Goal: Information Seeking & Learning: Learn about a topic

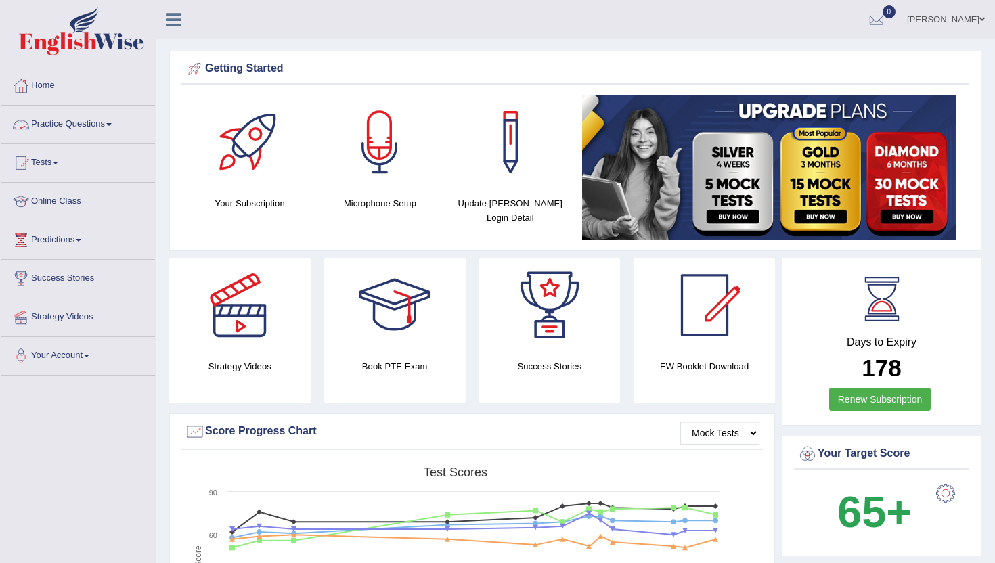
click at [87, 123] on link "Practice Questions" at bounding box center [78, 123] width 154 height 34
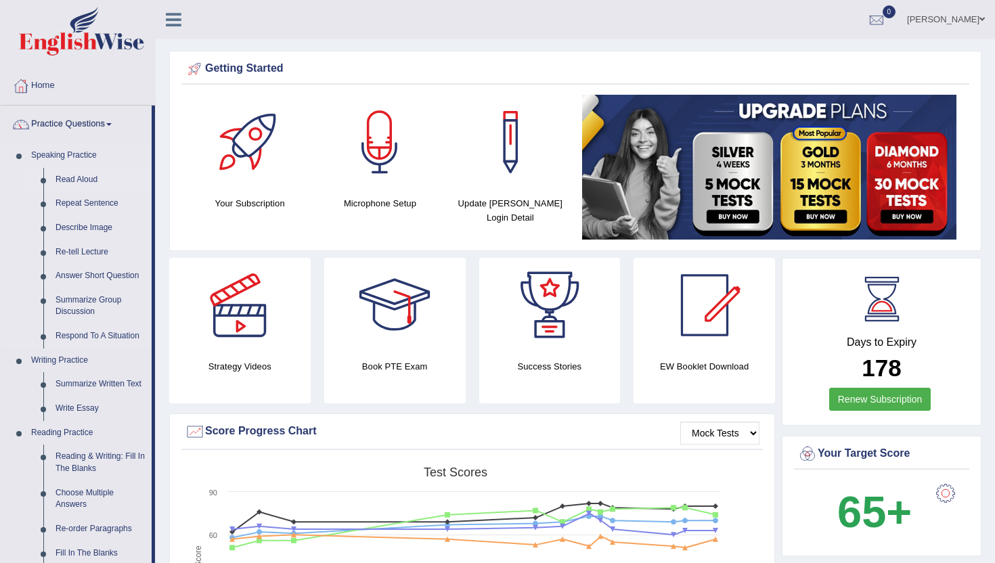
click at [92, 180] on link "Read Aloud" at bounding box center [100, 180] width 102 height 24
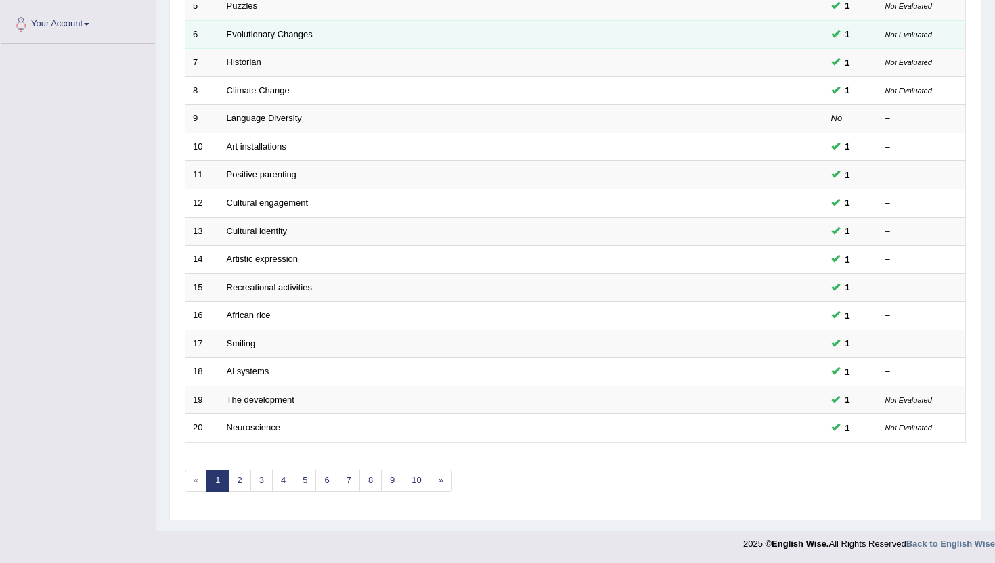
scroll to position [333, 0]
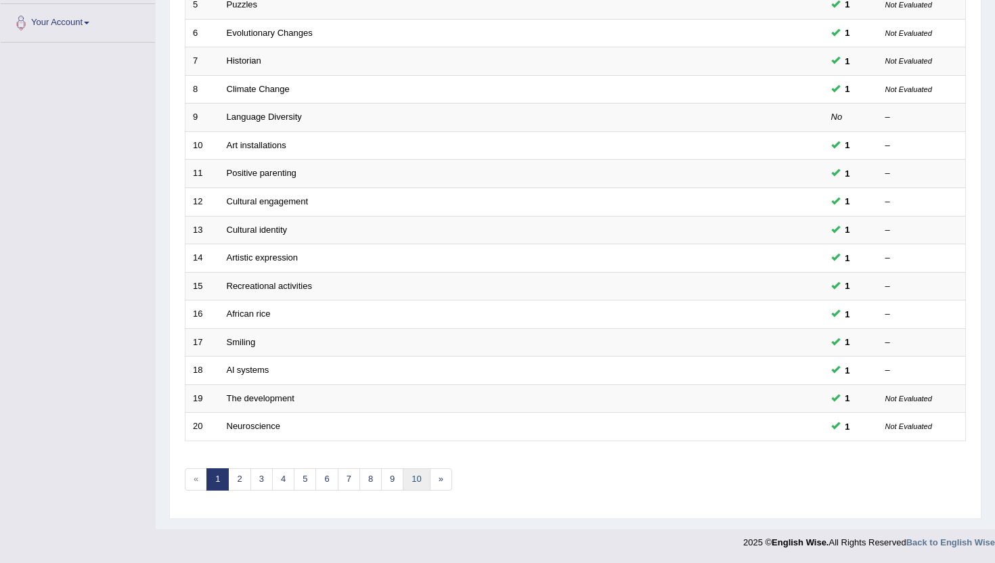
click at [418, 483] on link "10" at bounding box center [416, 480] width 27 height 22
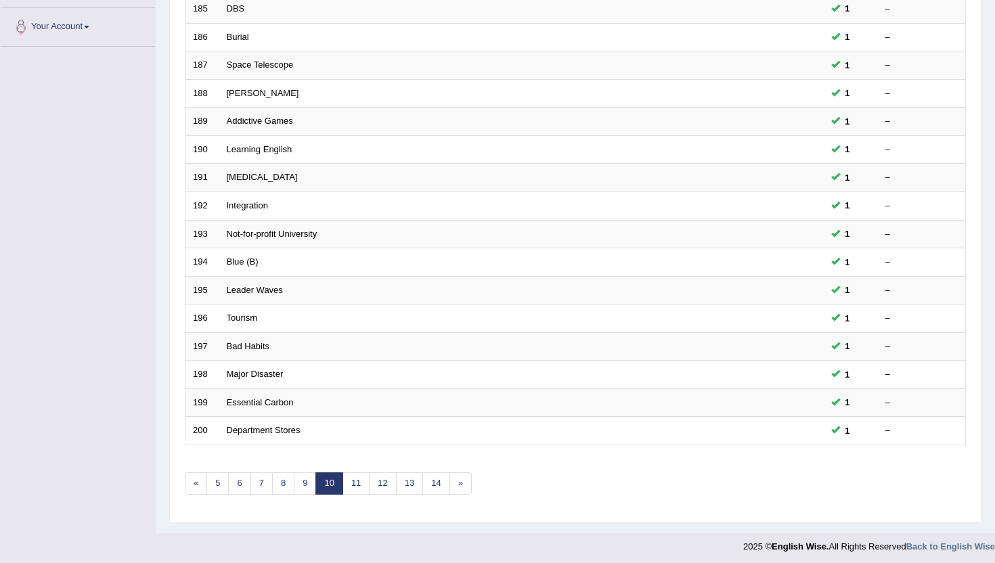
scroll to position [333, 0]
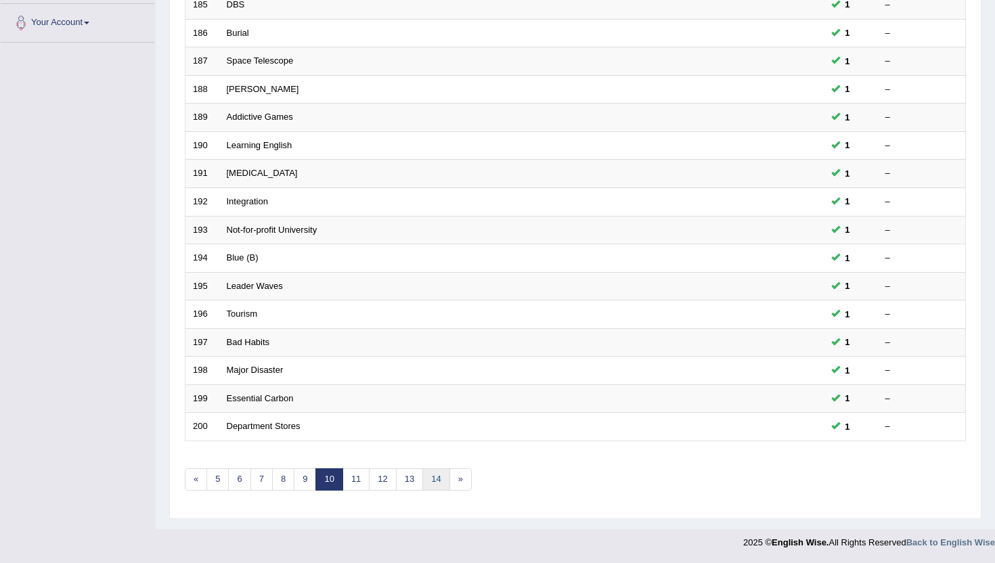
click at [437, 483] on link "14" at bounding box center [436, 480] width 27 height 22
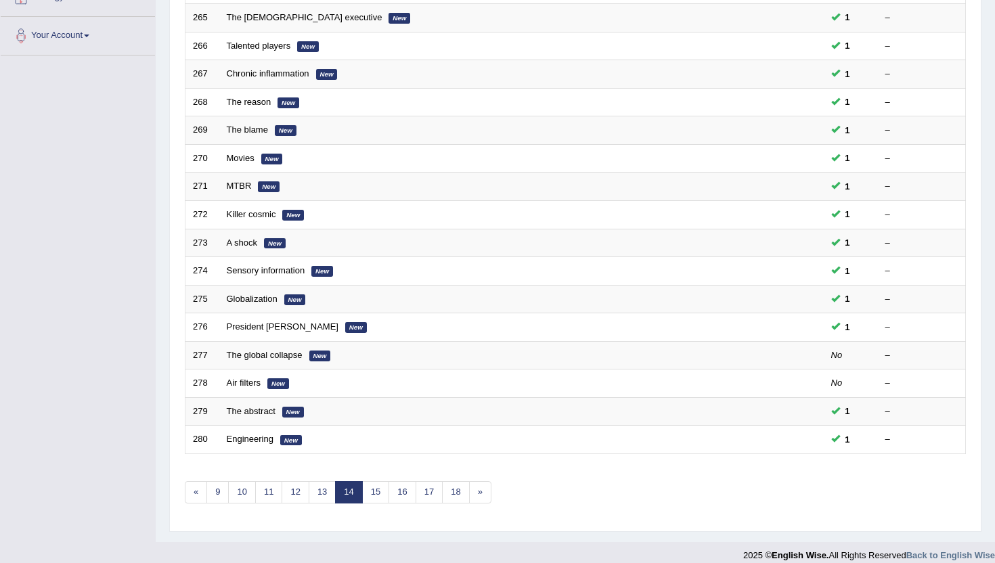
scroll to position [333, 0]
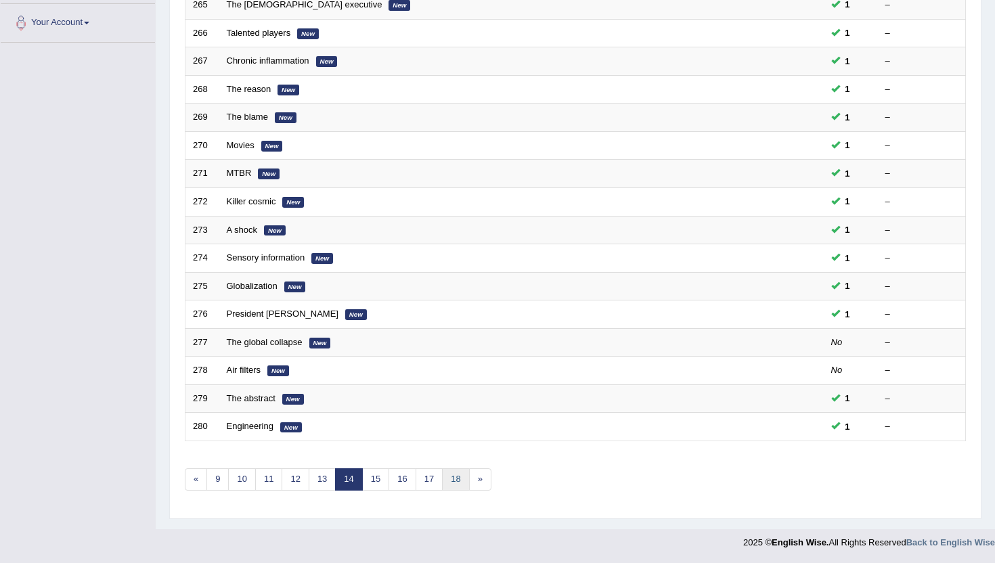
click at [449, 482] on link "18" at bounding box center [455, 480] width 27 height 22
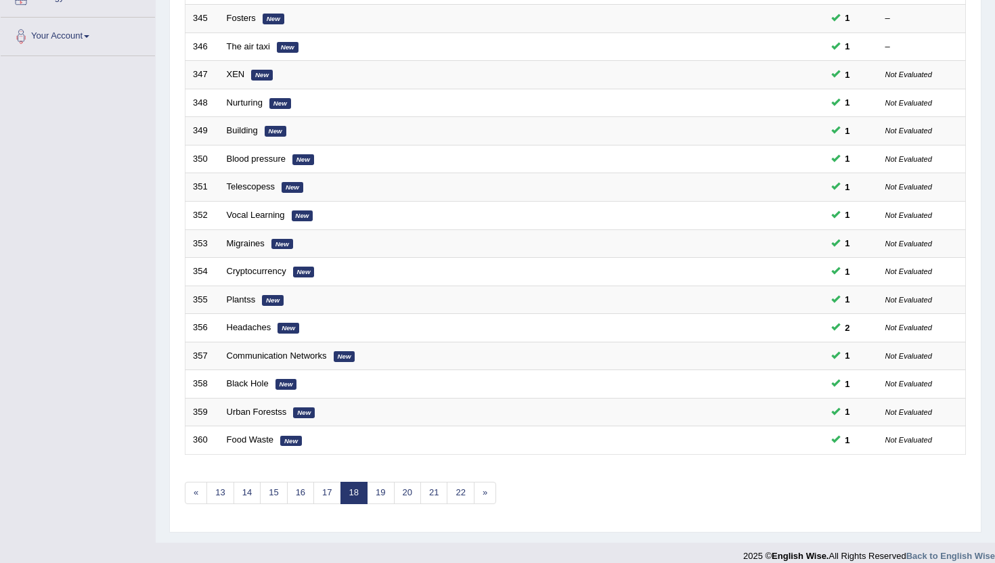
scroll to position [333, 0]
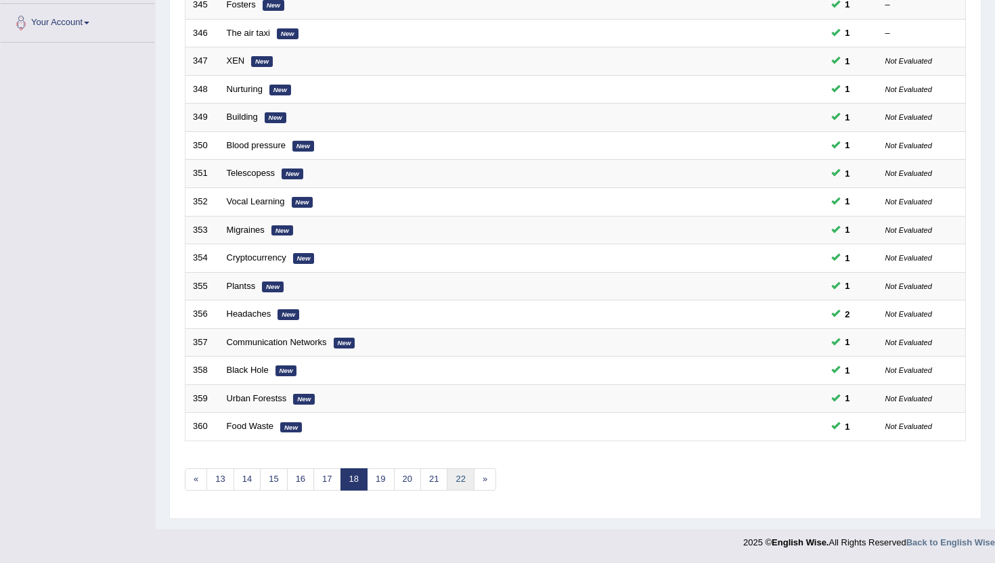
click at [461, 481] on link "22" at bounding box center [460, 480] width 27 height 22
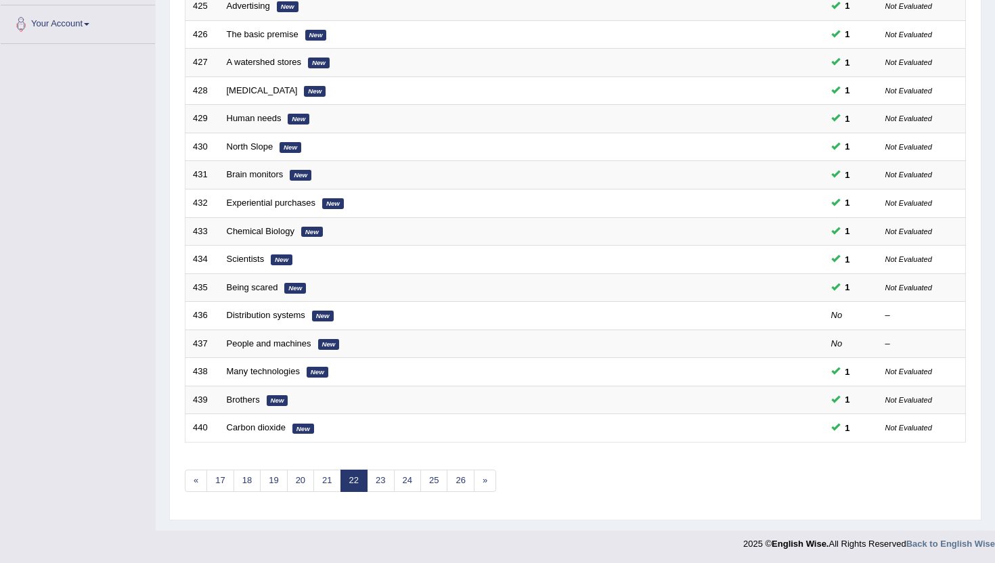
scroll to position [333, 0]
click at [460, 486] on link "26" at bounding box center [460, 480] width 27 height 22
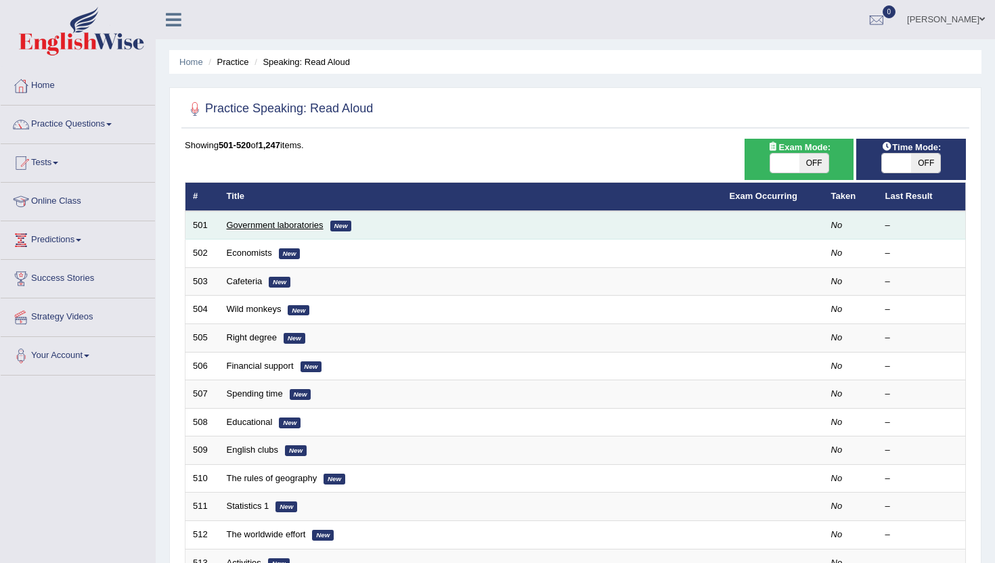
click at [303, 225] on link "Government laboratories" at bounding box center [275, 225] width 97 height 10
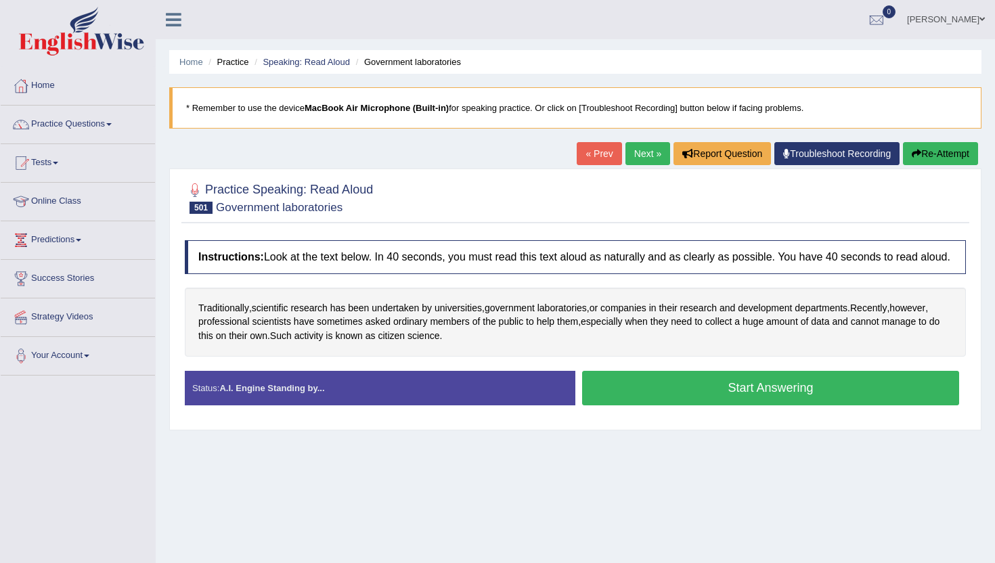
click at [861, 79] on div "Home Practice Speaking: Read Aloud Government laboratories * Remember to use th…" at bounding box center [576, 338] width 840 height 677
click at [772, 404] on button "Start Answering" at bounding box center [770, 388] width 377 height 35
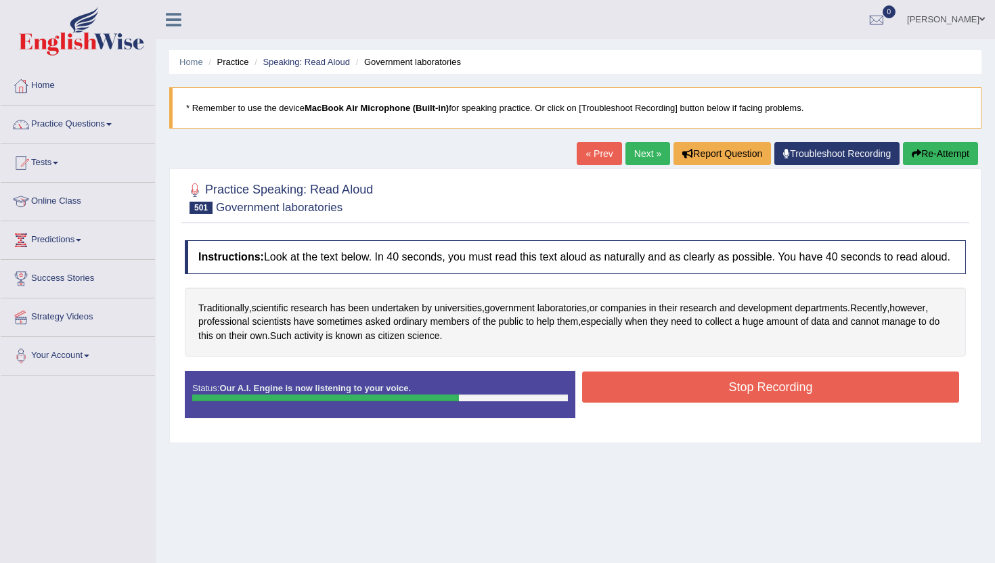
click at [772, 403] on button "Stop Recording" at bounding box center [770, 387] width 377 height 31
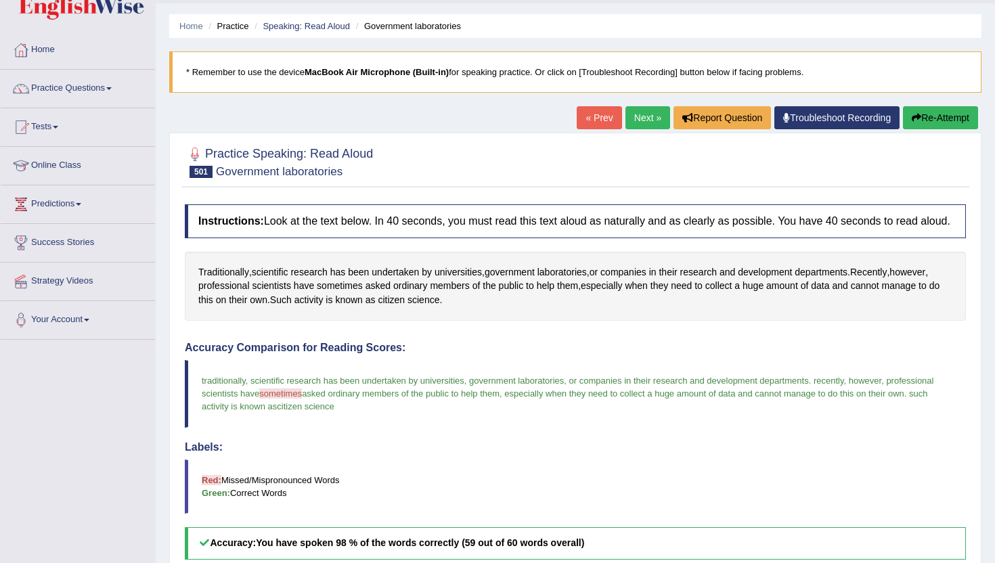
scroll to position [27, 0]
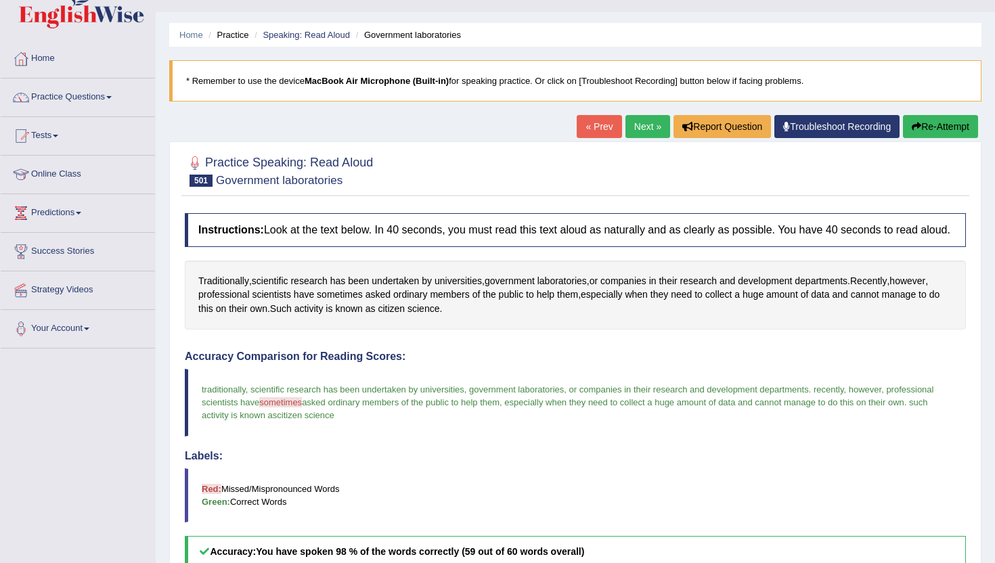
click at [631, 121] on link "Next »" at bounding box center [648, 126] width 45 height 23
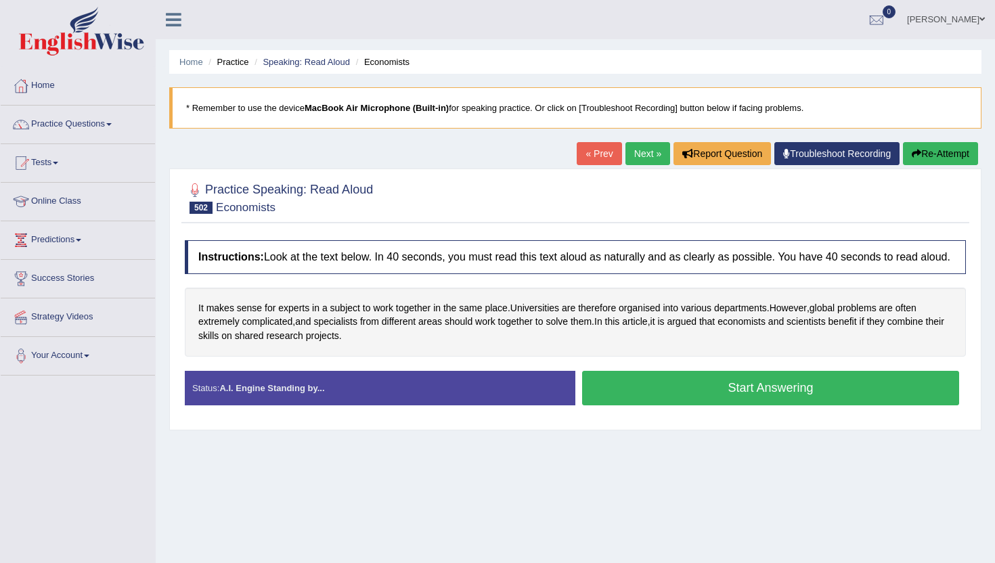
click at [645, 406] on button "Start Answering" at bounding box center [770, 388] width 377 height 35
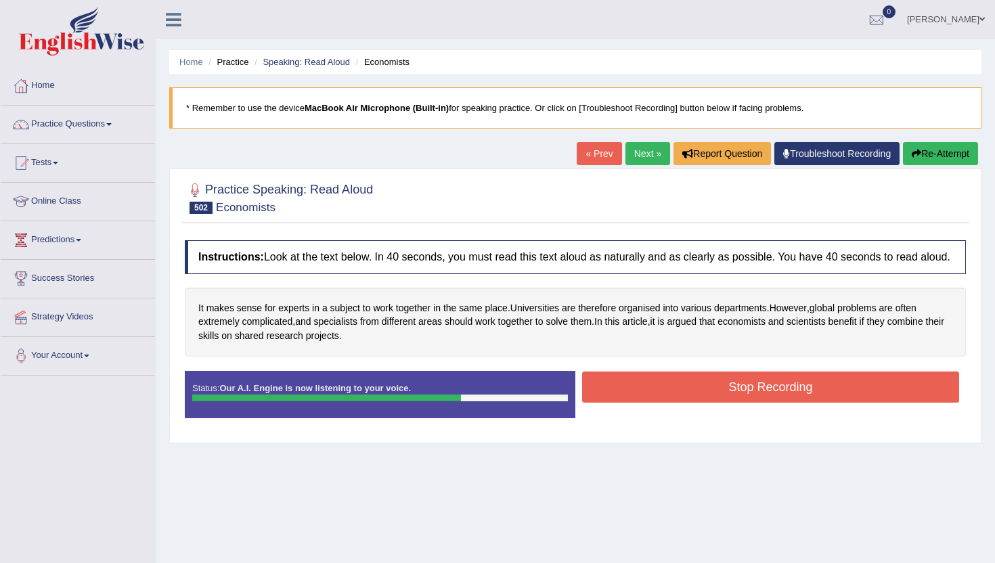
click at [645, 403] on button "Stop Recording" at bounding box center [770, 387] width 377 height 31
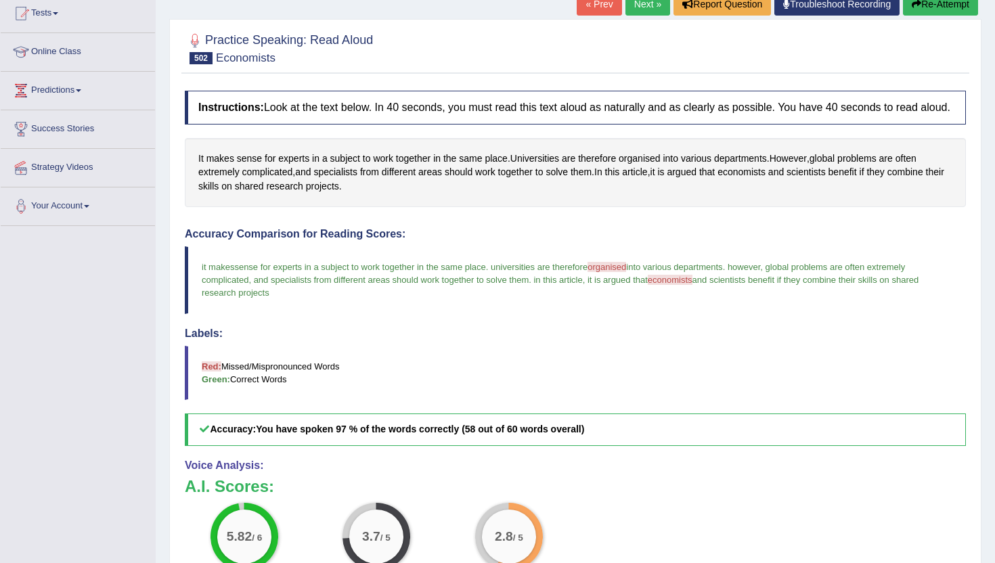
scroll to position [135, 0]
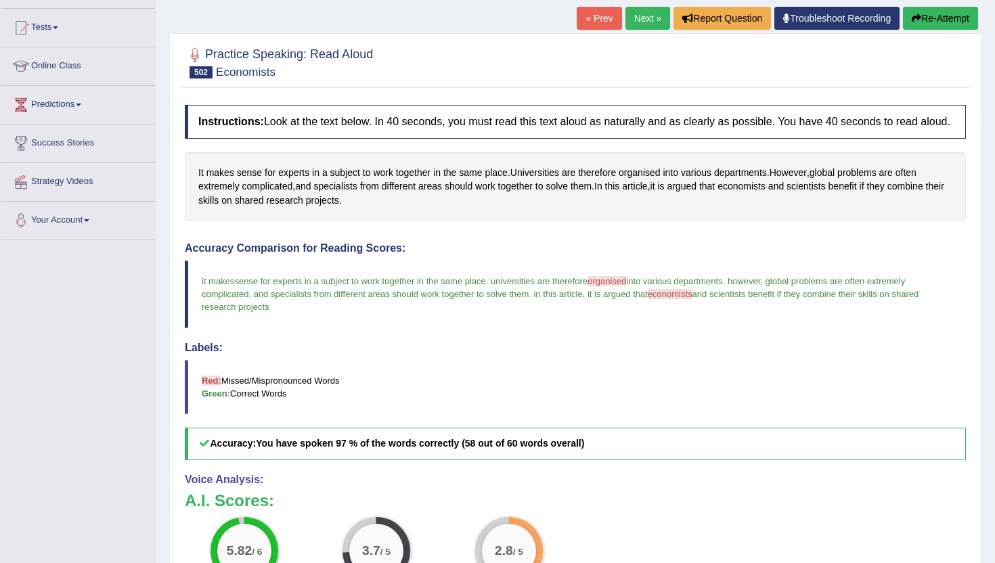
click at [633, 22] on link "Next »" at bounding box center [648, 18] width 45 height 23
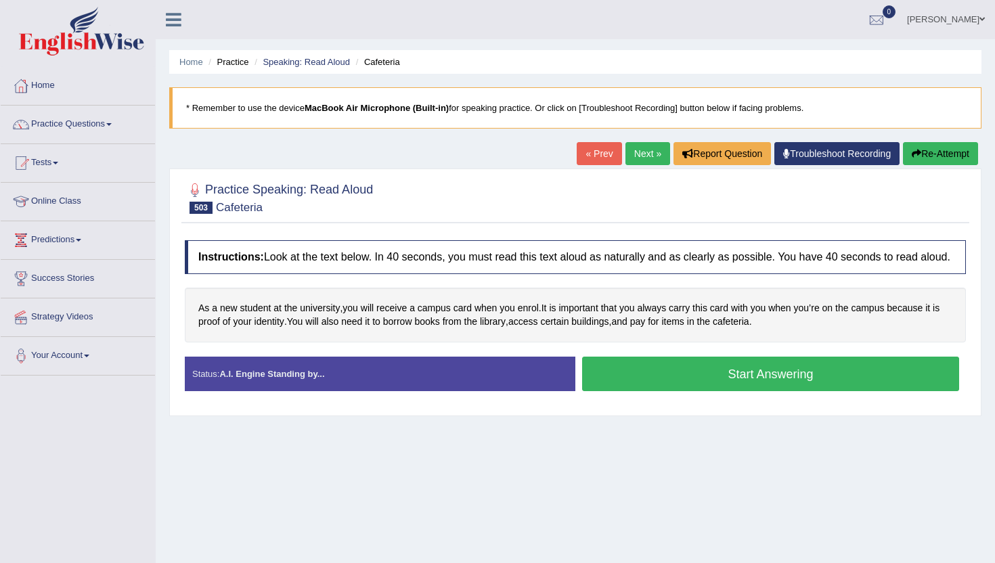
click at [683, 391] on button "Start Answering" at bounding box center [770, 374] width 377 height 35
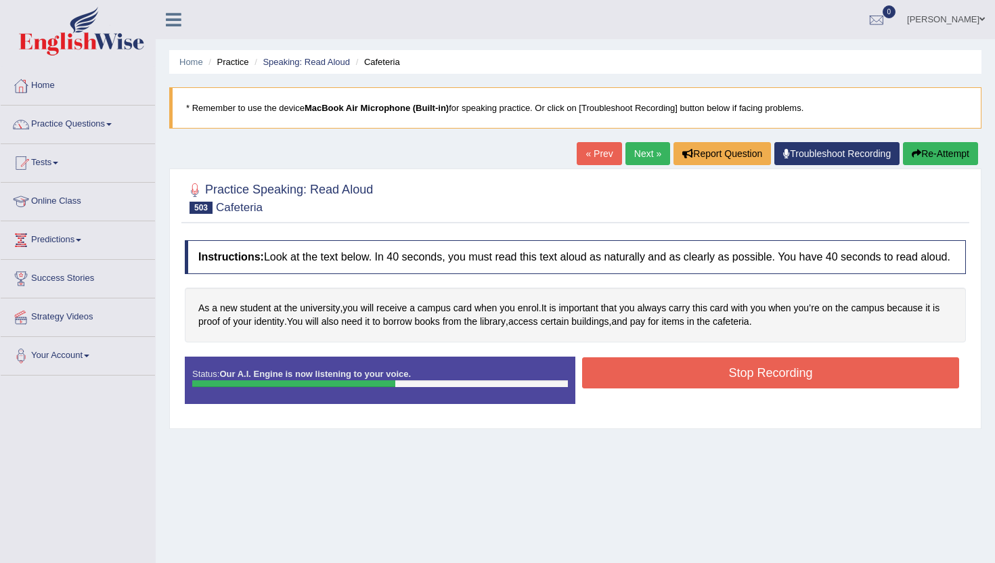
click at [683, 389] on button "Stop Recording" at bounding box center [770, 373] width 377 height 31
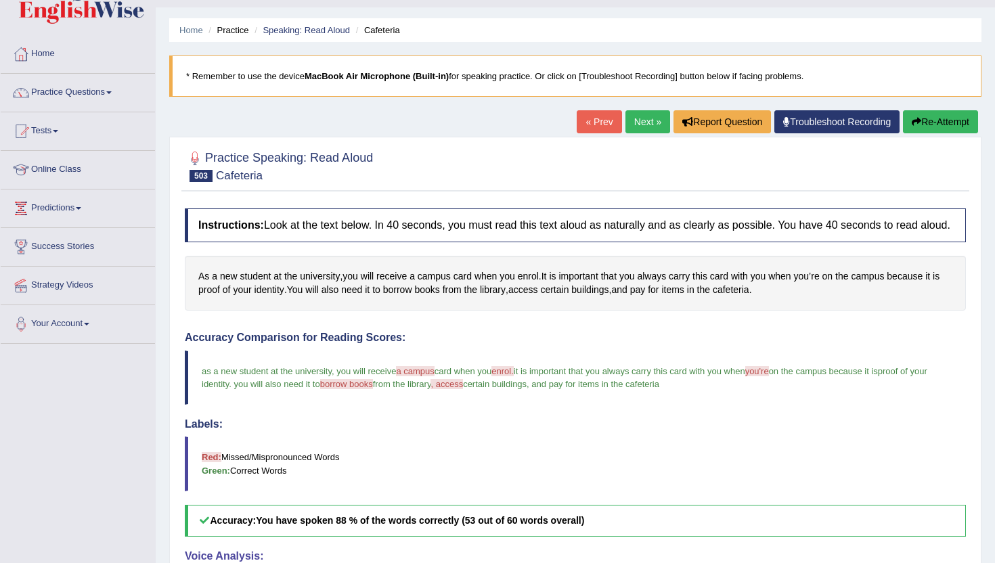
scroll to position [27, 0]
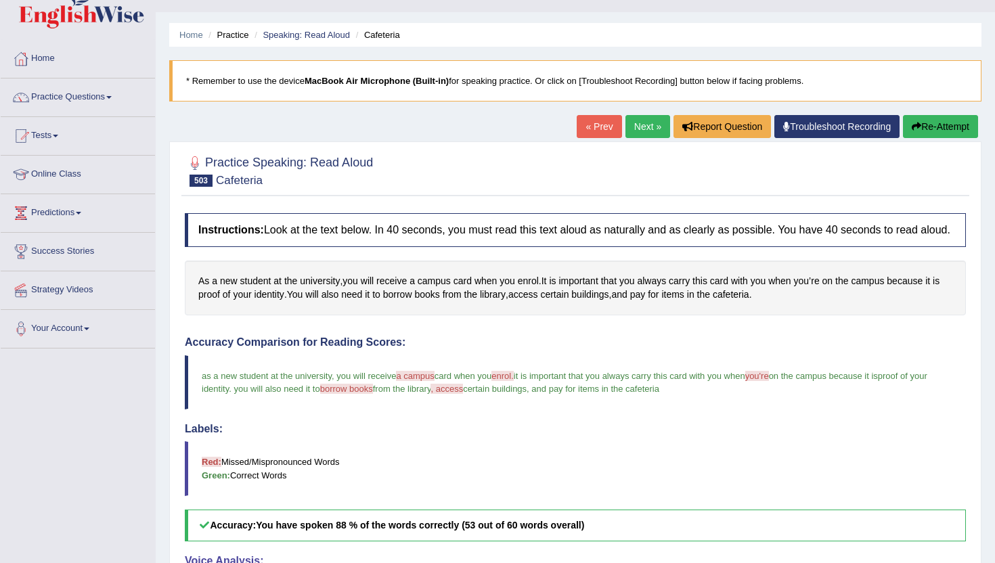
click at [646, 125] on link "Next »" at bounding box center [648, 126] width 45 height 23
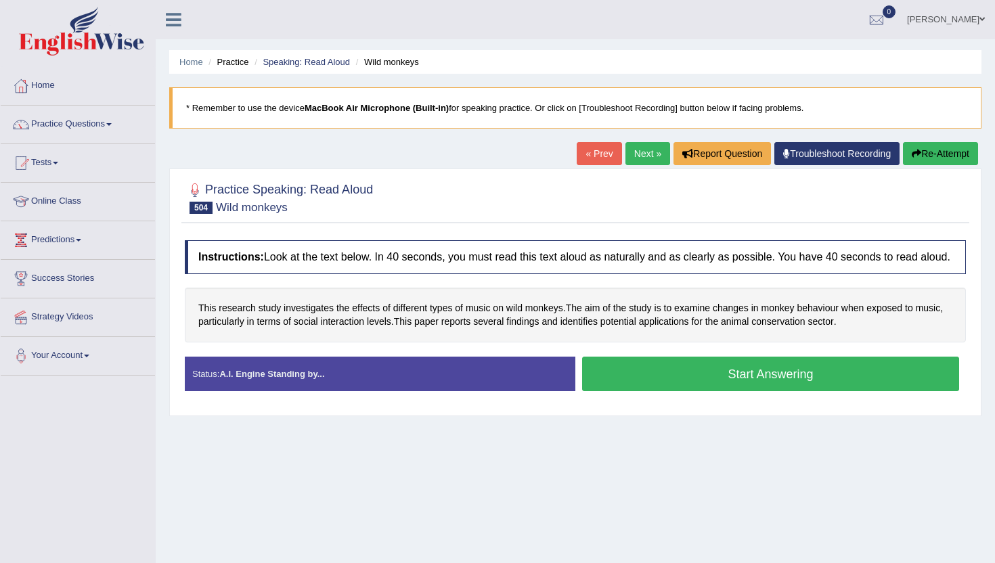
click at [766, 383] on button "Start Answering" at bounding box center [770, 374] width 377 height 35
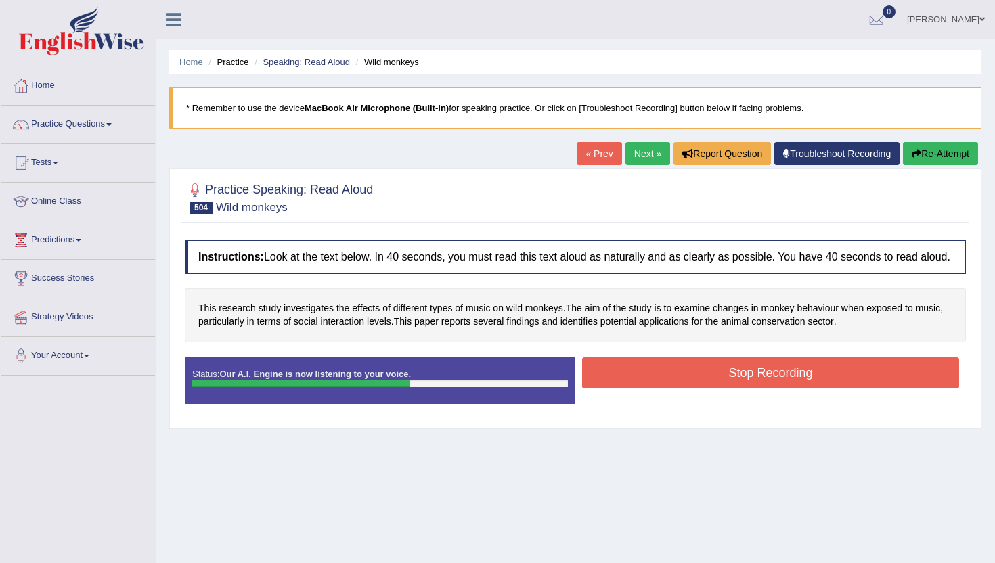
click at [766, 383] on button "Stop Recording" at bounding box center [770, 373] width 377 height 31
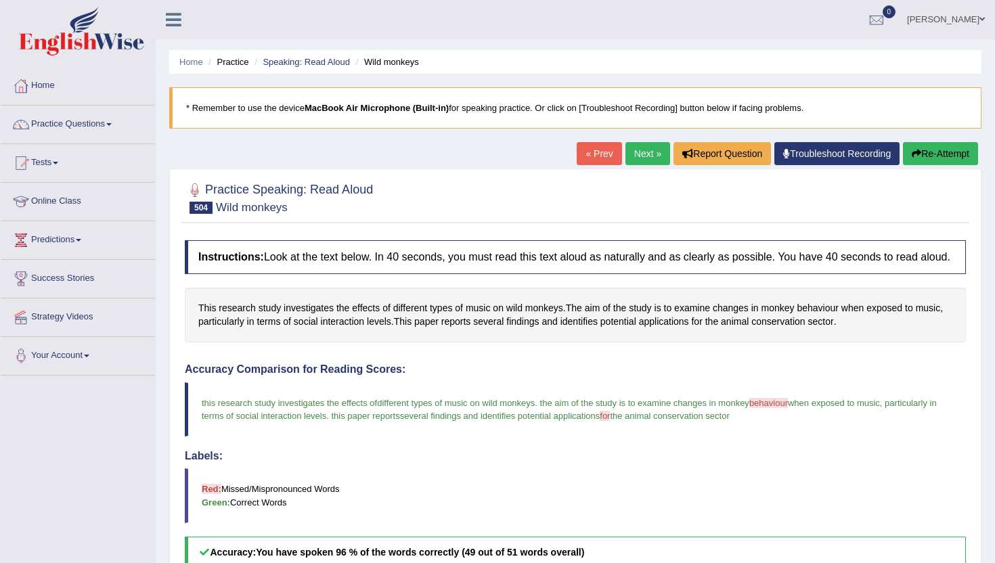
click at [643, 148] on link "Next »" at bounding box center [648, 153] width 45 height 23
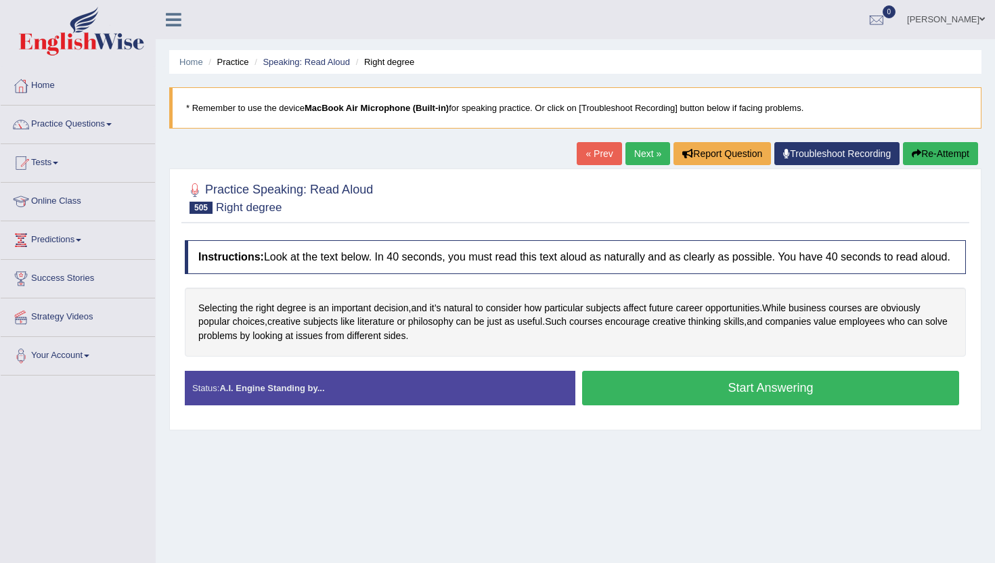
click at [632, 397] on button "Start Answering" at bounding box center [770, 388] width 377 height 35
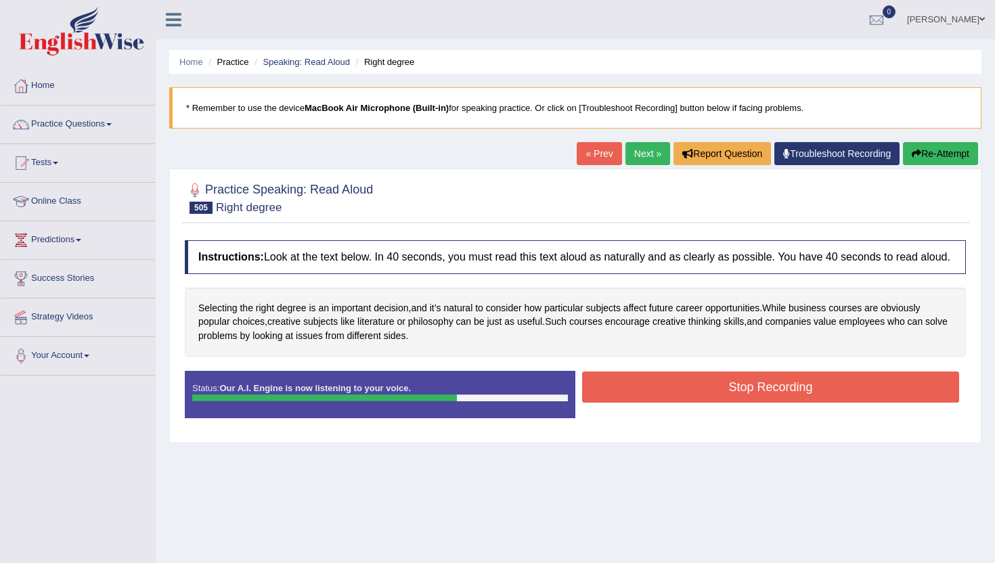
click at [632, 397] on button "Stop Recording" at bounding box center [770, 387] width 377 height 31
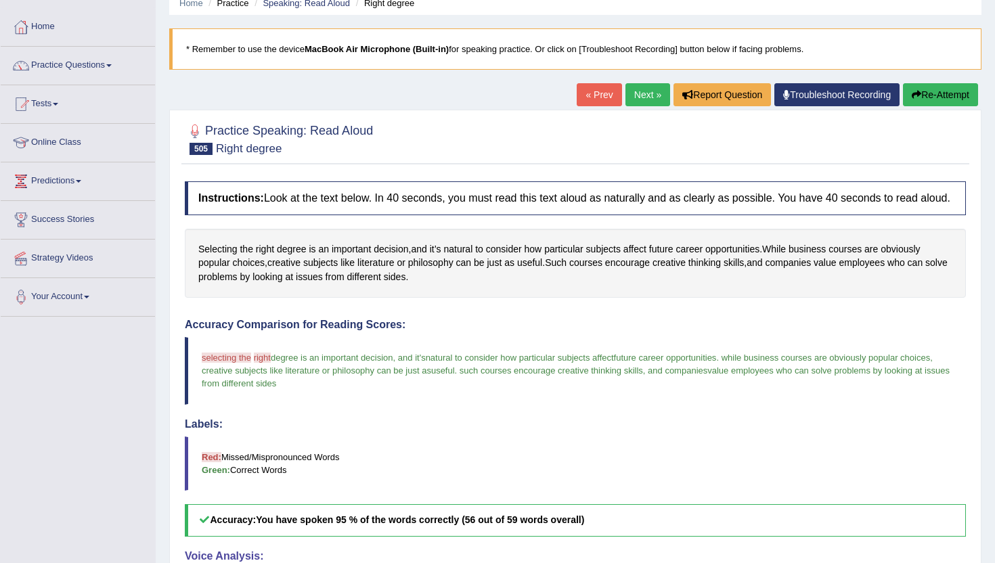
scroll to position [54, 0]
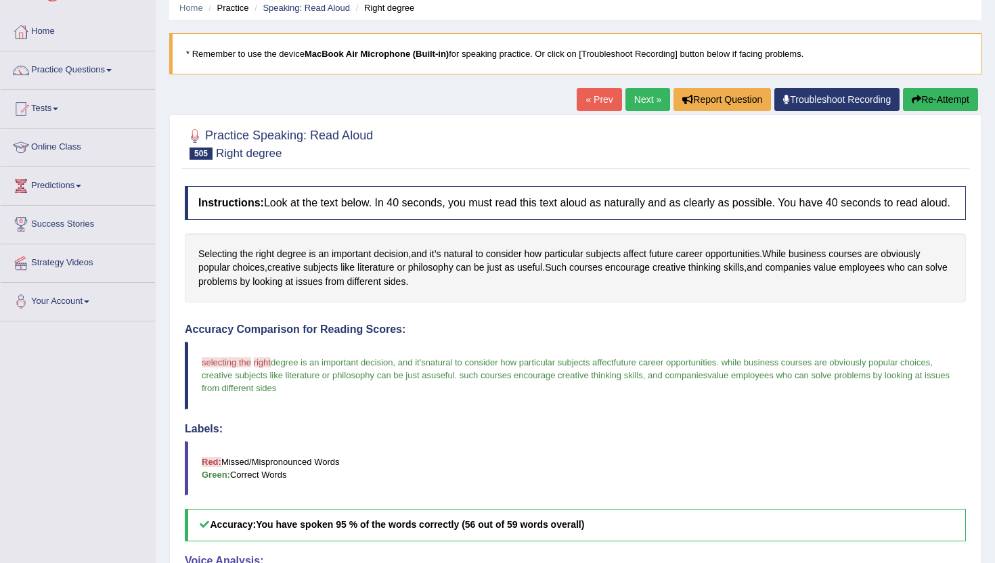
click at [632, 95] on link "Next »" at bounding box center [648, 99] width 45 height 23
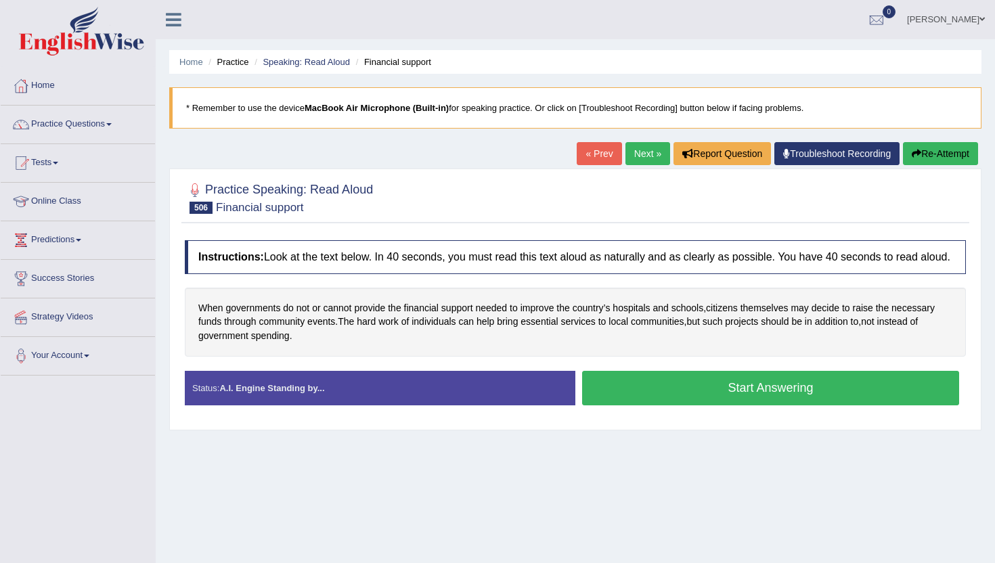
click at [673, 406] on button "Start Answering" at bounding box center [770, 388] width 377 height 35
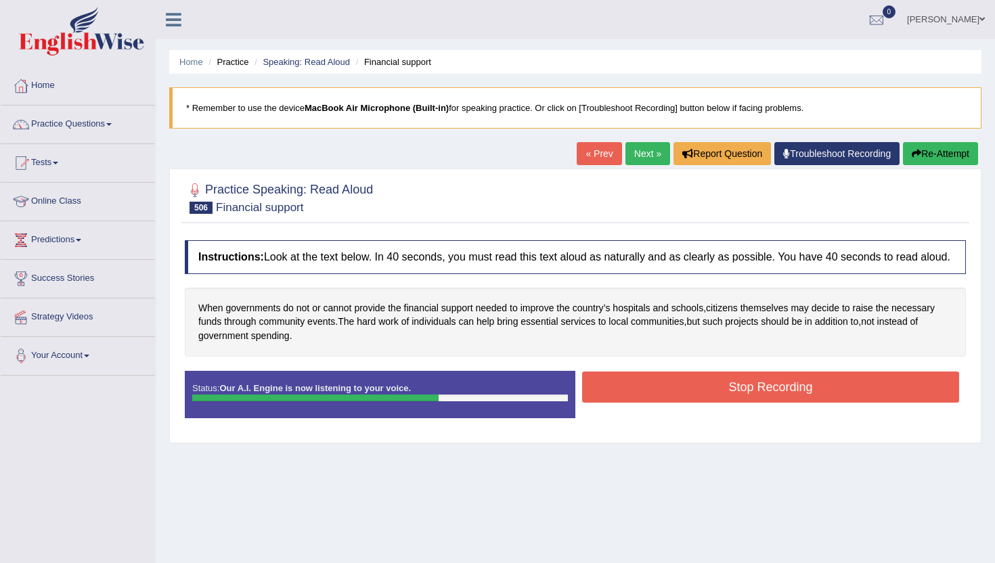
click at [673, 403] on button "Stop Recording" at bounding box center [770, 387] width 377 height 31
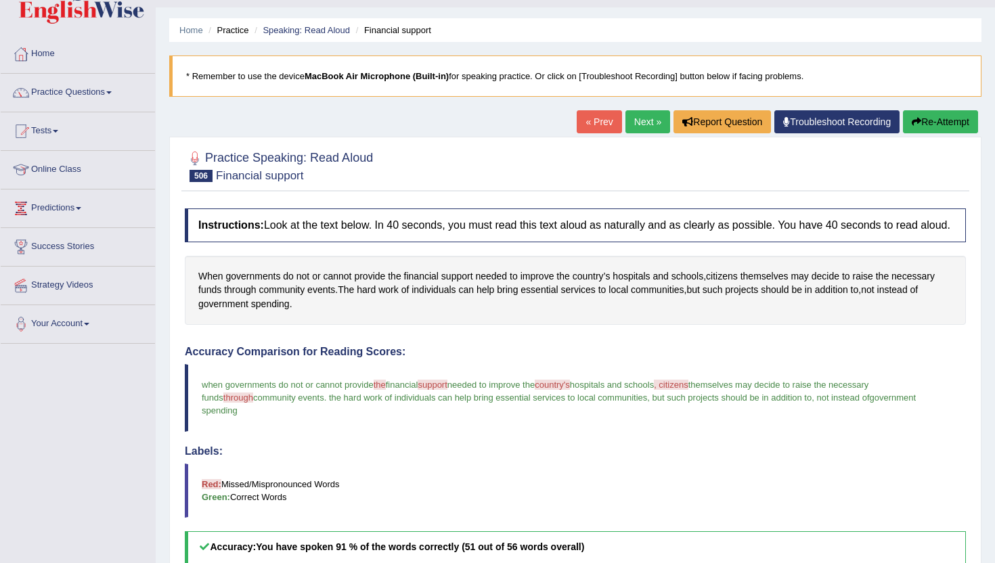
scroll to position [27, 0]
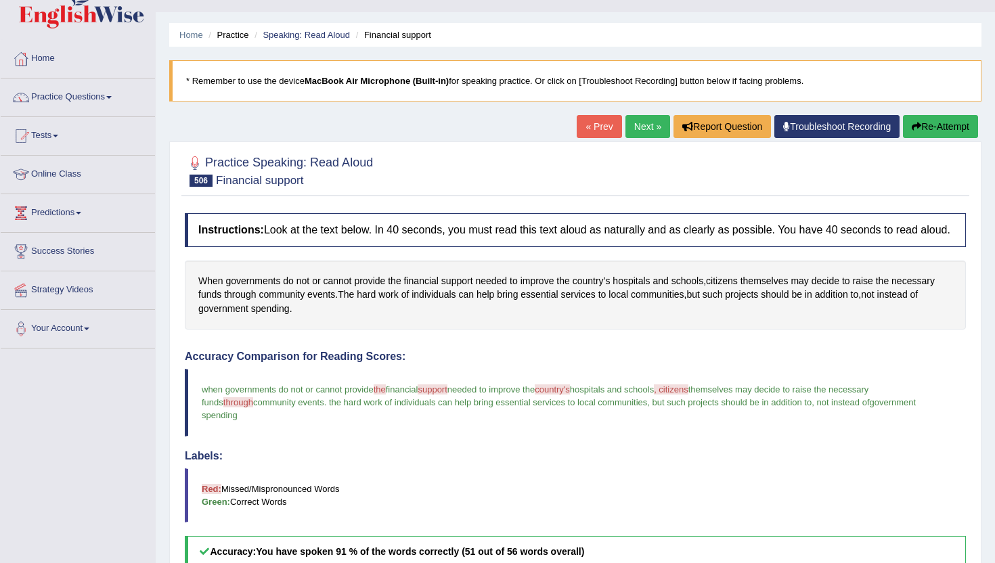
click at [643, 122] on link "Next »" at bounding box center [648, 126] width 45 height 23
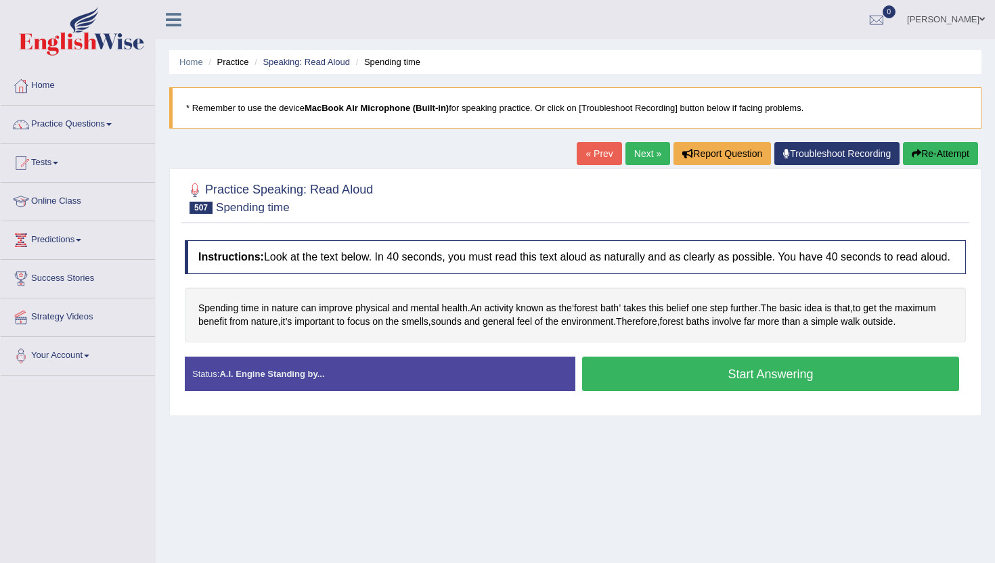
click at [620, 391] on button "Start Answering" at bounding box center [770, 374] width 377 height 35
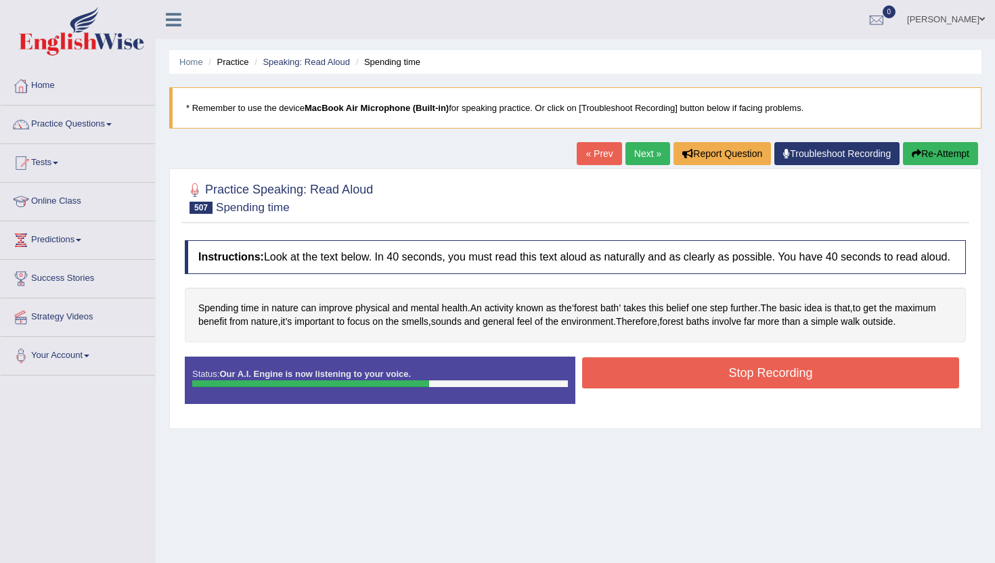
click at [620, 389] on button "Stop Recording" at bounding box center [770, 373] width 377 height 31
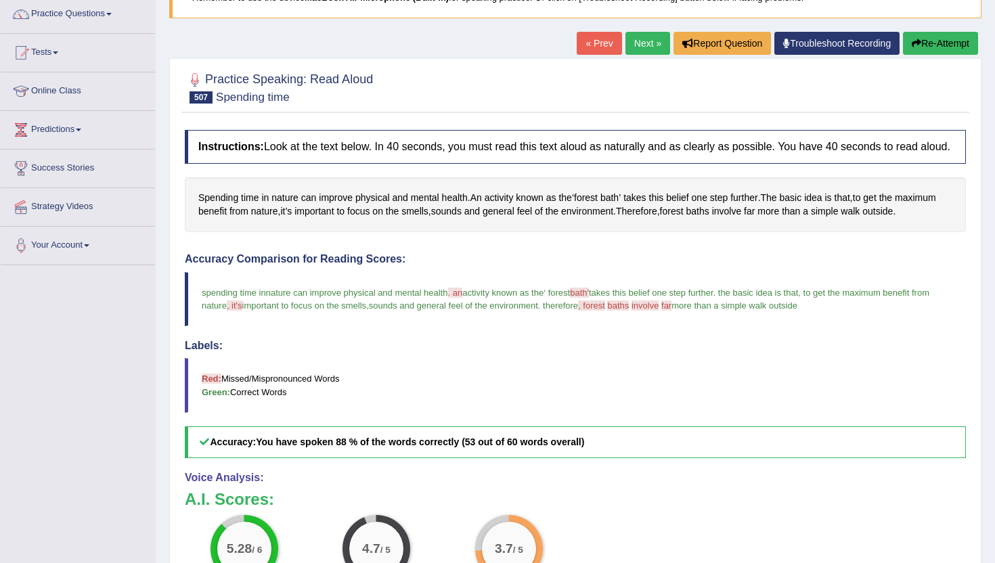
scroll to position [108, 0]
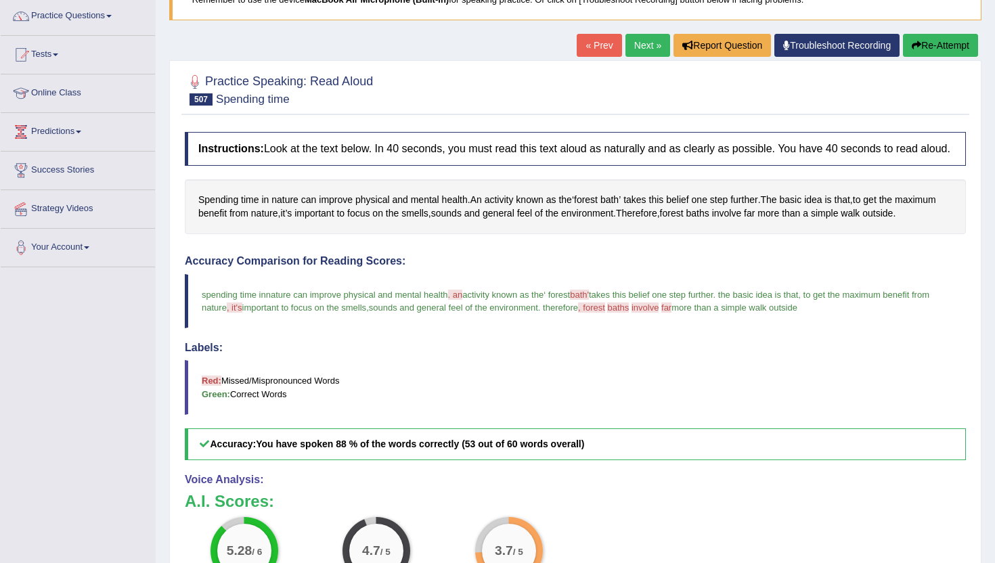
click at [641, 43] on link "Next »" at bounding box center [648, 45] width 45 height 23
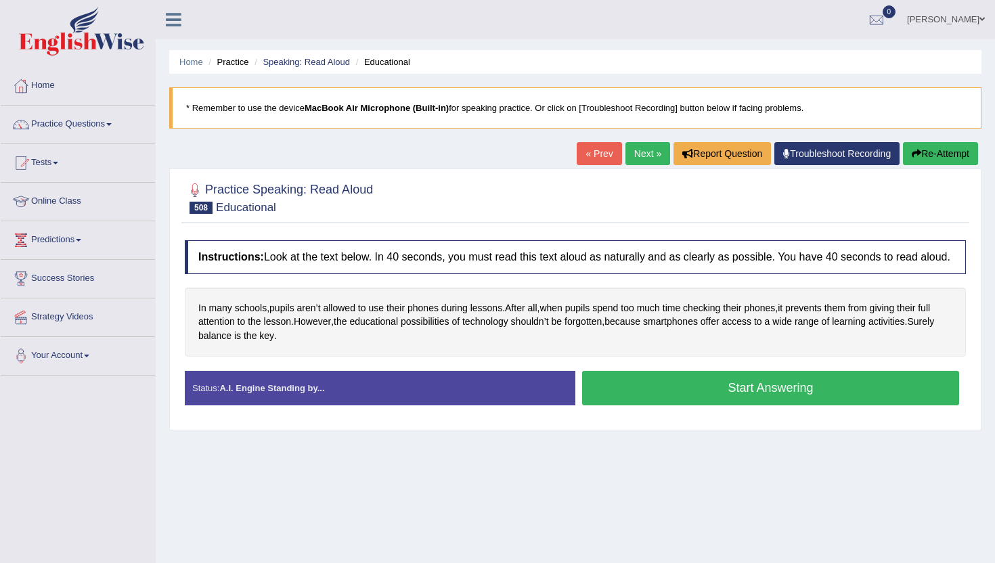
click at [699, 402] on button "Start Answering" at bounding box center [770, 388] width 377 height 35
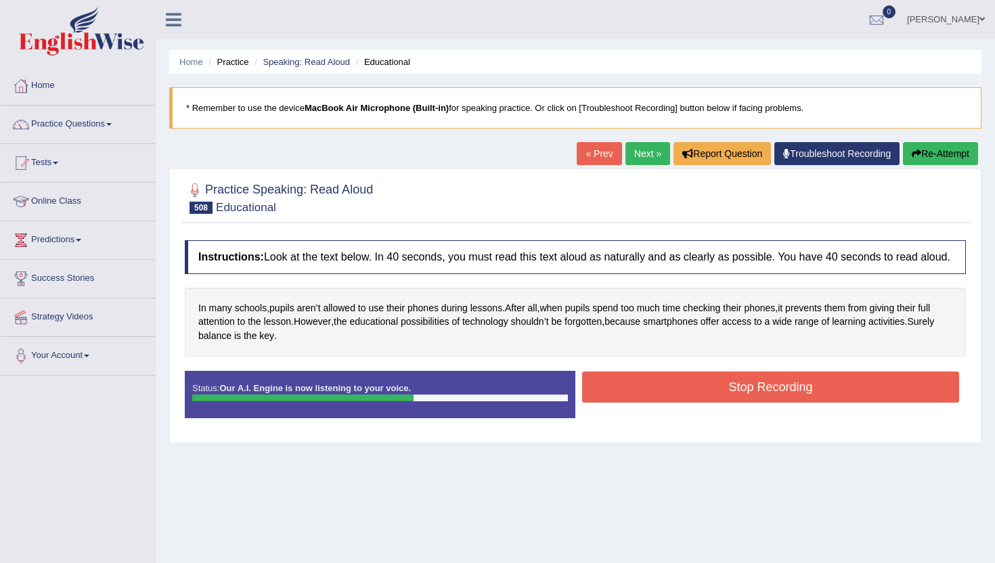
click at [699, 402] on button "Stop Recording" at bounding box center [770, 387] width 377 height 31
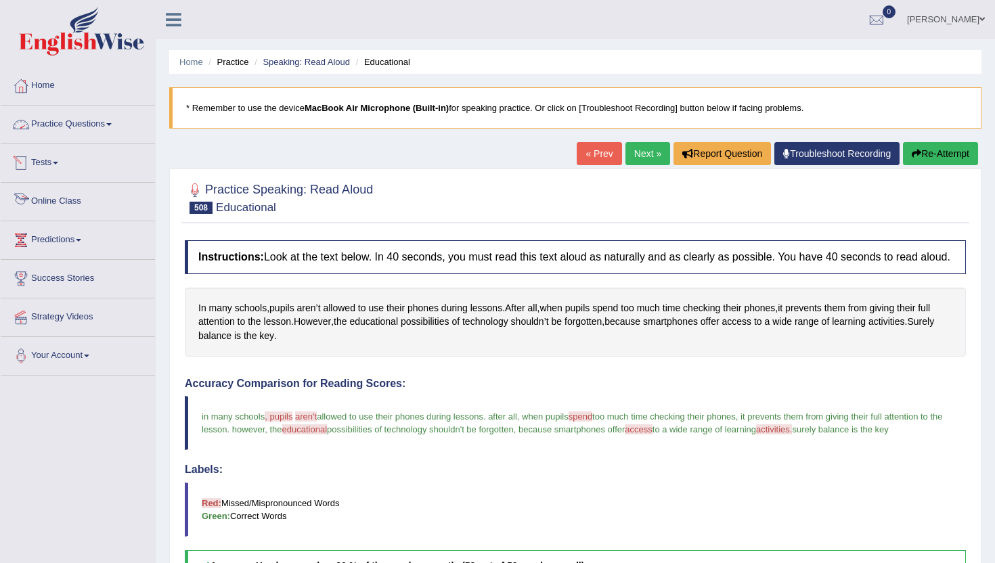
click at [75, 121] on link "Practice Questions" at bounding box center [78, 123] width 154 height 34
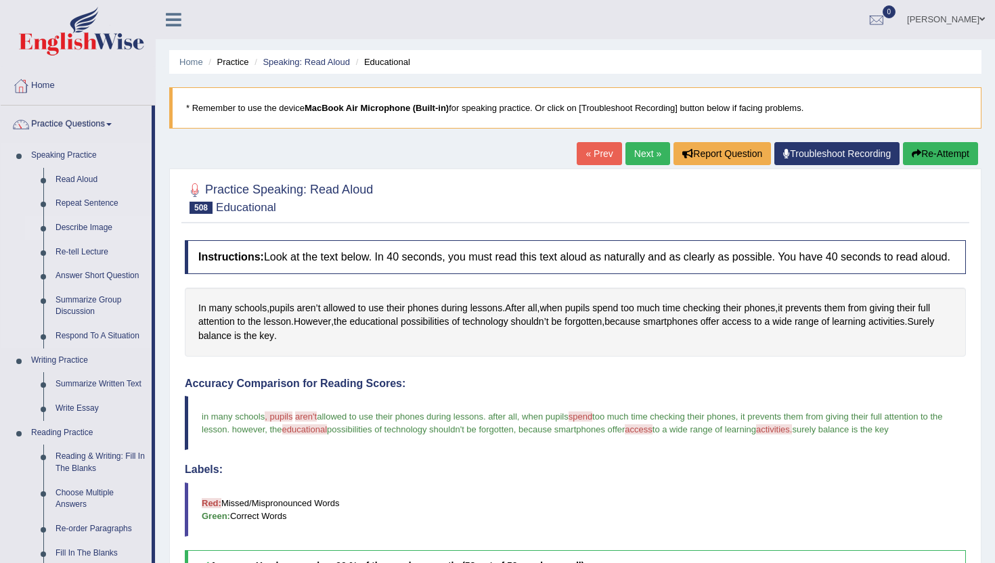
click at [96, 230] on link "Describe Image" at bounding box center [100, 228] width 102 height 24
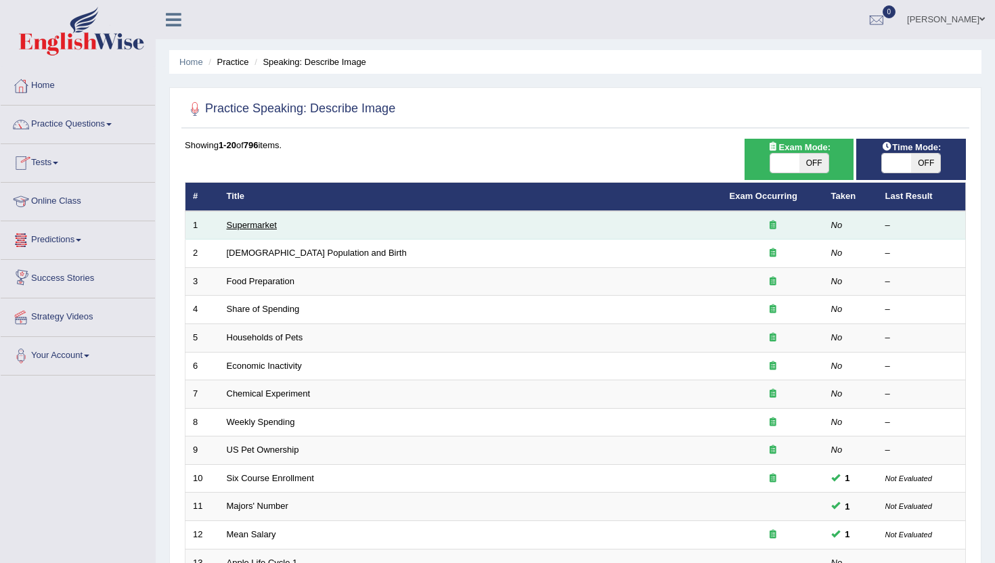
click at [244, 228] on link "Supermarket" at bounding box center [252, 225] width 50 height 10
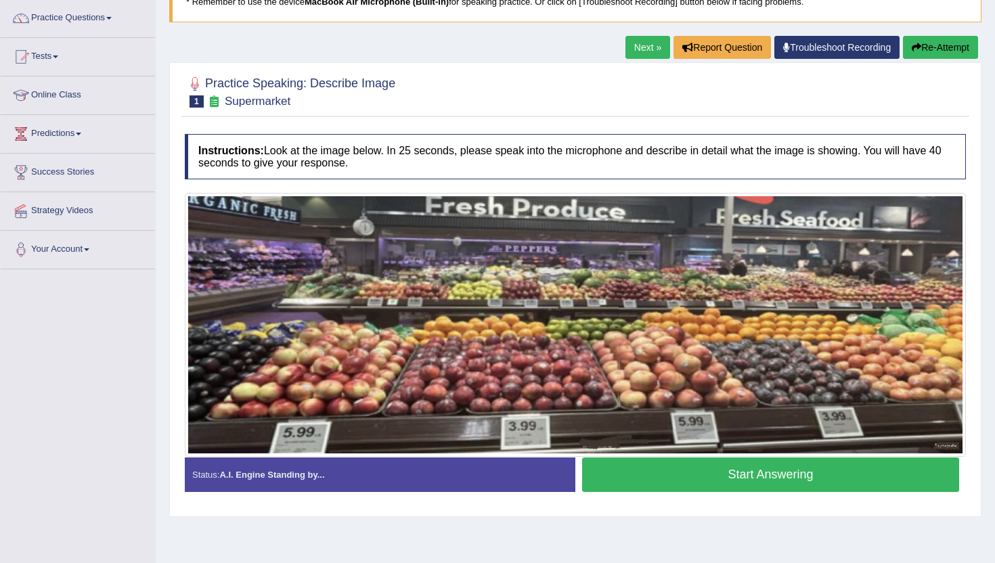
scroll to position [108, 0]
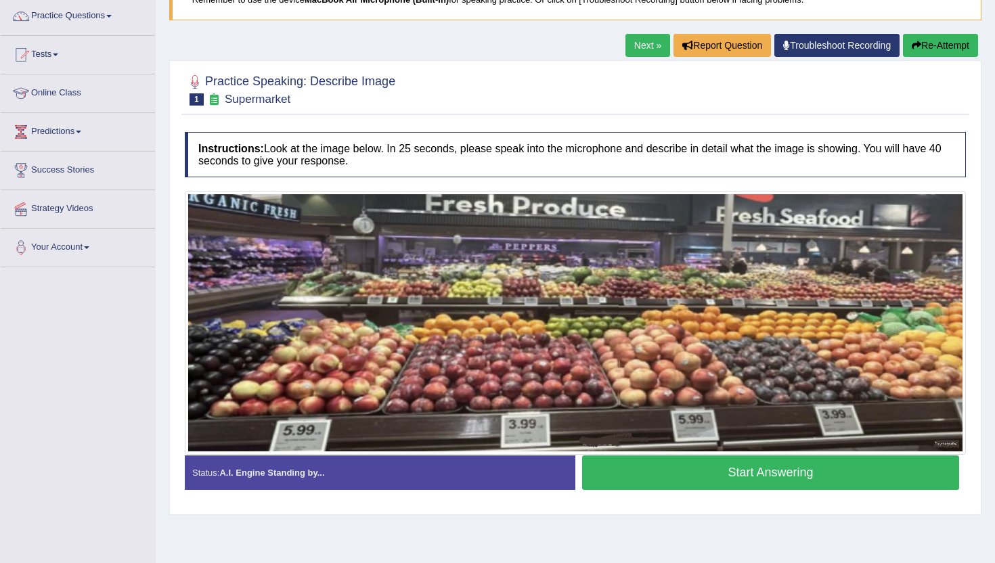
click at [689, 470] on button "Start Answering" at bounding box center [770, 473] width 377 height 35
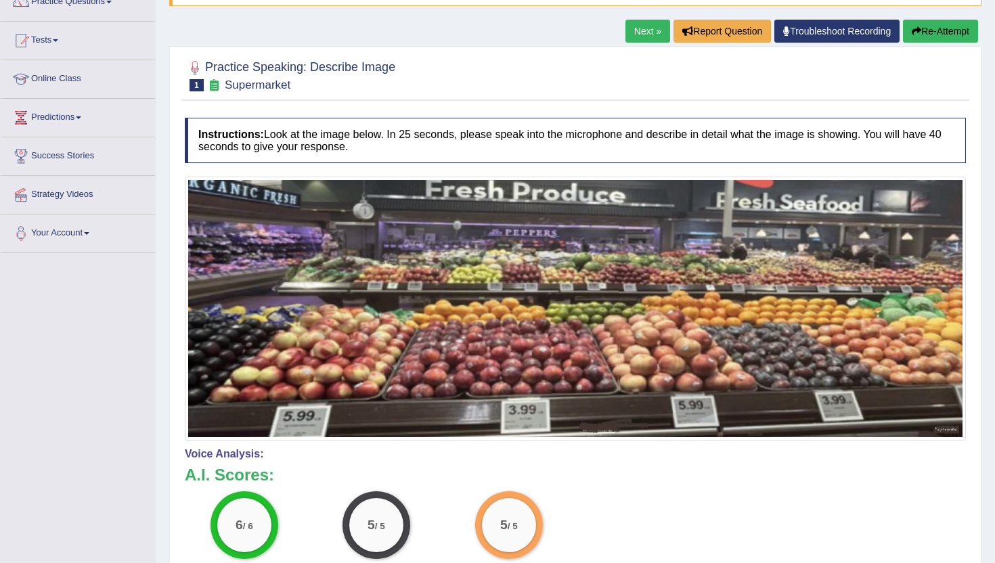
scroll to position [121, 0]
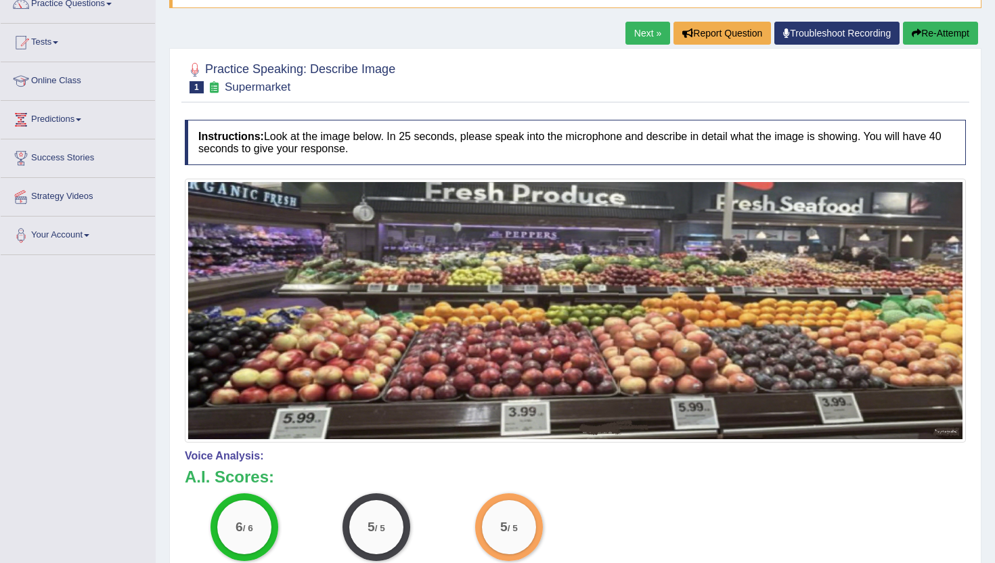
click at [630, 37] on link "Next »" at bounding box center [648, 33] width 45 height 23
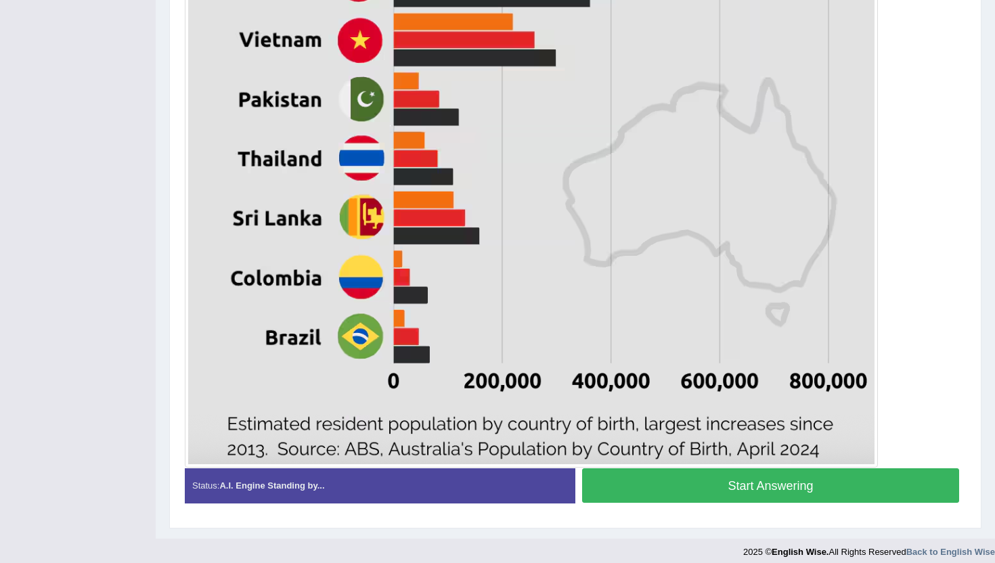
scroll to position [722, 0]
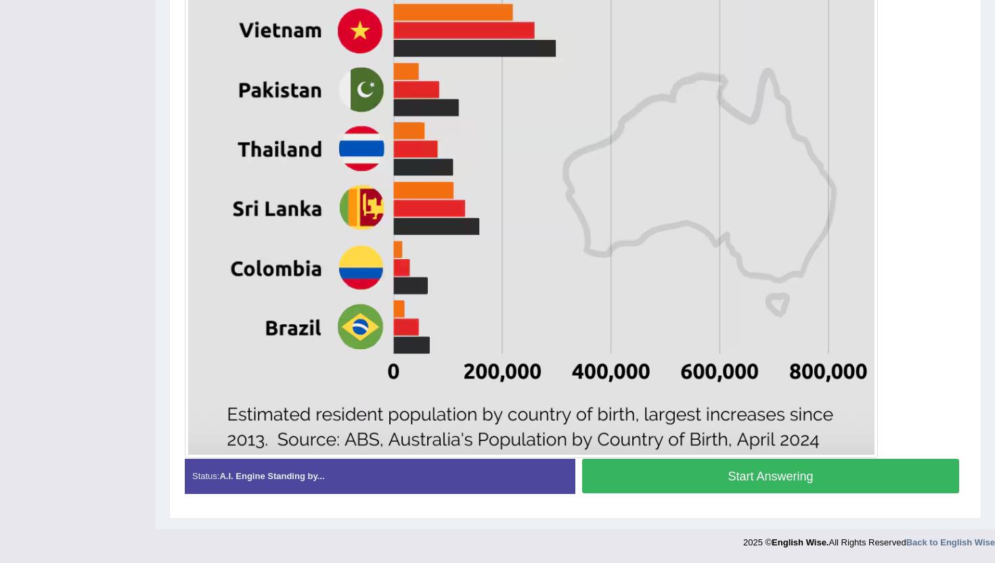
click at [730, 478] on button "Start Answering" at bounding box center [770, 476] width 377 height 35
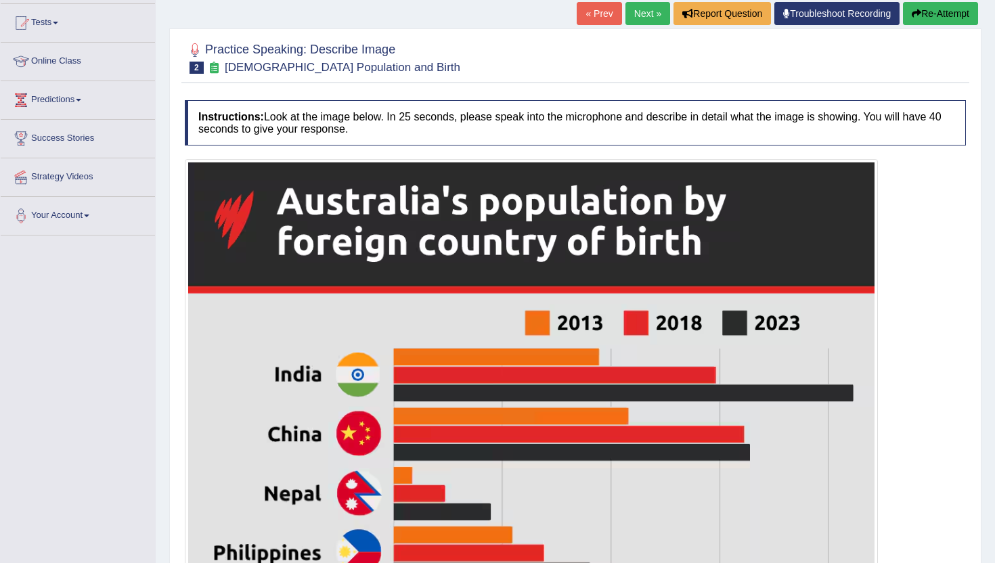
scroll to position [139, 0]
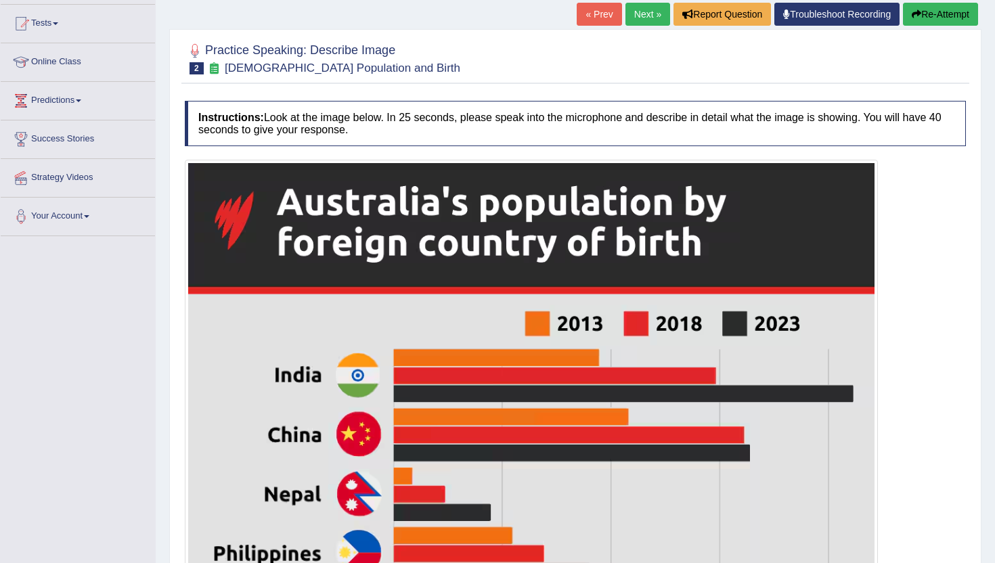
click at [635, 15] on link "Next »" at bounding box center [648, 14] width 45 height 23
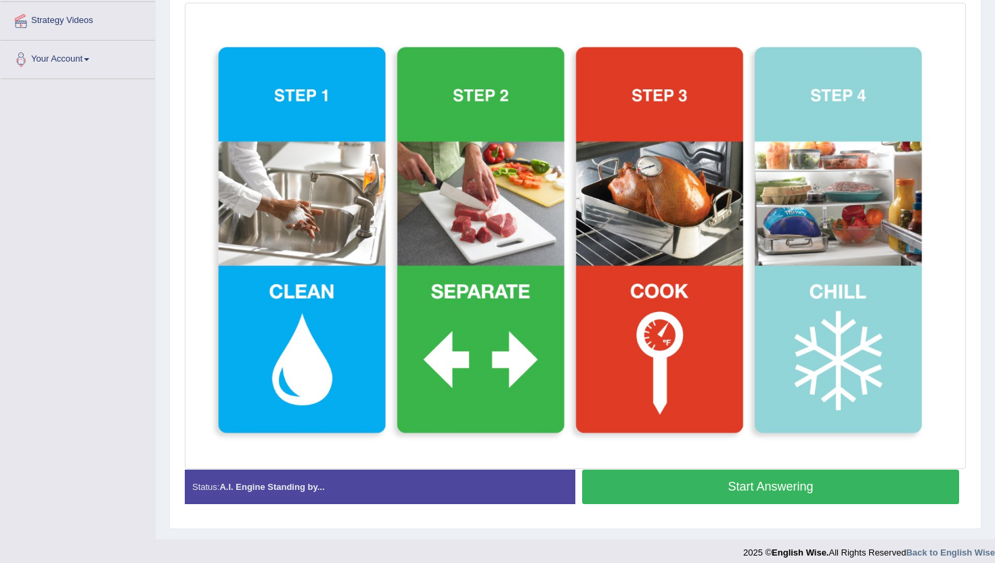
scroll to position [298, 0]
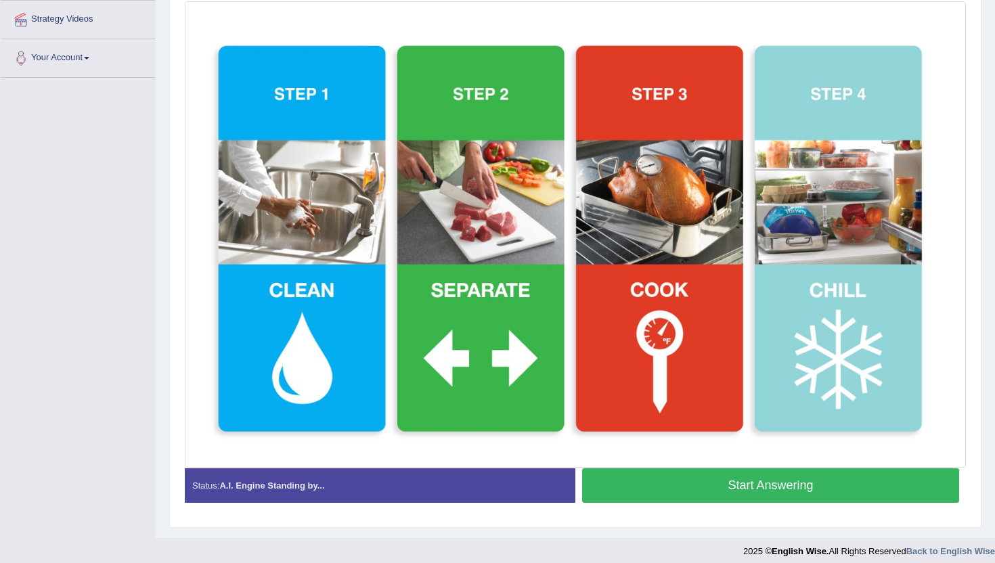
click at [718, 485] on button "Start Answering" at bounding box center [770, 486] width 377 height 35
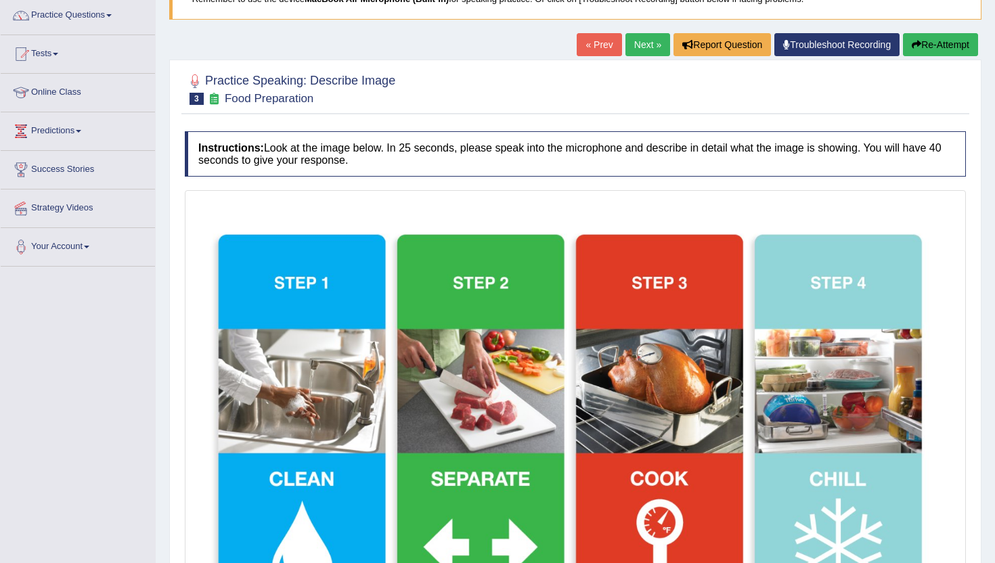
scroll to position [108, 0]
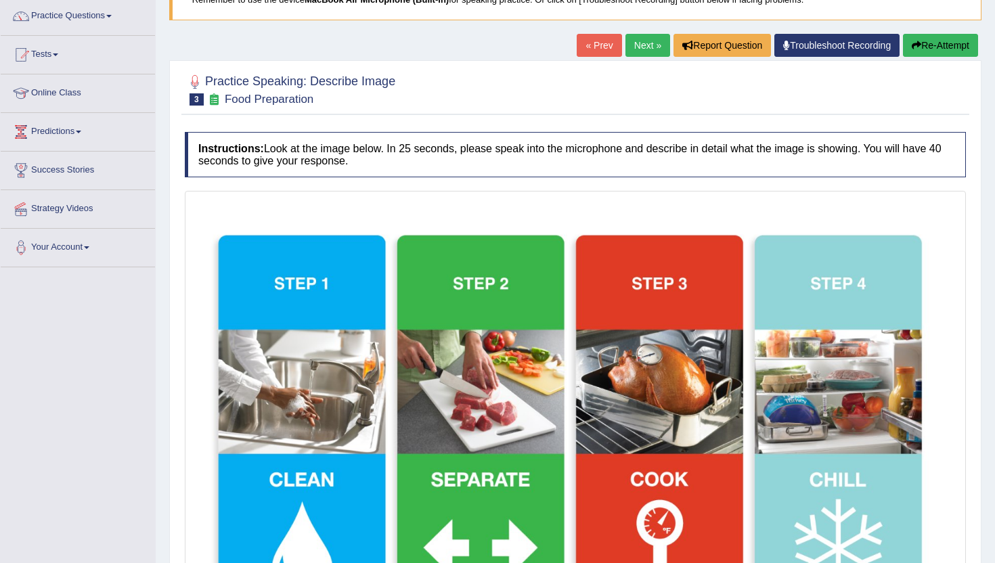
click at [641, 39] on link "Next »" at bounding box center [648, 45] width 45 height 23
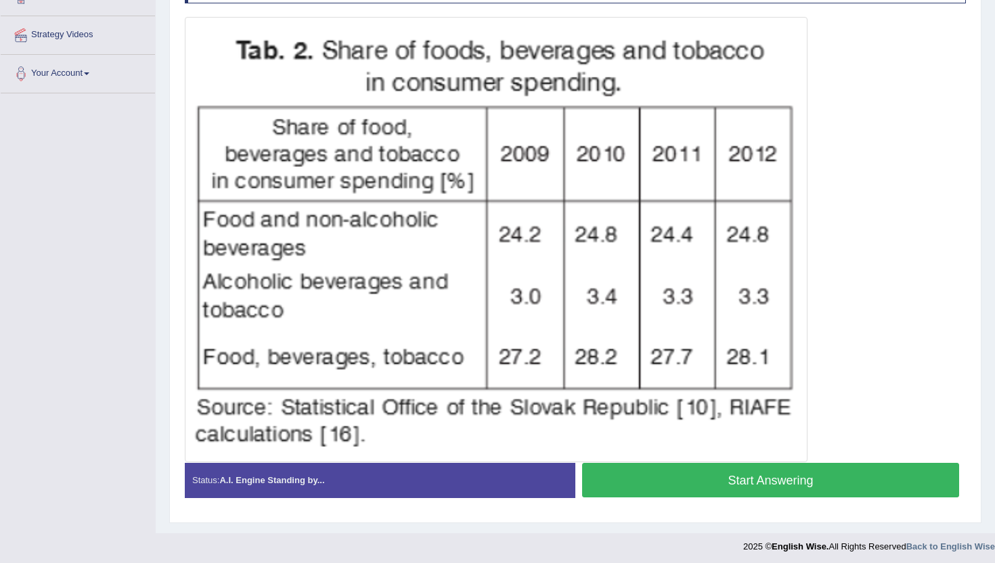
scroll to position [286, 0]
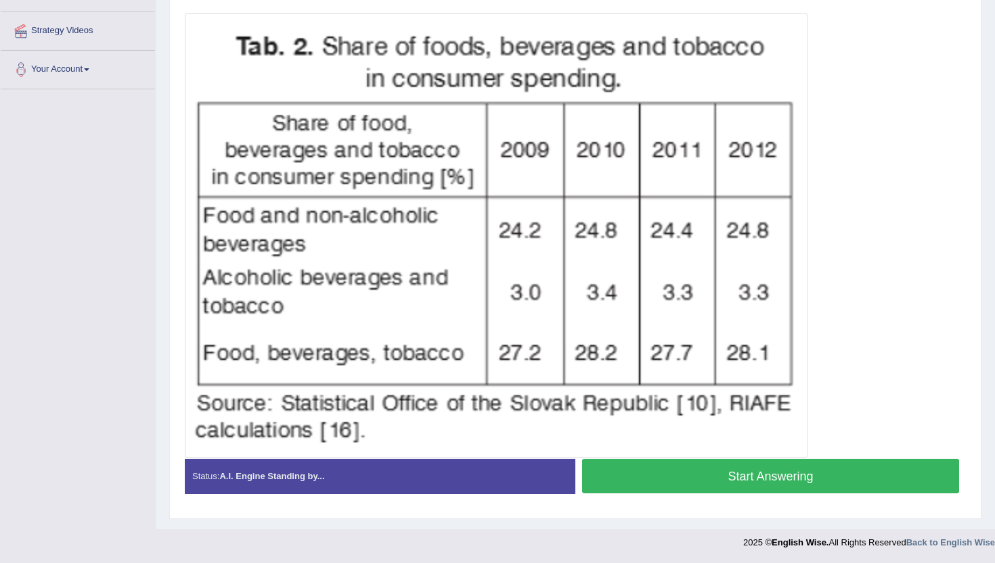
click at [766, 473] on button "Start Answering" at bounding box center [770, 476] width 377 height 35
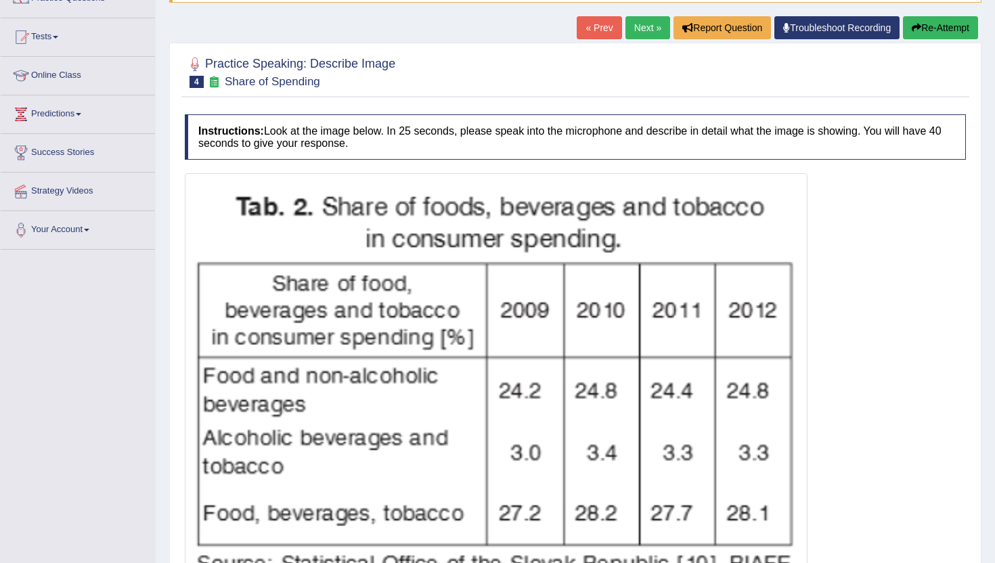
scroll to position [124, 0]
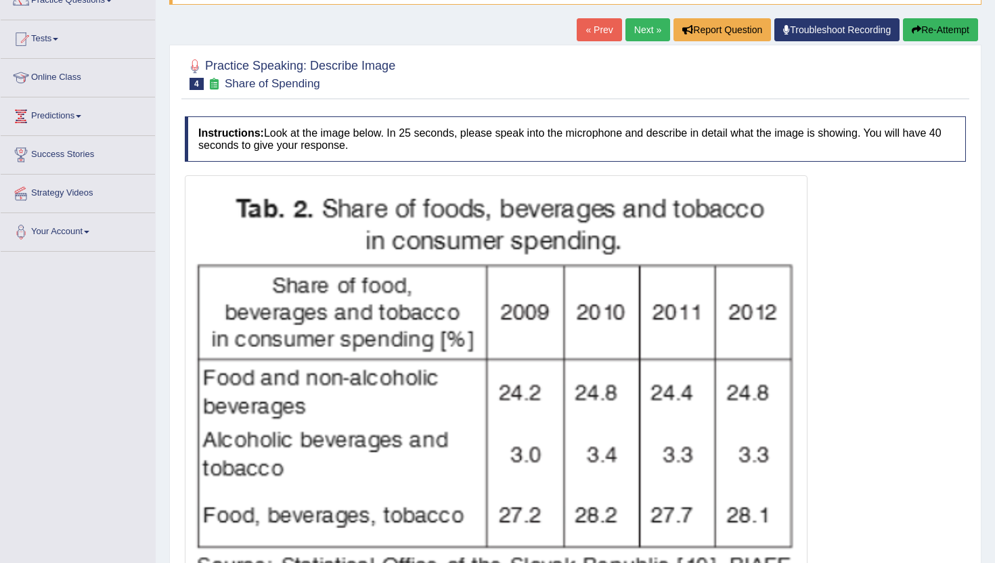
click at [650, 30] on link "Next »" at bounding box center [648, 29] width 45 height 23
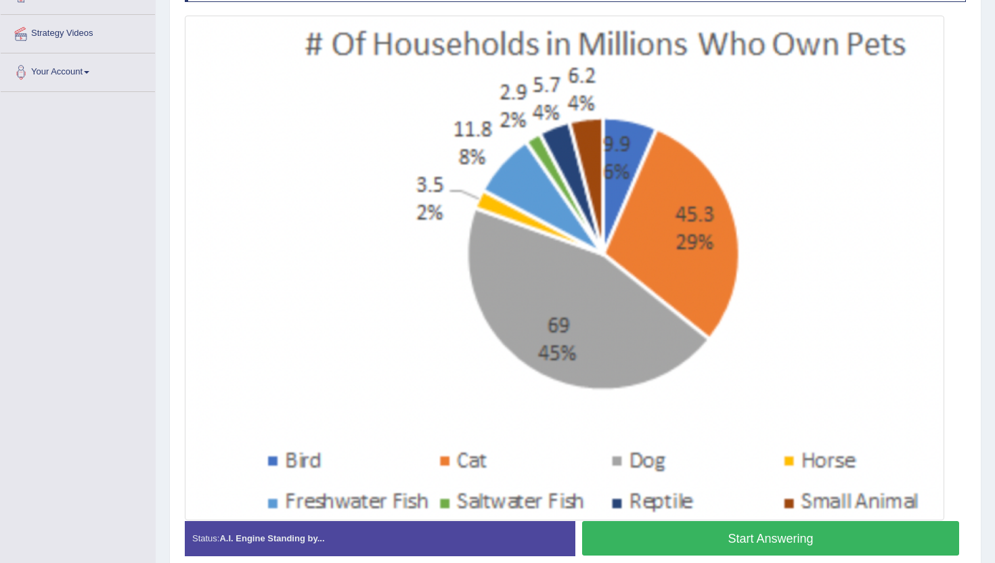
scroll to position [298, 0]
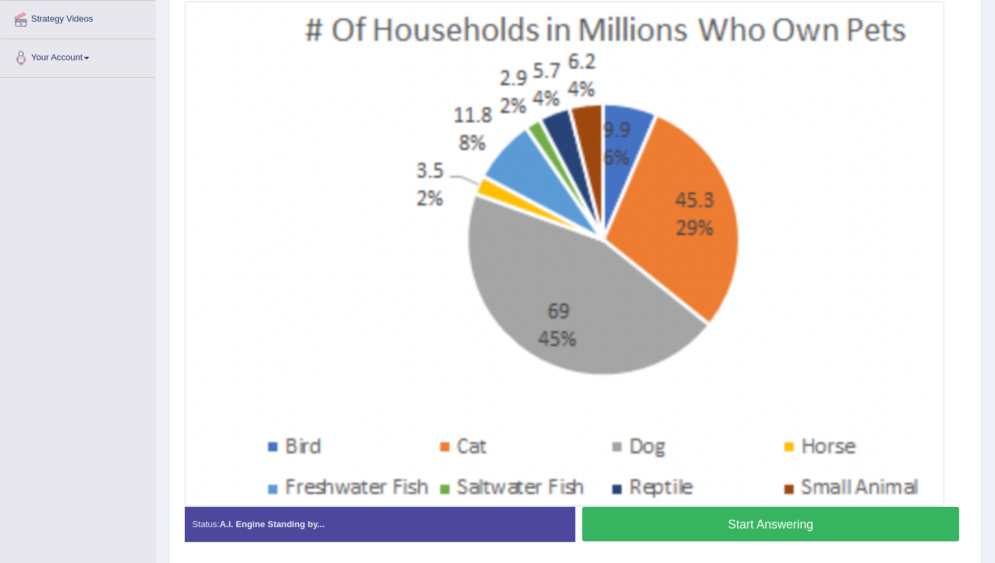
click at [689, 525] on button "Start Answering" at bounding box center [770, 524] width 377 height 35
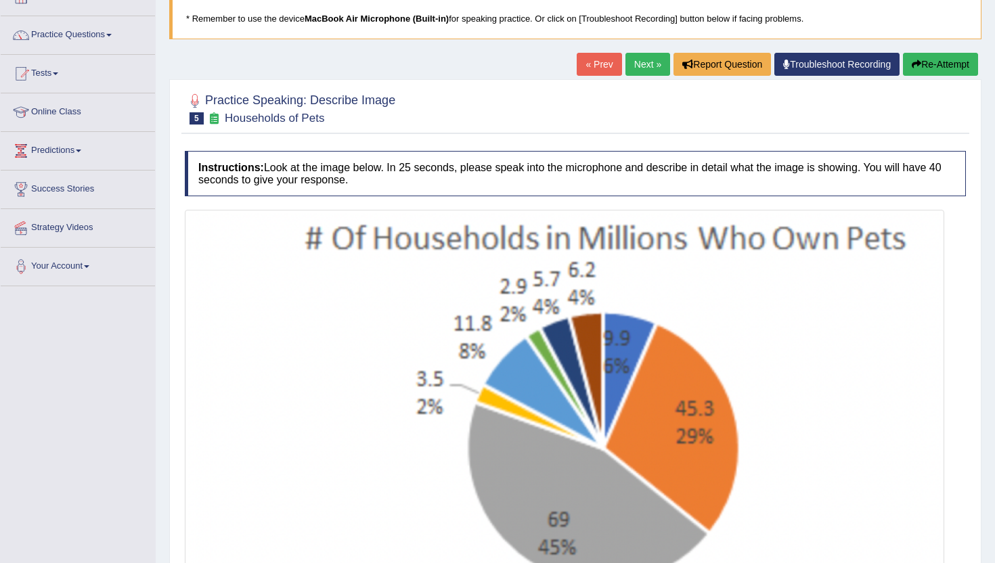
scroll to position [87, 0]
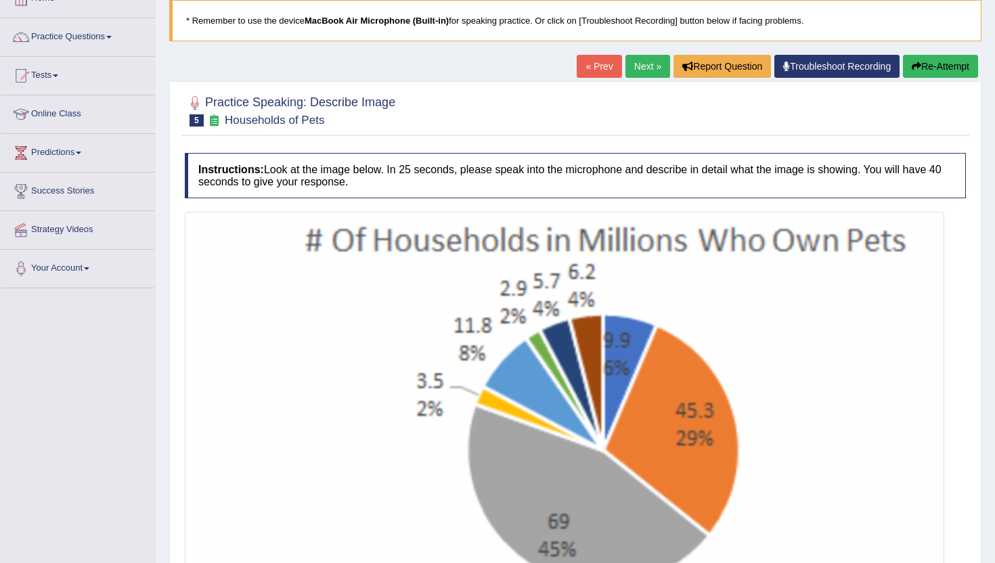
click at [636, 70] on link "Next »" at bounding box center [648, 66] width 45 height 23
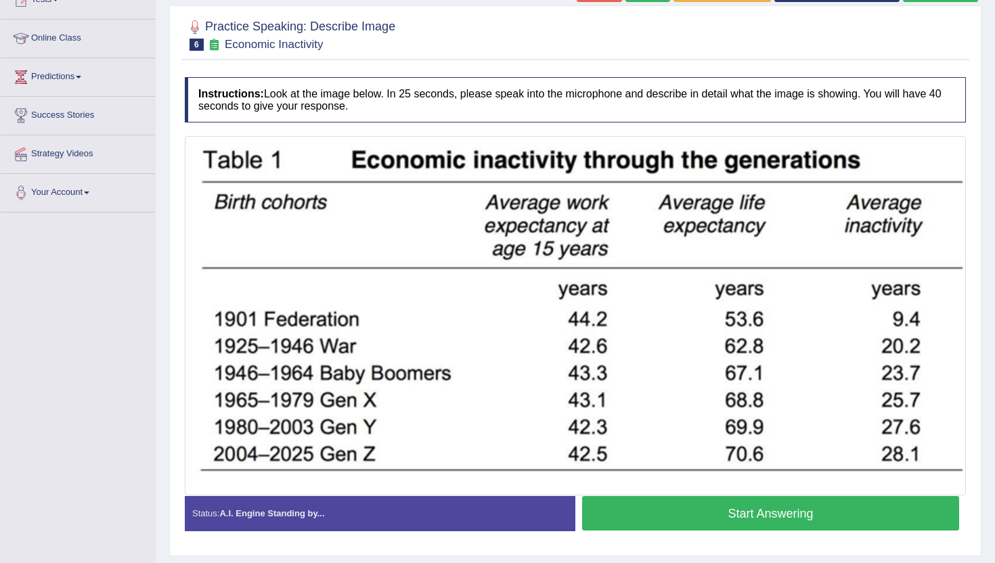
scroll to position [200, 0]
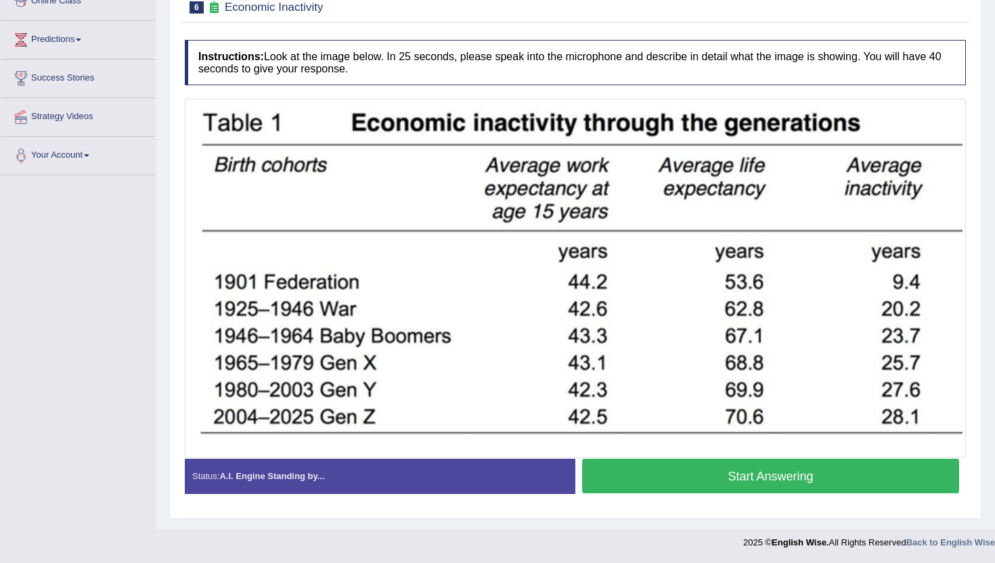
click at [657, 458] on div at bounding box center [575, 279] width 781 height 360
click at [647, 460] on button "Start Answering" at bounding box center [770, 476] width 377 height 35
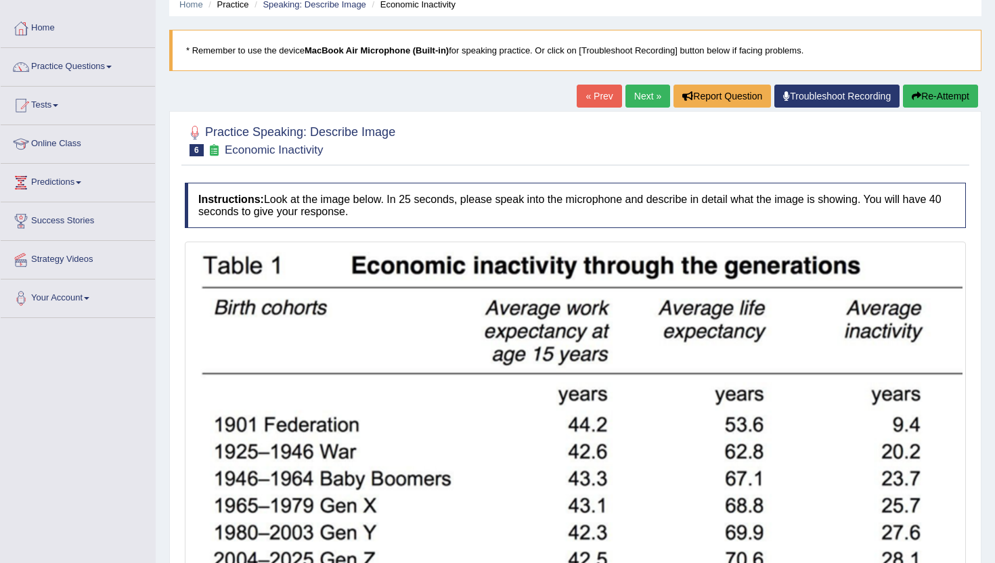
scroll to position [38, 0]
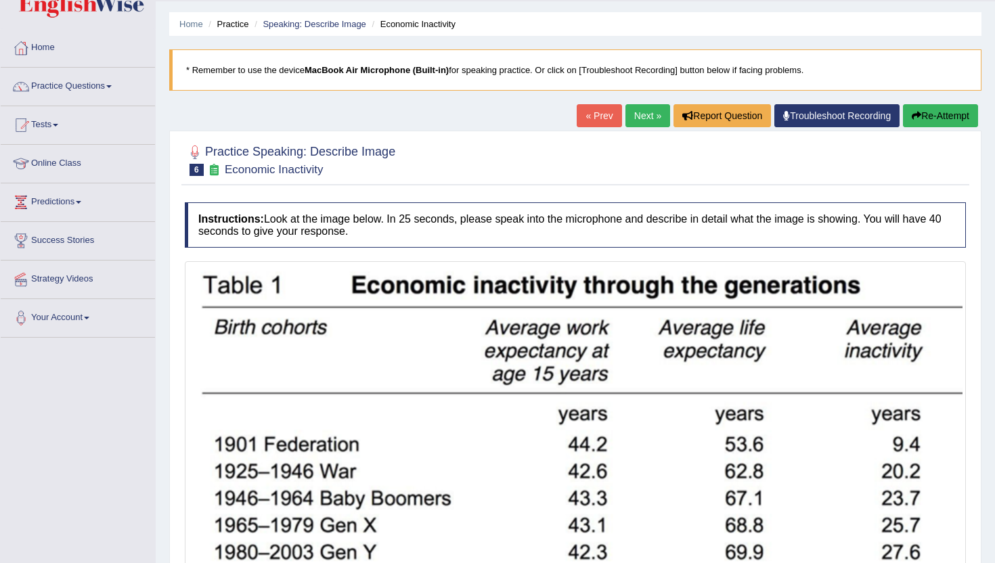
click at [635, 105] on link "Next »" at bounding box center [648, 115] width 45 height 23
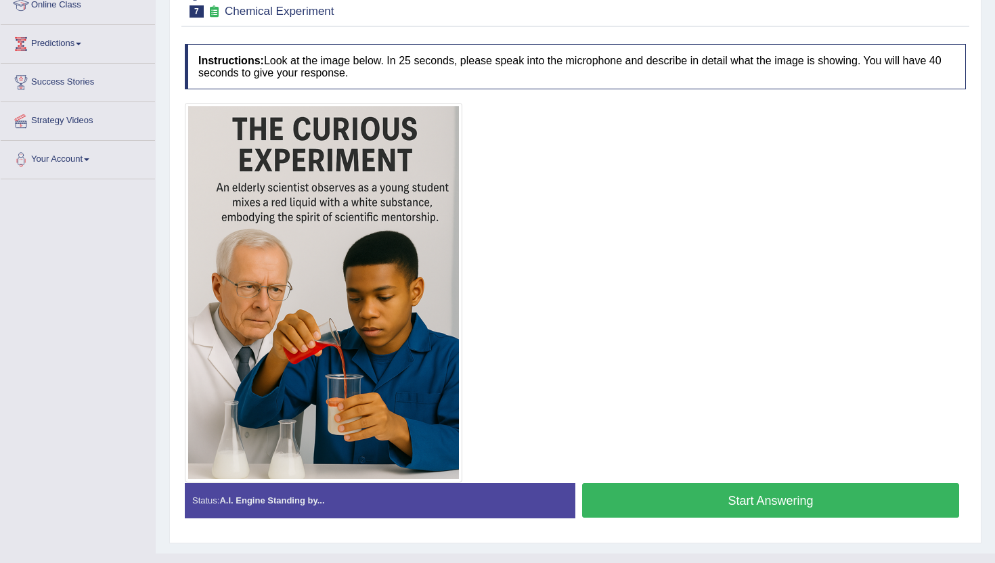
scroll to position [221, 0]
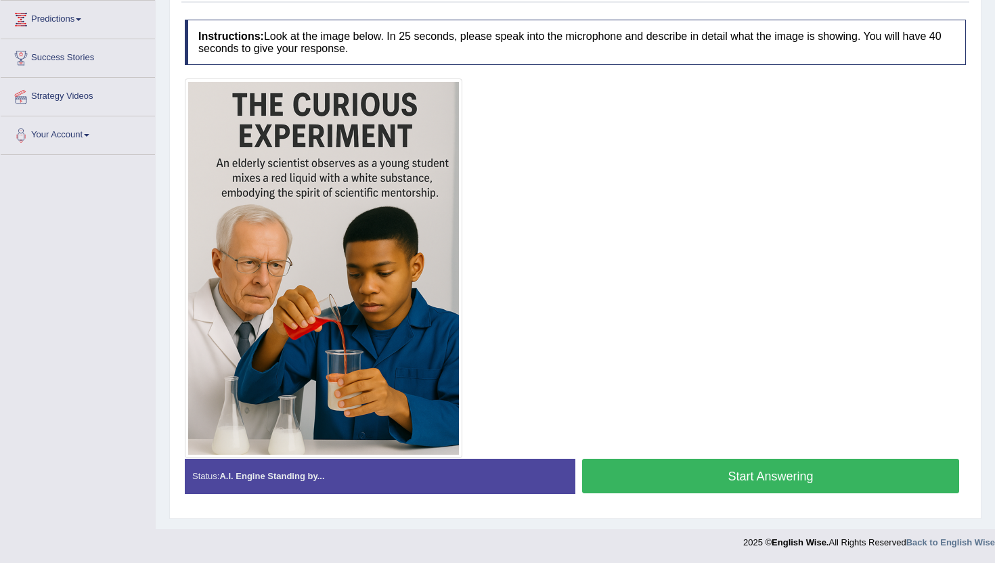
click at [634, 483] on button "Start Answering" at bounding box center [770, 476] width 377 height 35
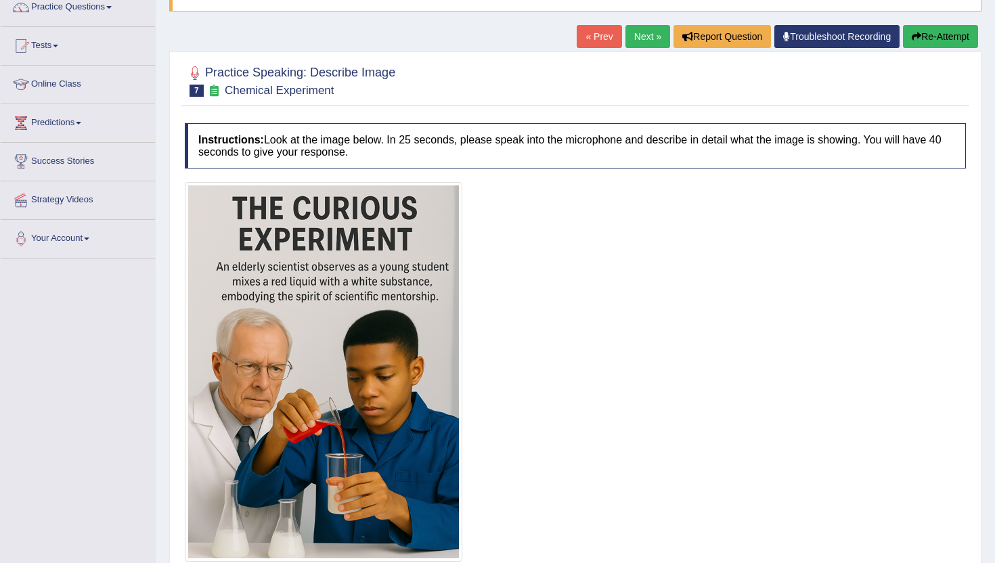
scroll to position [112, 0]
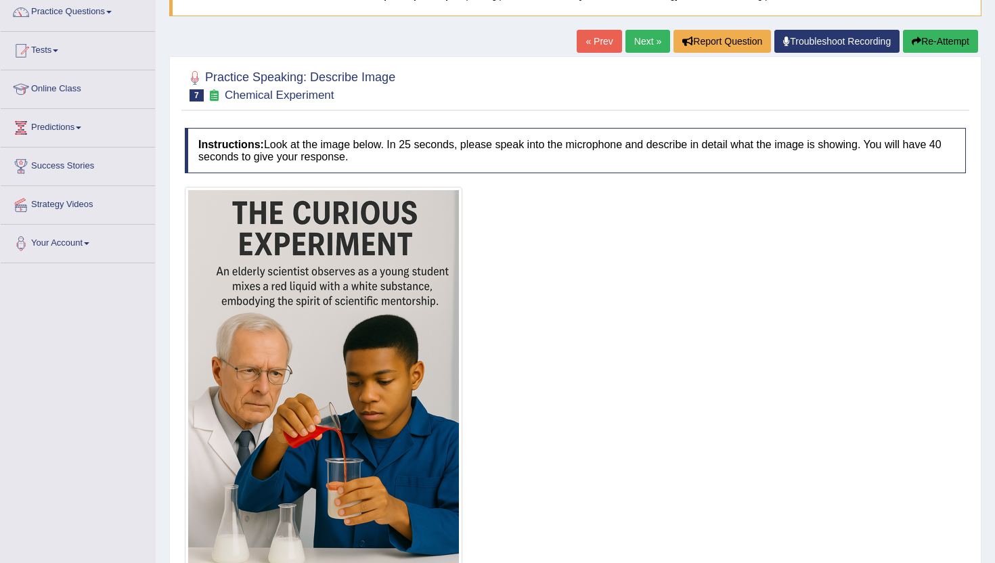
click at [641, 44] on link "Next »" at bounding box center [648, 41] width 45 height 23
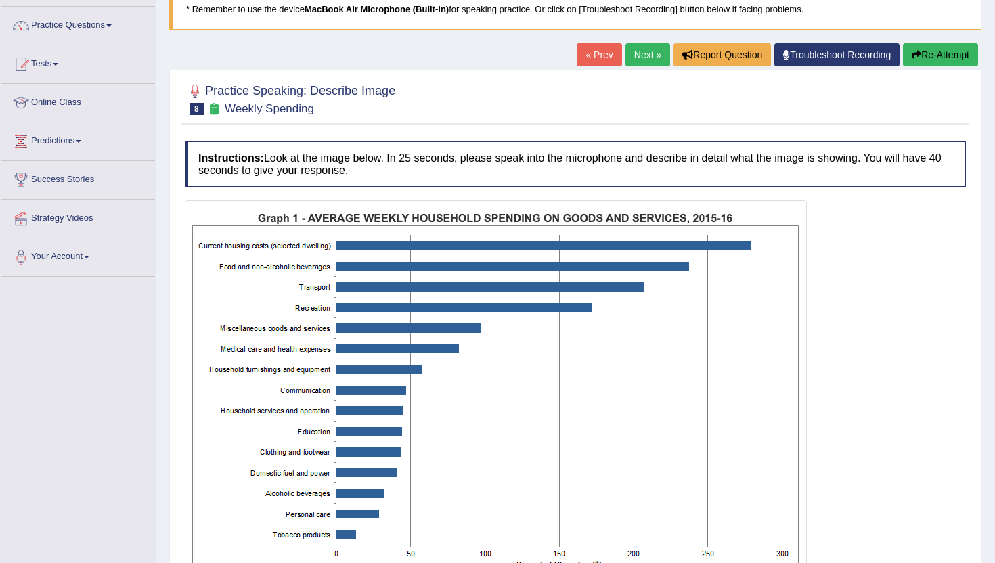
scroll to position [241, 0]
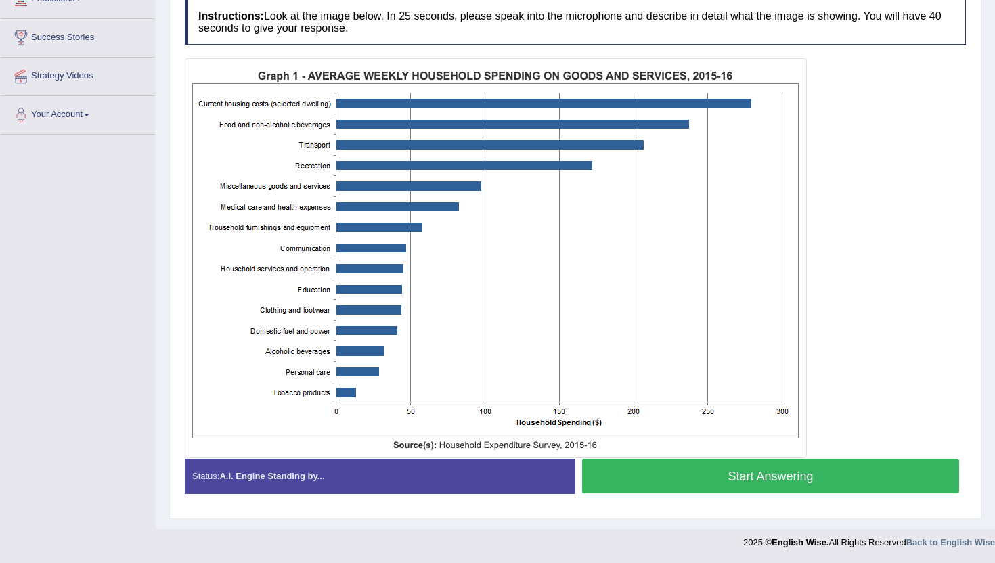
click at [720, 468] on button "Start Answering" at bounding box center [770, 476] width 377 height 35
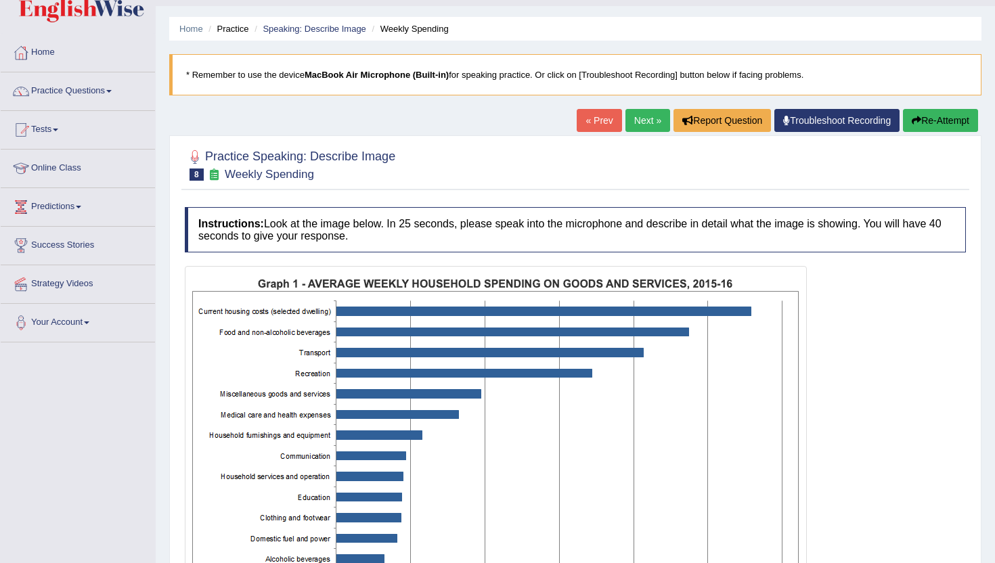
scroll to position [24, 0]
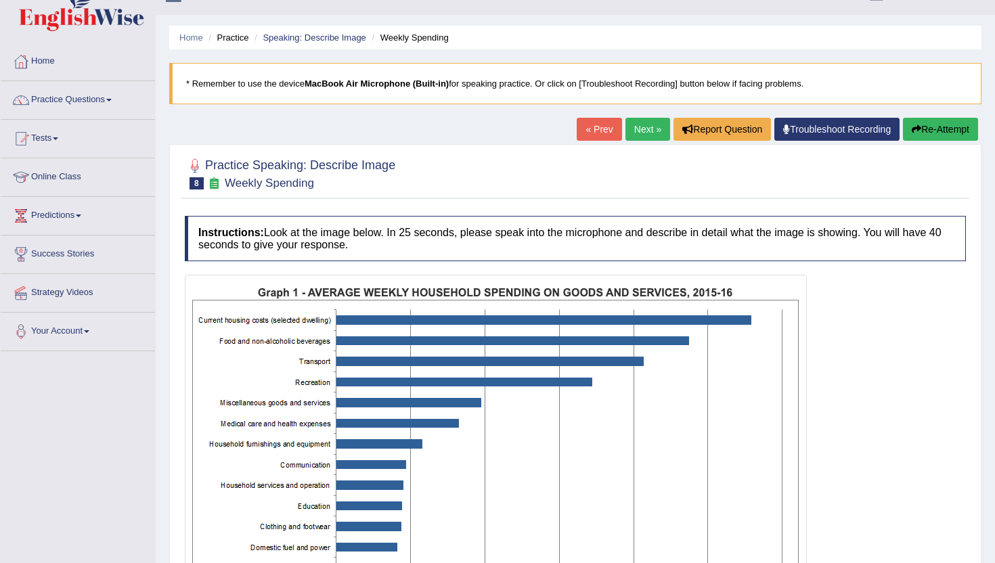
click at [939, 127] on button "Re-Attempt" at bounding box center [940, 129] width 75 height 23
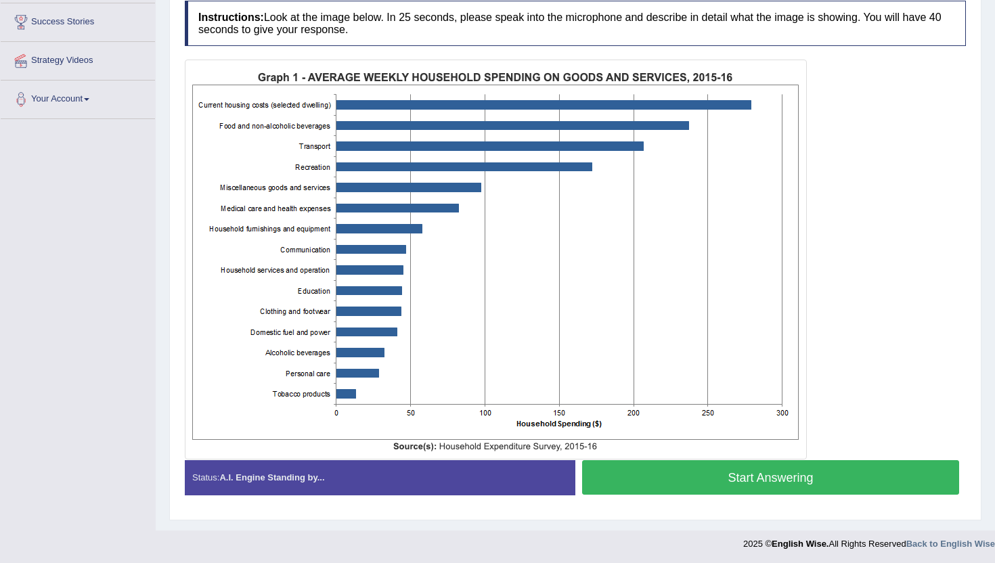
scroll to position [258, 0]
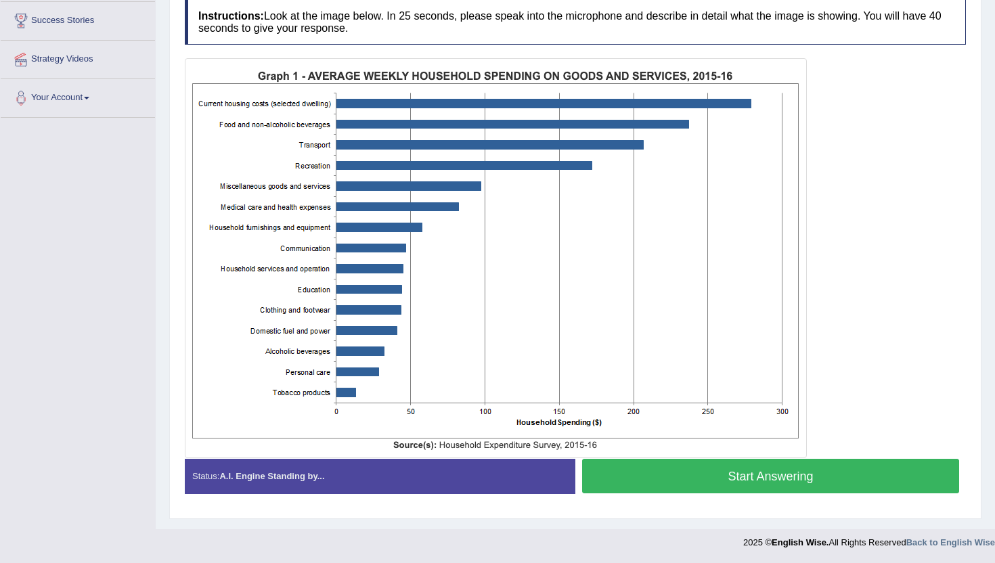
click at [766, 468] on button "Start Answering" at bounding box center [770, 476] width 377 height 35
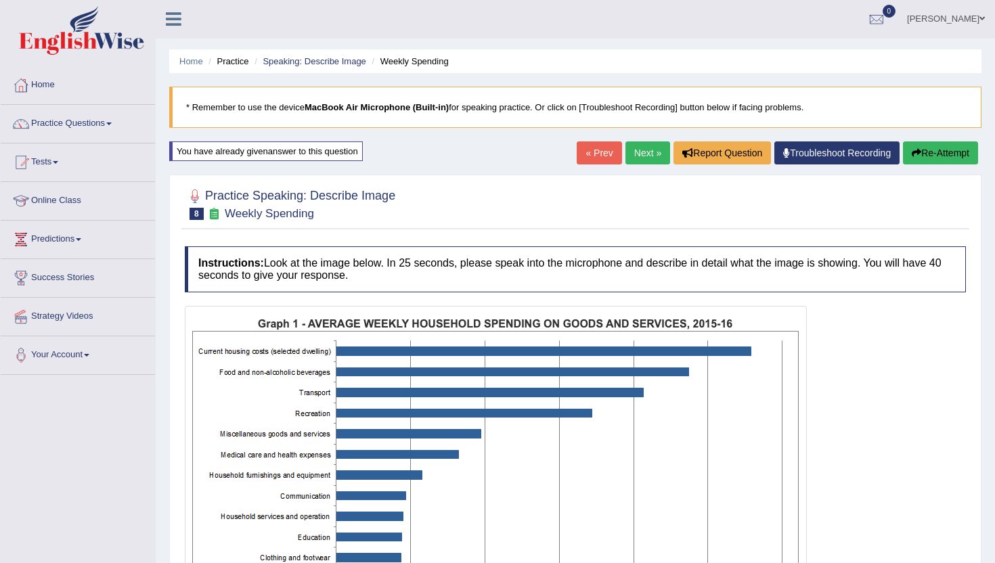
scroll to position [0, 0]
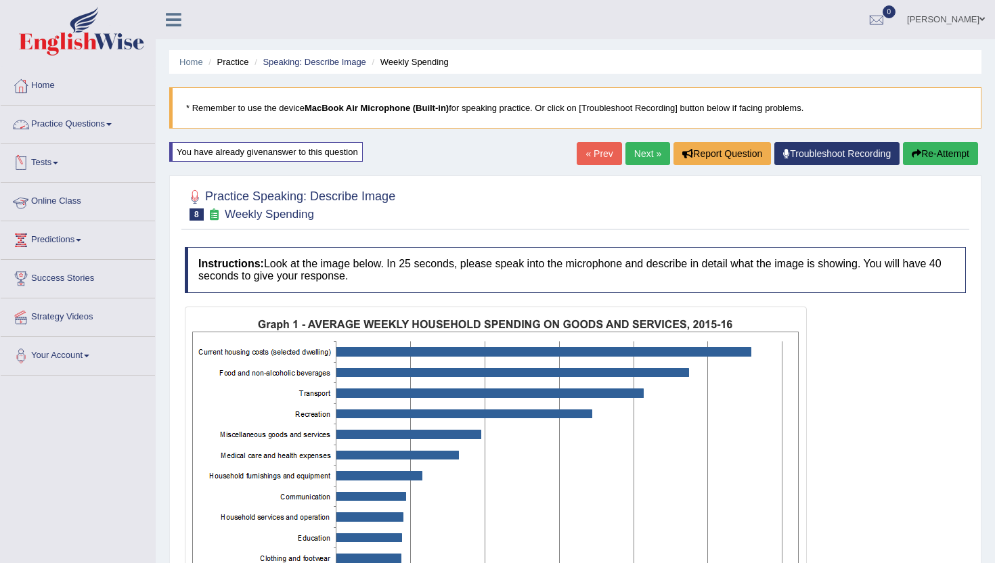
click at [93, 125] on link "Practice Questions" at bounding box center [78, 123] width 154 height 34
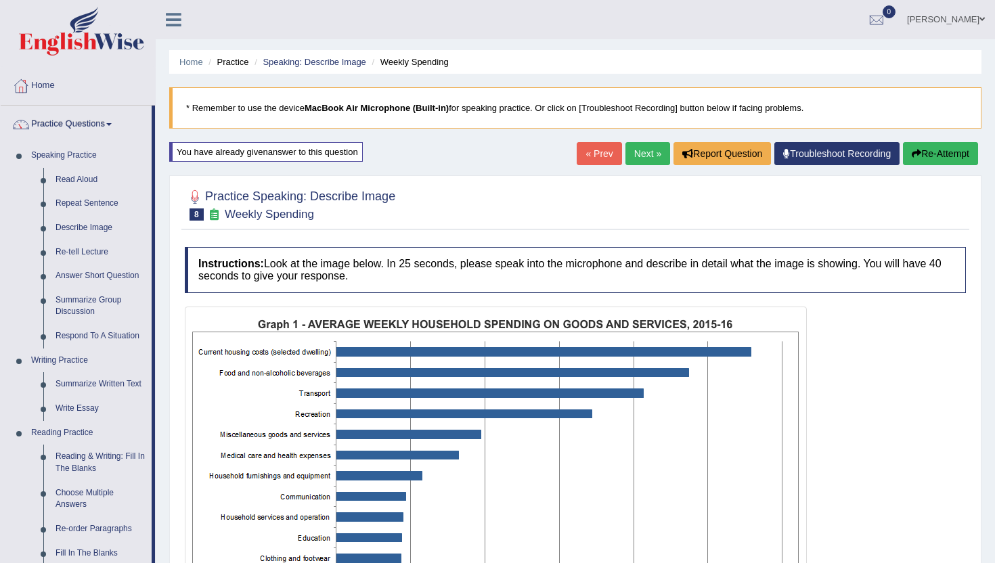
click at [421, 64] on li "Weekly Spending" at bounding box center [408, 62] width 80 height 13
click at [71, 250] on link "Re-tell Lecture" at bounding box center [100, 252] width 102 height 24
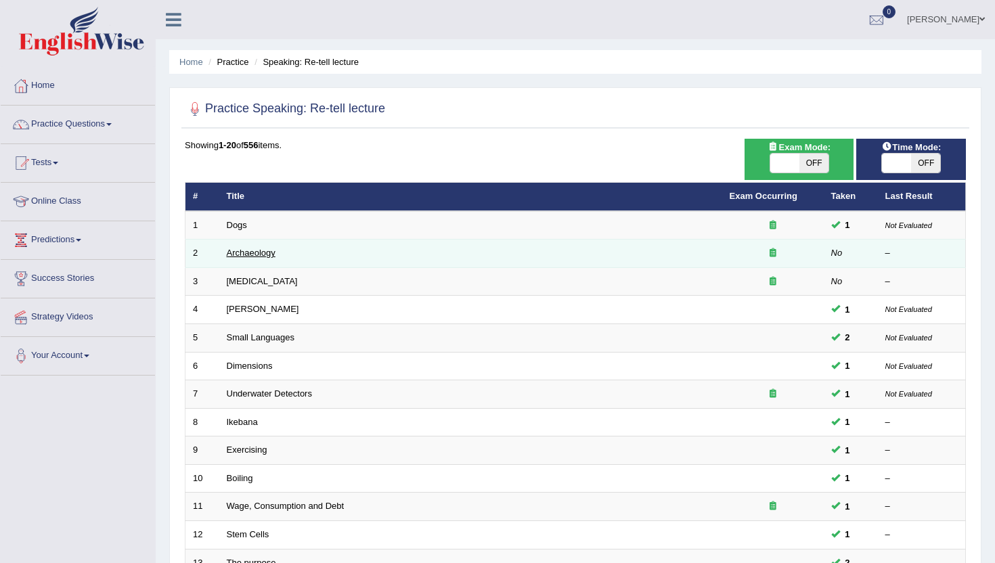
click at [258, 253] on link "Archaeology" at bounding box center [251, 253] width 49 height 10
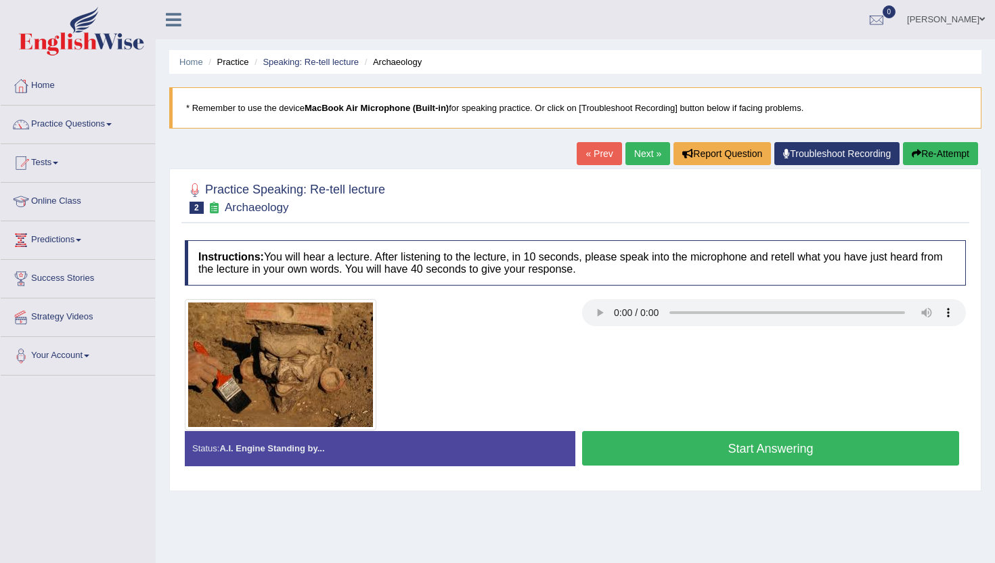
click at [680, 455] on button "Start Answering" at bounding box center [770, 448] width 377 height 35
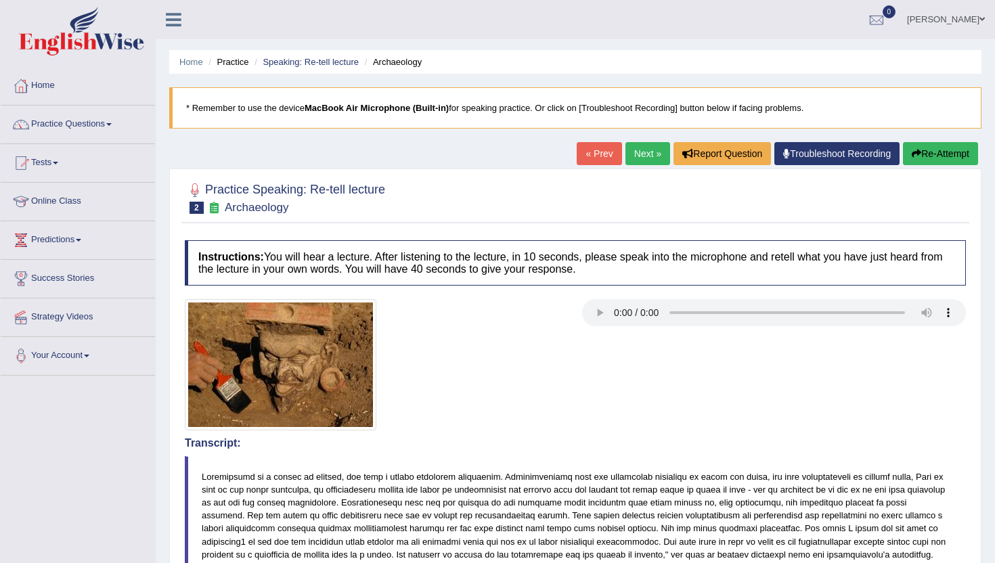
click at [628, 153] on link "Next »" at bounding box center [648, 153] width 45 height 23
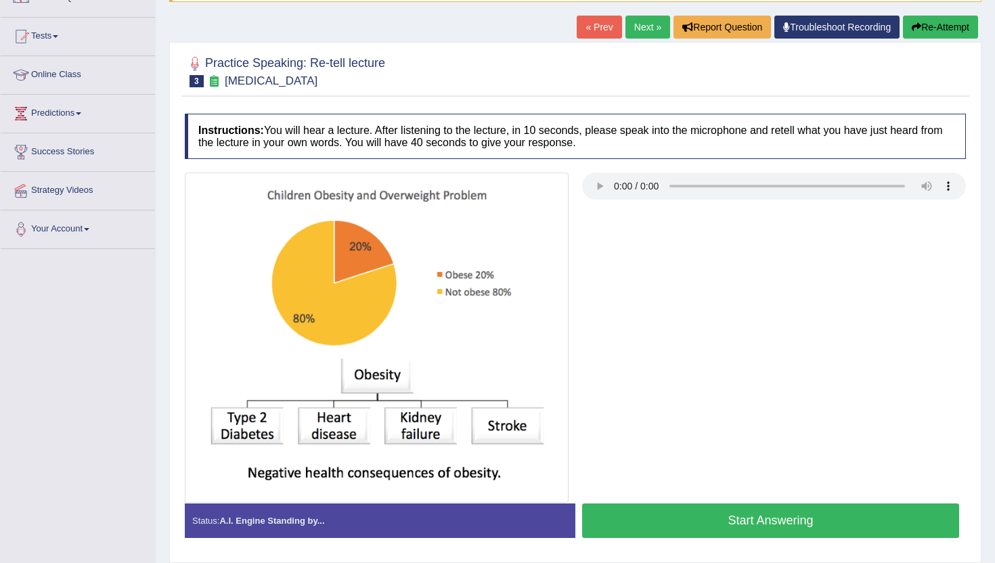
scroll to position [135, 0]
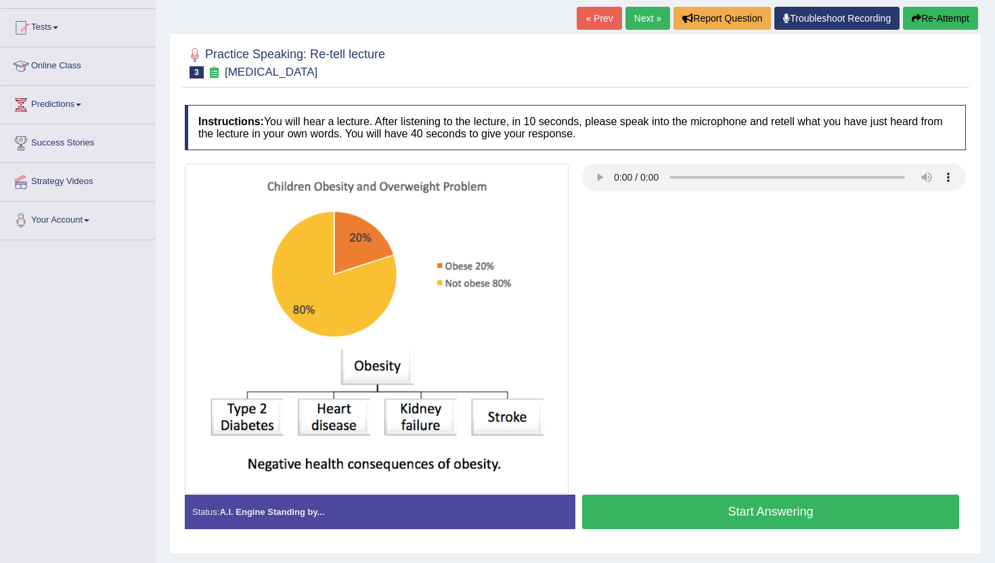
click at [676, 506] on button "Start Answering" at bounding box center [770, 512] width 377 height 35
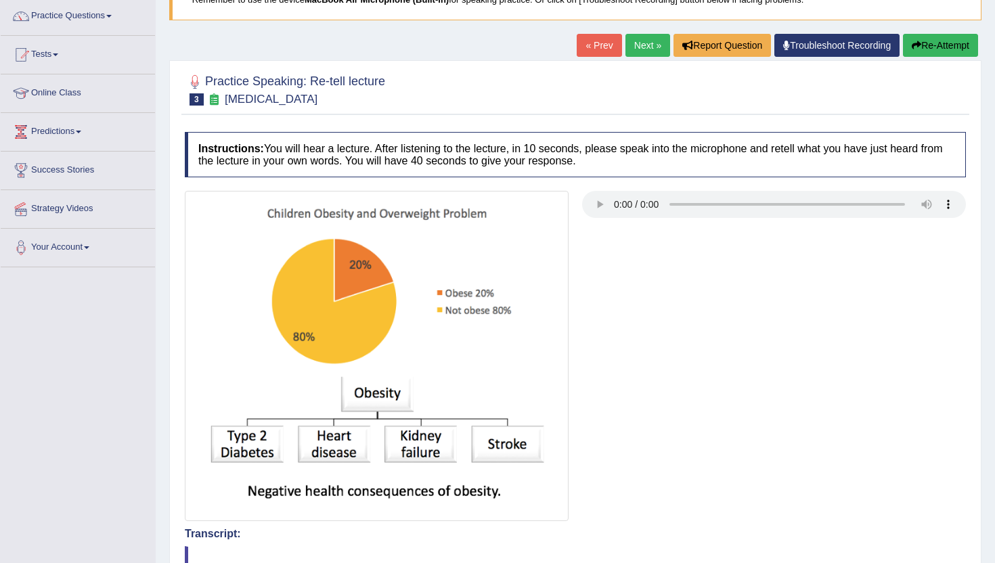
scroll to position [81, 0]
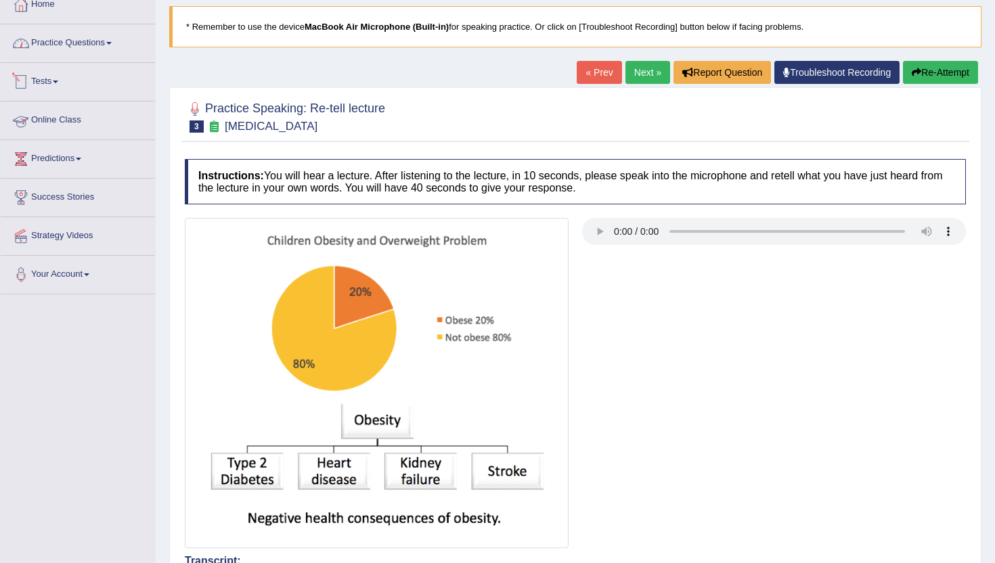
click at [75, 47] on link "Practice Questions" at bounding box center [78, 41] width 154 height 34
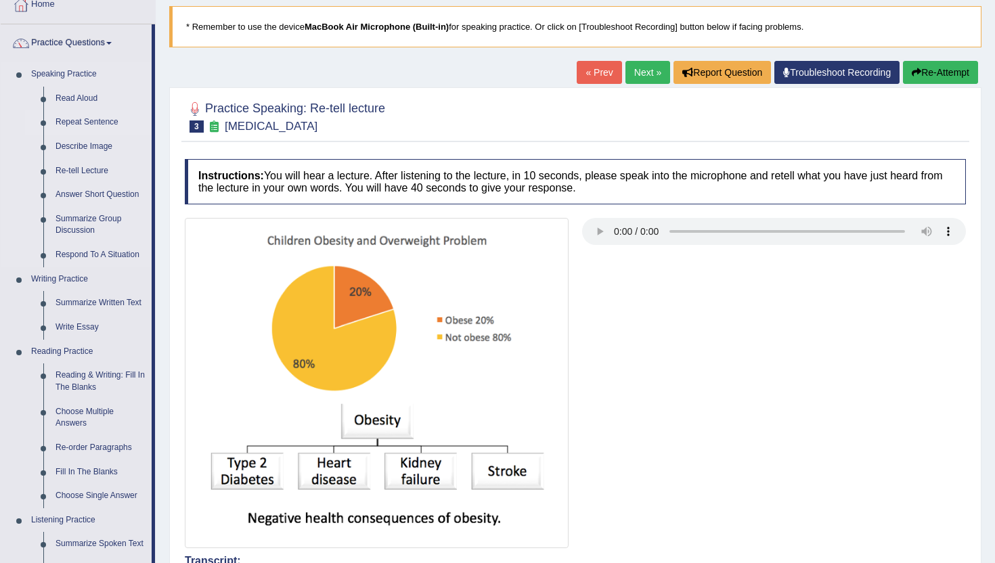
click at [79, 125] on link "Repeat Sentence" at bounding box center [100, 122] width 102 height 24
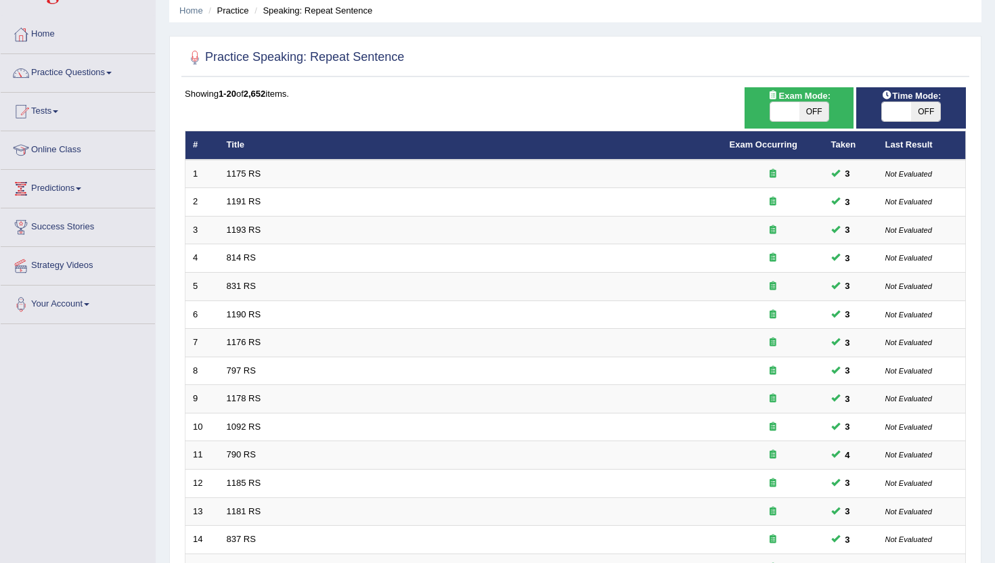
scroll to position [54, 0]
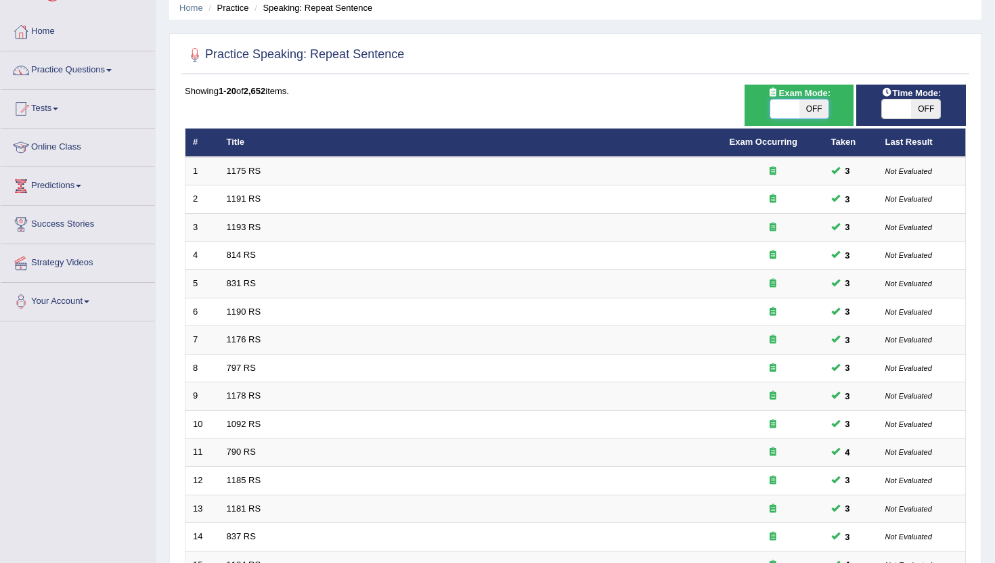
click at [794, 111] on span at bounding box center [785, 109] width 29 height 19
checkbox input "true"
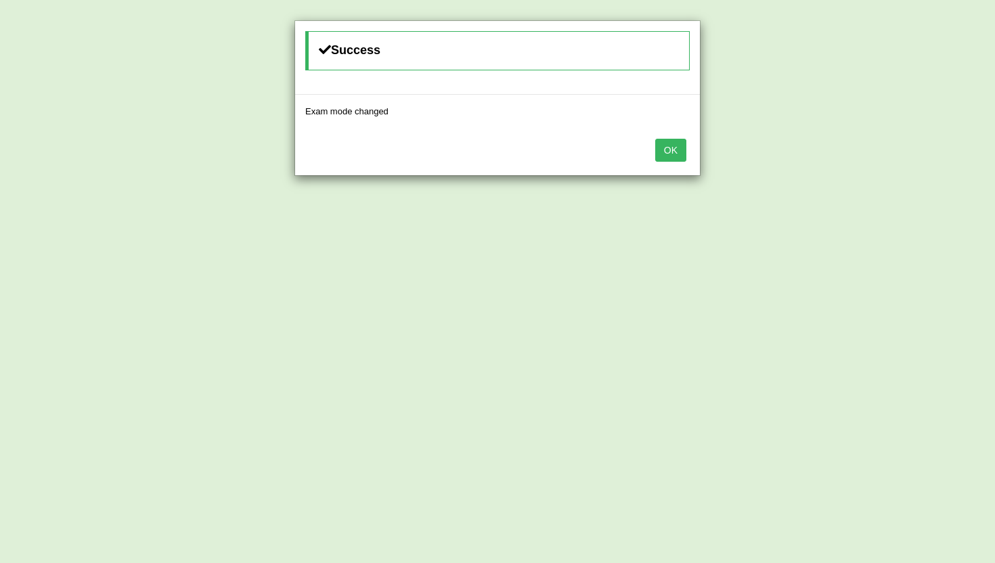
click at [669, 156] on button "OK" at bounding box center [670, 150] width 31 height 23
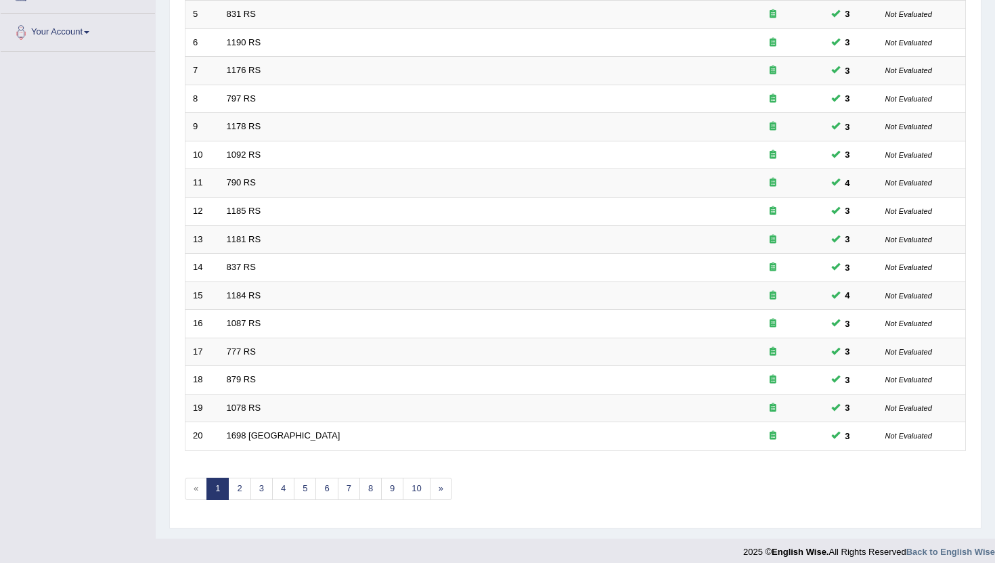
scroll to position [333, 0]
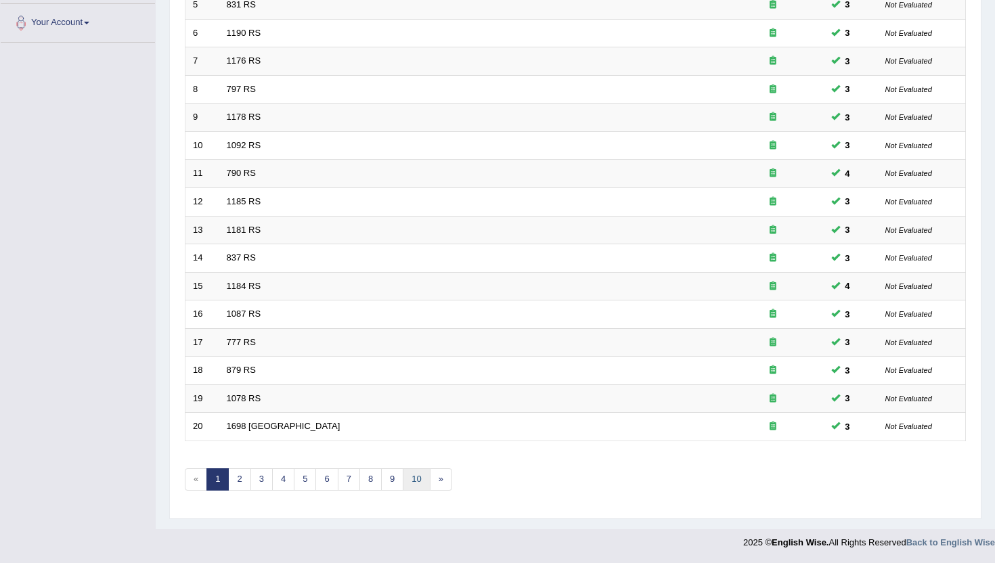
click at [417, 477] on link "10" at bounding box center [416, 480] width 27 height 22
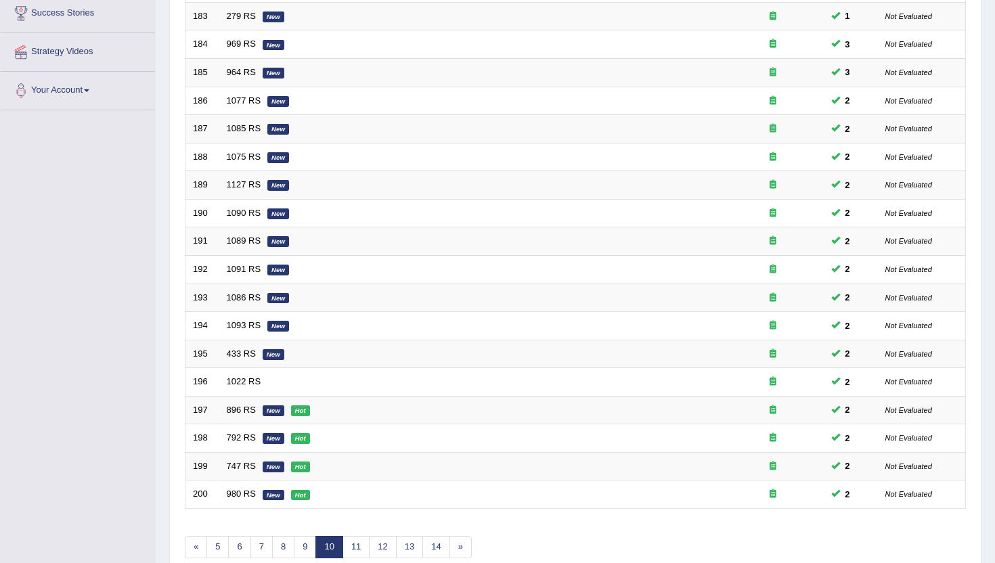
scroll to position [325, 0]
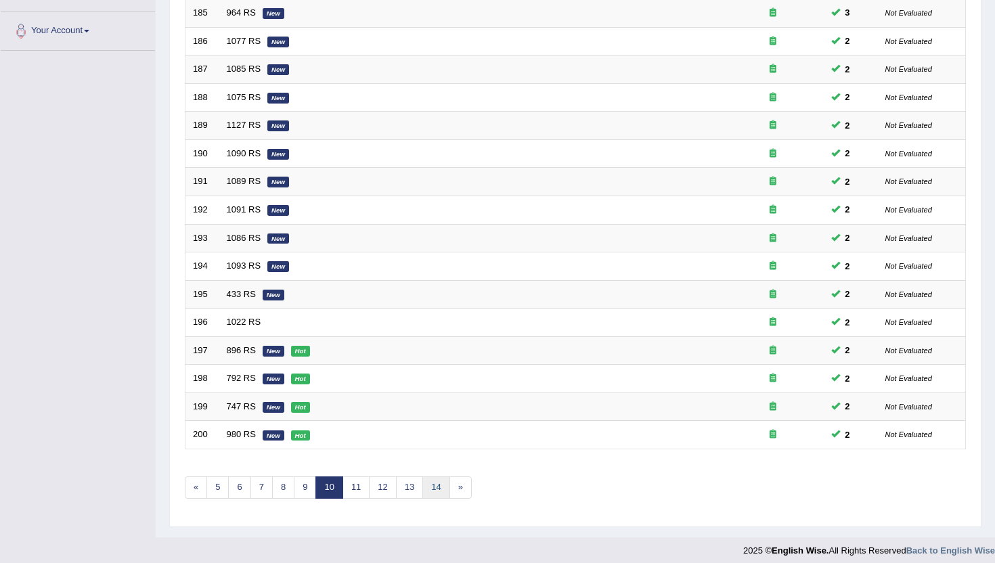
click at [433, 489] on link "14" at bounding box center [436, 488] width 27 height 22
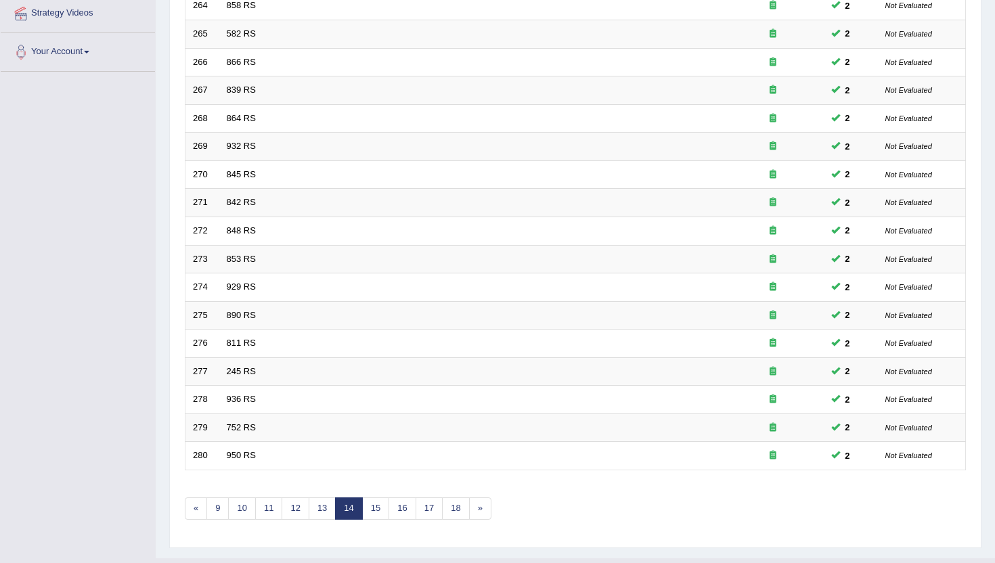
scroll to position [306, 0]
click at [318, 513] on link "13" at bounding box center [322, 507] width 27 height 22
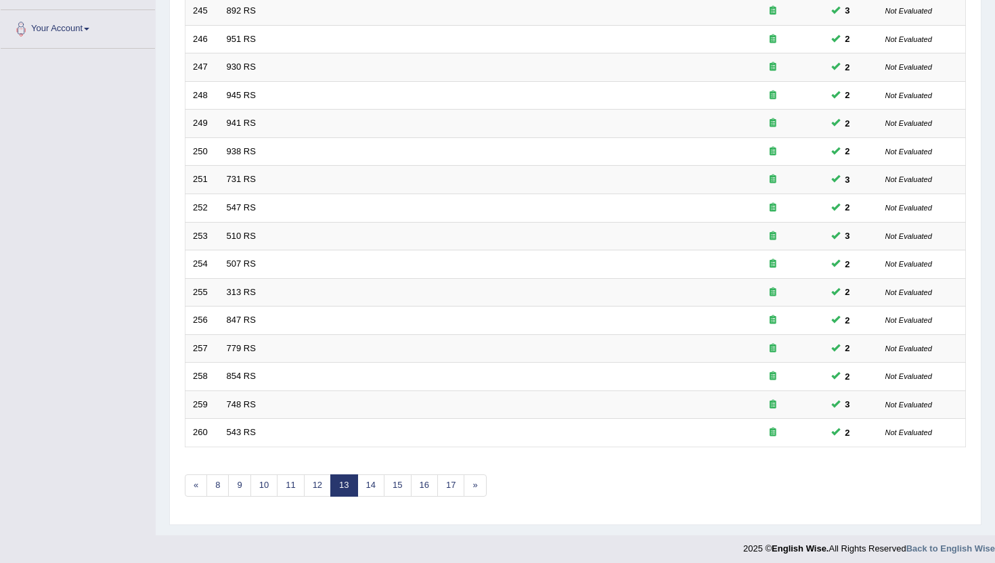
scroll to position [333, 0]
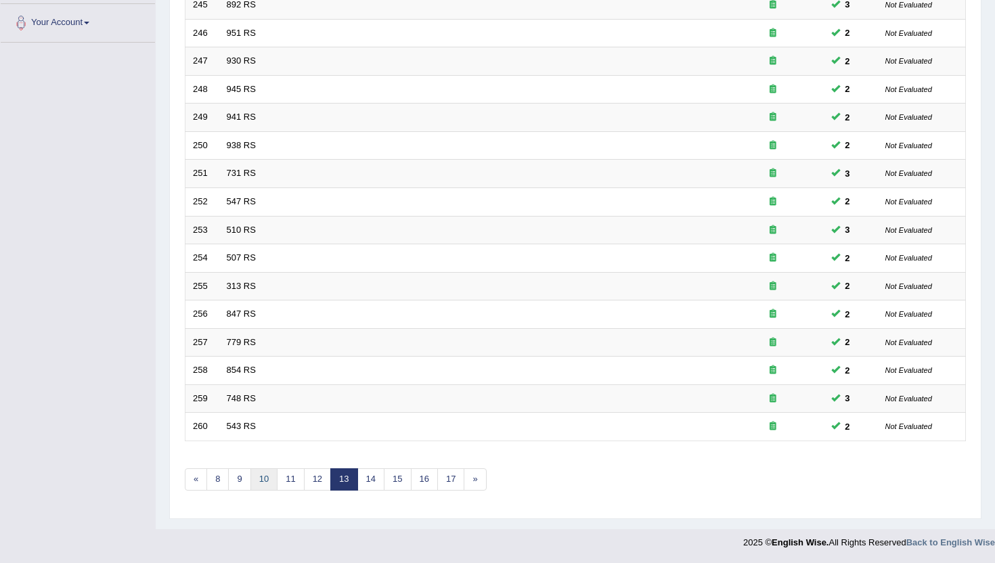
click at [272, 477] on link "10" at bounding box center [264, 480] width 27 height 22
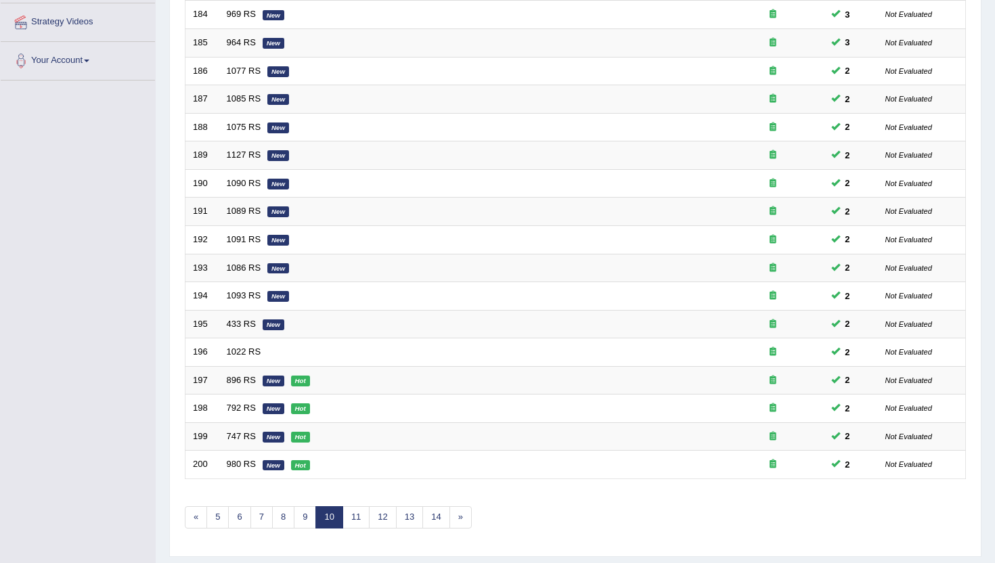
scroll to position [298, 0]
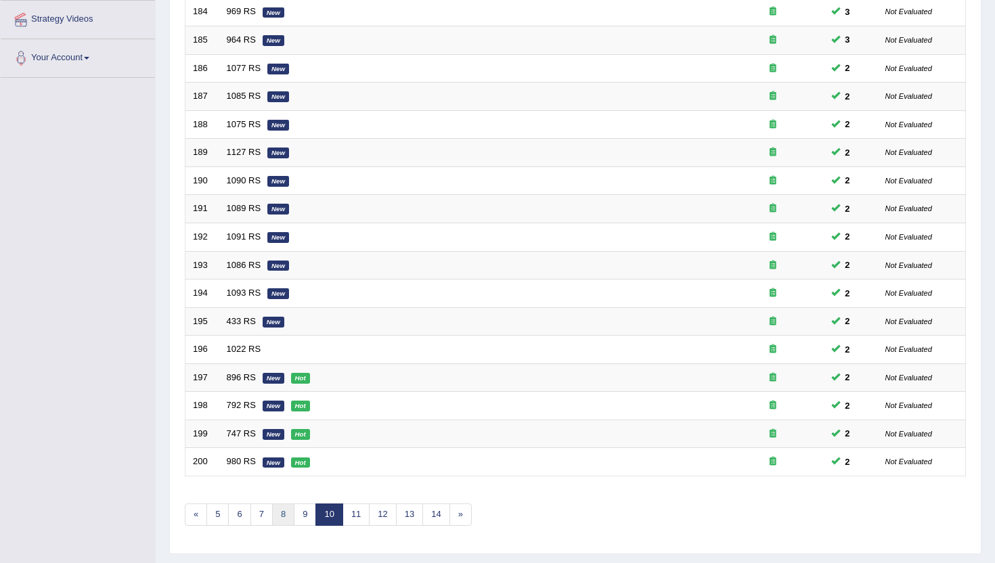
click at [287, 511] on link "8" at bounding box center [283, 515] width 22 height 22
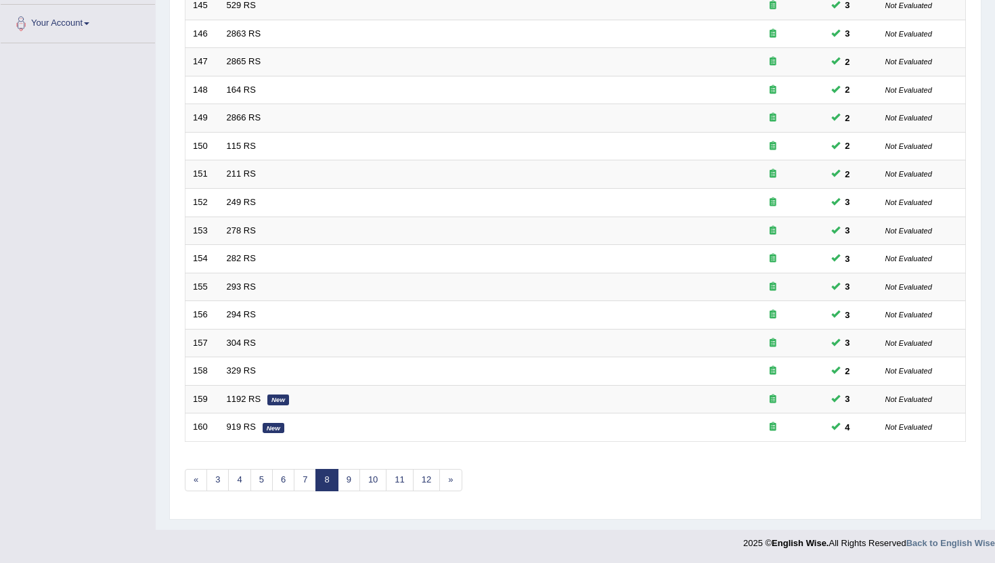
scroll to position [333, 0]
click at [347, 481] on link "9" at bounding box center [349, 480] width 22 height 22
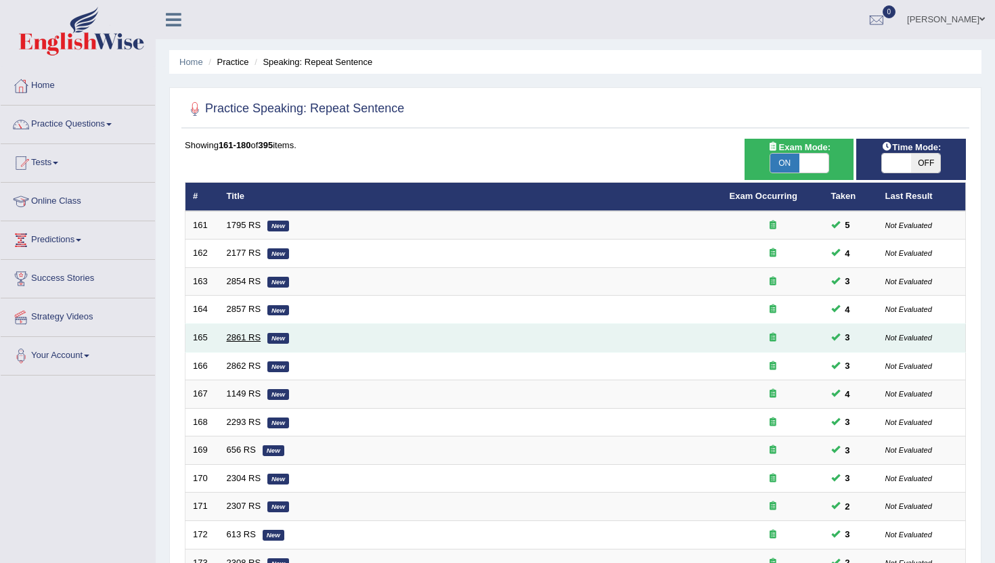
click at [251, 342] on link "2861 RS" at bounding box center [244, 337] width 35 height 10
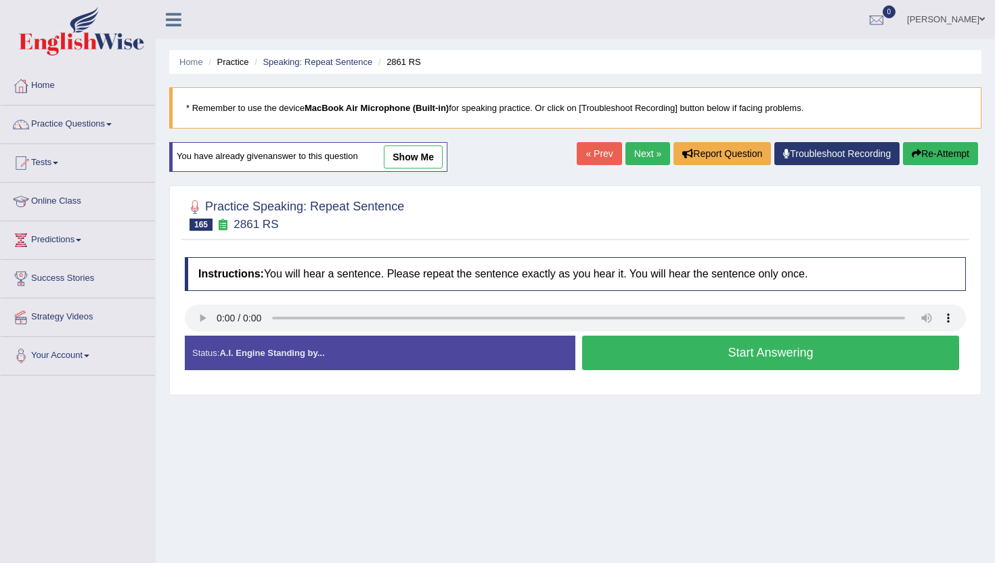
click at [642, 154] on link "Next »" at bounding box center [648, 153] width 45 height 23
click at [684, 363] on button "Start Answering" at bounding box center [770, 353] width 377 height 35
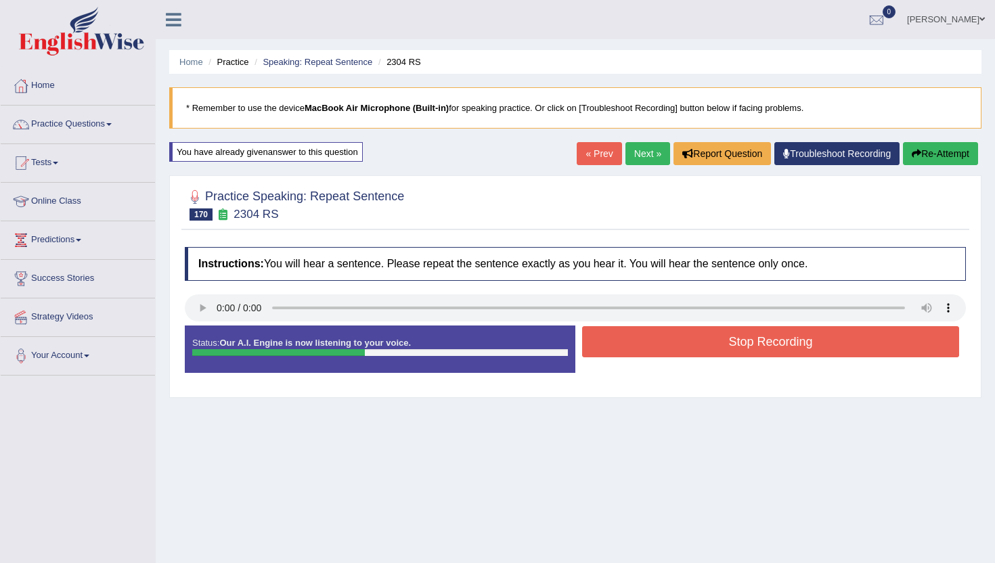
click at [687, 344] on button "Stop Recording" at bounding box center [770, 341] width 377 height 31
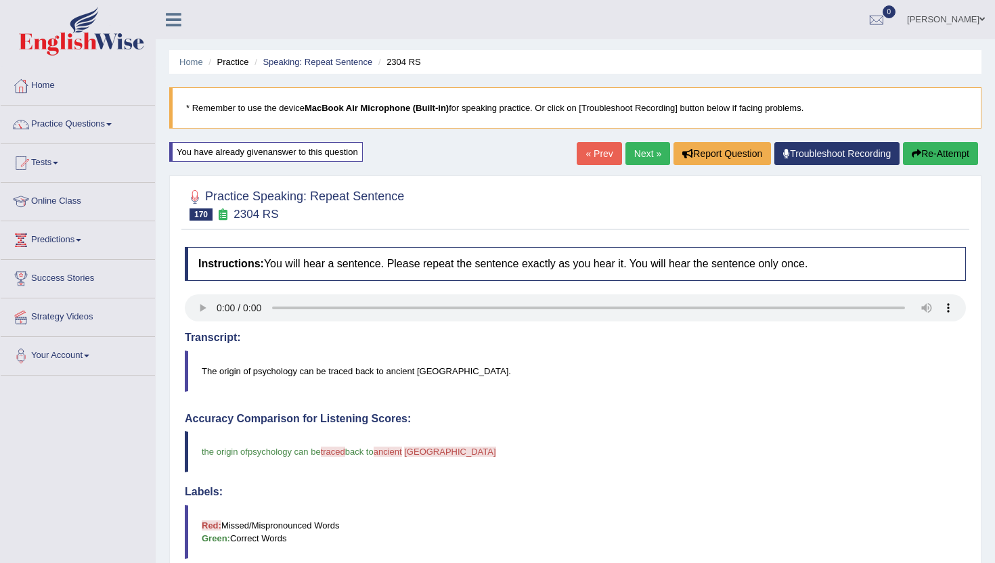
click at [642, 154] on link "Next »" at bounding box center [648, 153] width 45 height 23
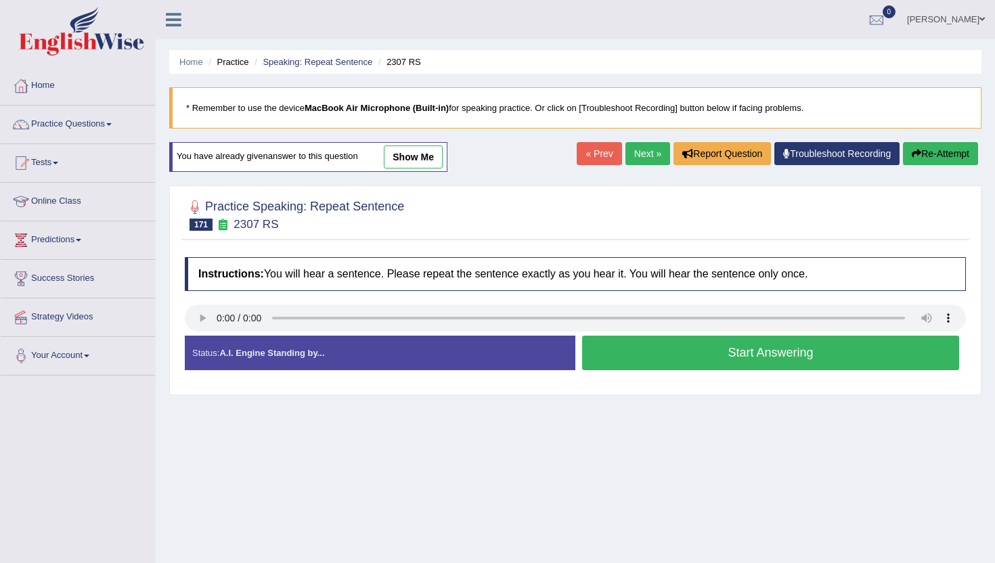
click at [636, 355] on button "Start Answering" at bounding box center [770, 353] width 377 height 35
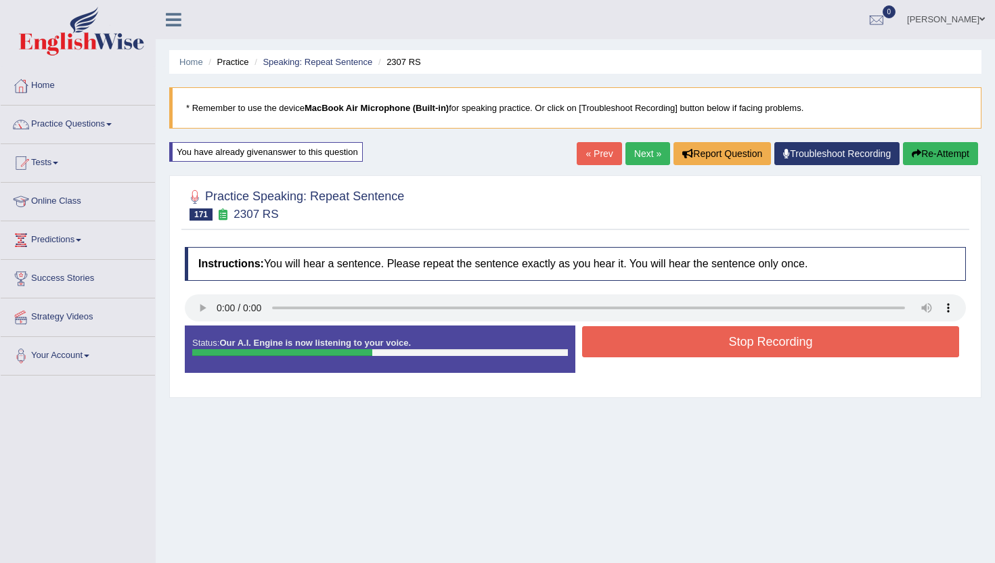
click at [636, 354] on button "Stop Recording" at bounding box center [770, 341] width 377 height 31
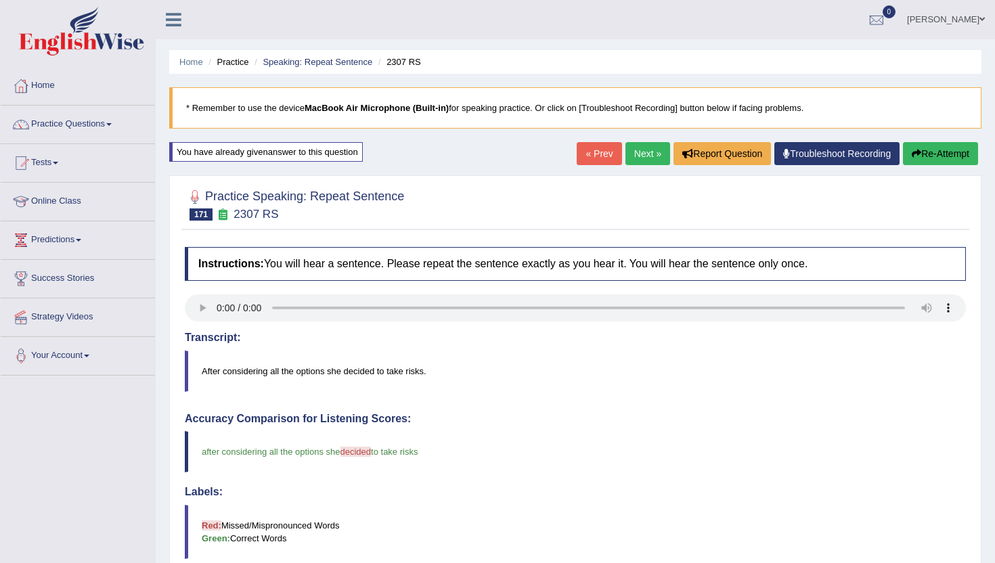
click at [643, 147] on link "Next »" at bounding box center [648, 153] width 45 height 23
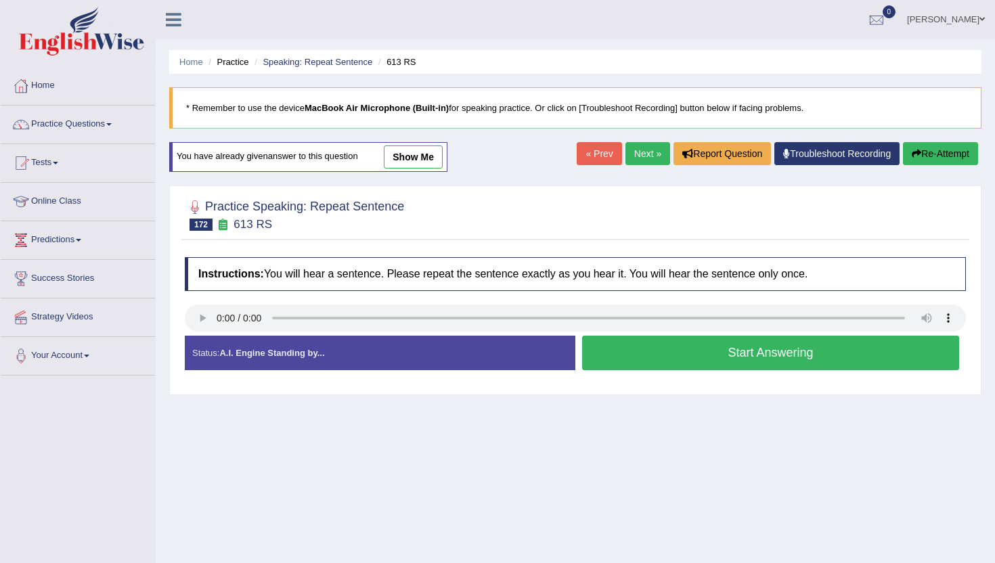
click at [615, 361] on button "Start Answering" at bounding box center [770, 353] width 377 height 35
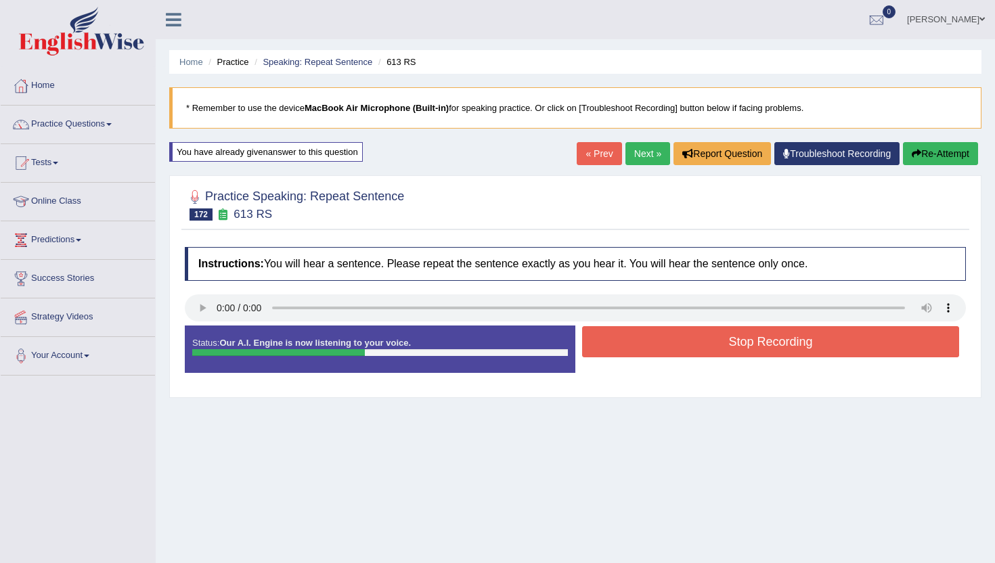
click at [629, 351] on button "Stop Recording" at bounding box center [770, 341] width 377 height 31
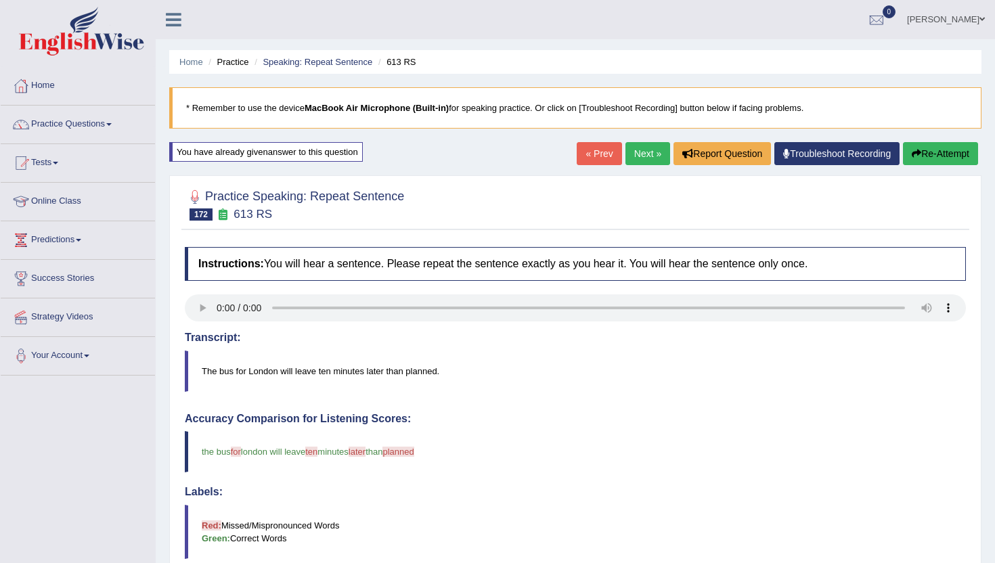
click at [637, 154] on link "Next »" at bounding box center [648, 153] width 45 height 23
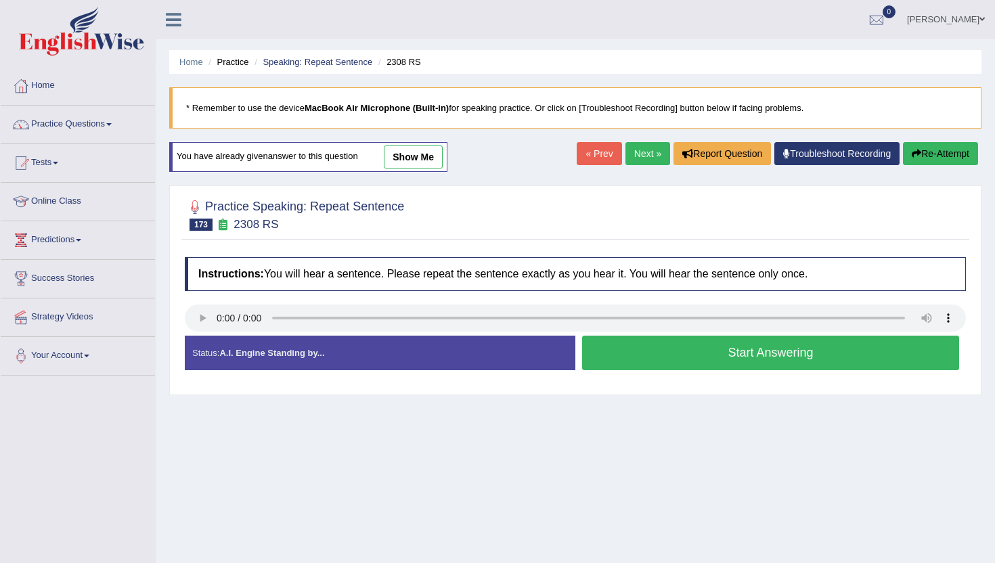
click at [662, 360] on button "Start Answering" at bounding box center [770, 353] width 377 height 35
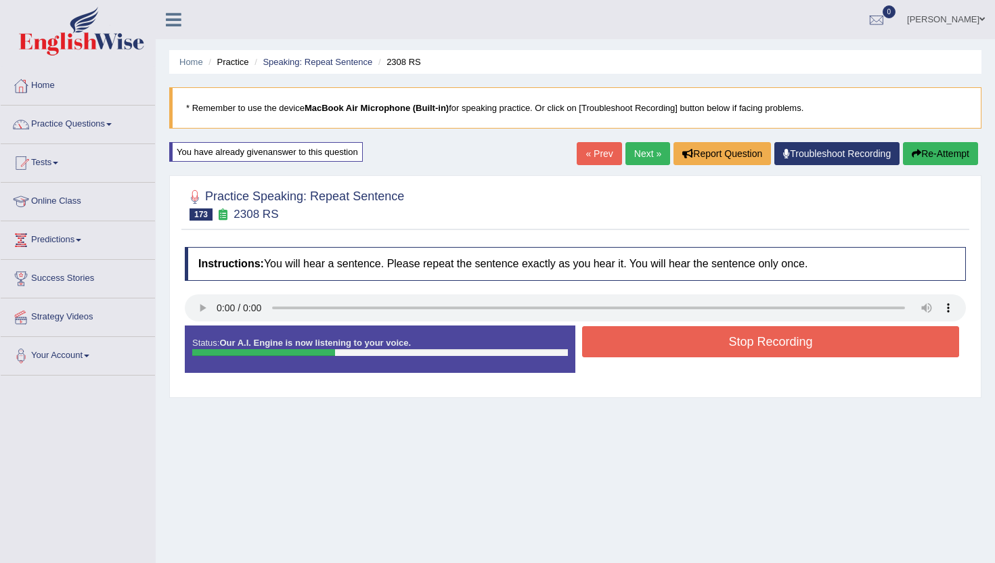
click at [667, 348] on button "Stop Recording" at bounding box center [770, 341] width 377 height 31
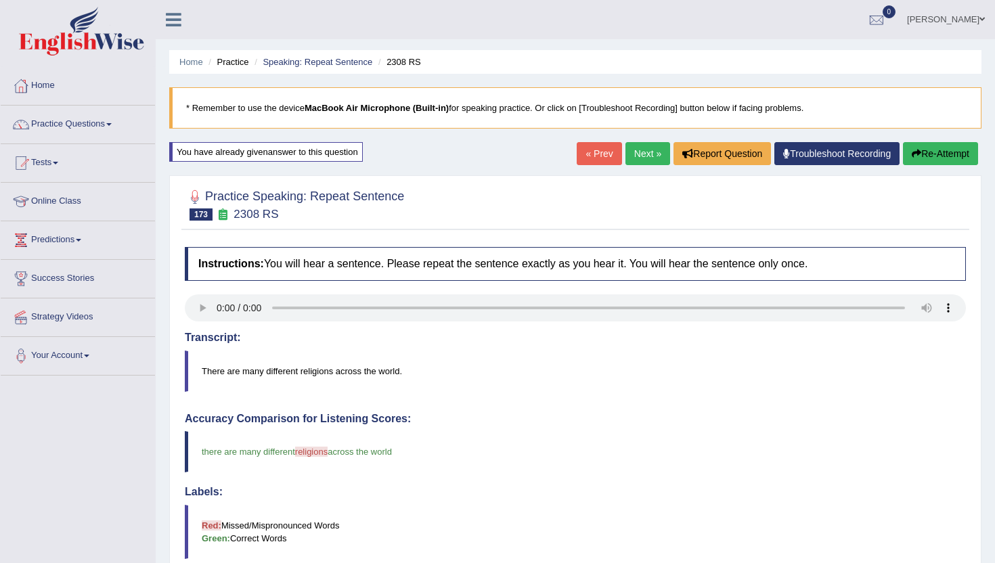
click at [630, 148] on link "Next »" at bounding box center [648, 153] width 45 height 23
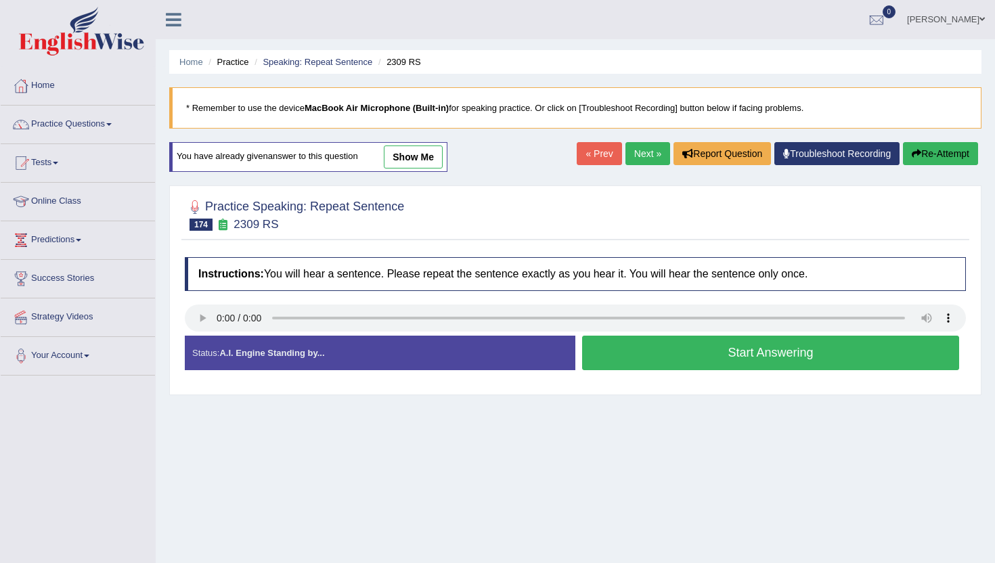
click at [674, 355] on button "Start Answering" at bounding box center [770, 353] width 377 height 35
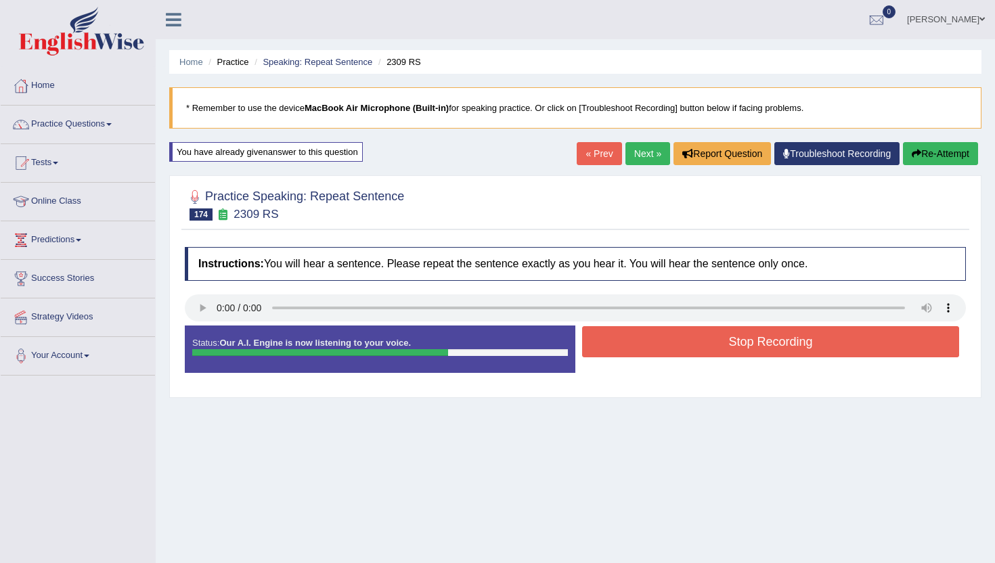
click at [678, 345] on button "Stop Recording" at bounding box center [770, 341] width 377 height 31
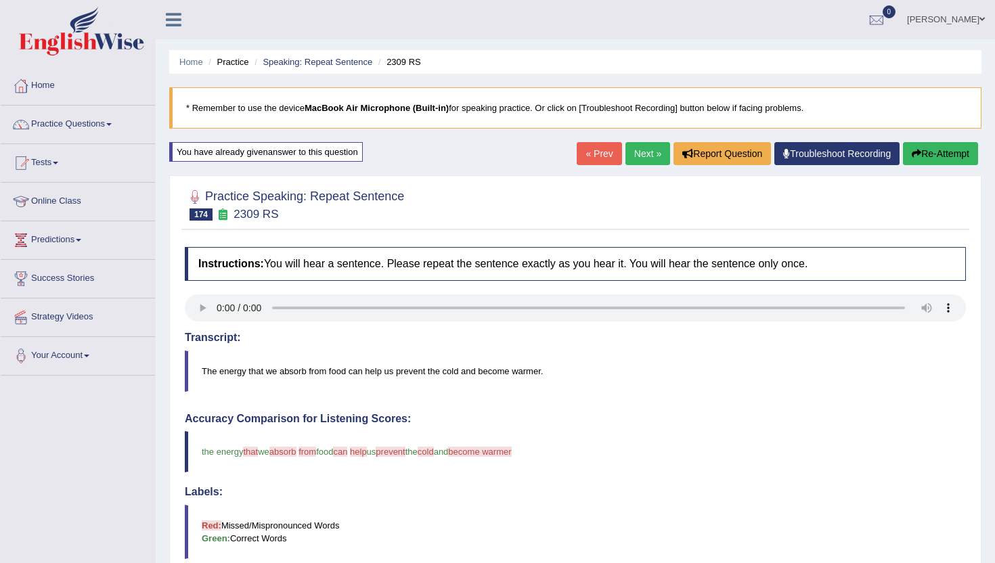
click at [636, 151] on link "Next »" at bounding box center [648, 153] width 45 height 23
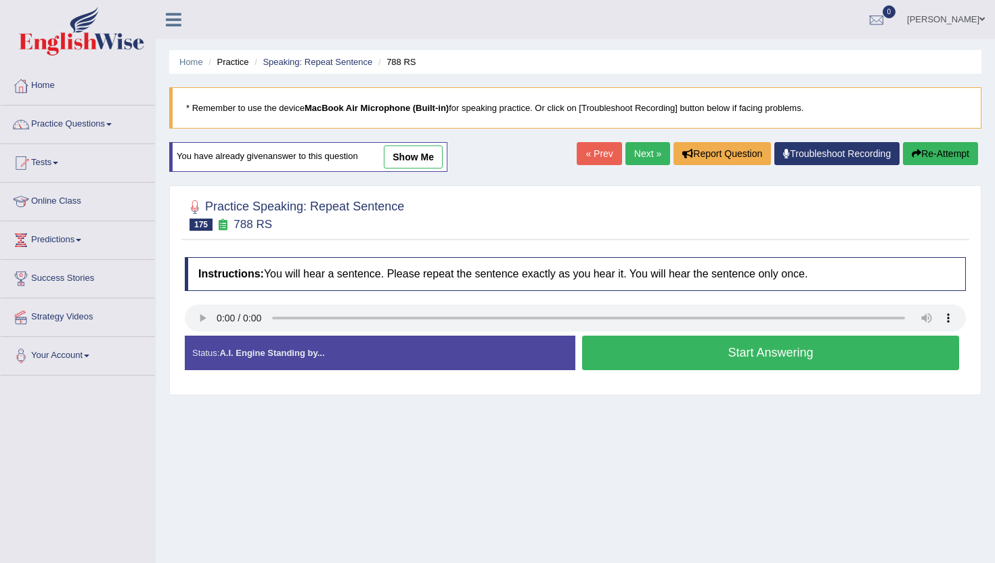
click at [607, 339] on button "Start Answering" at bounding box center [770, 353] width 377 height 35
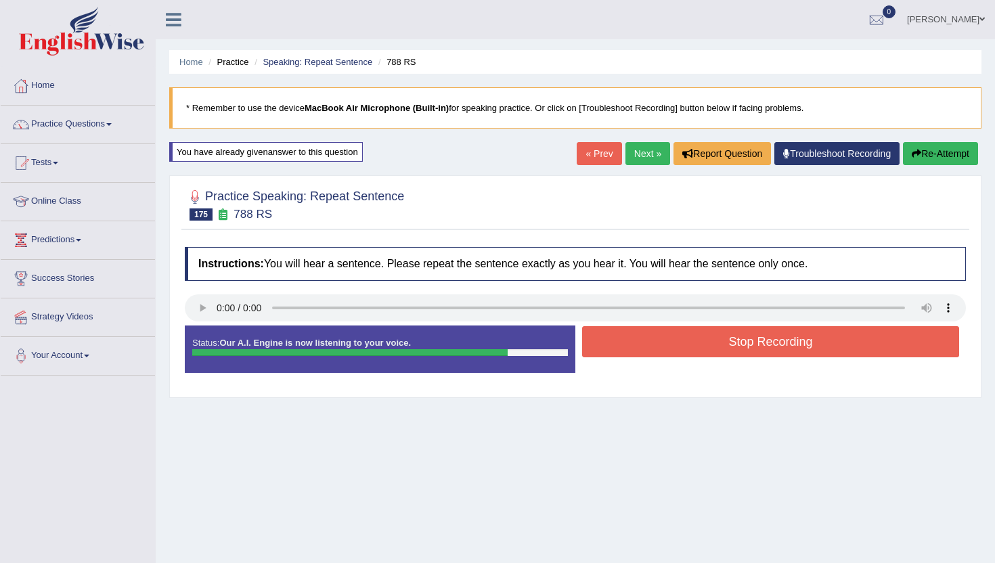
click at [607, 339] on button "Stop Recording" at bounding box center [770, 341] width 377 height 31
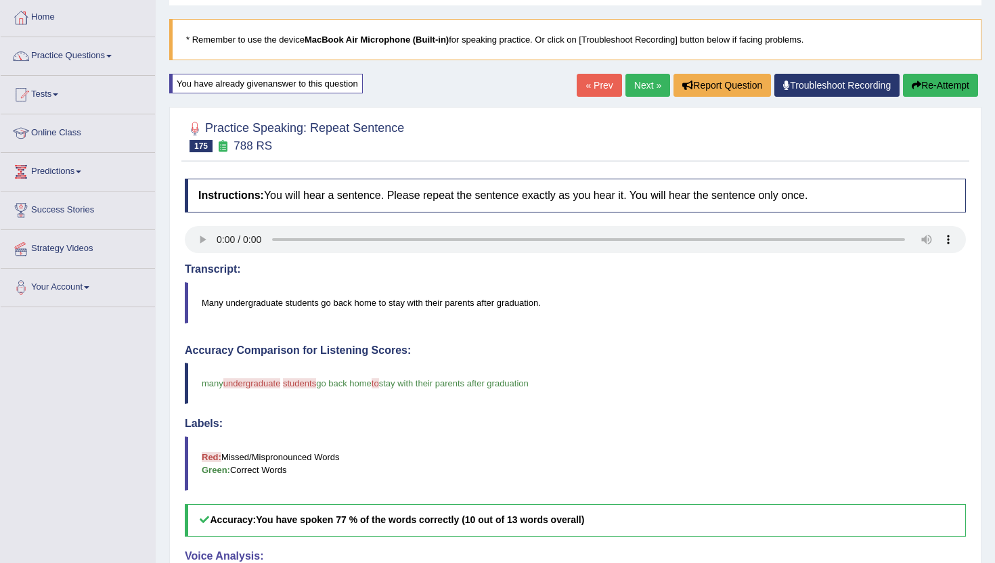
scroll to position [54, 0]
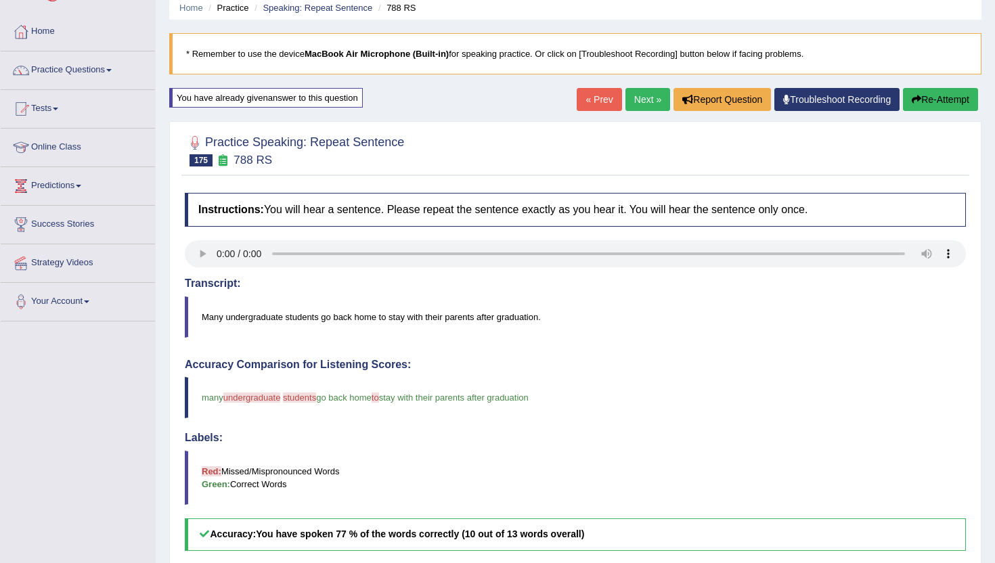
click at [632, 94] on link "Next »" at bounding box center [648, 99] width 45 height 23
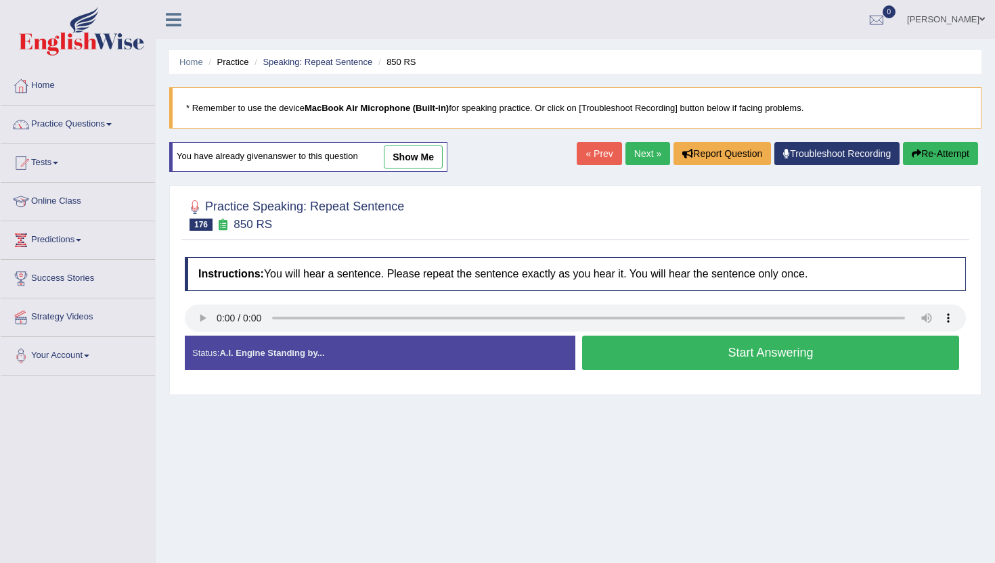
click at [786, 357] on button "Start Answering" at bounding box center [770, 353] width 377 height 35
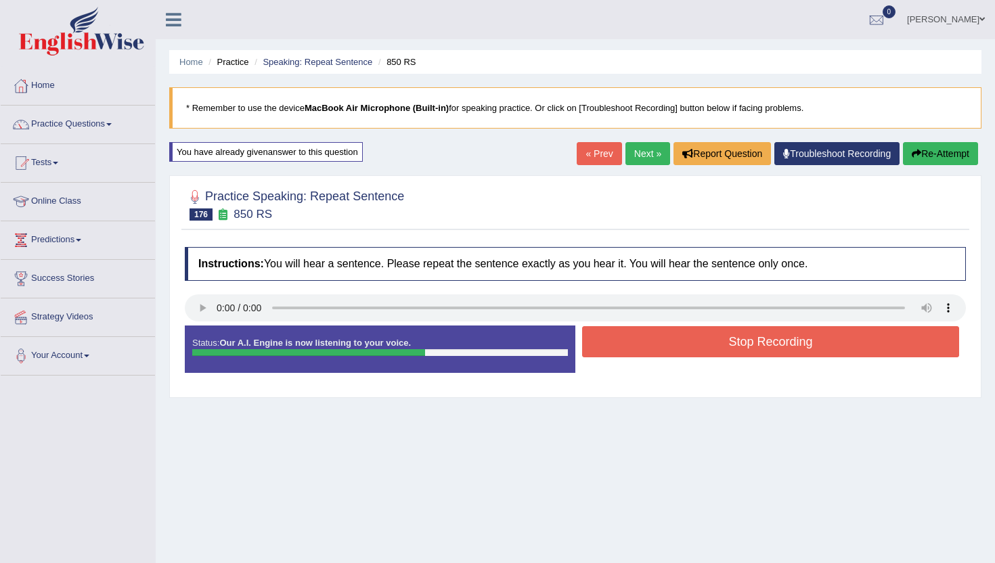
click at [785, 348] on button "Stop Recording" at bounding box center [770, 341] width 377 height 31
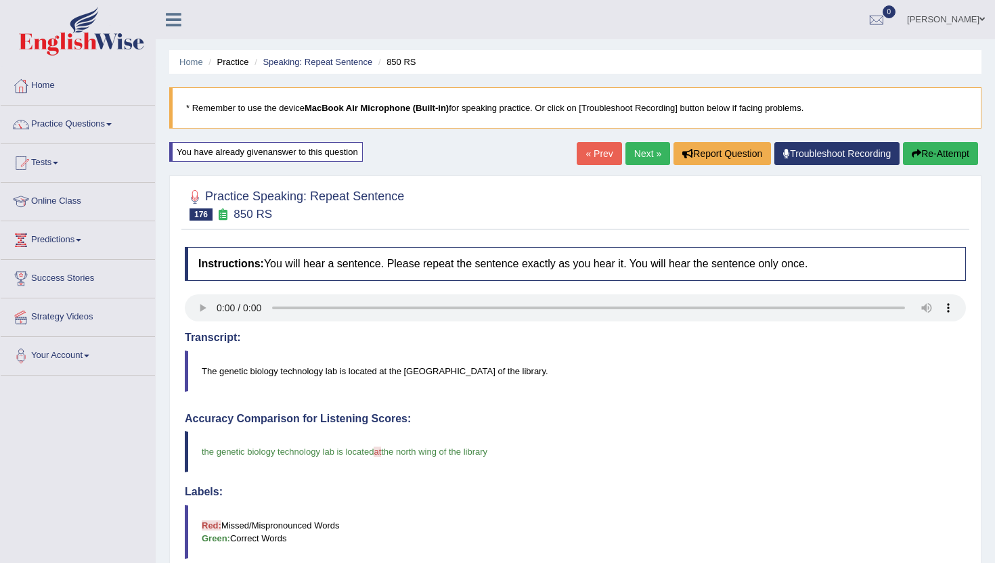
click at [640, 158] on link "Next »" at bounding box center [648, 153] width 45 height 23
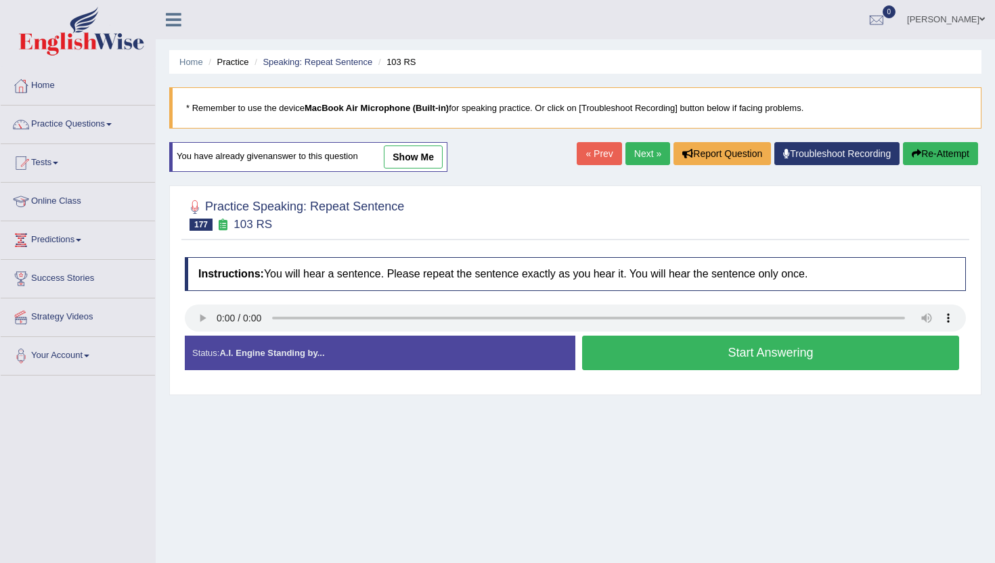
click at [691, 365] on button "Start Answering" at bounding box center [770, 353] width 377 height 35
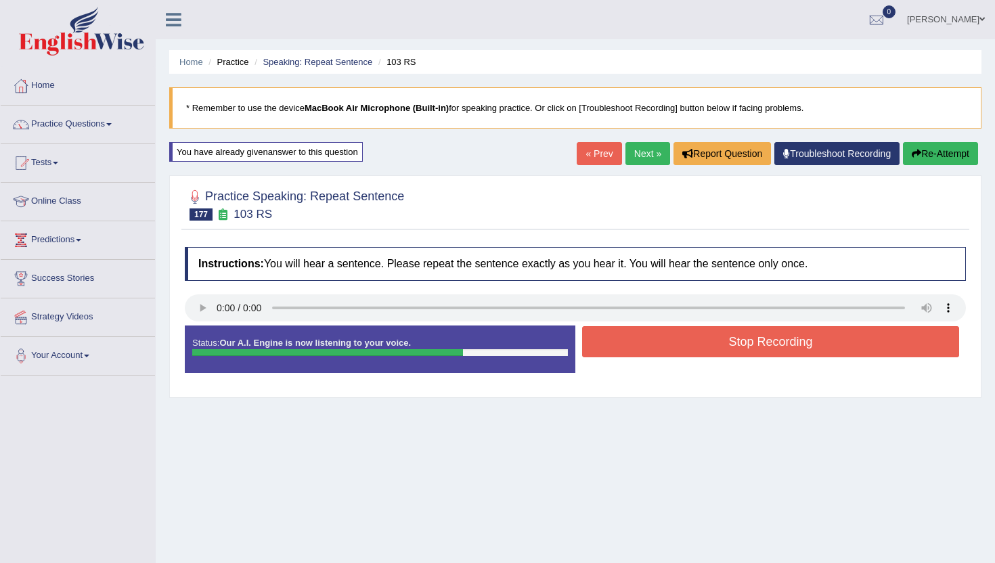
click at [691, 343] on button "Stop Recording" at bounding box center [770, 341] width 377 height 31
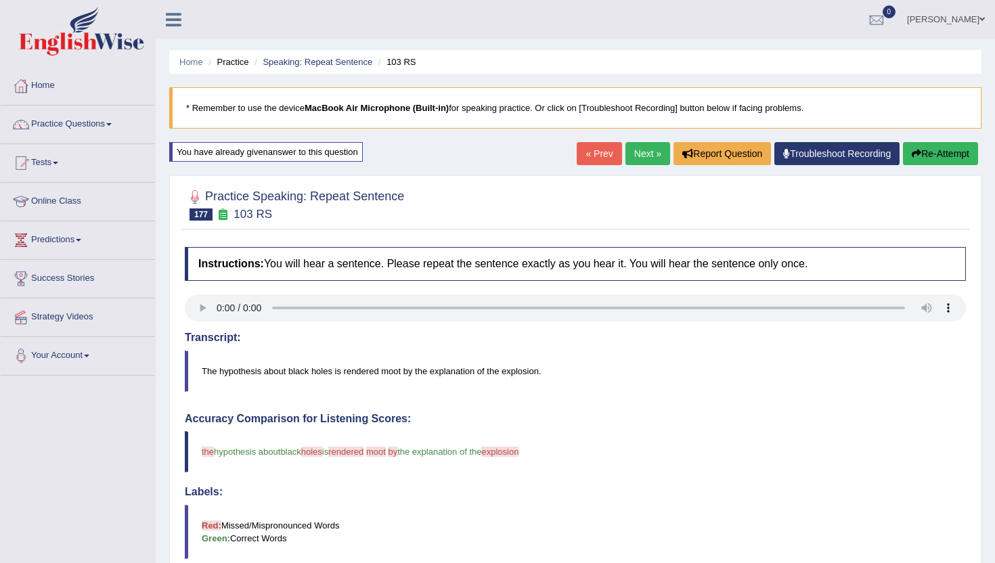
click at [641, 160] on link "Next »" at bounding box center [648, 153] width 45 height 23
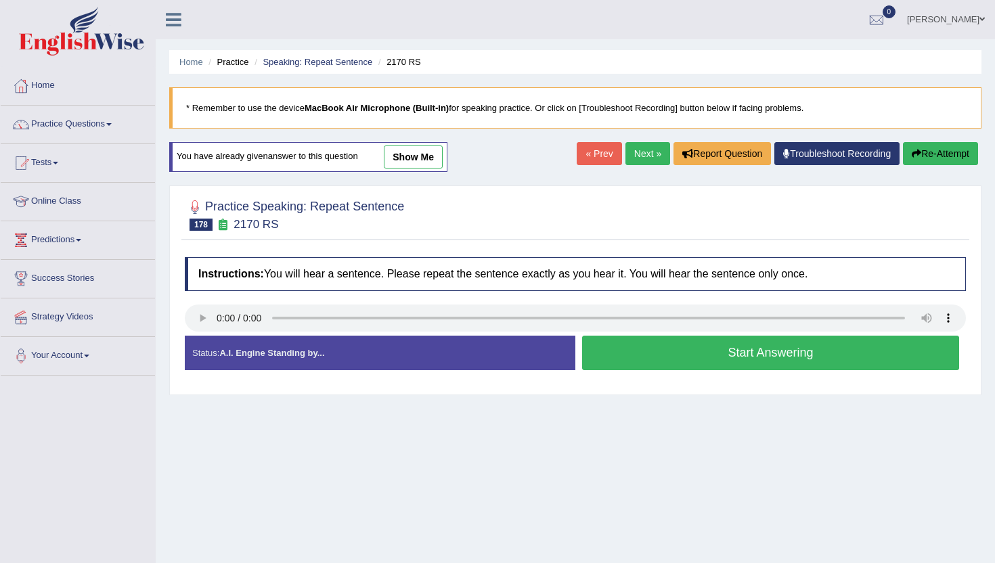
click at [654, 344] on button "Start Answering" at bounding box center [770, 353] width 377 height 35
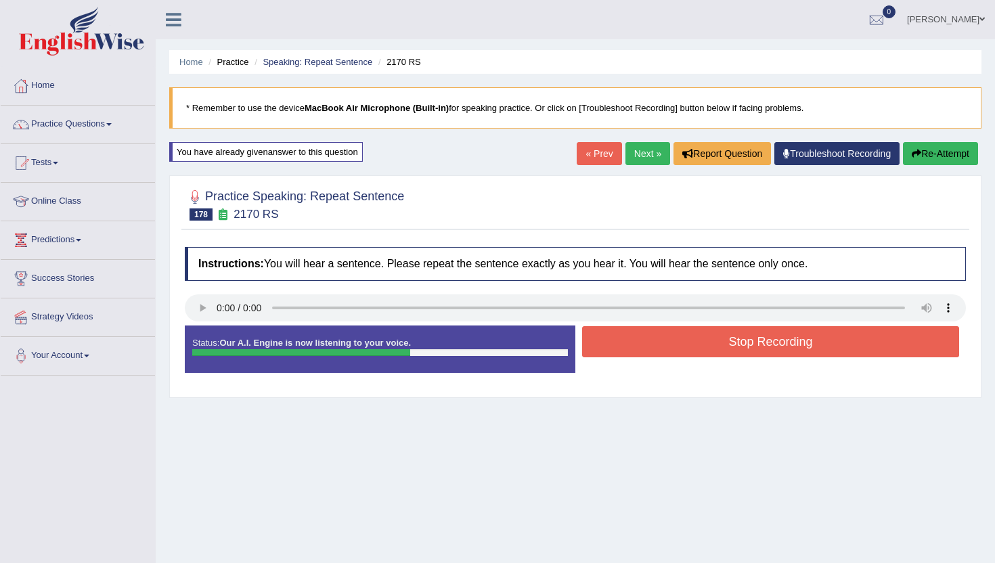
click at [654, 344] on button "Stop Recording" at bounding box center [770, 341] width 377 height 31
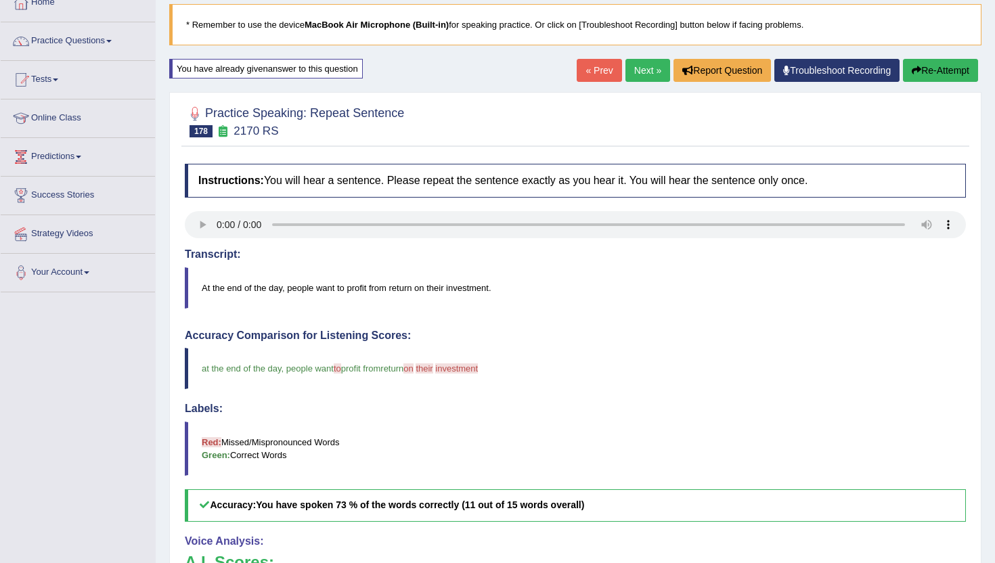
scroll to position [81, 0]
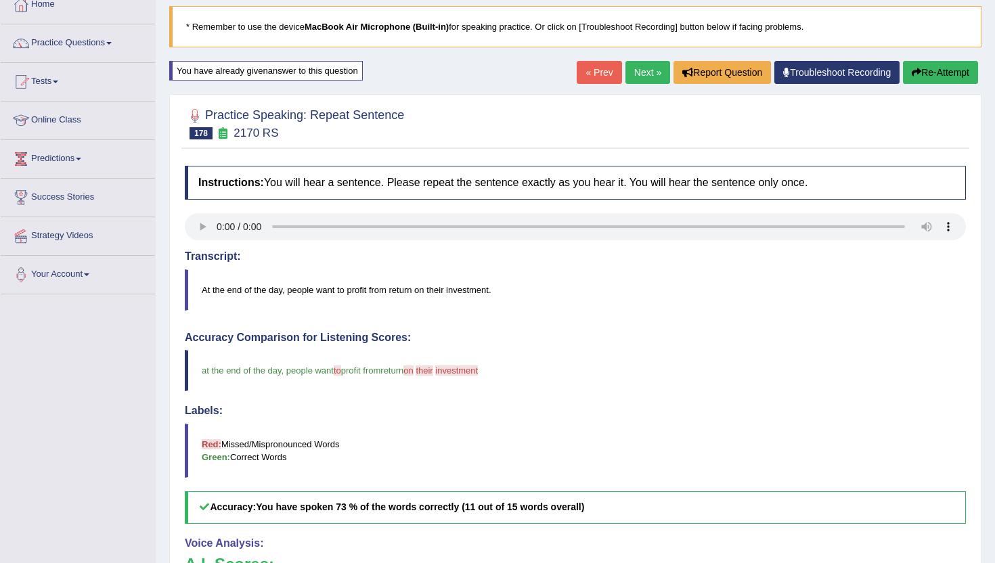
click at [634, 68] on link "Next »" at bounding box center [648, 72] width 45 height 23
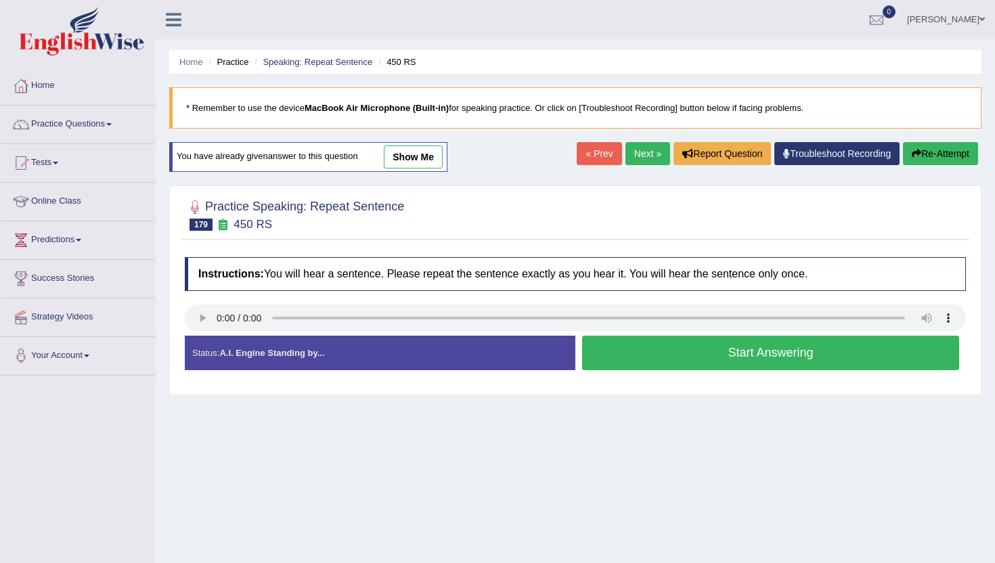
click at [724, 353] on button "Start Answering" at bounding box center [770, 353] width 377 height 35
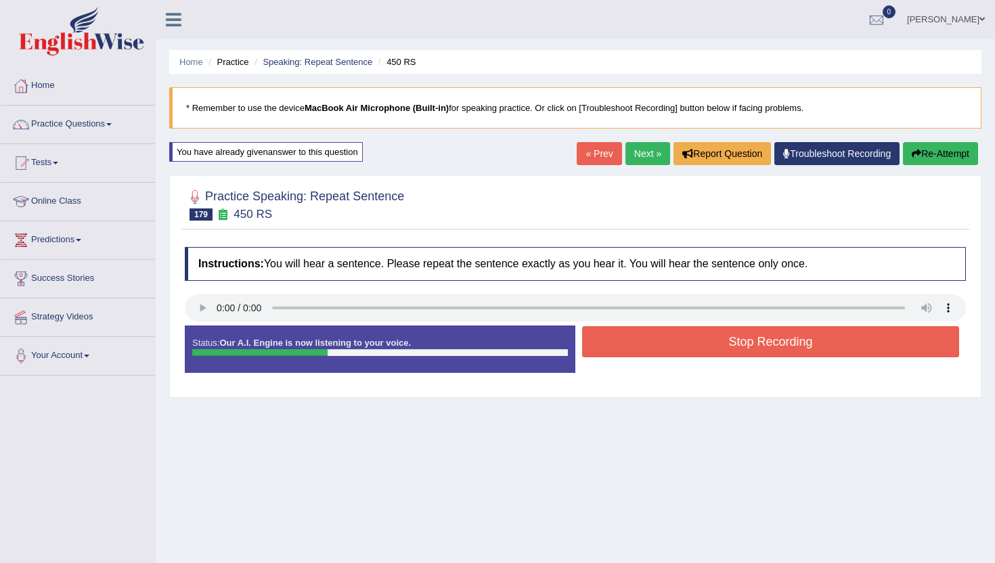
click at [724, 353] on button "Stop Recording" at bounding box center [770, 341] width 377 height 31
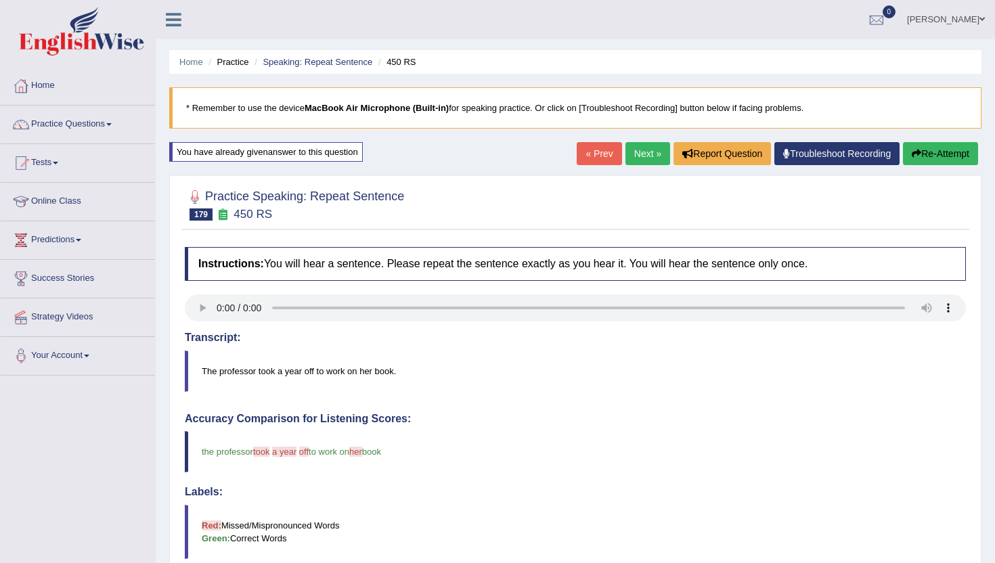
click at [639, 156] on link "Next »" at bounding box center [648, 153] width 45 height 23
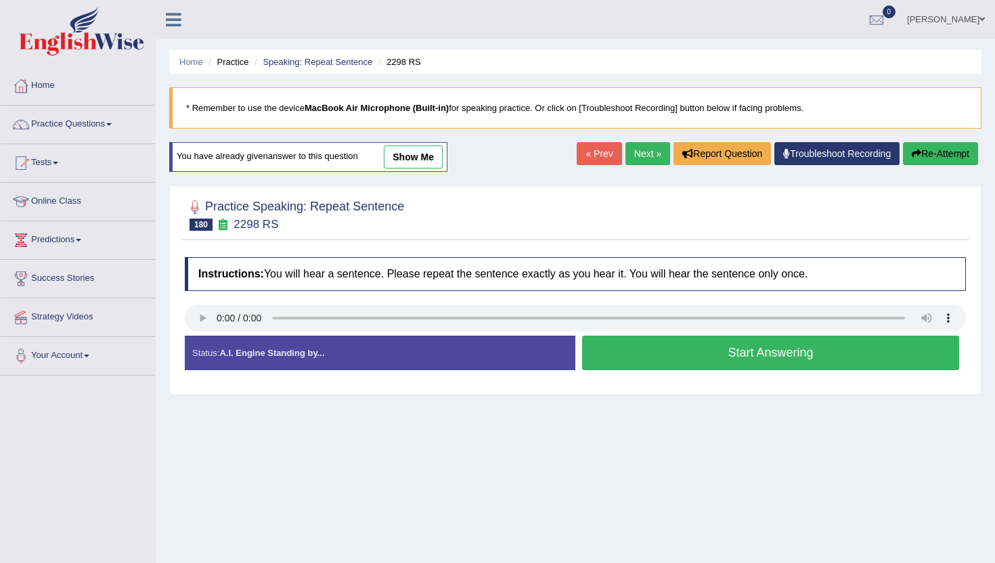
click at [653, 360] on button "Start Answering" at bounding box center [770, 353] width 377 height 35
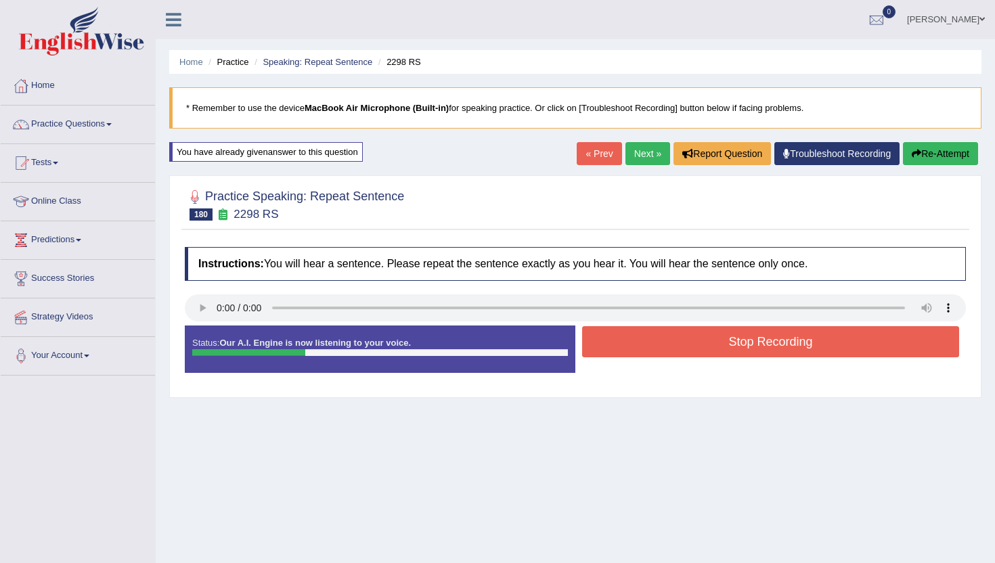
click at [654, 350] on button "Stop Recording" at bounding box center [770, 341] width 377 height 31
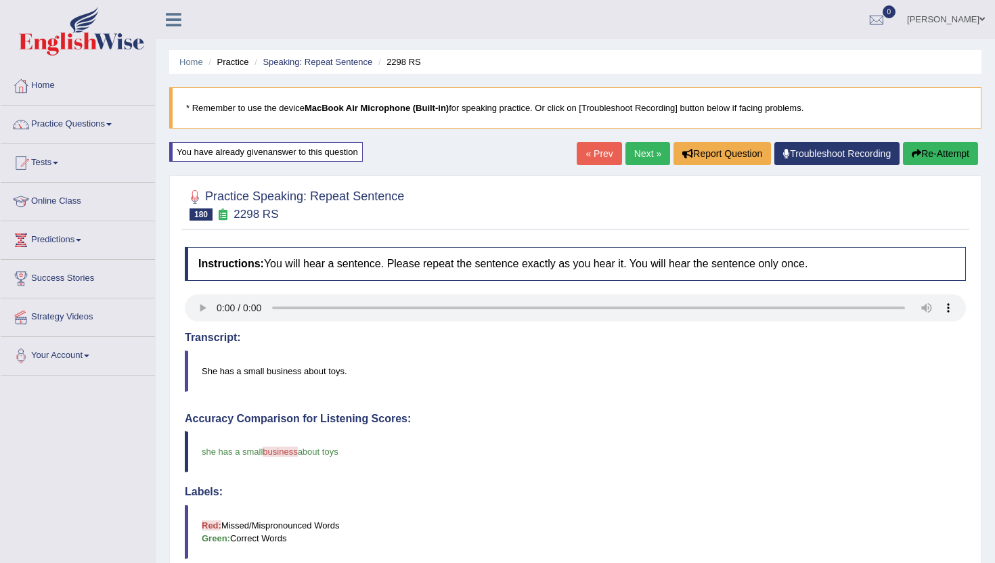
click at [636, 152] on link "Next »" at bounding box center [648, 153] width 45 height 23
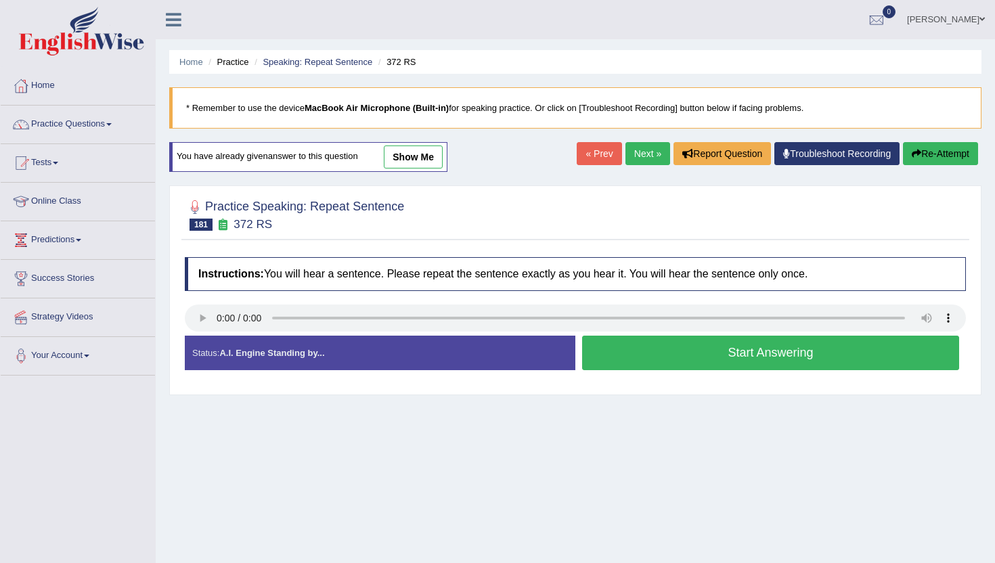
click at [632, 358] on button "Start Answering" at bounding box center [770, 353] width 377 height 35
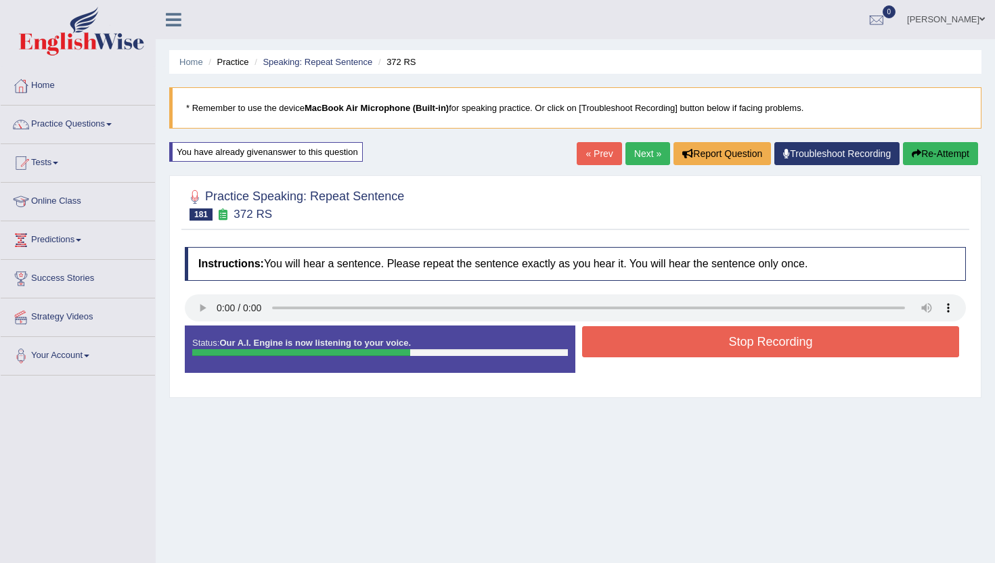
click at [630, 343] on button "Stop Recording" at bounding box center [770, 341] width 377 height 31
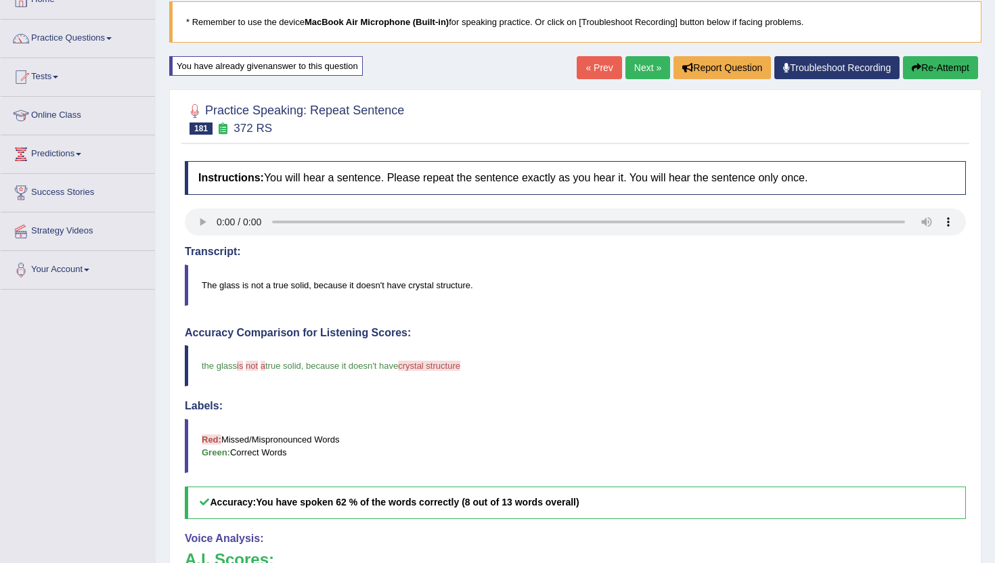
scroll to position [81, 0]
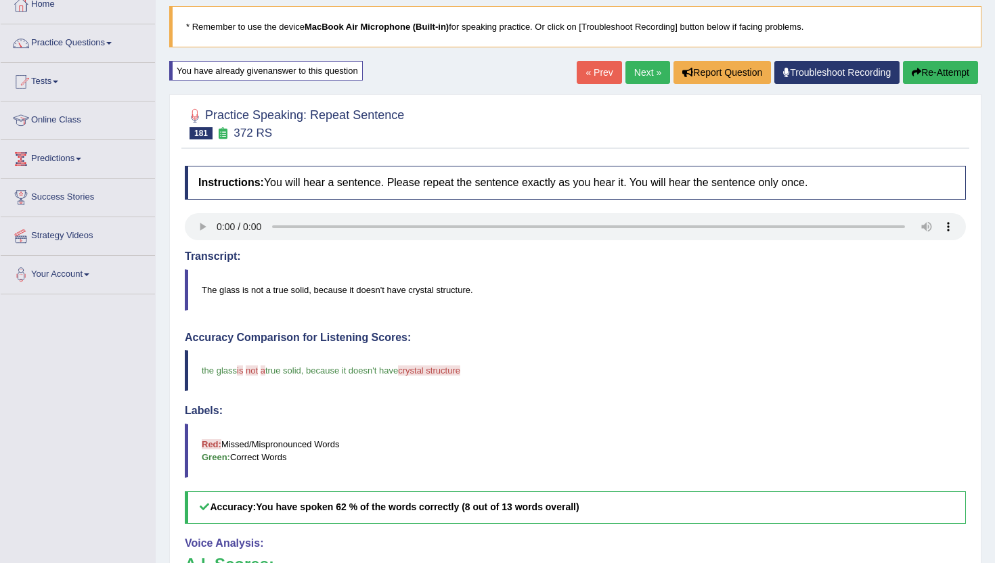
click at [640, 63] on link "Next »" at bounding box center [648, 72] width 45 height 23
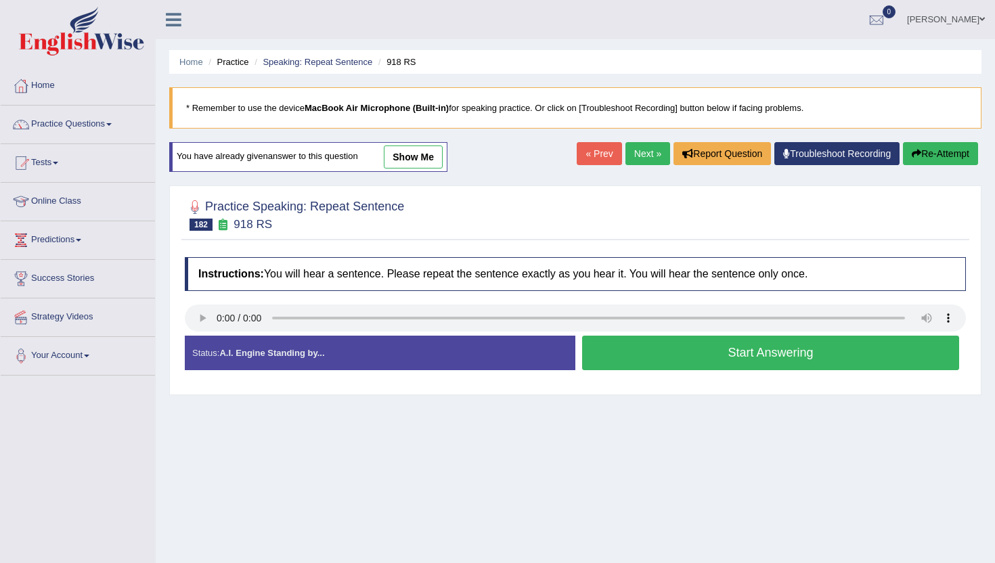
click at [713, 352] on button "Start Answering" at bounding box center [770, 353] width 377 height 35
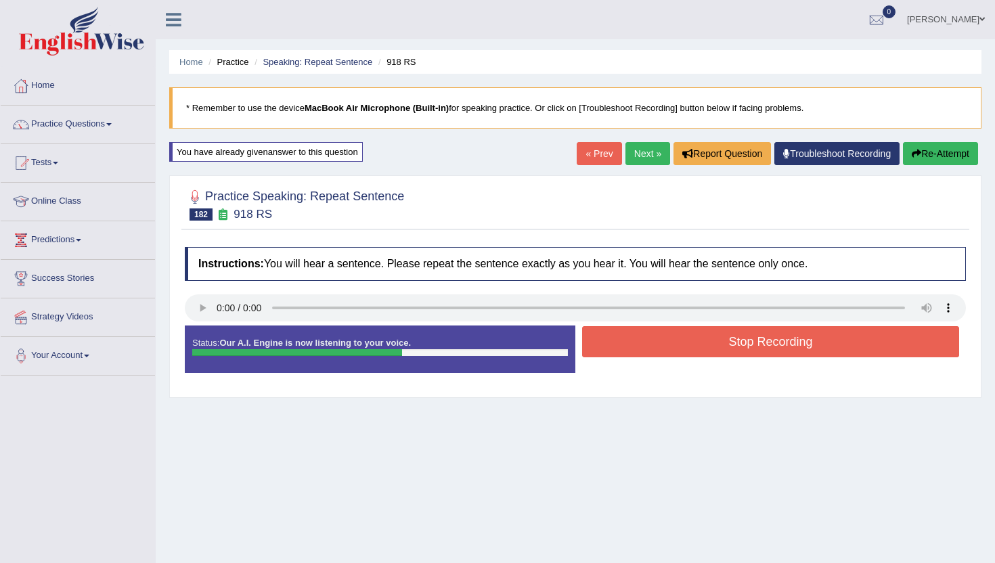
click at [713, 352] on button "Stop Recording" at bounding box center [770, 341] width 377 height 31
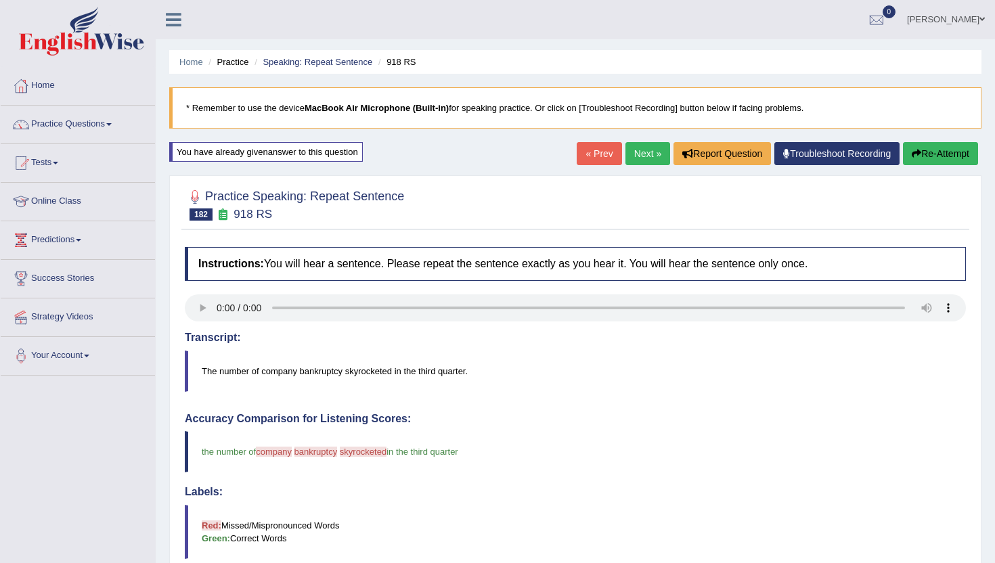
click at [645, 145] on link "Next »" at bounding box center [648, 153] width 45 height 23
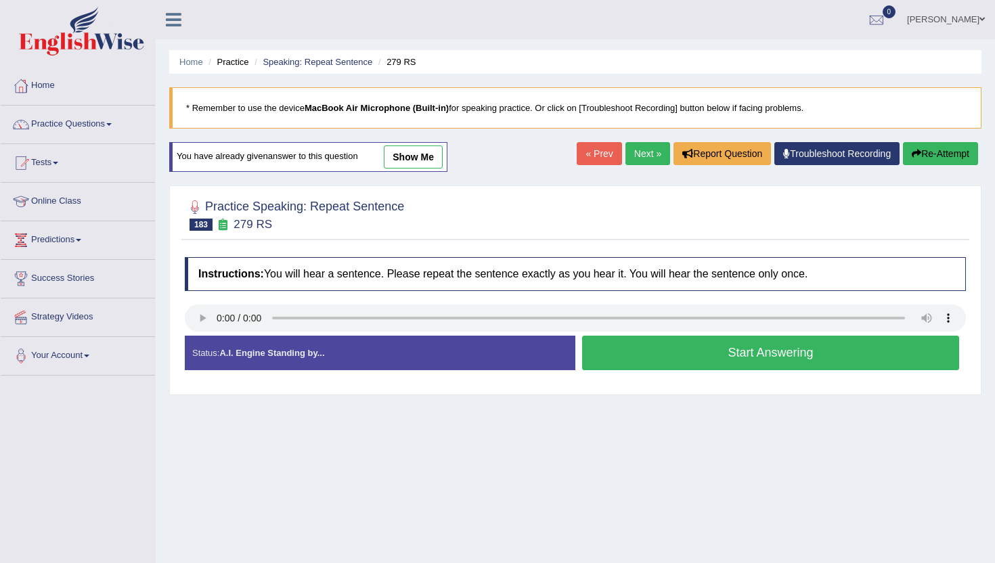
click at [619, 351] on button "Start Answering" at bounding box center [770, 353] width 377 height 35
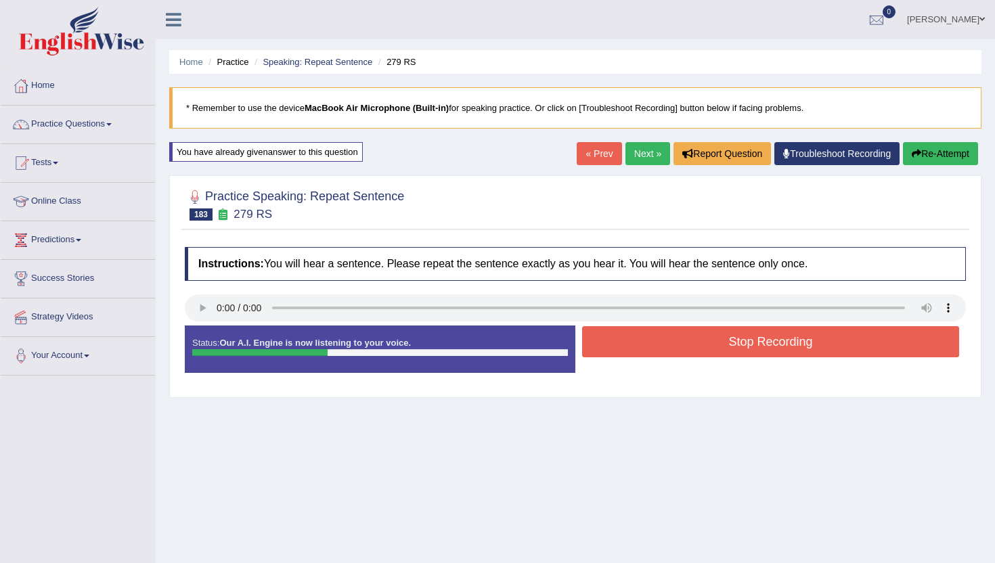
click at [619, 351] on button "Stop Recording" at bounding box center [770, 341] width 377 height 31
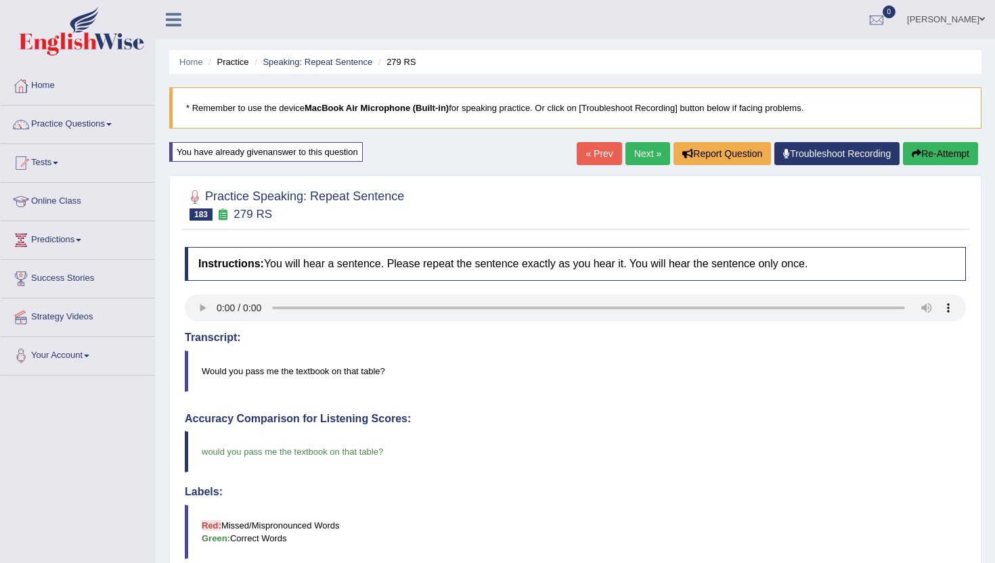
click at [643, 152] on link "Next »" at bounding box center [648, 153] width 45 height 23
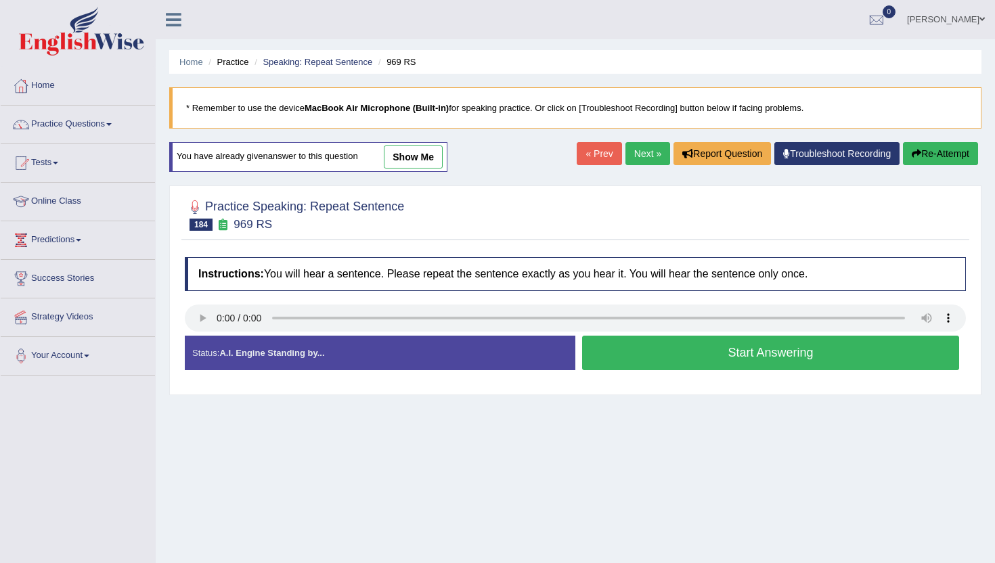
click at [641, 355] on button "Start Answering" at bounding box center [770, 353] width 377 height 35
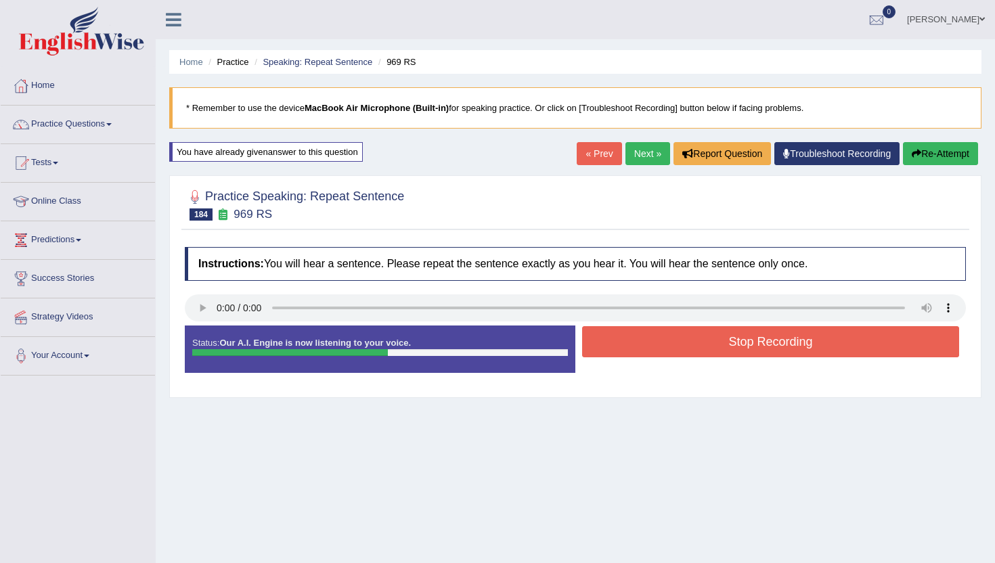
click at [641, 355] on button "Stop Recording" at bounding box center [770, 341] width 377 height 31
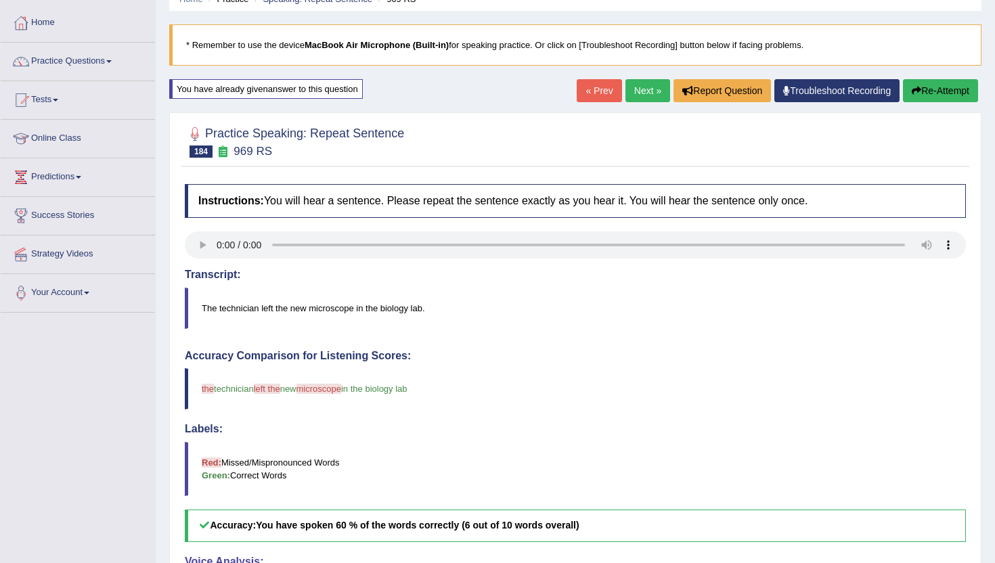
scroll to position [54, 0]
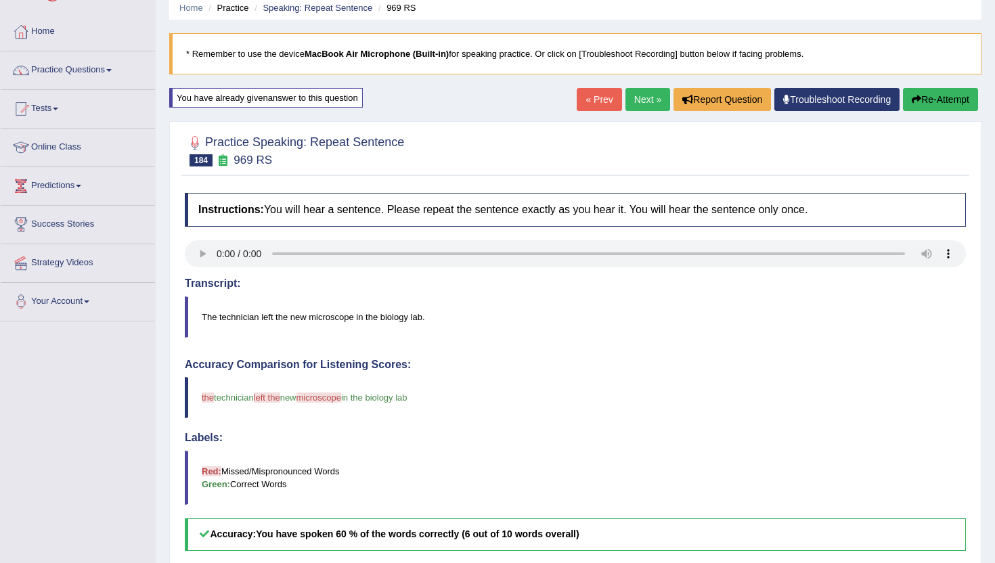
click at [634, 100] on link "Next »" at bounding box center [648, 99] width 45 height 23
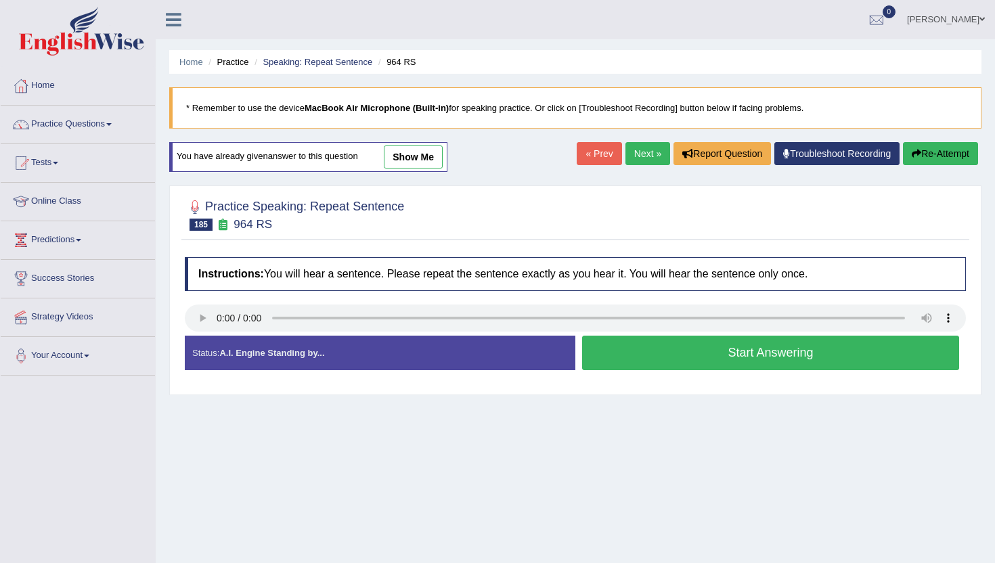
click at [697, 355] on button "Start Answering" at bounding box center [770, 353] width 377 height 35
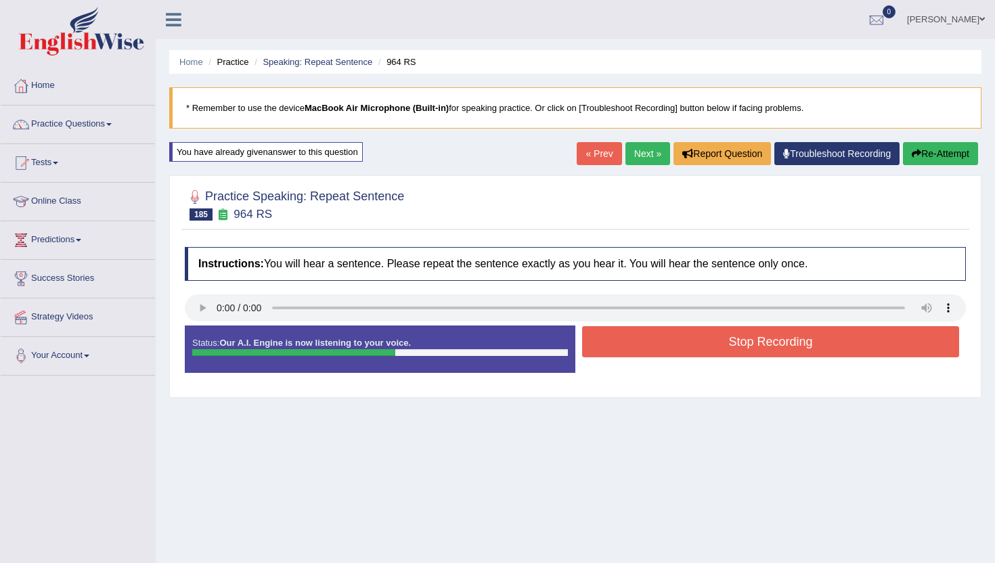
click at [696, 347] on button "Stop Recording" at bounding box center [770, 341] width 377 height 31
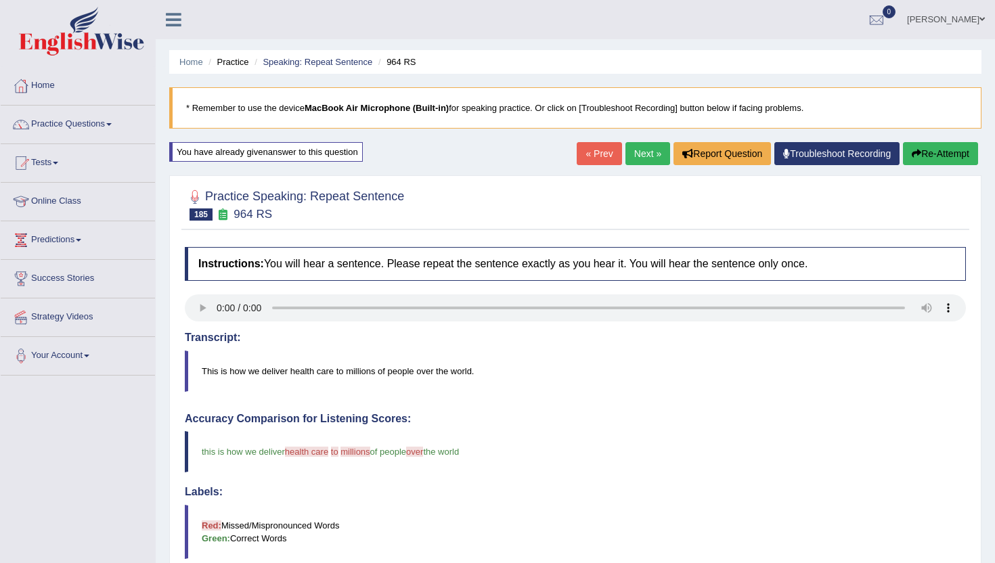
click at [646, 149] on link "Next »" at bounding box center [648, 153] width 45 height 23
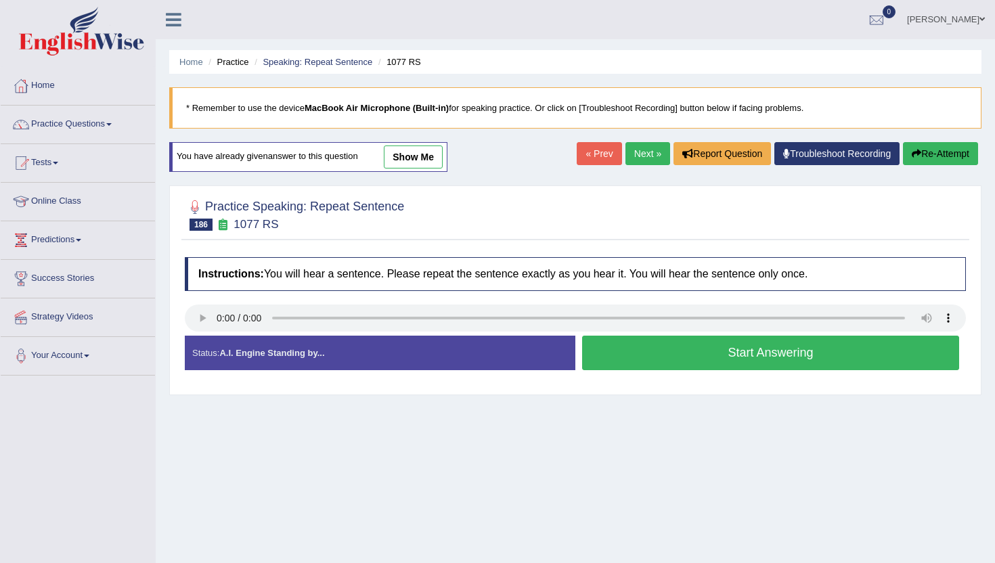
click at [625, 334] on div at bounding box center [575, 320] width 781 height 30
click at [625, 347] on button "Start Answering" at bounding box center [770, 353] width 377 height 35
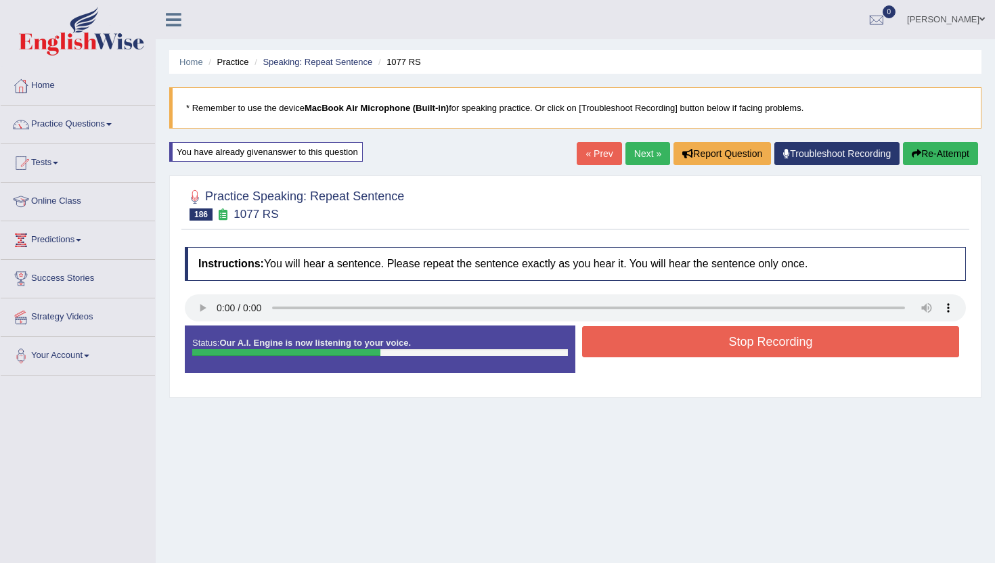
click at [625, 347] on button "Stop Recording" at bounding box center [770, 341] width 377 height 31
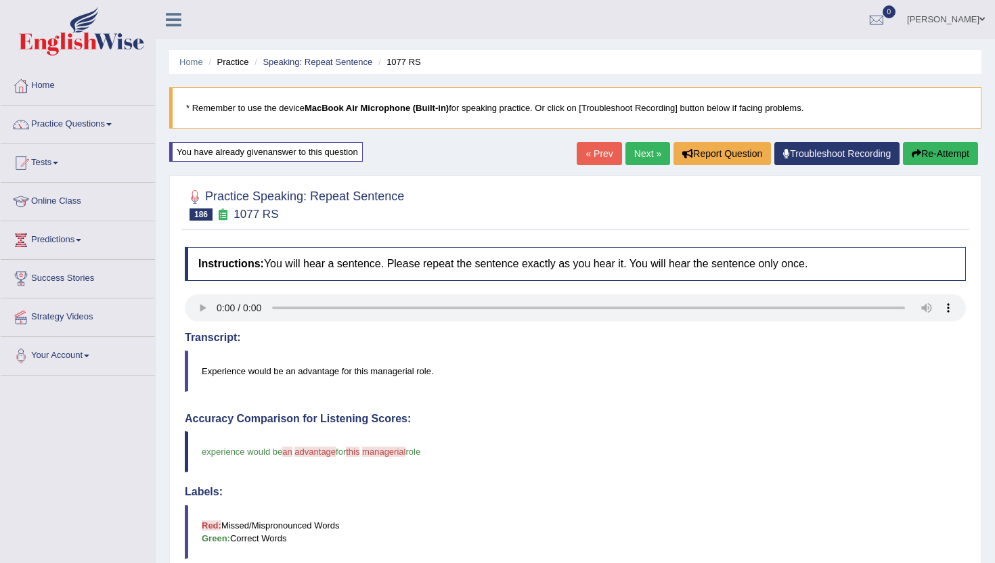
click at [631, 148] on link "Next »" at bounding box center [648, 153] width 45 height 23
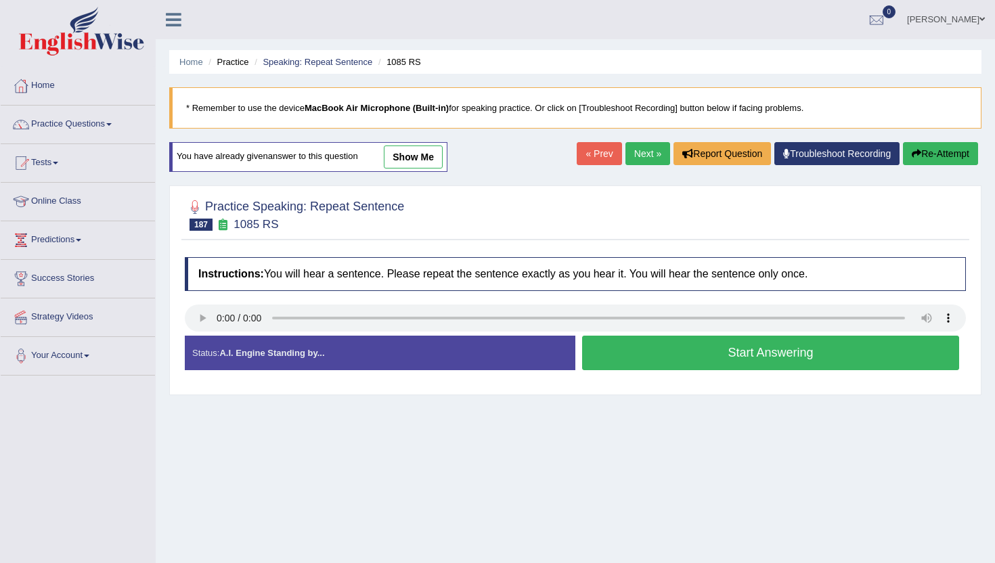
click at [717, 349] on button "Start Answering" at bounding box center [770, 353] width 377 height 35
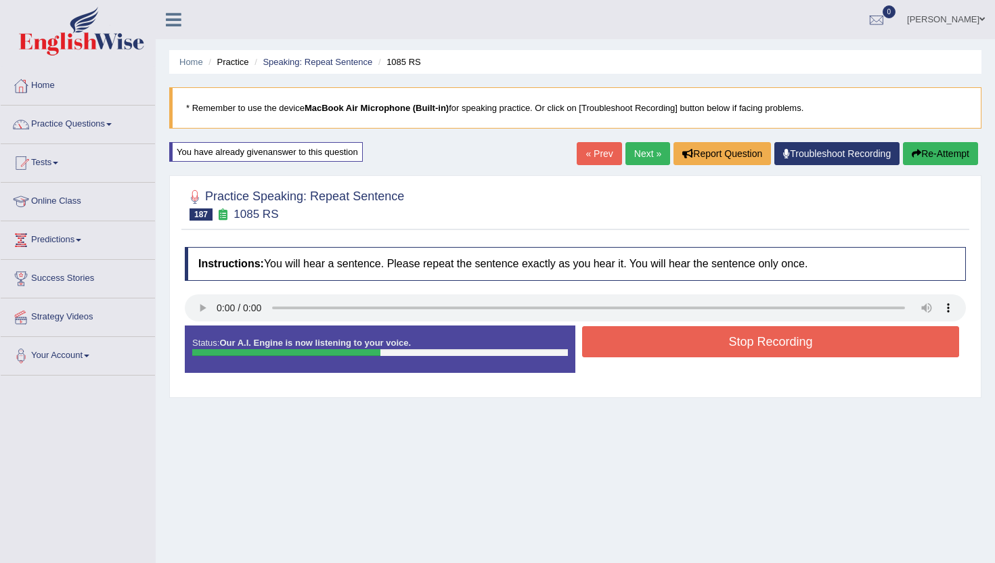
click at [717, 349] on button "Stop Recording" at bounding box center [770, 341] width 377 height 31
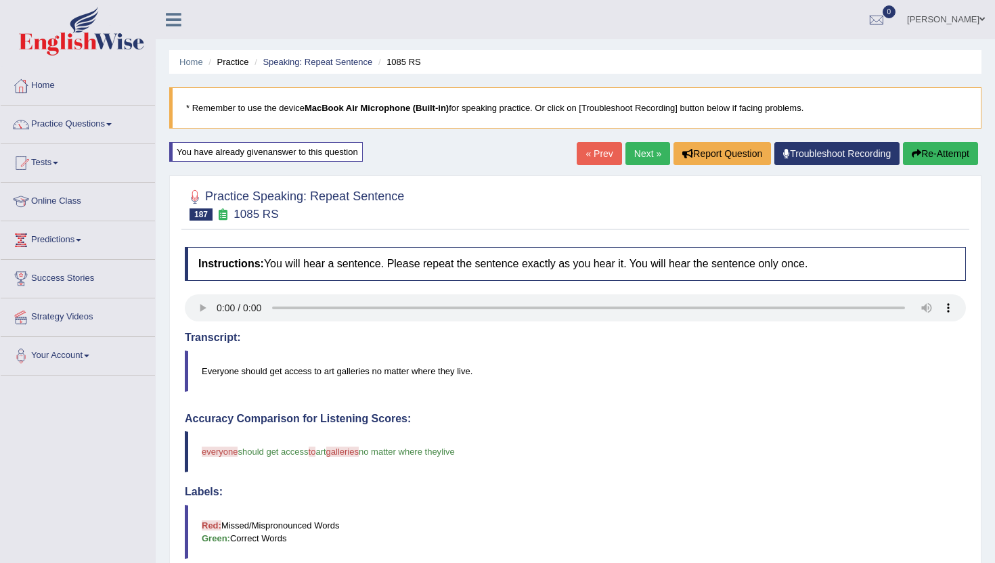
click at [632, 154] on link "Next »" at bounding box center [648, 153] width 45 height 23
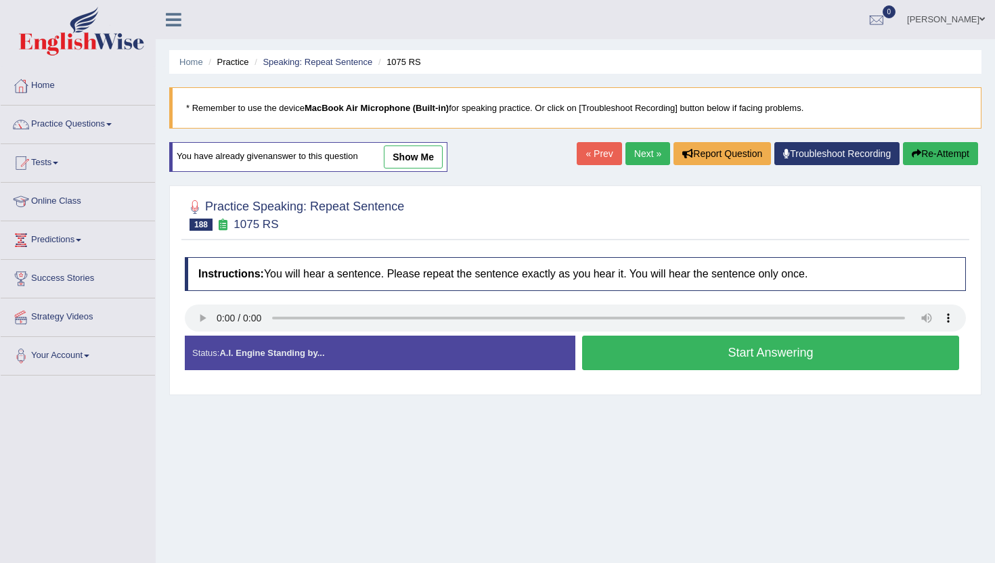
click at [743, 343] on button "Start Answering" at bounding box center [770, 353] width 377 height 35
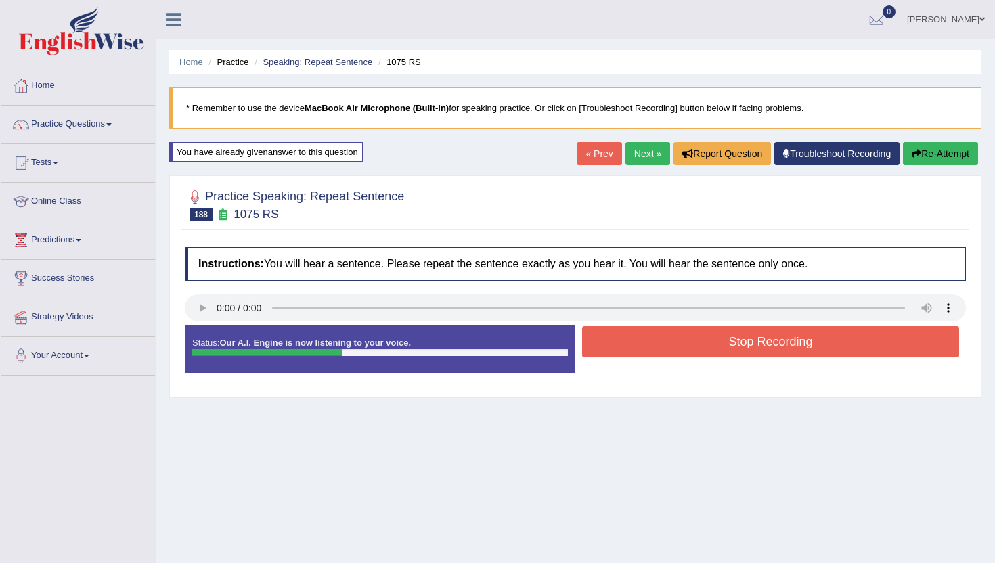
click at [743, 343] on button "Stop Recording" at bounding box center [770, 341] width 377 height 31
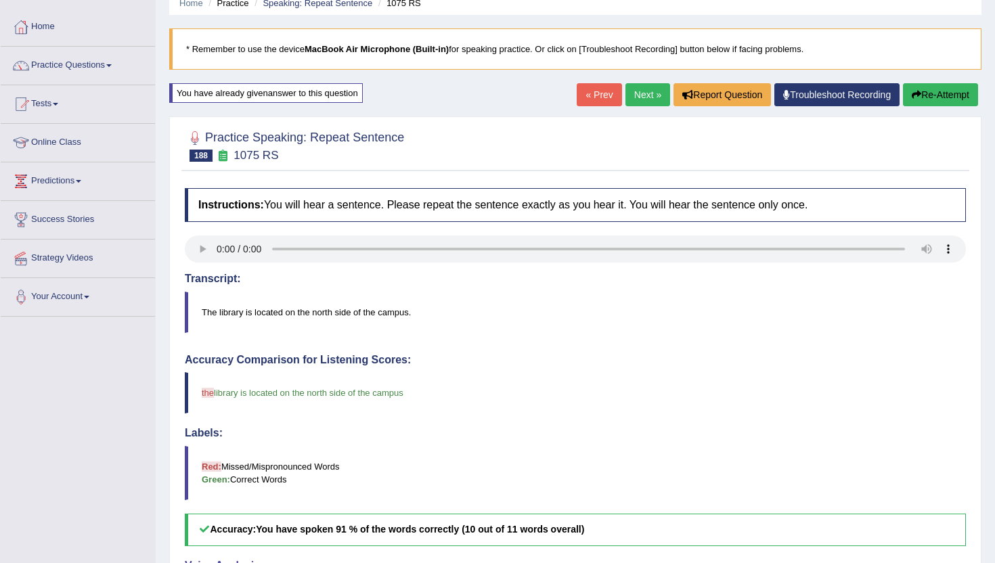
scroll to position [54, 0]
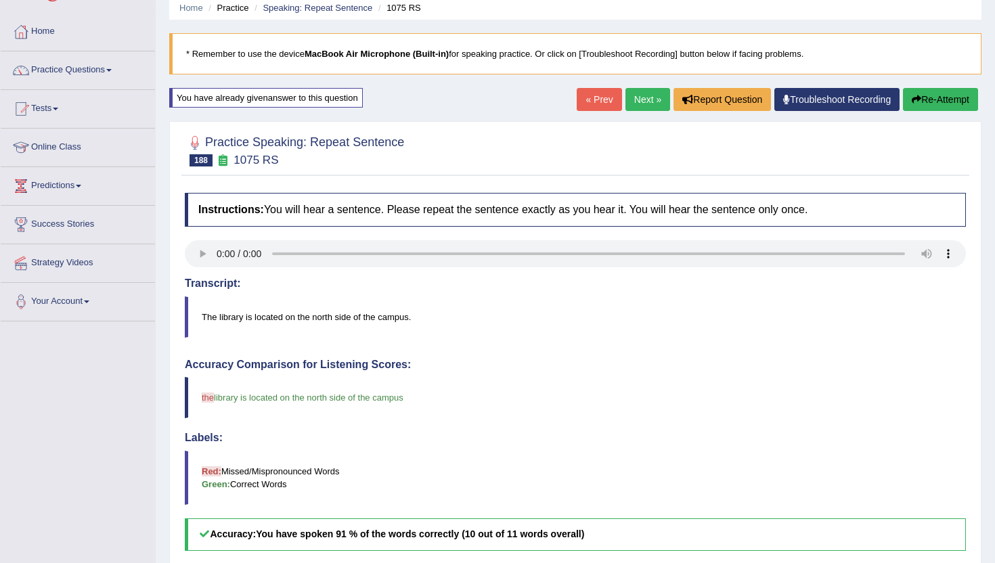
click at [651, 111] on div "« Prev Next » Report Question Troubleshoot Recording Re-Attempt" at bounding box center [779, 101] width 405 height 26
click at [646, 98] on link "Next »" at bounding box center [648, 99] width 45 height 23
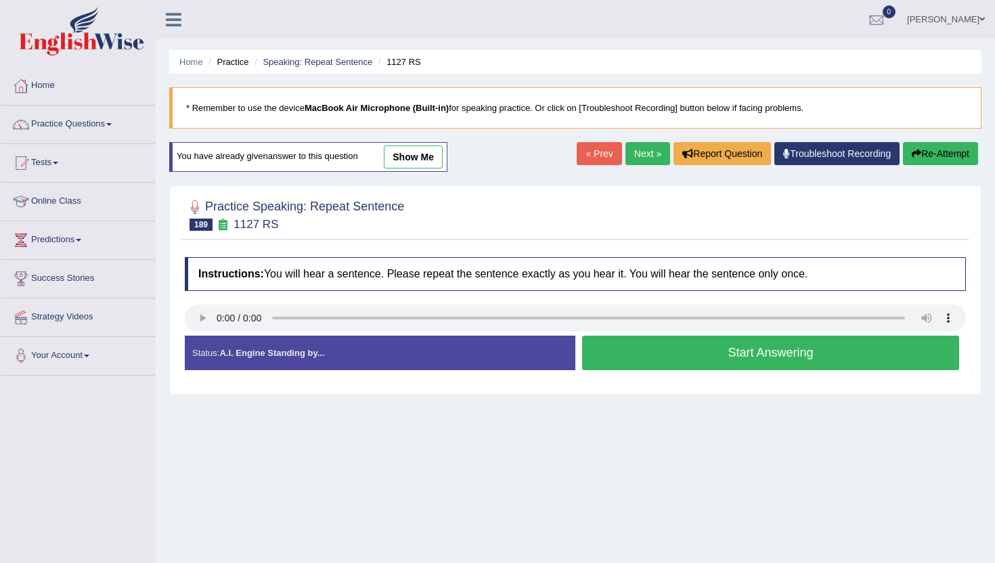
click at [672, 364] on button "Start Answering" at bounding box center [770, 353] width 377 height 35
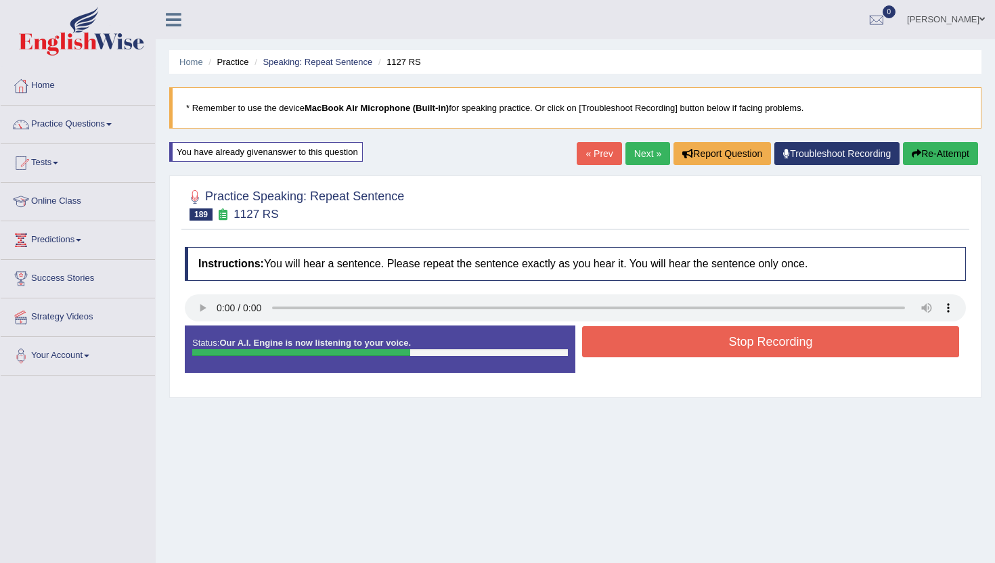
click at [672, 334] on button "Stop Recording" at bounding box center [770, 341] width 377 height 31
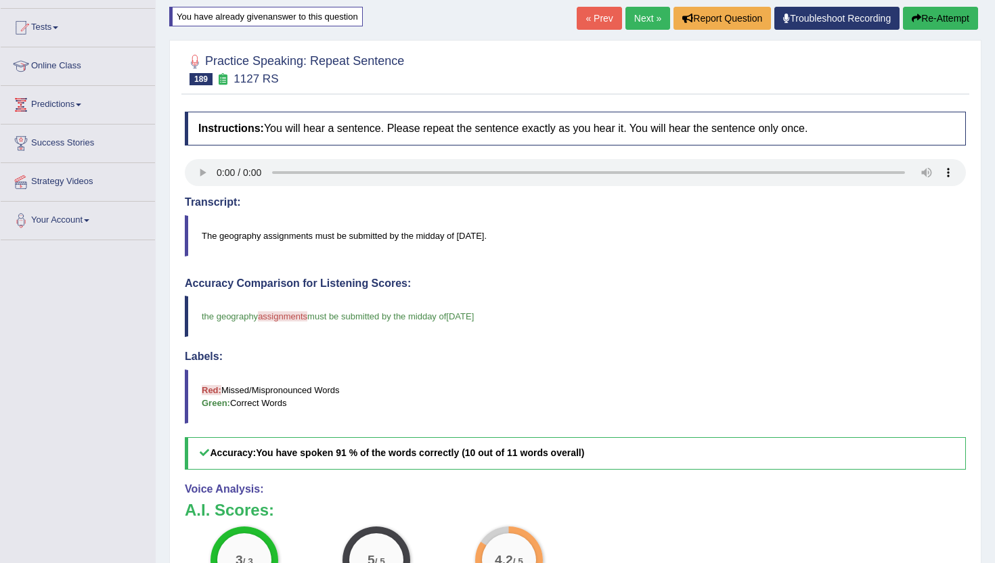
scroll to position [108, 0]
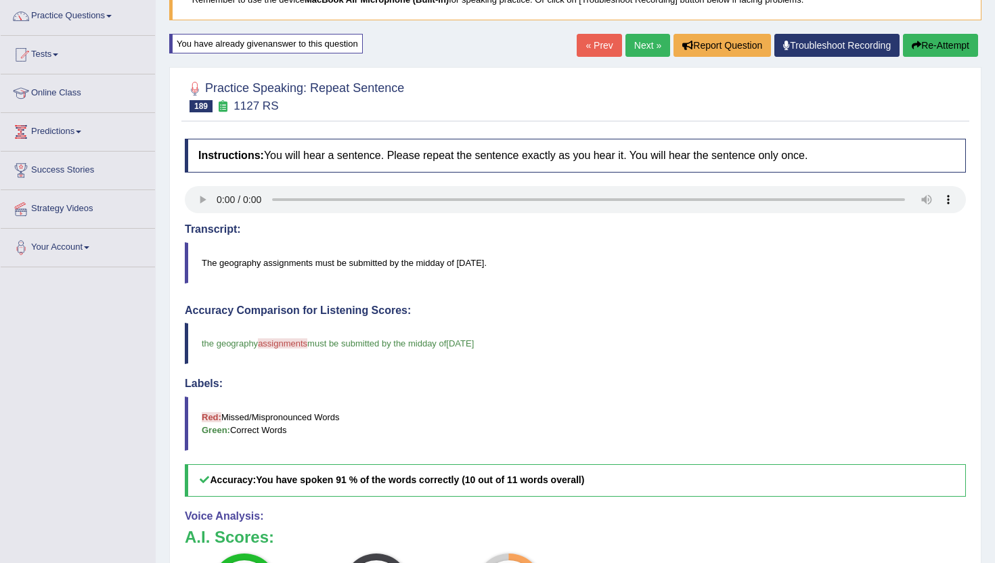
click at [632, 46] on link "Next »" at bounding box center [648, 45] width 45 height 23
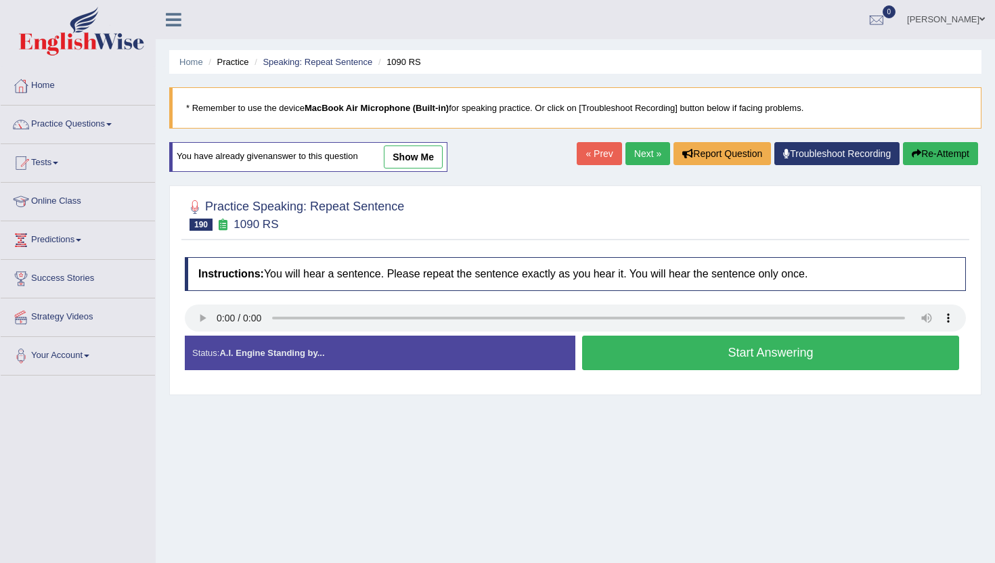
click at [643, 356] on button "Start Answering" at bounding box center [770, 353] width 377 height 35
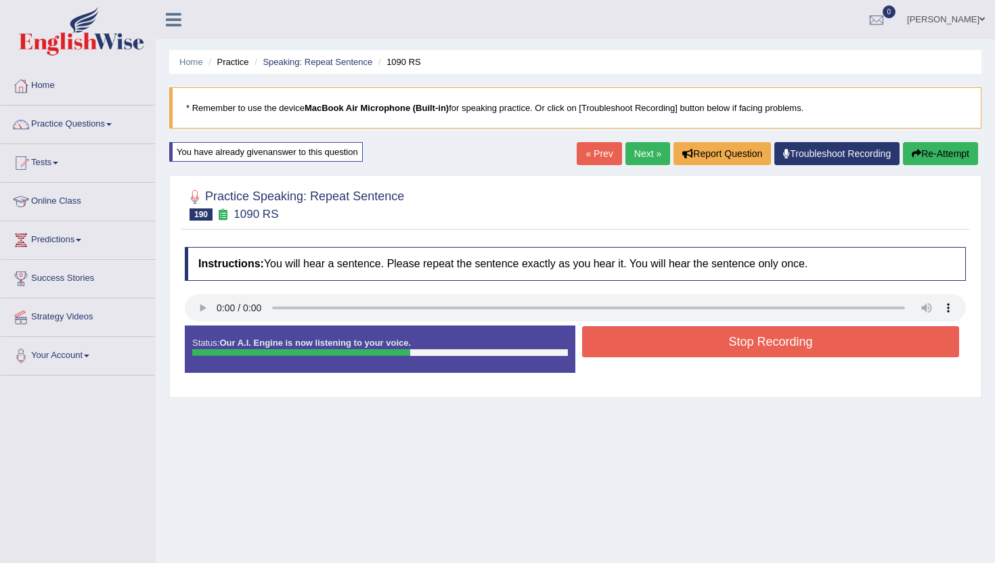
click at [643, 353] on button "Stop Recording" at bounding box center [770, 341] width 377 height 31
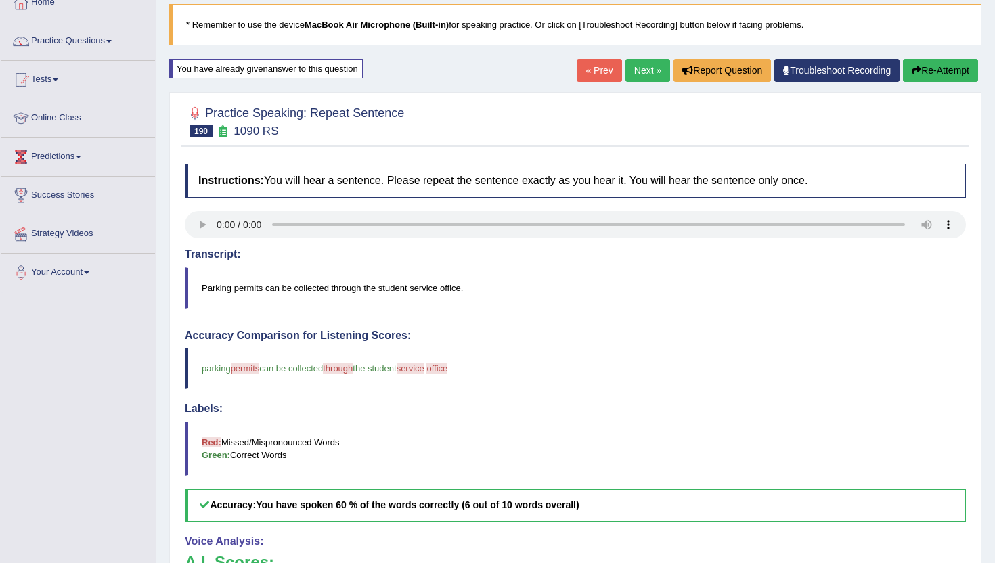
scroll to position [81, 0]
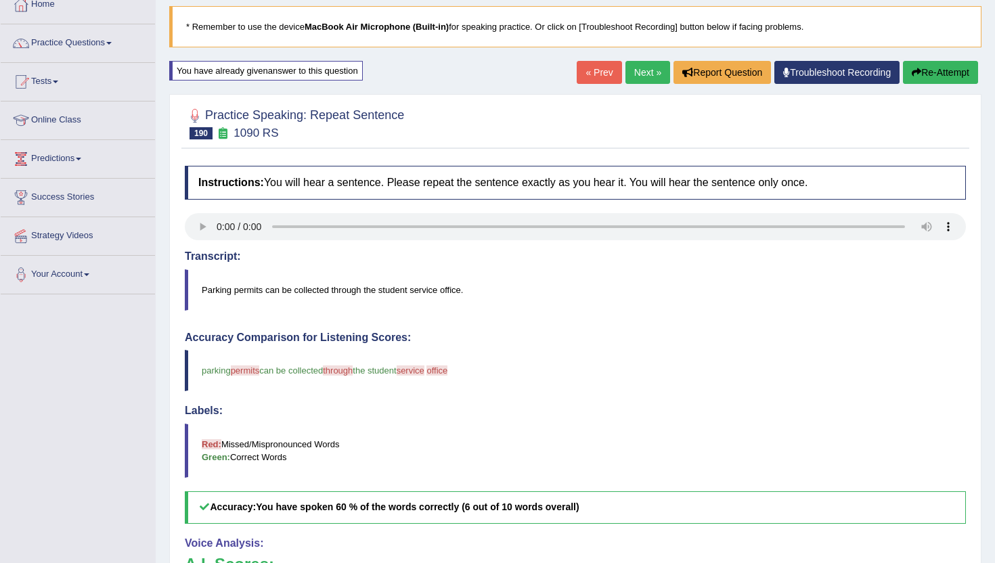
click at [644, 68] on link "Next »" at bounding box center [648, 72] width 45 height 23
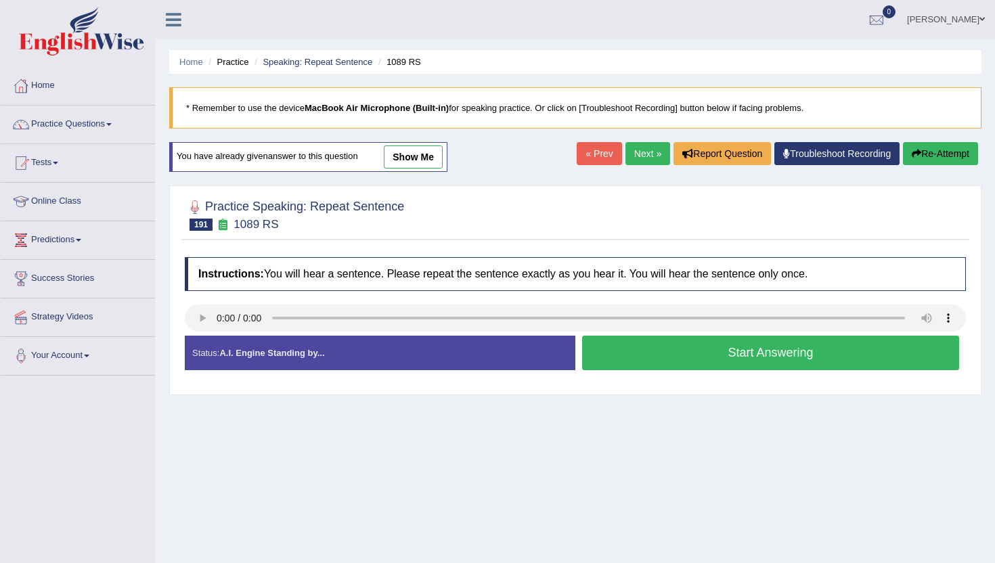
click at [611, 341] on button "Start Answering" at bounding box center [770, 353] width 377 height 35
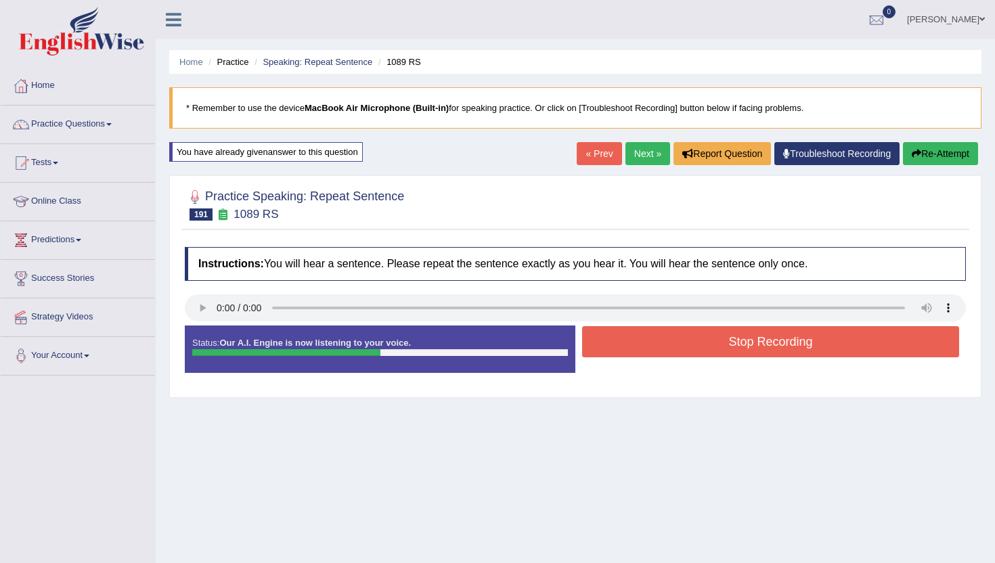
click at [611, 341] on button "Stop Recording" at bounding box center [770, 341] width 377 height 31
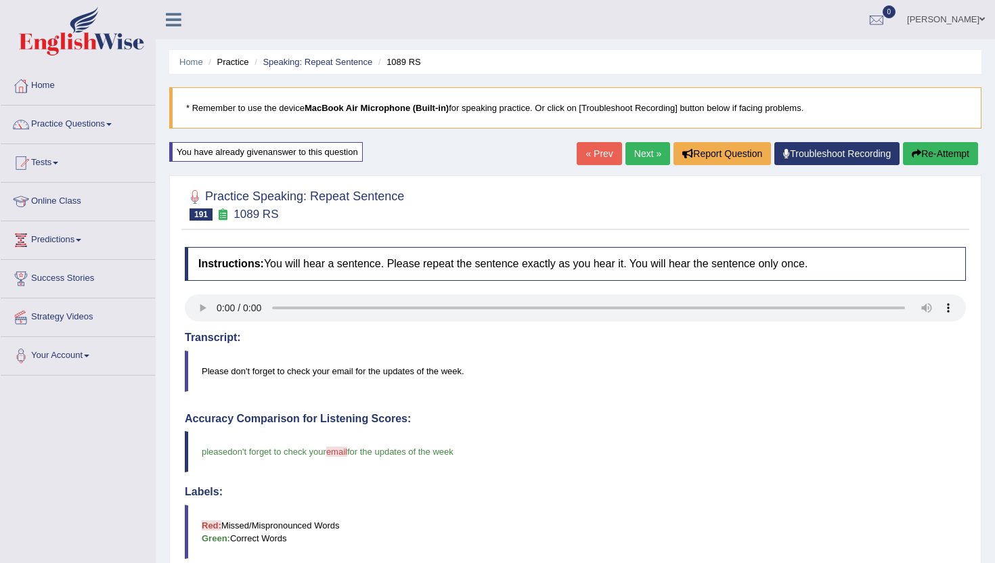
click at [648, 157] on link "Next »" at bounding box center [648, 153] width 45 height 23
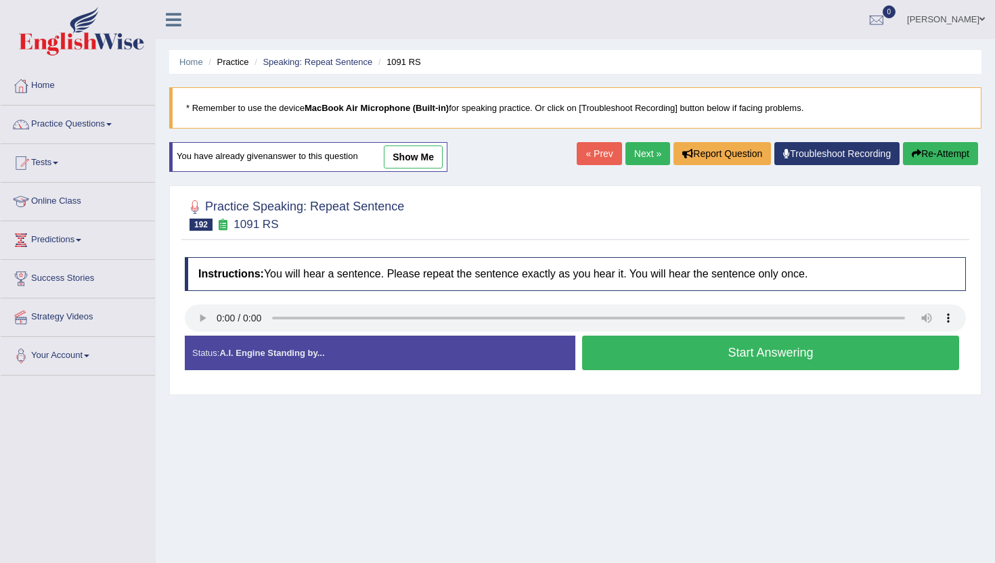
click at [200, 303] on div "Instructions: You will hear a sentence. Please repeat the sentence exactly as y…" at bounding box center [575, 319] width 788 height 137
click at [646, 349] on button "Start Answering" at bounding box center [770, 353] width 377 height 35
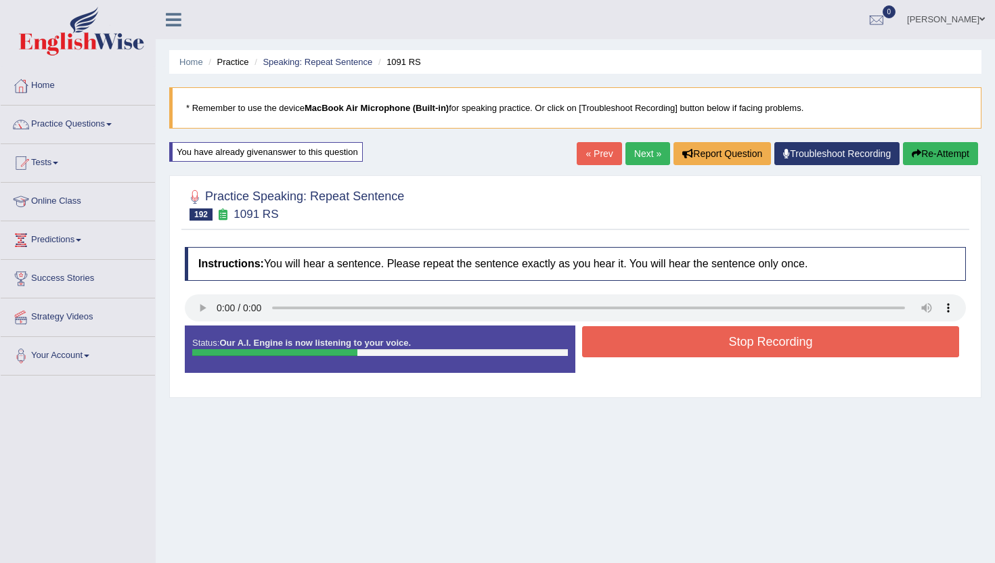
click at [646, 349] on button "Stop Recording" at bounding box center [770, 341] width 377 height 31
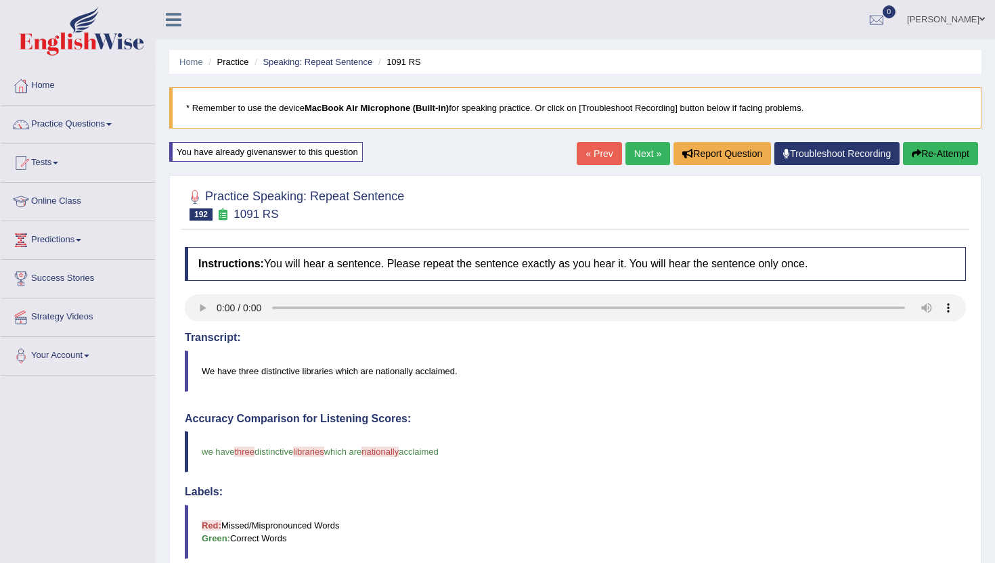
click at [643, 154] on link "Next »" at bounding box center [648, 153] width 45 height 23
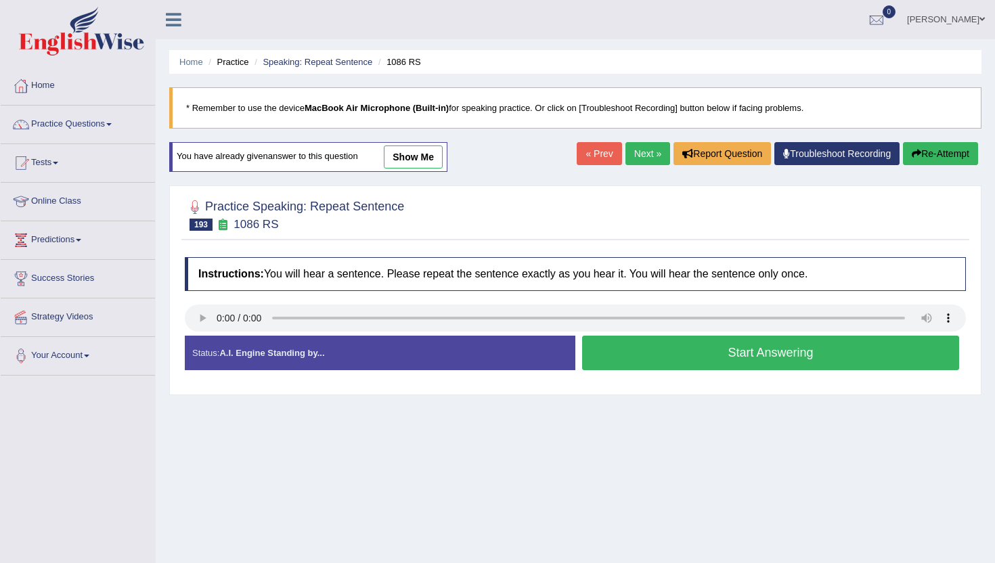
click at [639, 349] on button "Start Answering" at bounding box center [770, 353] width 377 height 35
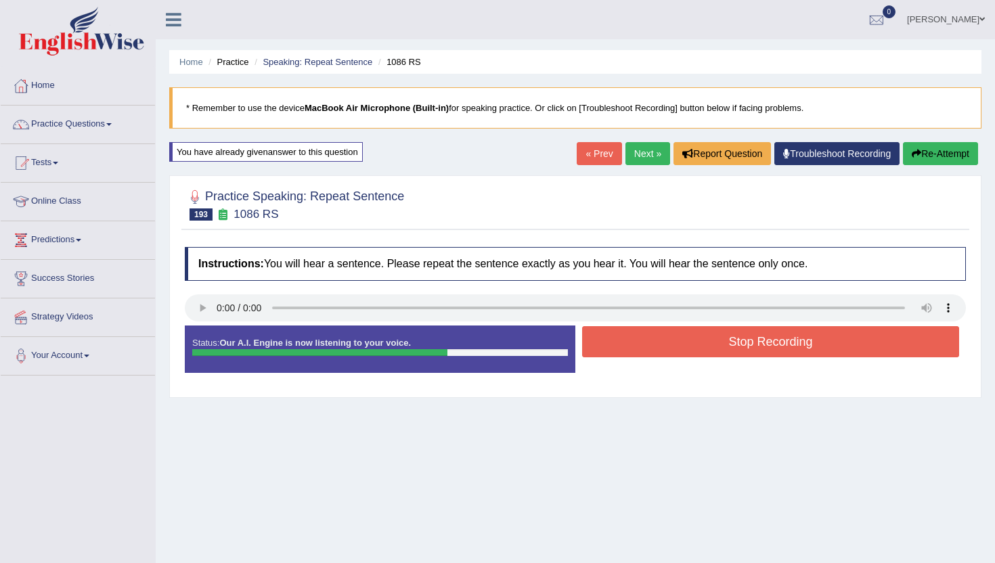
click at [639, 349] on button "Stop Recording" at bounding box center [770, 341] width 377 height 31
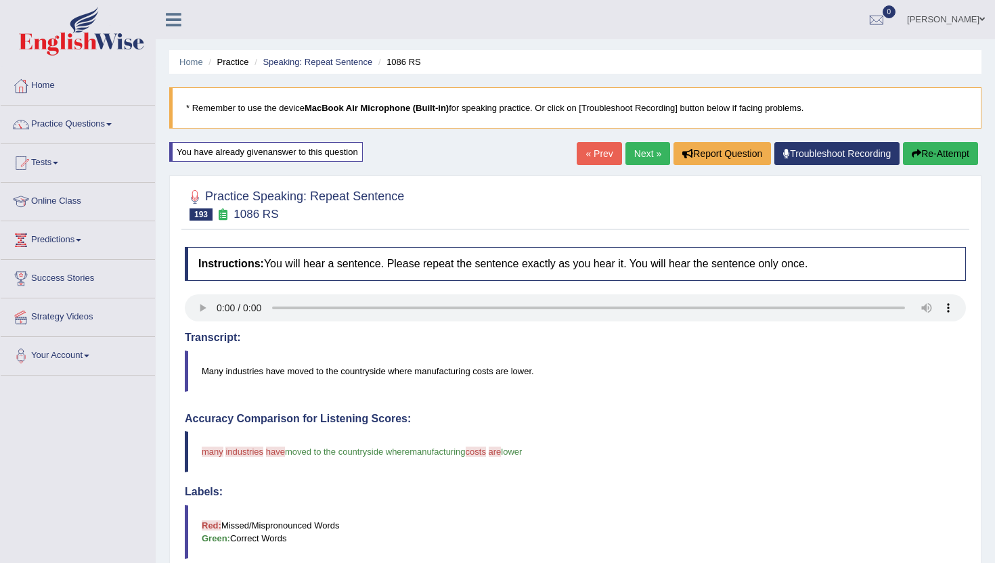
click at [642, 155] on link "Next »" at bounding box center [648, 153] width 45 height 23
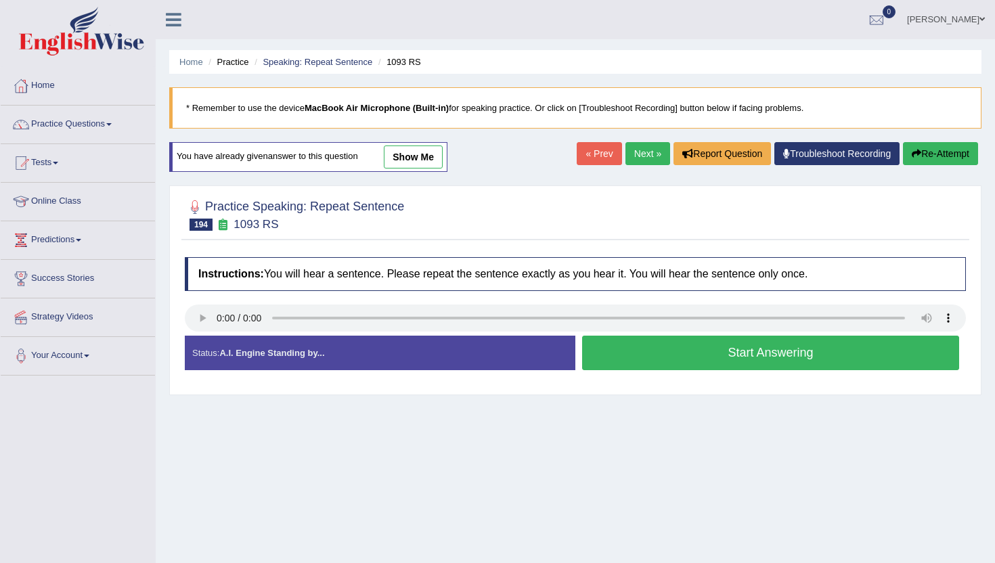
click at [645, 364] on button "Start Answering" at bounding box center [770, 353] width 377 height 35
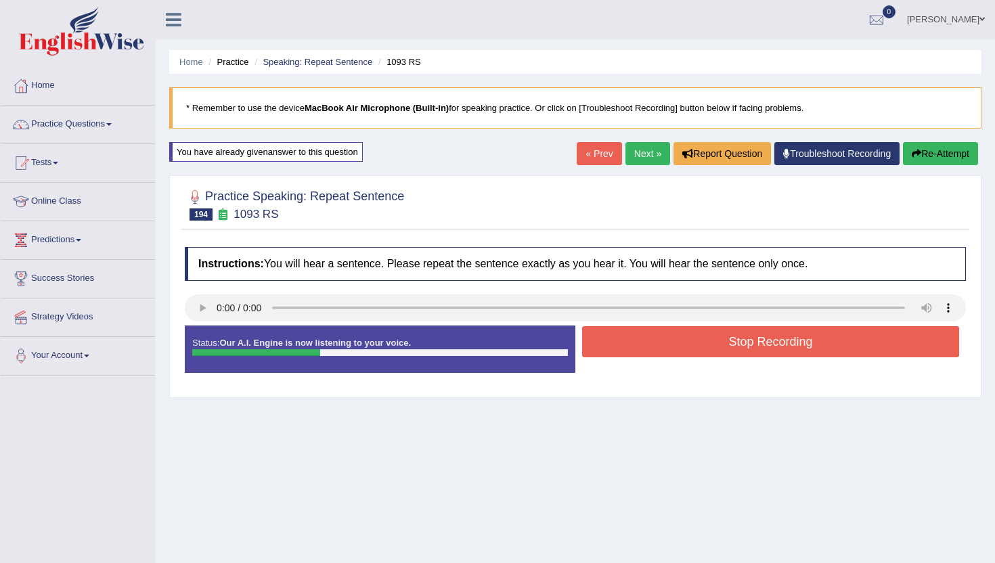
click at [645, 349] on button "Stop Recording" at bounding box center [770, 341] width 377 height 31
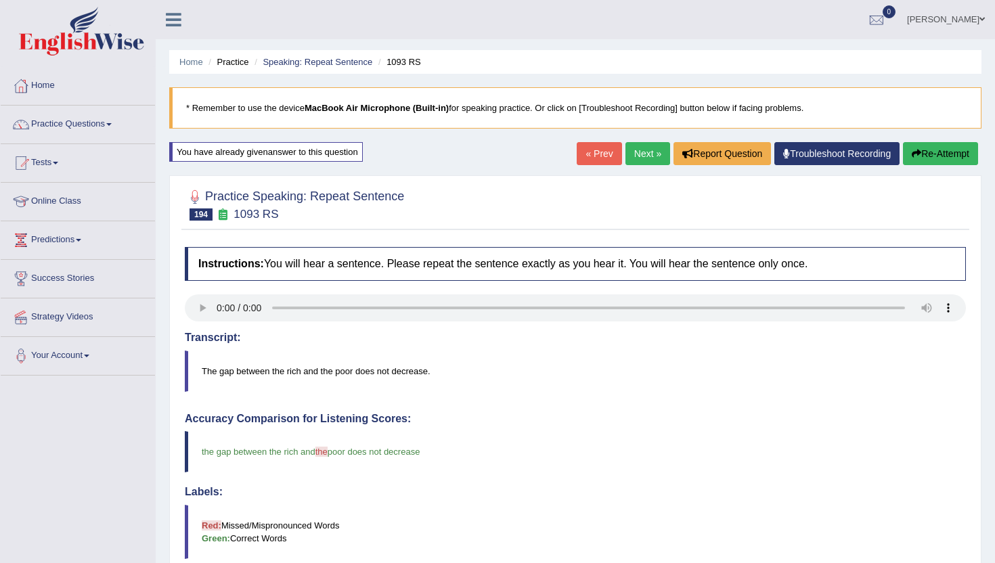
click at [634, 148] on link "Next »" at bounding box center [648, 153] width 45 height 23
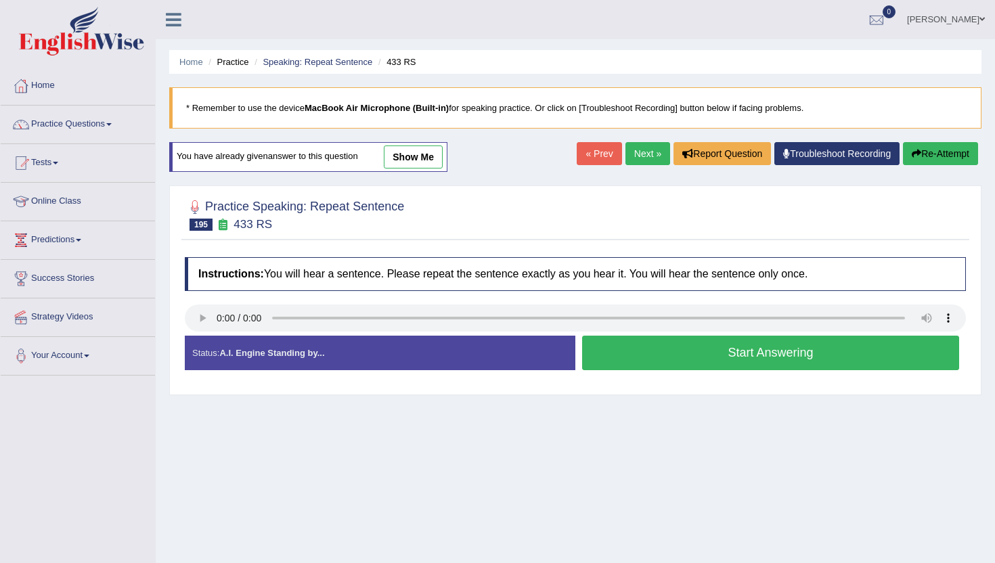
click at [624, 354] on button "Start Answering" at bounding box center [770, 353] width 377 height 35
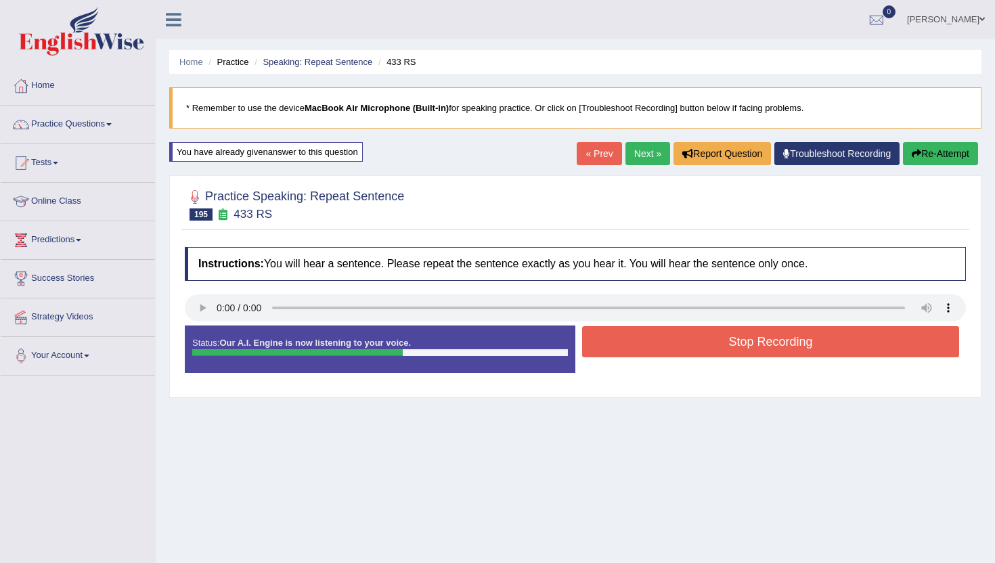
click at [624, 354] on button "Stop Recording" at bounding box center [770, 341] width 377 height 31
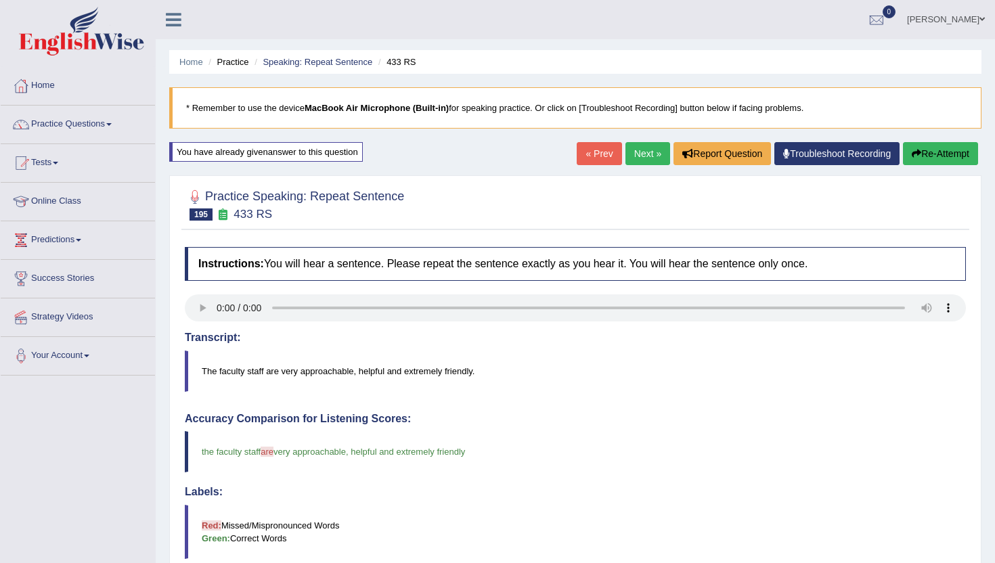
click at [639, 155] on link "Next »" at bounding box center [648, 153] width 45 height 23
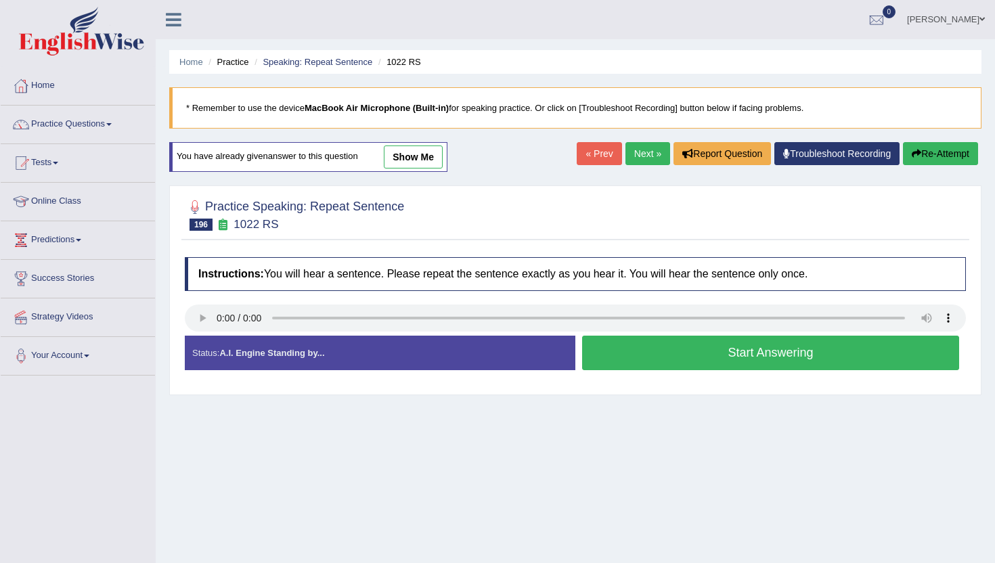
click at [678, 360] on button "Start Answering" at bounding box center [770, 353] width 377 height 35
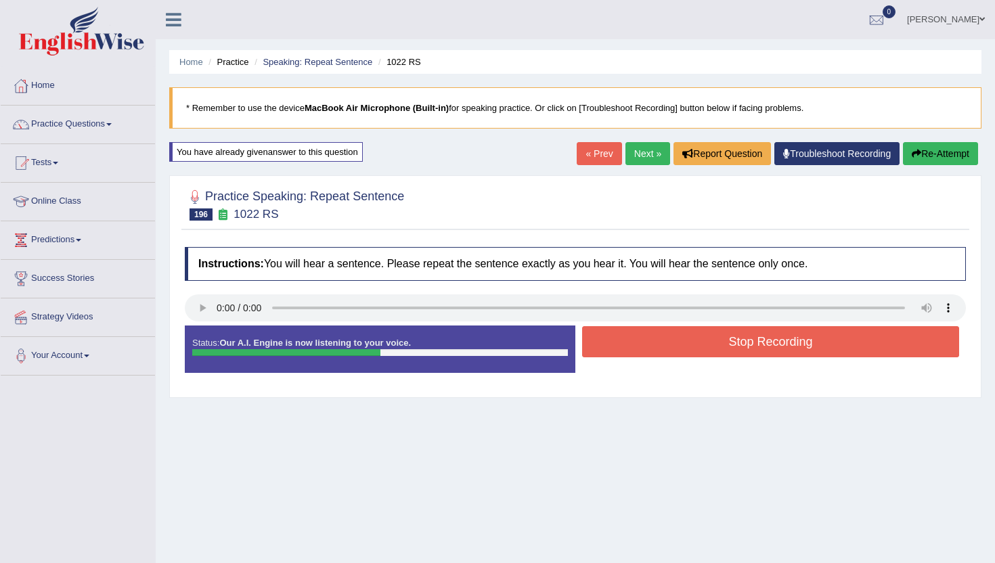
click at [687, 337] on button "Stop Recording" at bounding box center [770, 341] width 377 height 31
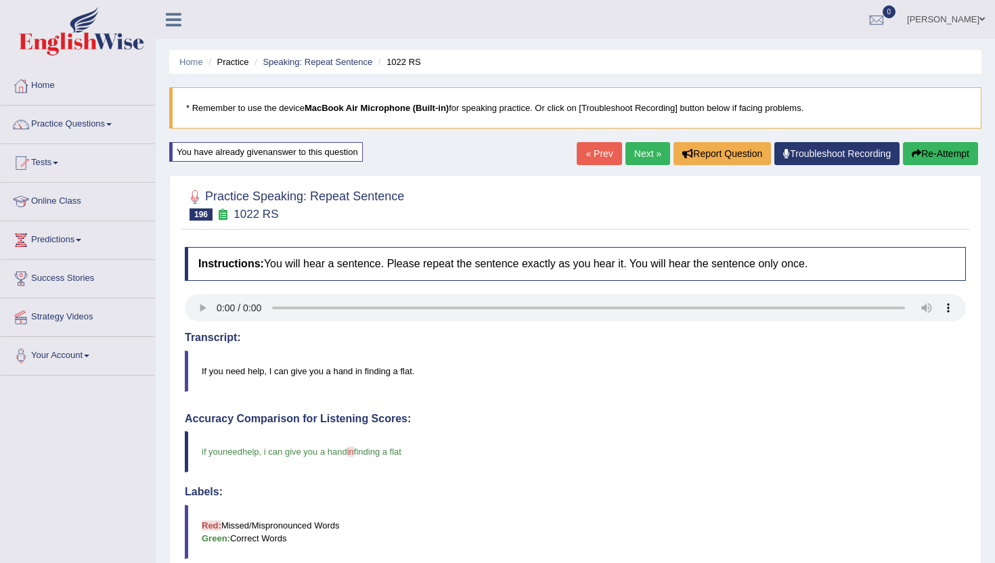
click at [641, 154] on link "Next »" at bounding box center [648, 153] width 45 height 23
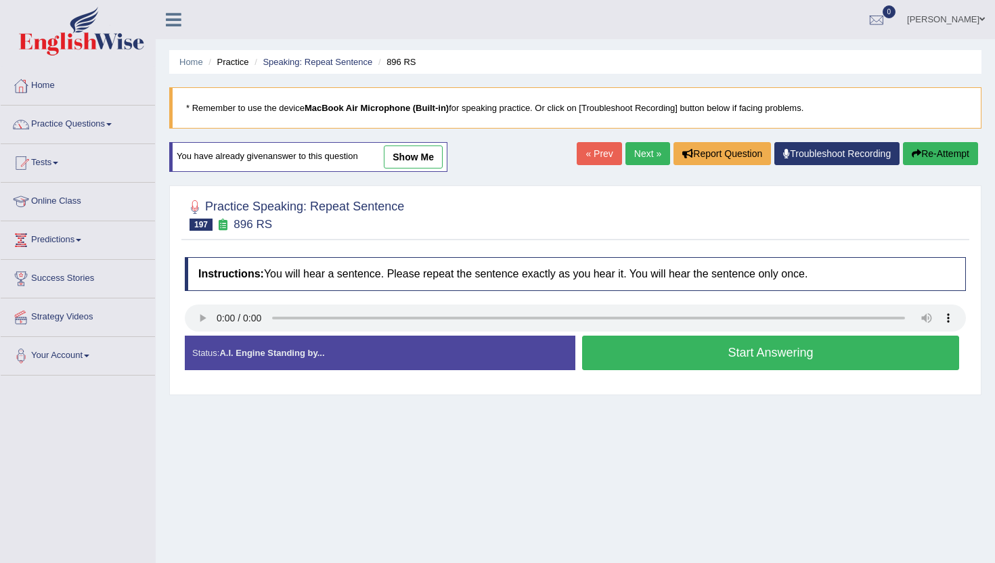
click at [634, 359] on button "Start Answering" at bounding box center [770, 353] width 377 height 35
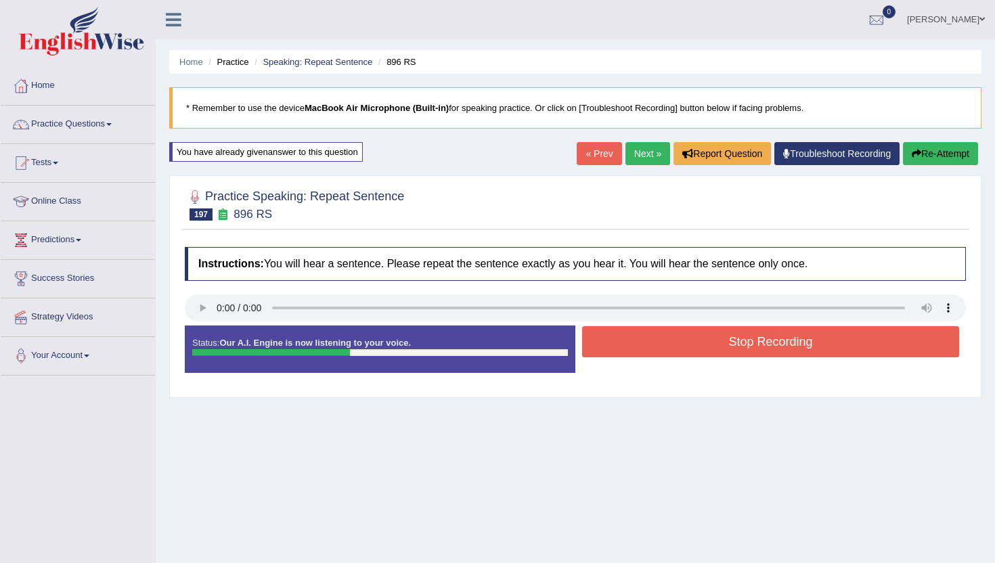
click at [637, 345] on button "Stop Recording" at bounding box center [770, 341] width 377 height 31
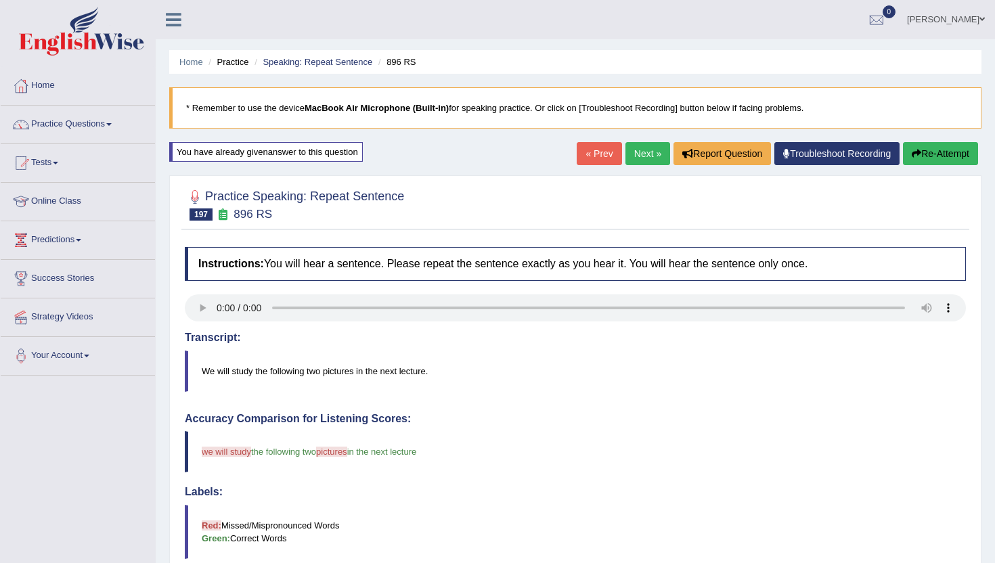
click at [641, 162] on link "Next »" at bounding box center [648, 153] width 45 height 23
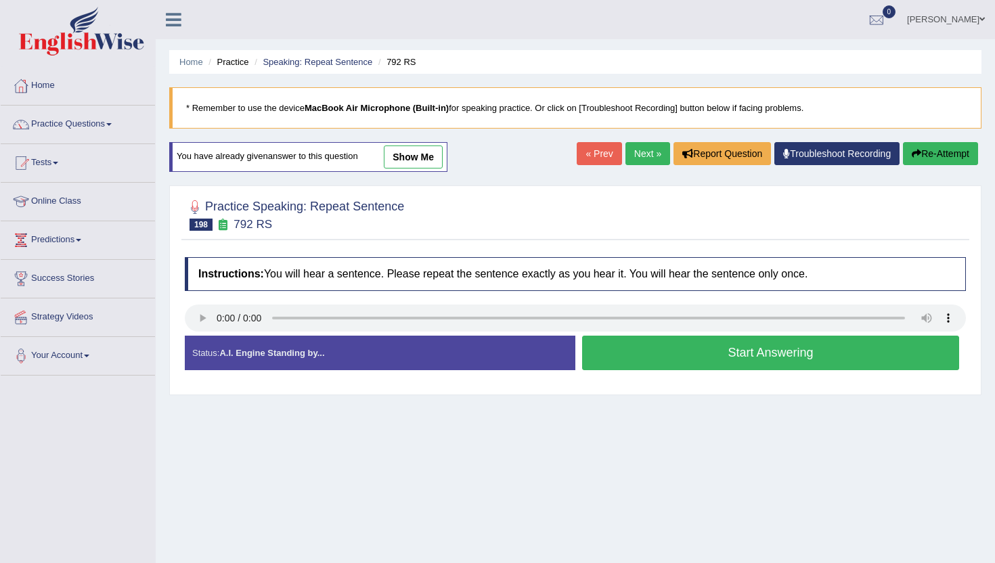
click at [687, 340] on button "Start Answering" at bounding box center [770, 353] width 377 height 35
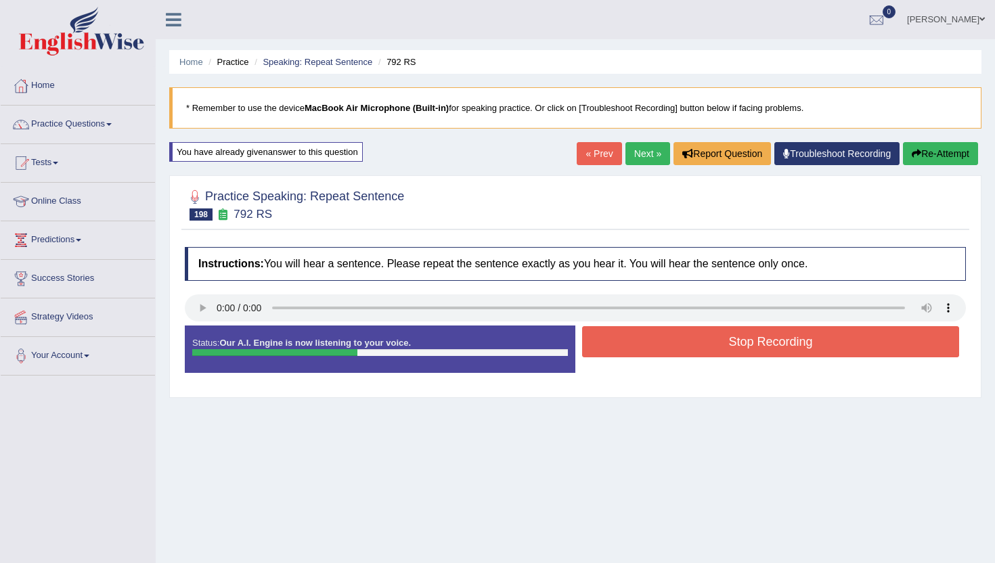
click at [687, 340] on button "Stop Recording" at bounding box center [770, 341] width 377 height 31
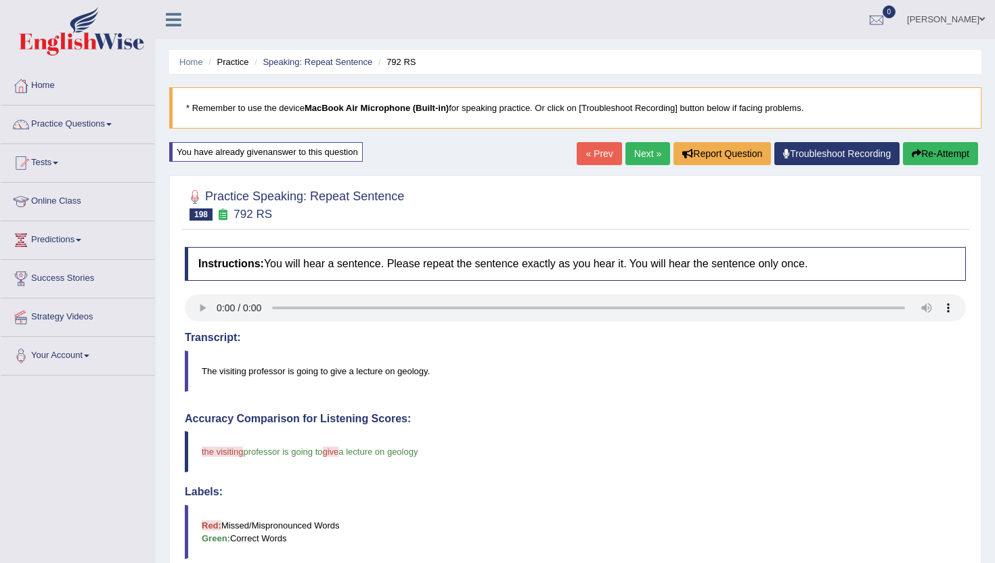
click at [655, 148] on link "Next »" at bounding box center [648, 153] width 45 height 23
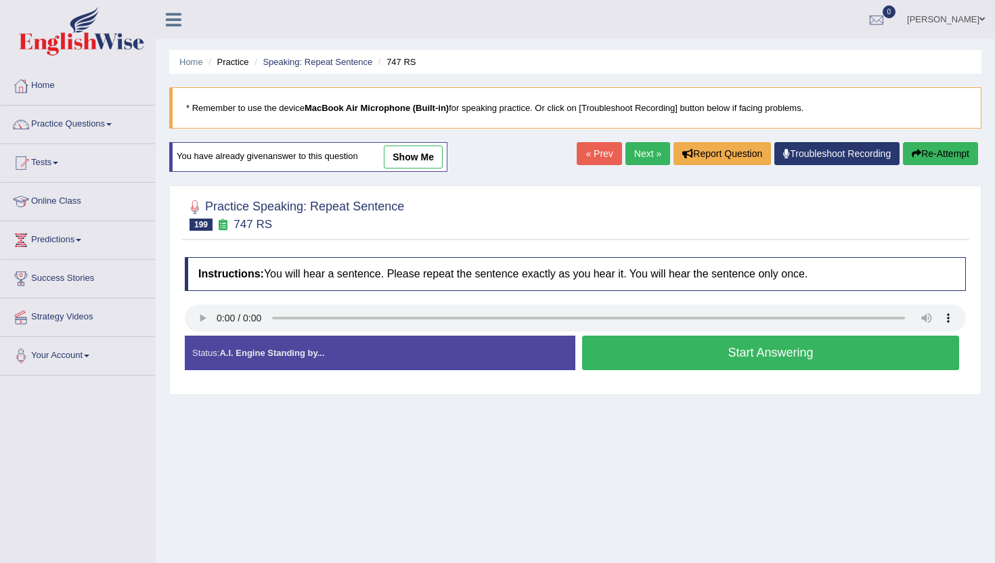
click at [633, 372] on div "Start Answering" at bounding box center [771, 355] width 391 height 38
click at [638, 351] on button "Start Answering" at bounding box center [770, 353] width 377 height 35
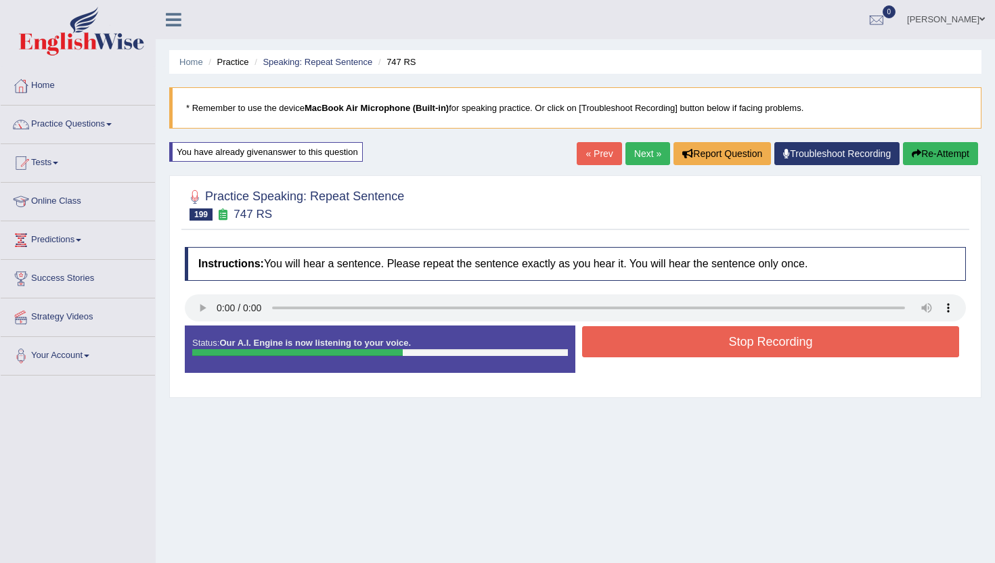
click at [638, 351] on button "Stop Recording" at bounding box center [770, 341] width 377 height 31
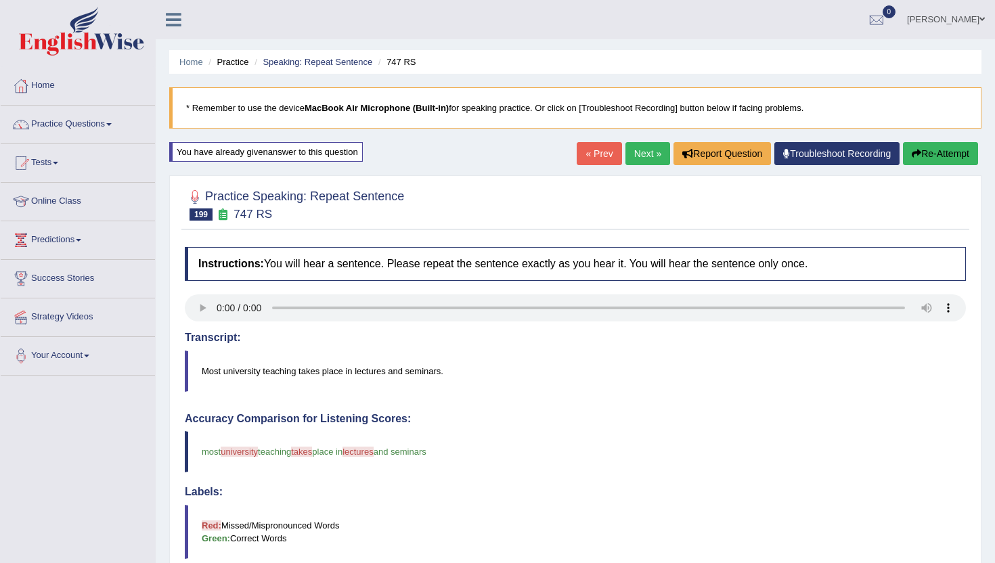
click at [651, 149] on link "Next »" at bounding box center [648, 153] width 45 height 23
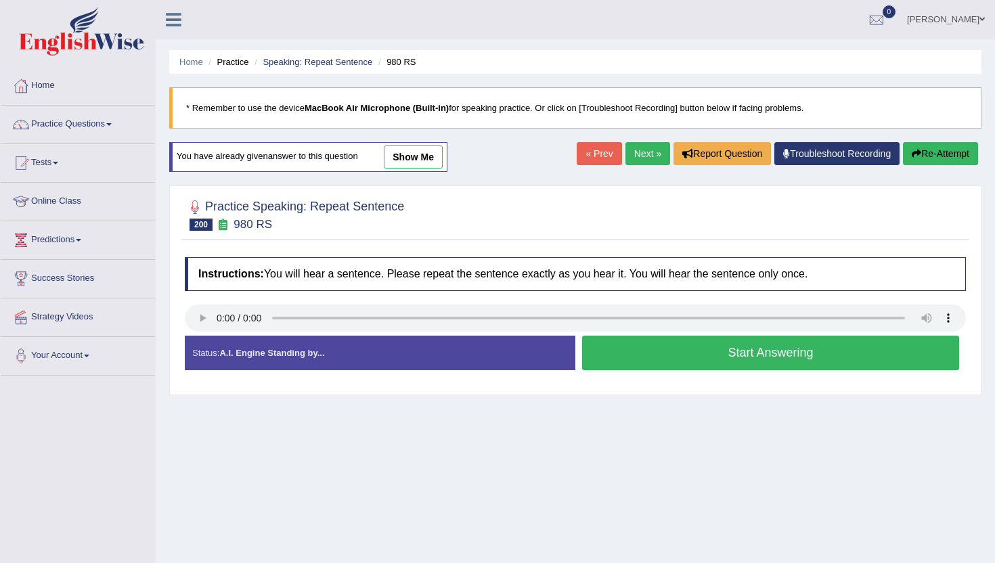
click at [659, 350] on button "Start Answering" at bounding box center [770, 353] width 377 height 35
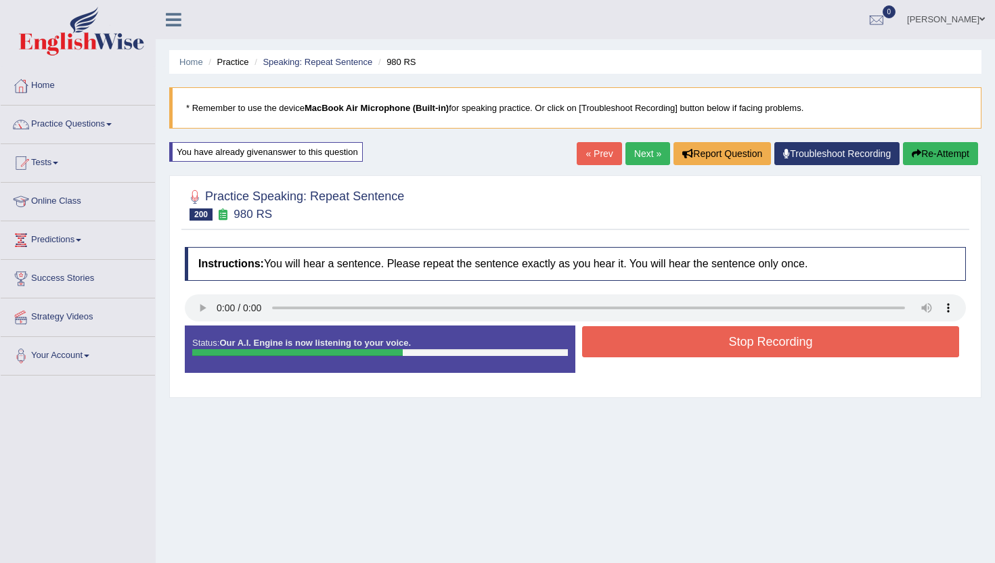
click at [659, 350] on button "Stop Recording" at bounding box center [770, 341] width 377 height 31
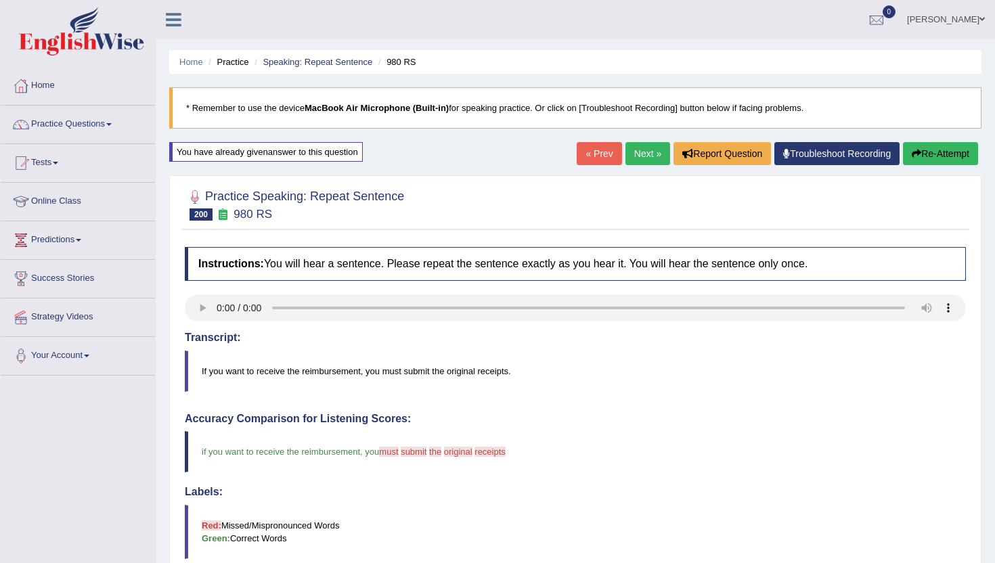
click at [649, 155] on link "Next »" at bounding box center [648, 153] width 45 height 23
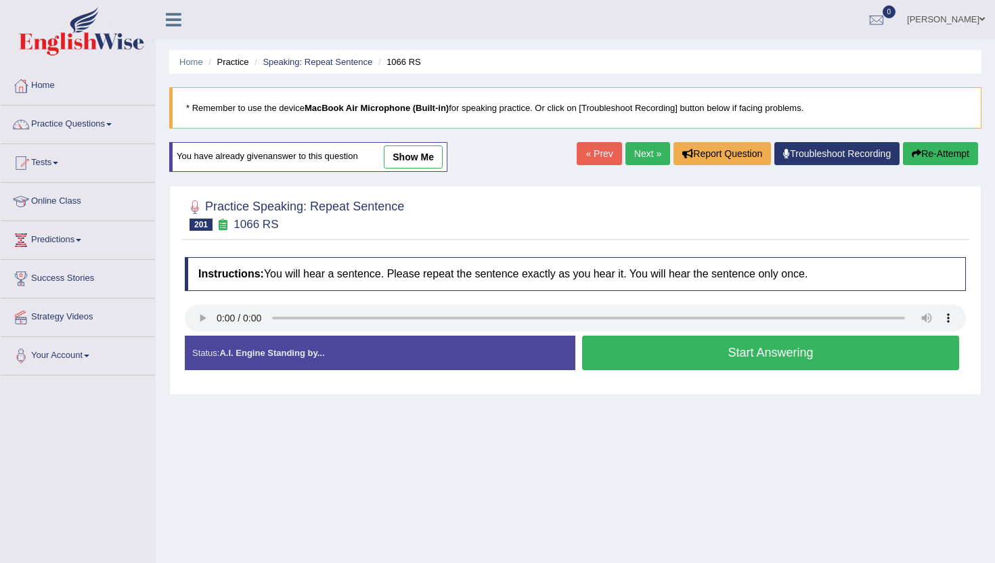
click at [612, 346] on button "Start Answering" at bounding box center [770, 353] width 377 height 35
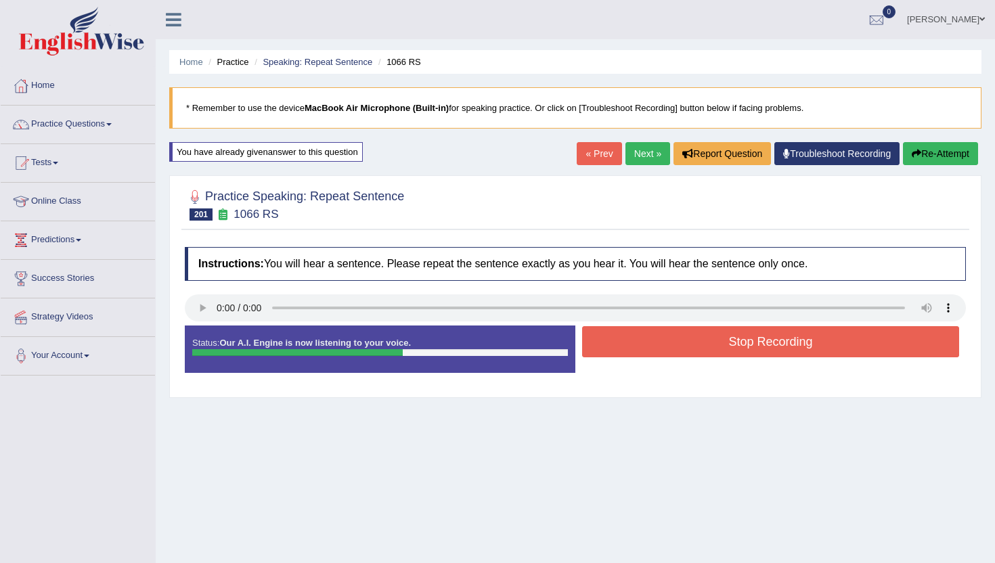
click at [612, 346] on button "Stop Recording" at bounding box center [770, 341] width 377 height 31
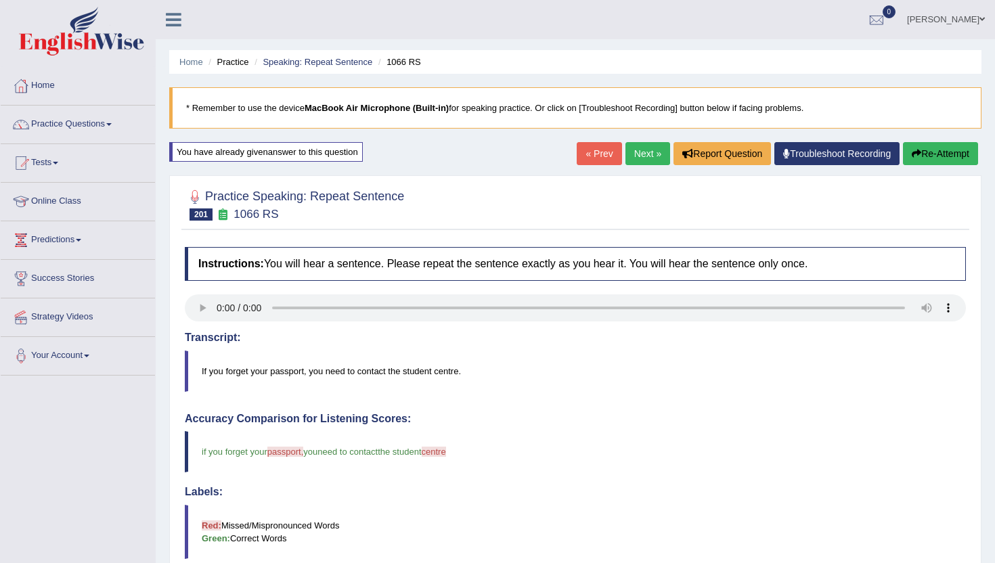
click at [626, 152] on link "Next »" at bounding box center [648, 153] width 45 height 23
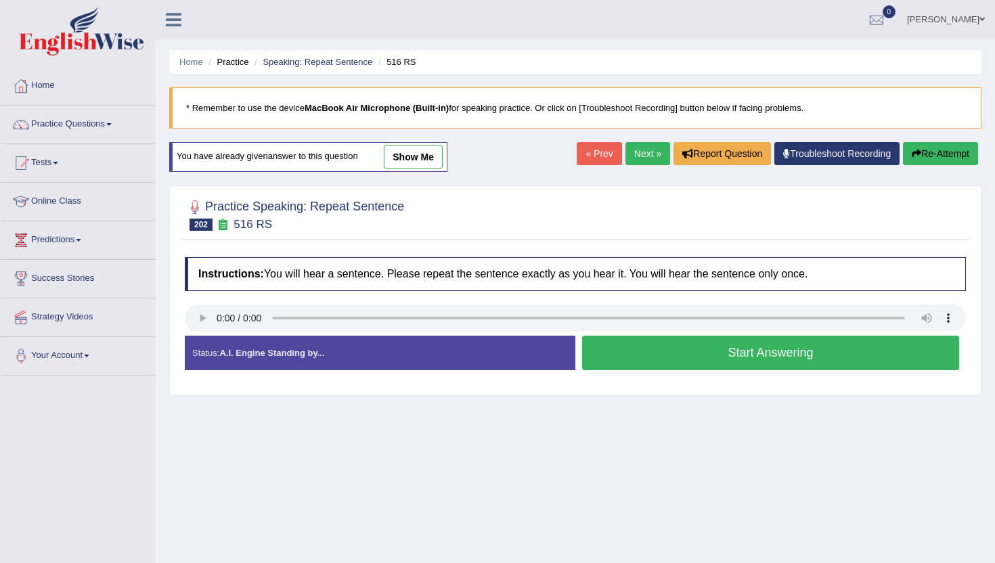
click at [628, 347] on button "Start Answering" at bounding box center [770, 353] width 377 height 35
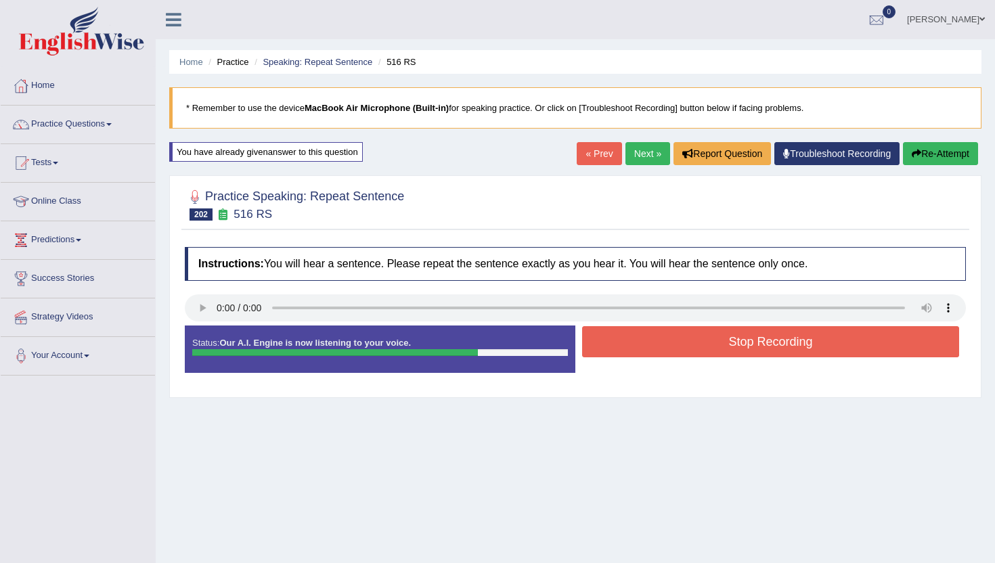
click at [628, 347] on button "Stop Recording" at bounding box center [770, 341] width 377 height 31
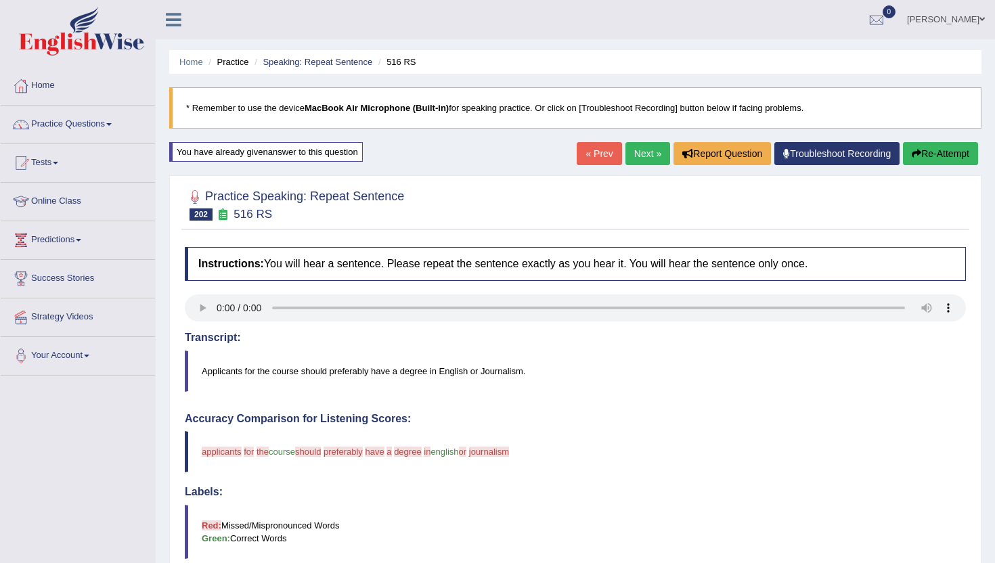
click at [943, 158] on button "Re-Attempt" at bounding box center [940, 153] width 75 height 23
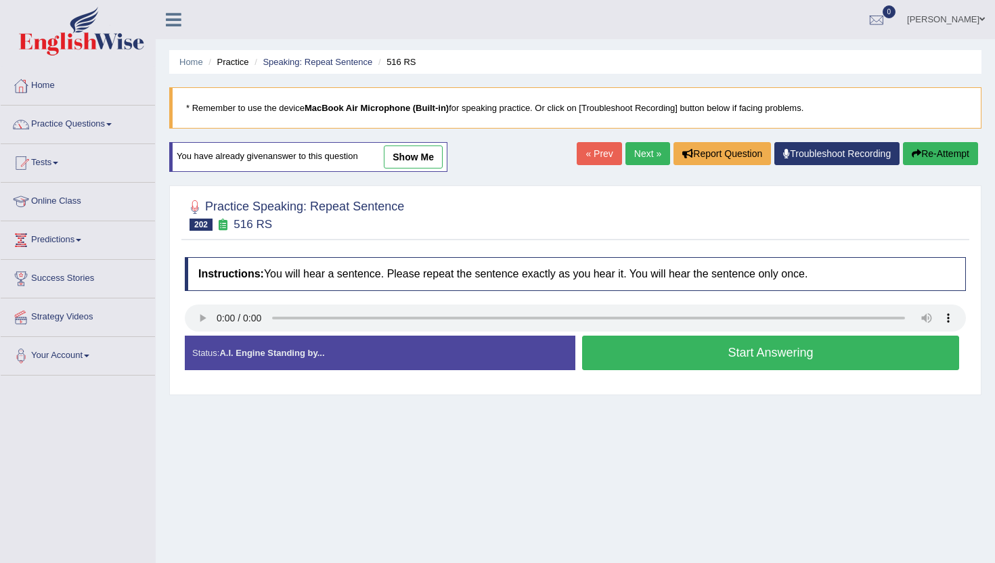
click at [629, 364] on button "Start Answering" at bounding box center [770, 353] width 377 height 35
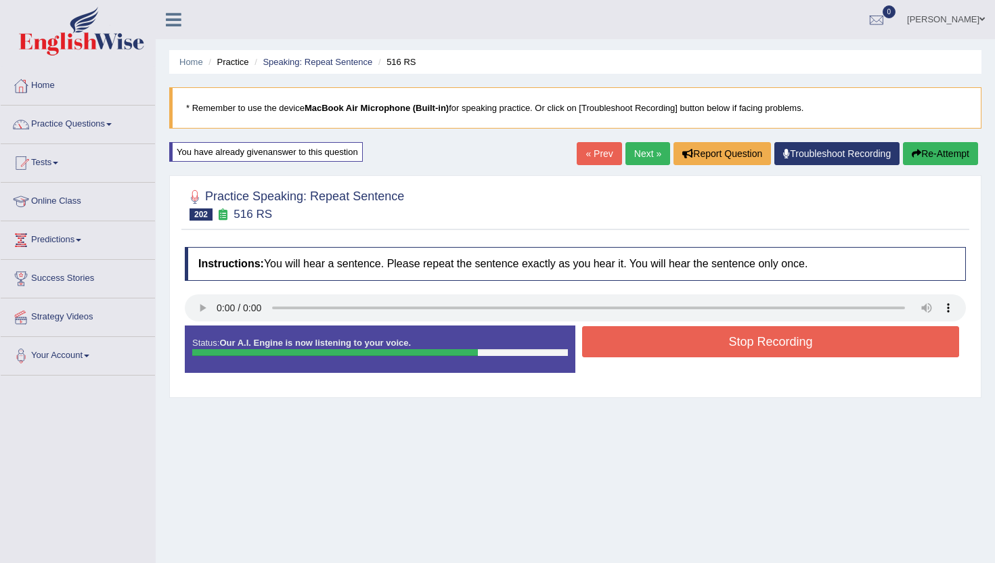
click at [637, 347] on button "Stop Recording" at bounding box center [770, 341] width 377 height 31
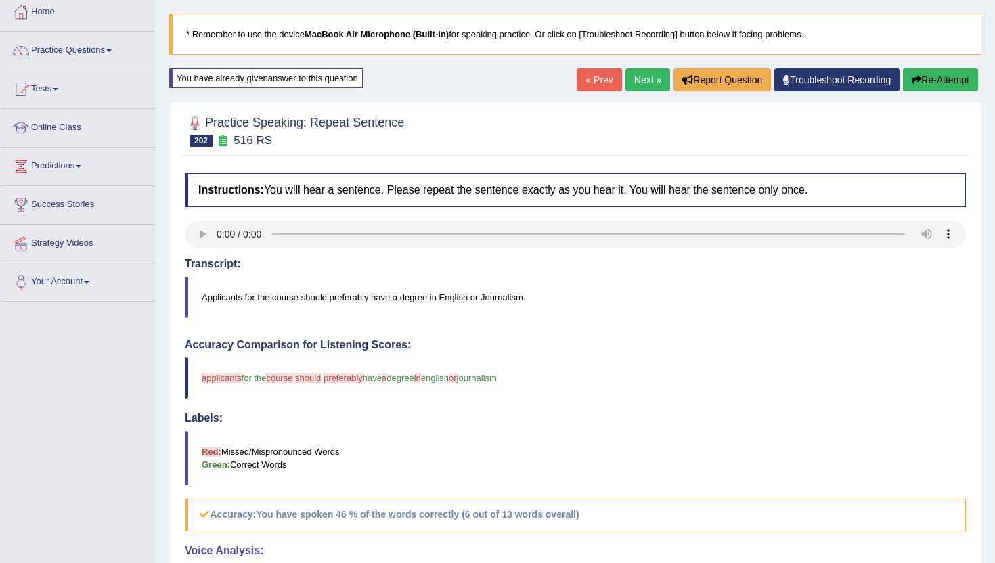
scroll to position [54, 0]
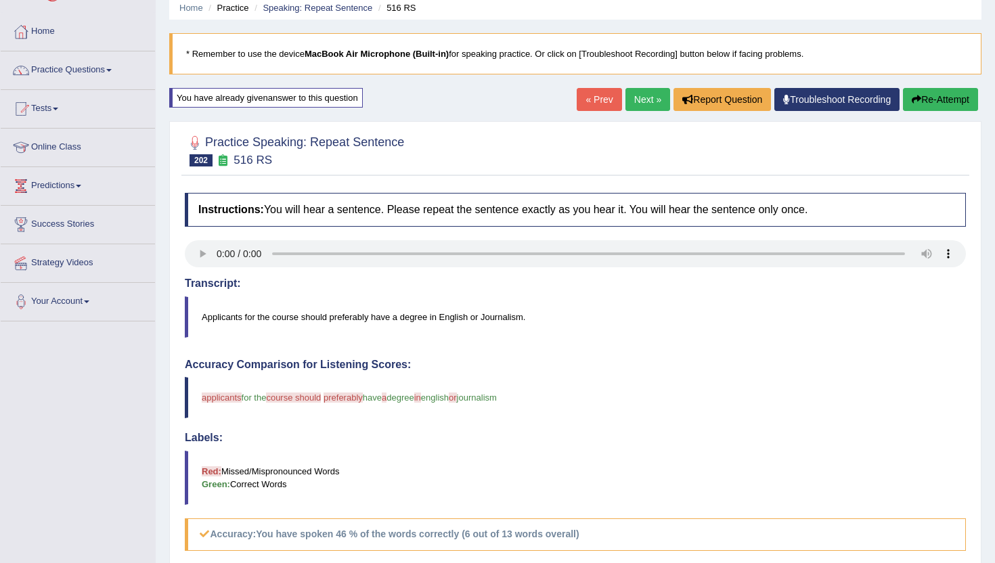
click at [635, 91] on link "Next »" at bounding box center [648, 99] width 45 height 23
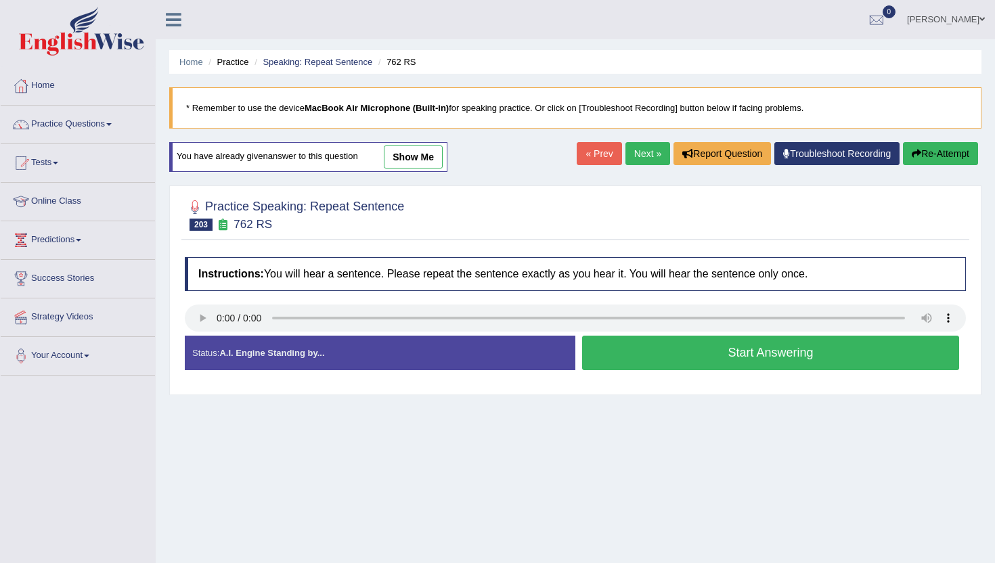
click at [618, 347] on button "Start Answering" at bounding box center [770, 353] width 377 height 35
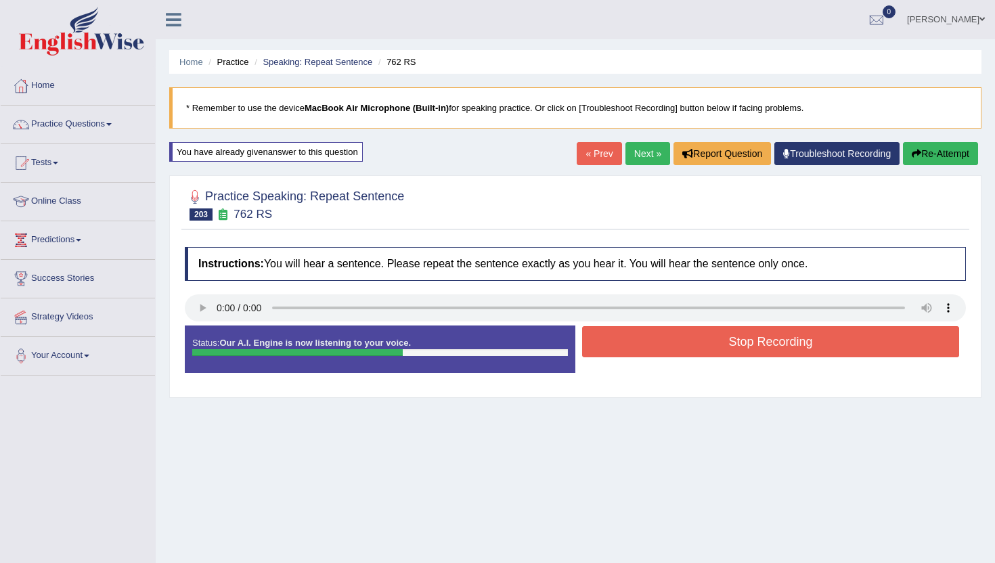
click at [618, 347] on button "Stop Recording" at bounding box center [770, 341] width 377 height 31
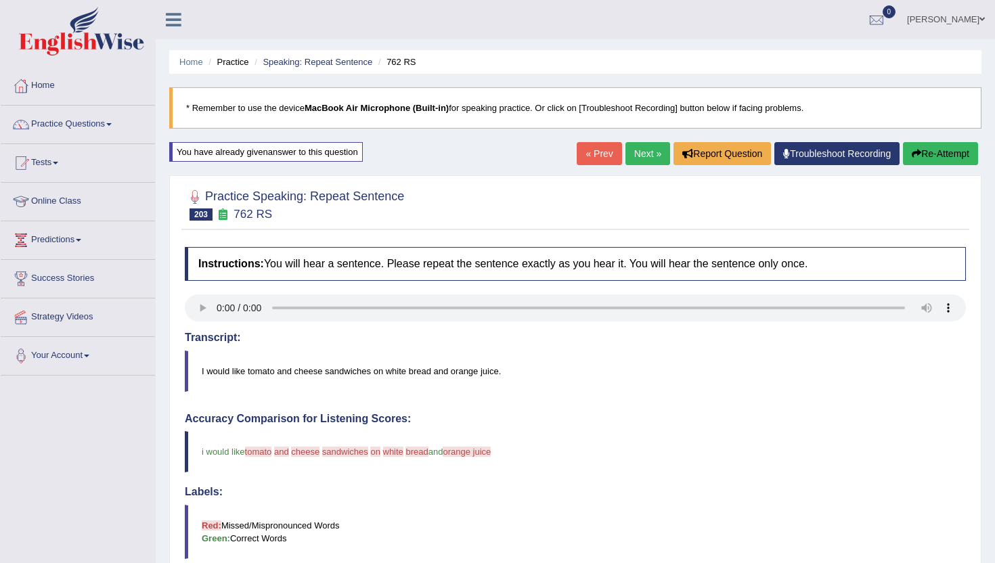
click at [641, 153] on link "Next »" at bounding box center [648, 153] width 45 height 23
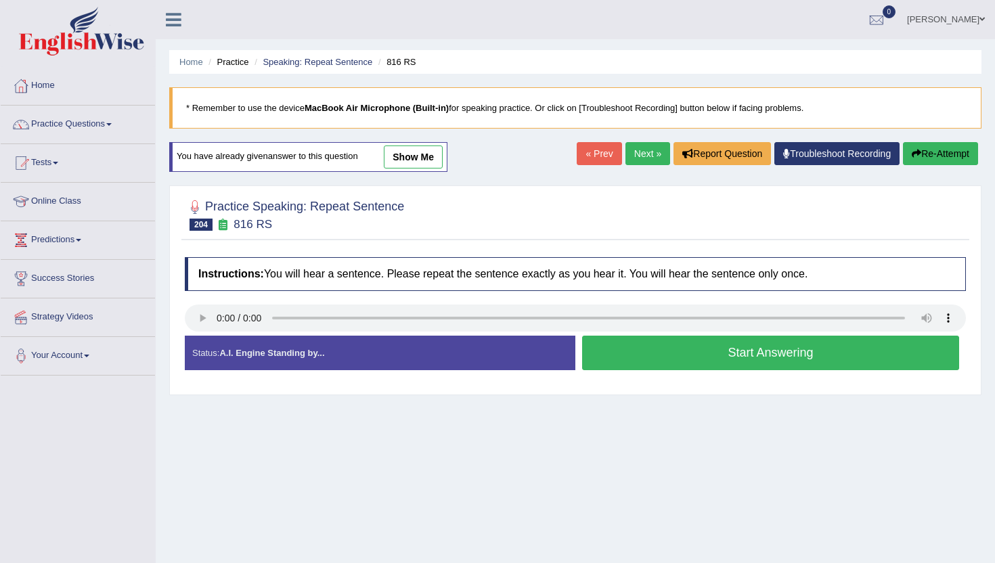
click at [641, 349] on button "Start Answering" at bounding box center [770, 353] width 377 height 35
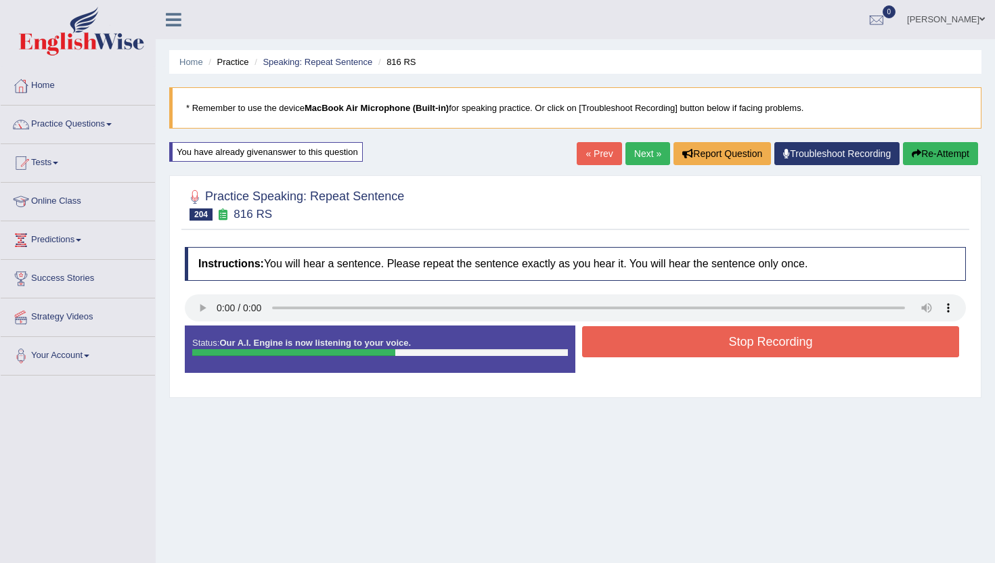
click at [641, 349] on button "Stop Recording" at bounding box center [770, 341] width 377 height 31
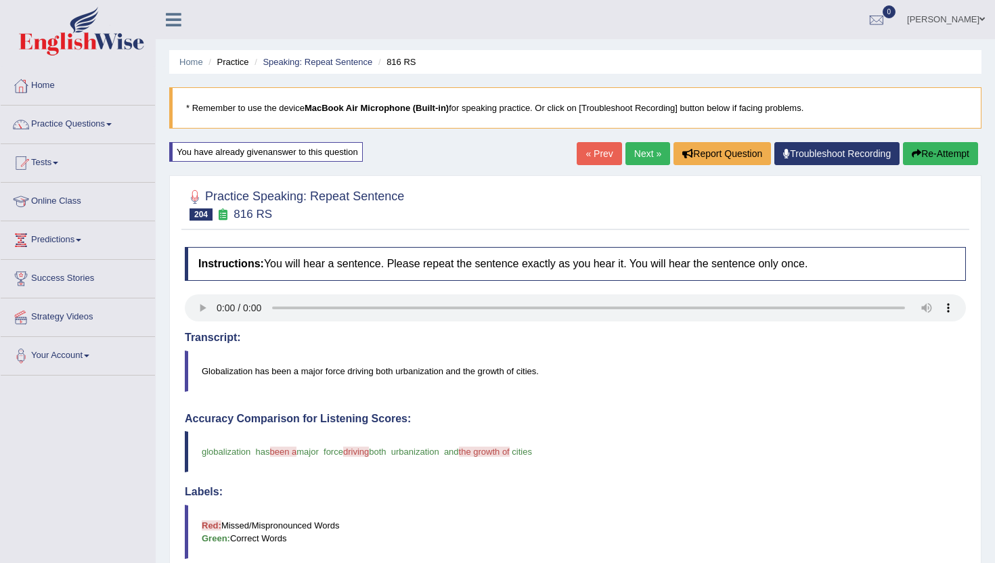
click at [631, 150] on link "Next »" at bounding box center [648, 153] width 45 height 23
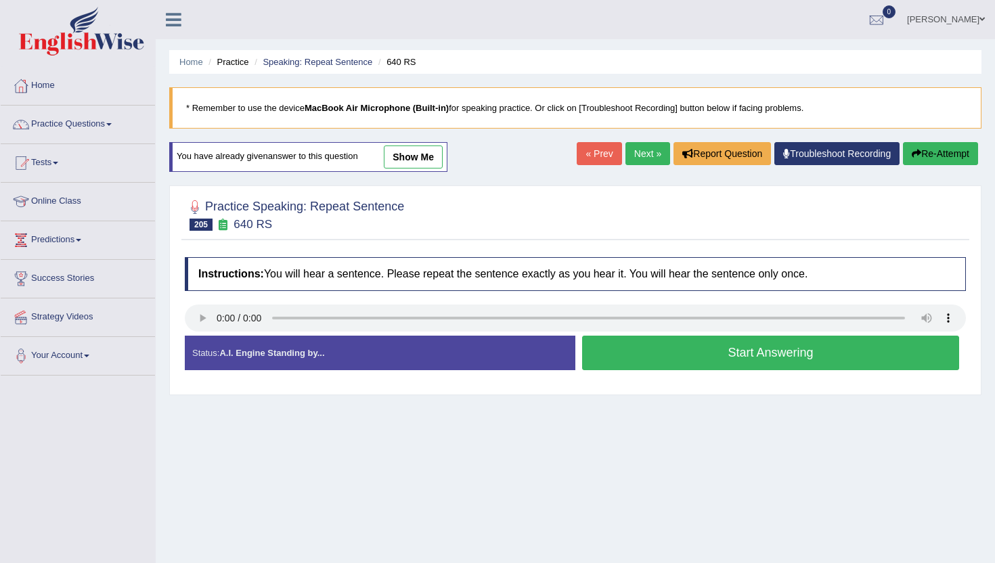
click at [767, 362] on button "Start Answering" at bounding box center [770, 353] width 377 height 35
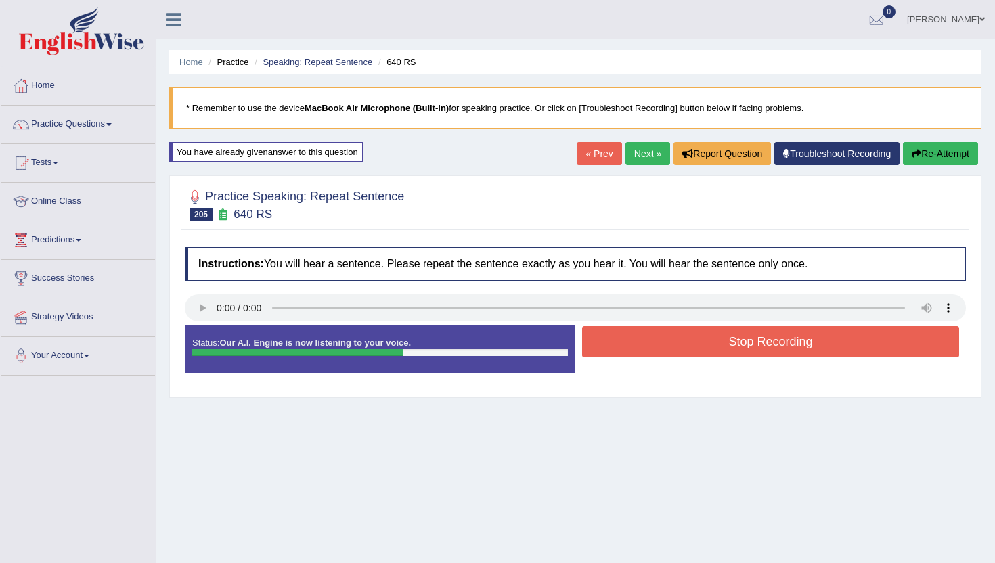
click at [763, 344] on button "Stop Recording" at bounding box center [770, 341] width 377 height 31
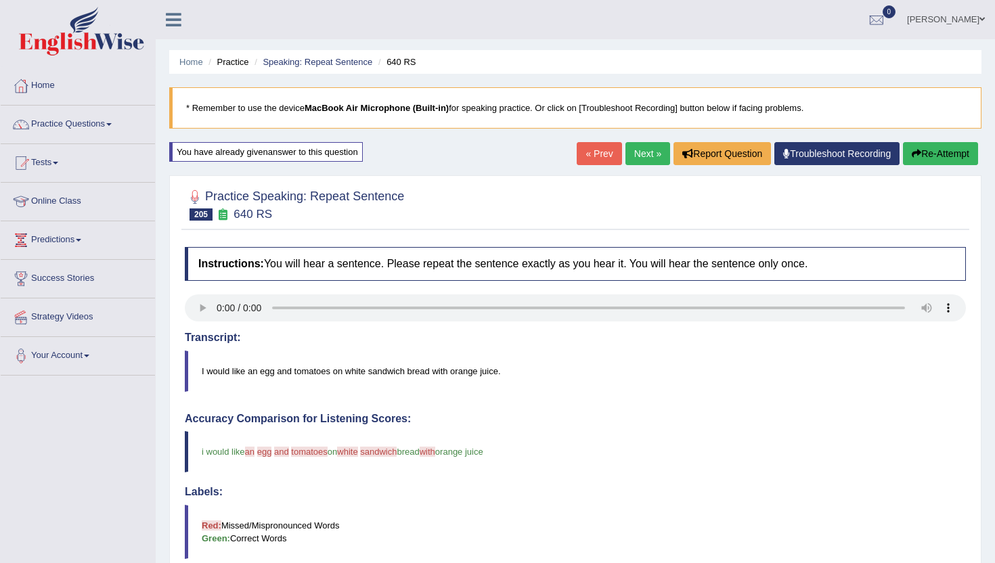
click at [631, 158] on link "Next »" at bounding box center [648, 153] width 45 height 23
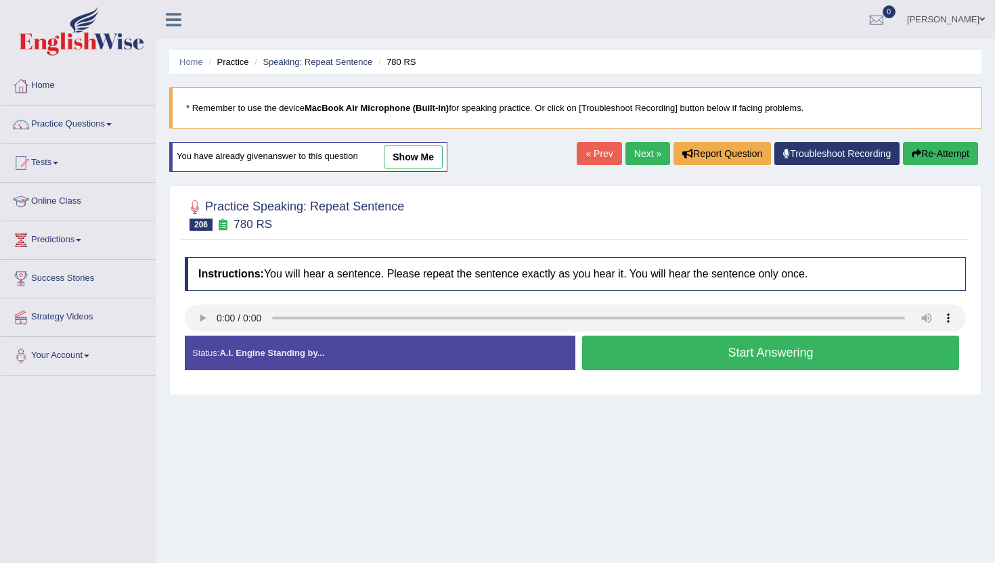
click at [708, 364] on button "Start Answering" at bounding box center [770, 353] width 377 height 35
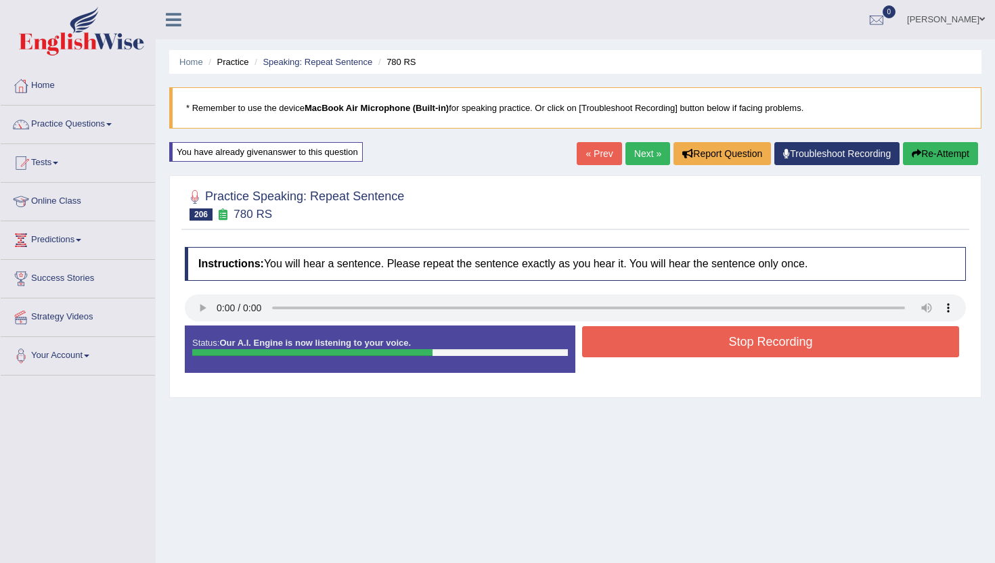
click at [708, 344] on button "Stop Recording" at bounding box center [770, 341] width 377 height 31
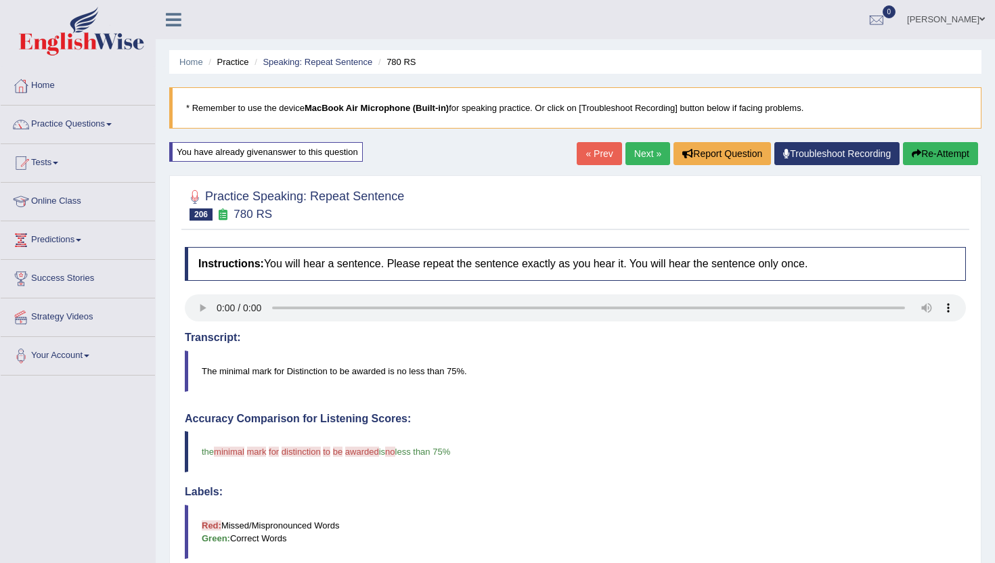
click at [643, 154] on link "Next »" at bounding box center [648, 153] width 45 height 23
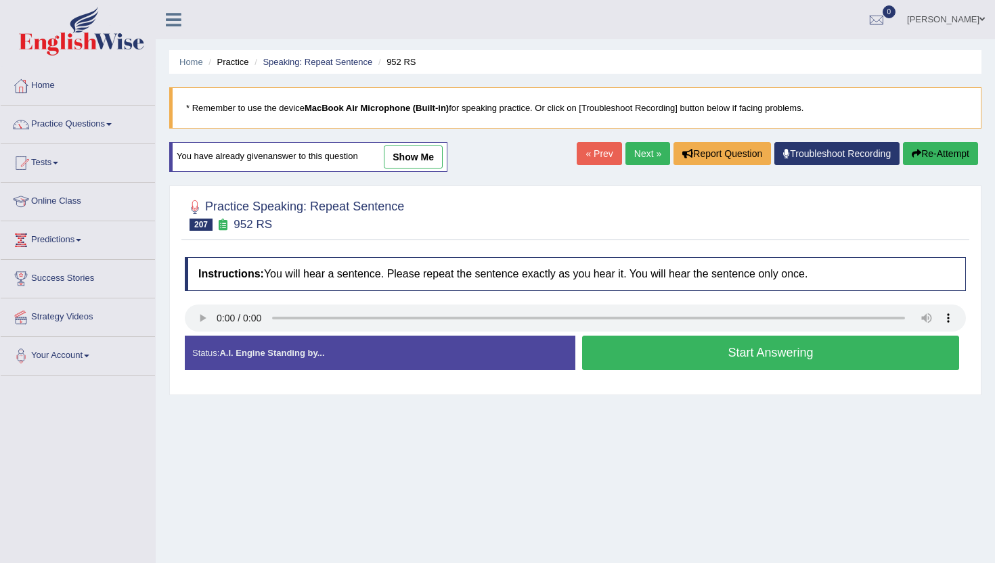
click at [639, 148] on link "Next »" at bounding box center [648, 153] width 45 height 23
click at [624, 355] on button "Start Answering" at bounding box center [770, 353] width 377 height 35
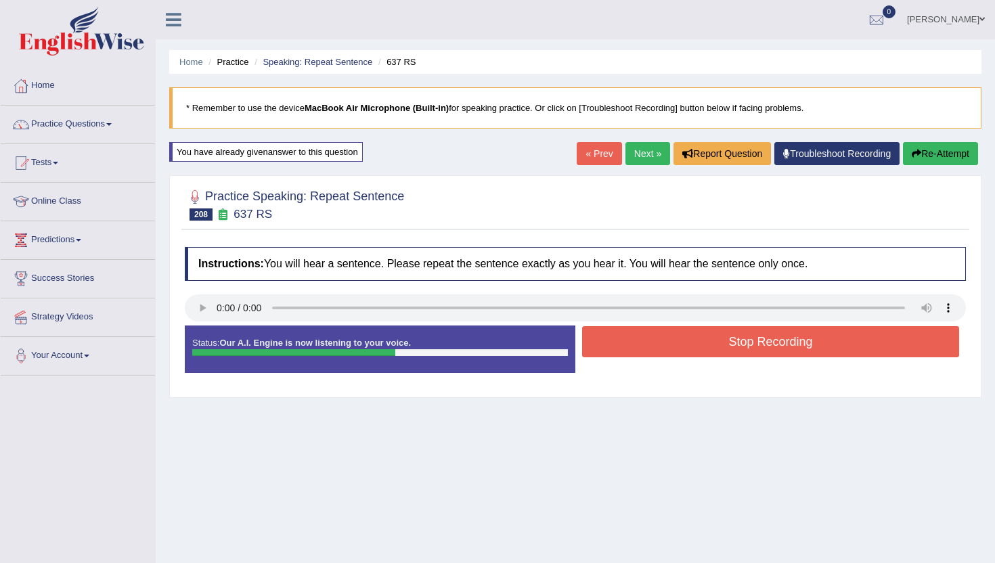
click at [625, 343] on button "Stop Recording" at bounding box center [770, 341] width 377 height 31
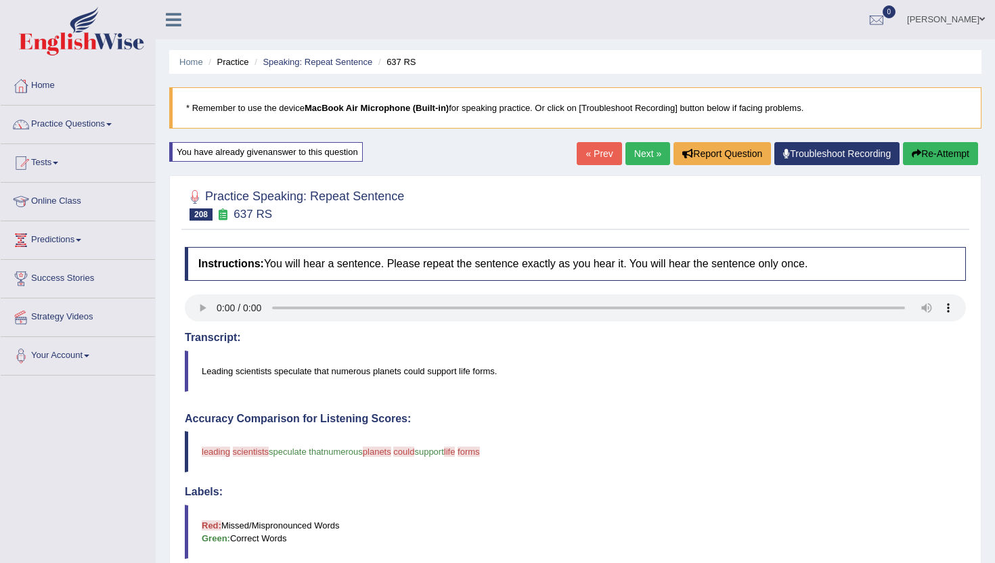
click at [636, 158] on link "Next »" at bounding box center [648, 153] width 45 height 23
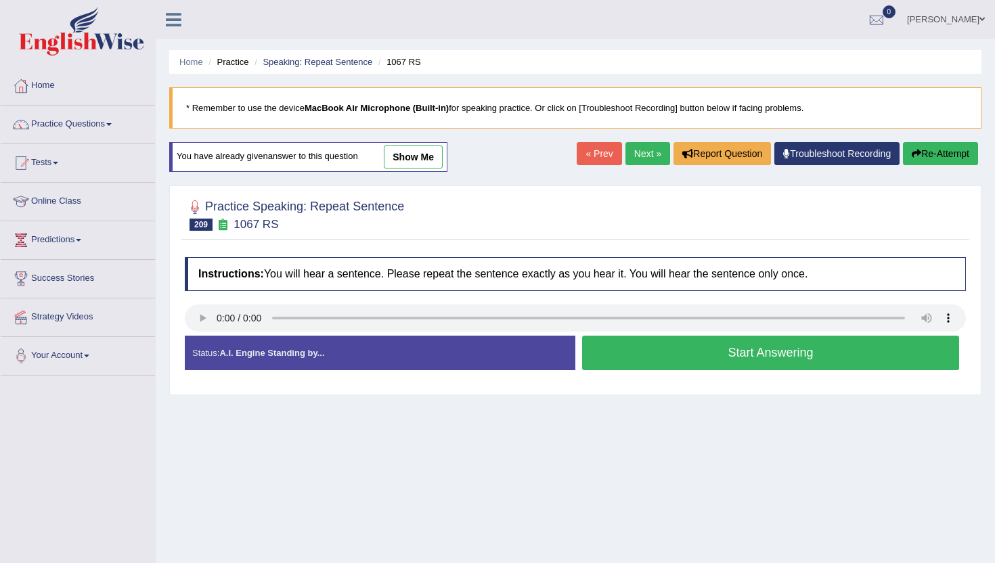
click at [748, 339] on button "Start Answering" at bounding box center [770, 353] width 377 height 35
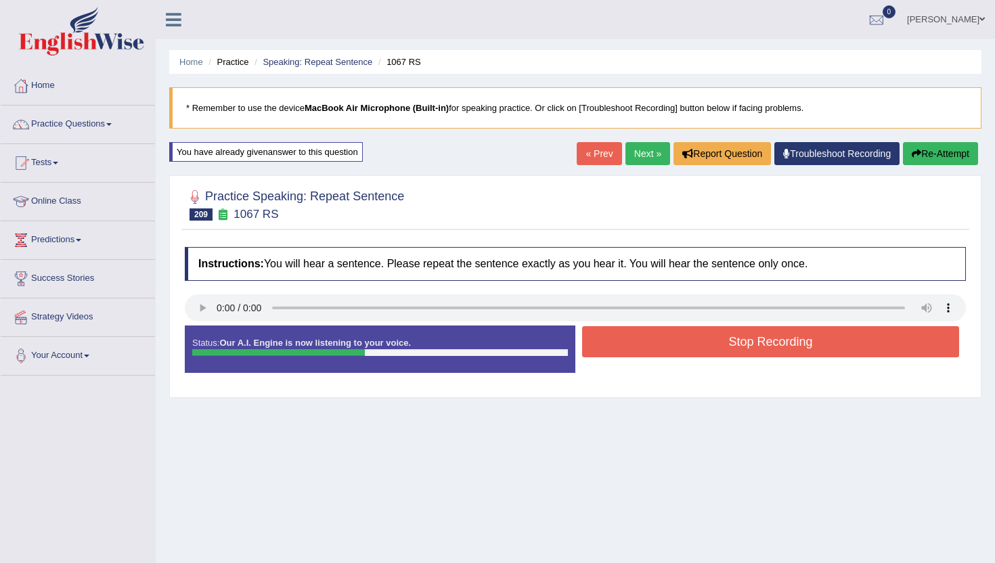
click at [748, 339] on button "Stop Recording" at bounding box center [770, 341] width 377 height 31
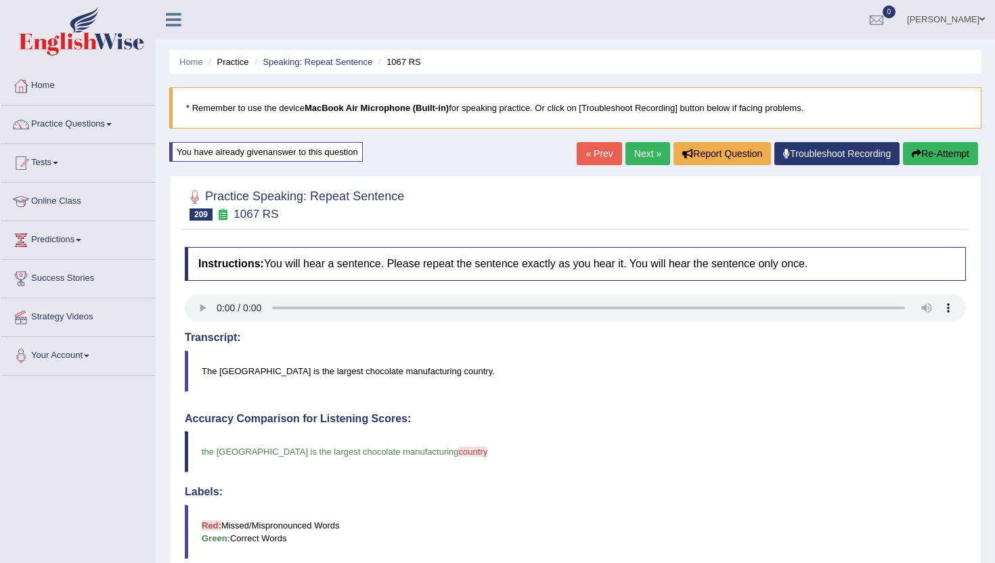
click at [640, 152] on link "Next »" at bounding box center [648, 153] width 45 height 23
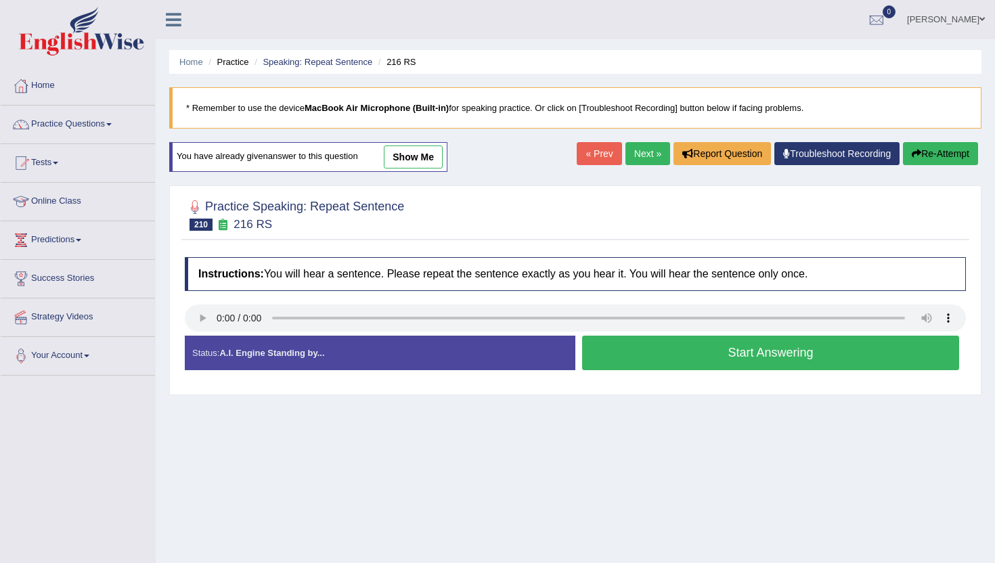
click at [727, 362] on button "Start Answering" at bounding box center [770, 353] width 377 height 35
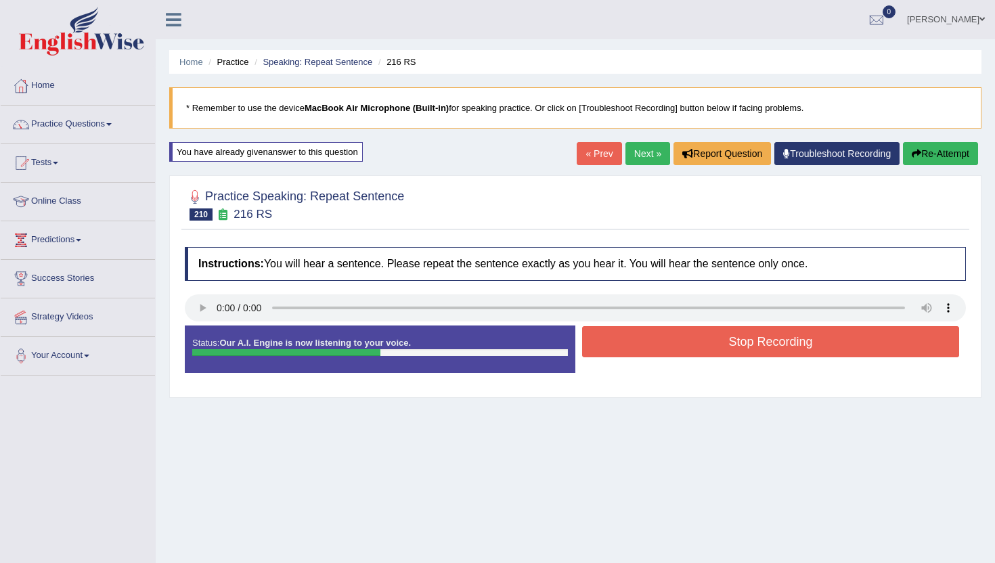
click at [725, 343] on button "Stop Recording" at bounding box center [770, 341] width 377 height 31
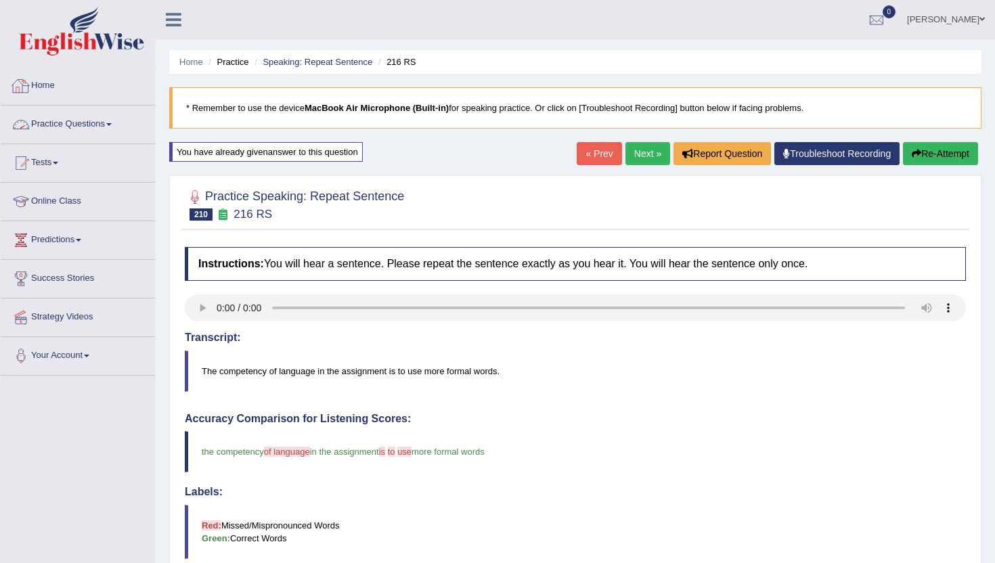
click at [66, 125] on link "Practice Questions" at bounding box center [78, 123] width 154 height 34
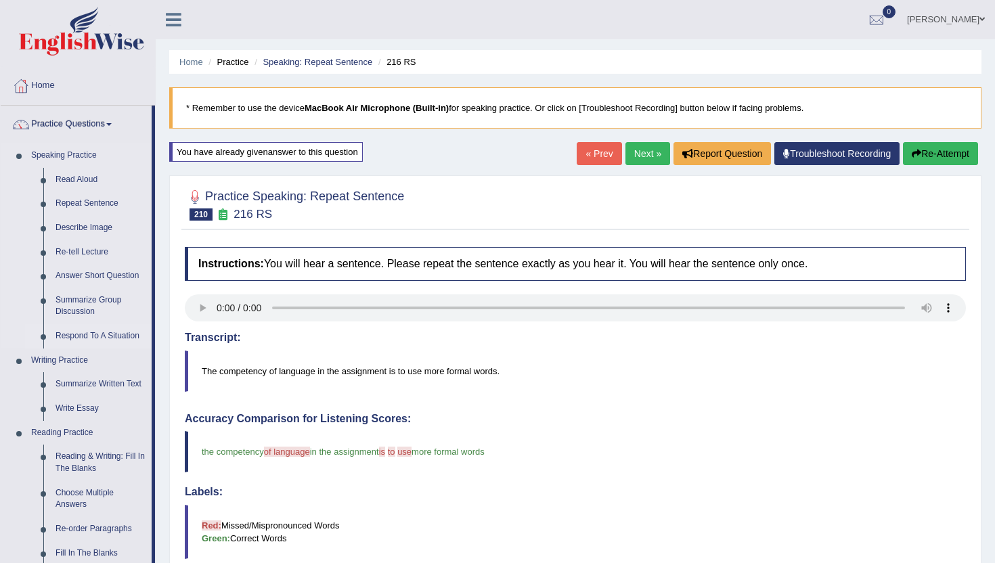
click at [88, 337] on link "Respond To A Situation" at bounding box center [100, 336] width 102 height 24
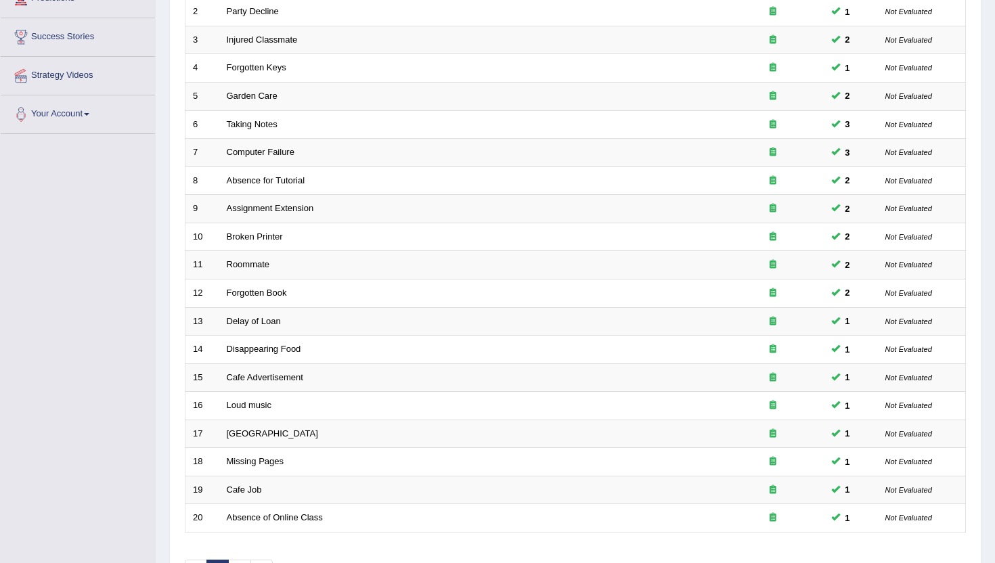
scroll to position [244, 0]
click at [241, 559] on link "2" at bounding box center [239, 569] width 22 height 22
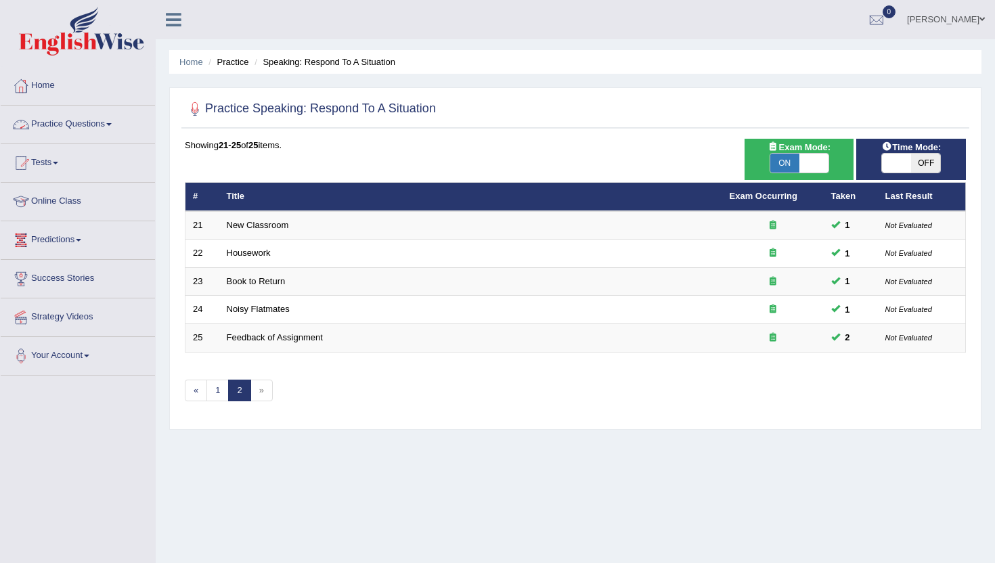
click at [289, 62] on li "Speaking: Respond To A Situation" at bounding box center [323, 62] width 144 height 13
click at [219, 64] on li "Practice" at bounding box center [226, 62] width 43 height 13
click at [109, 125] on link "Practice Questions" at bounding box center [78, 123] width 154 height 34
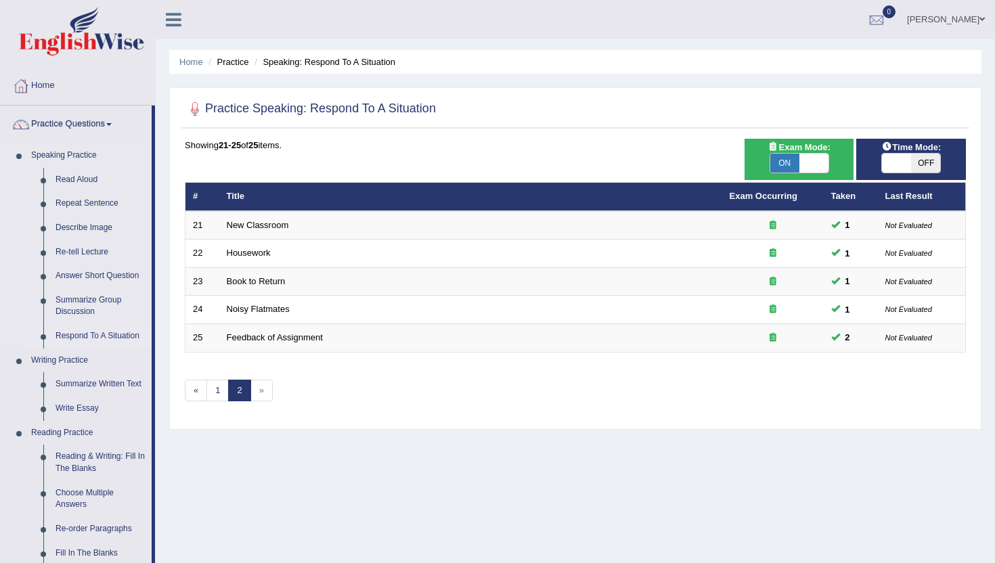
click at [100, 337] on link "Respond To A Situation" at bounding box center [100, 336] width 102 height 24
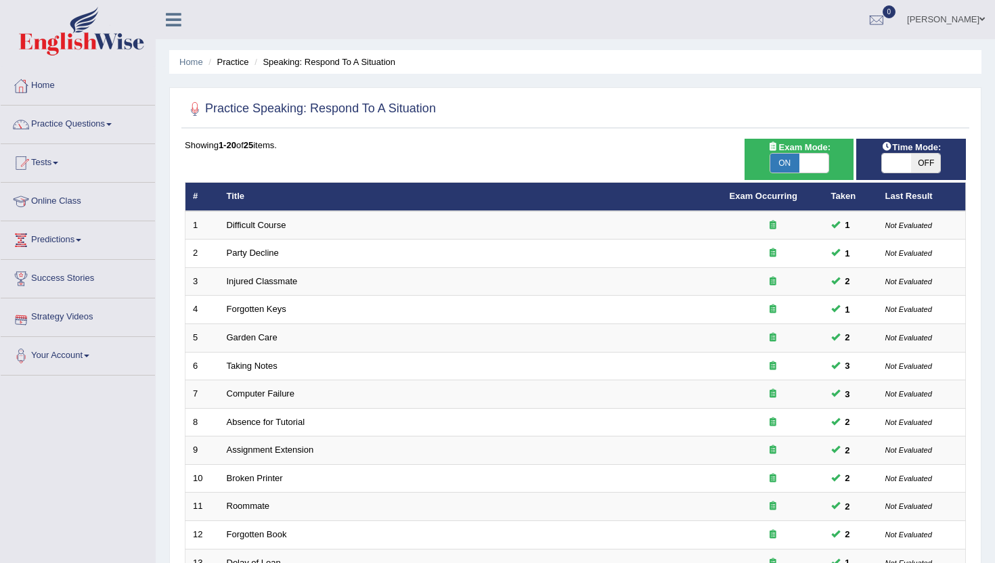
click at [821, 166] on span at bounding box center [814, 163] width 29 height 19
checkbox input "false"
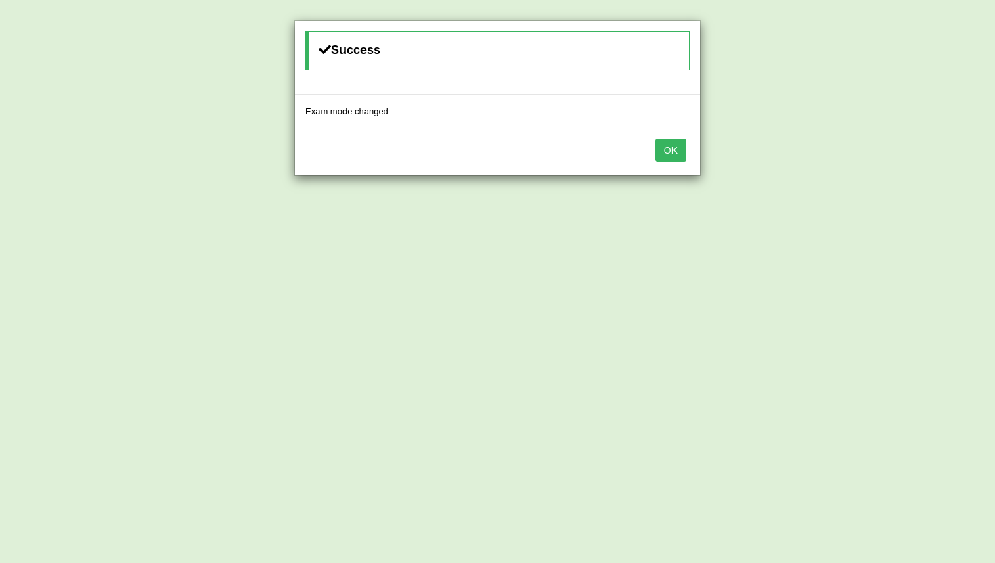
click at [670, 154] on button "OK" at bounding box center [670, 150] width 31 height 23
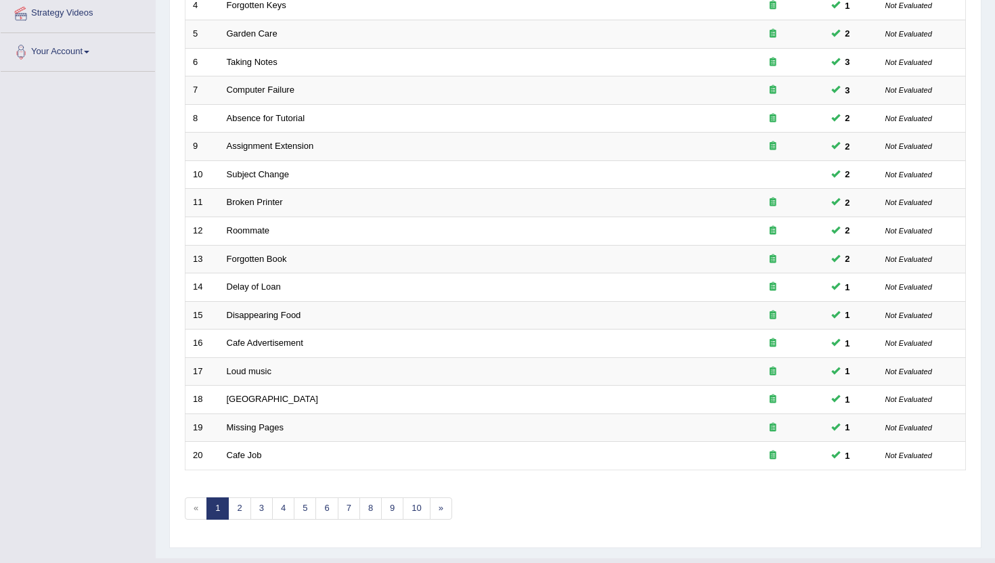
scroll to position [325, 0]
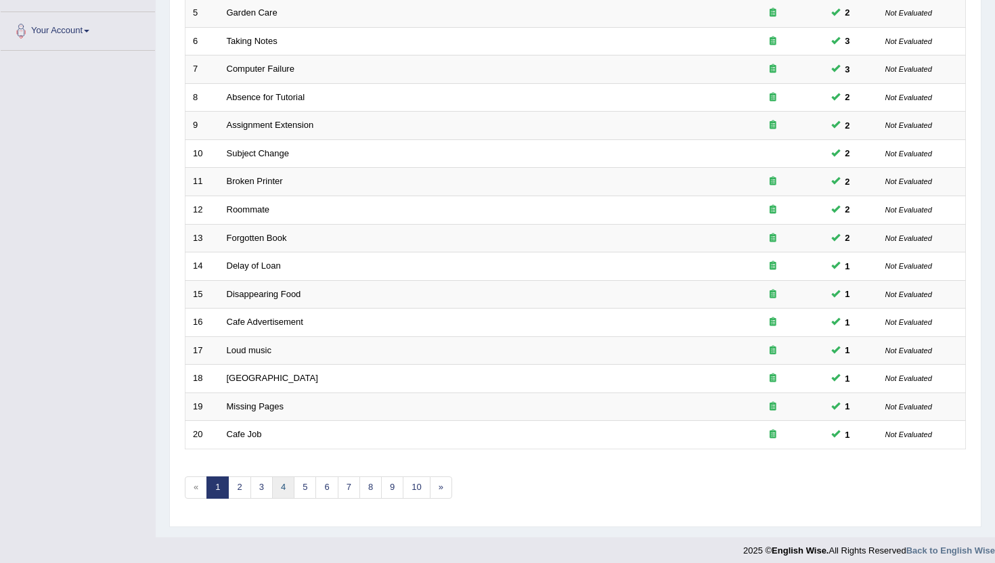
click at [280, 490] on link "4" at bounding box center [283, 488] width 22 height 22
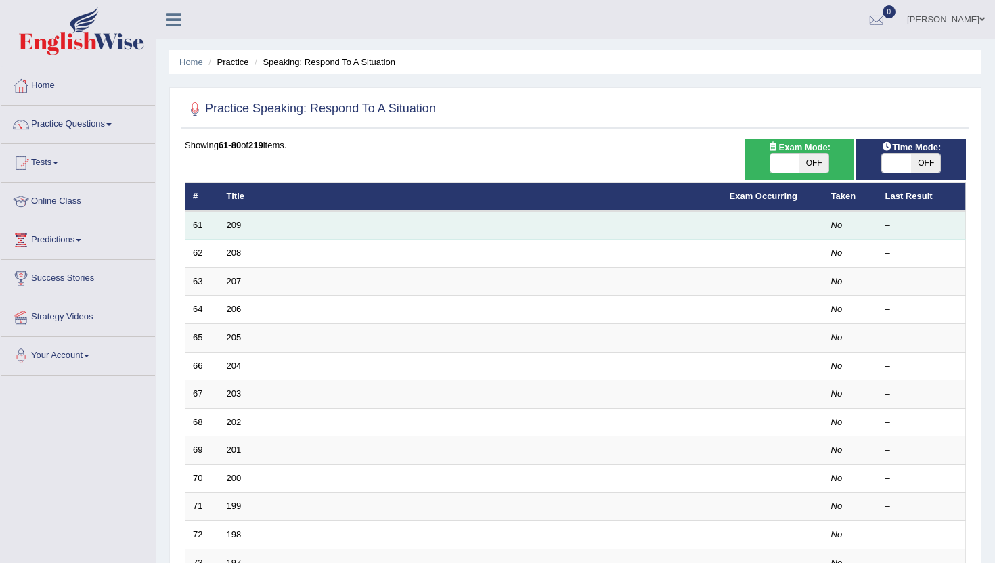
click at [235, 225] on link "209" at bounding box center [234, 225] width 15 height 10
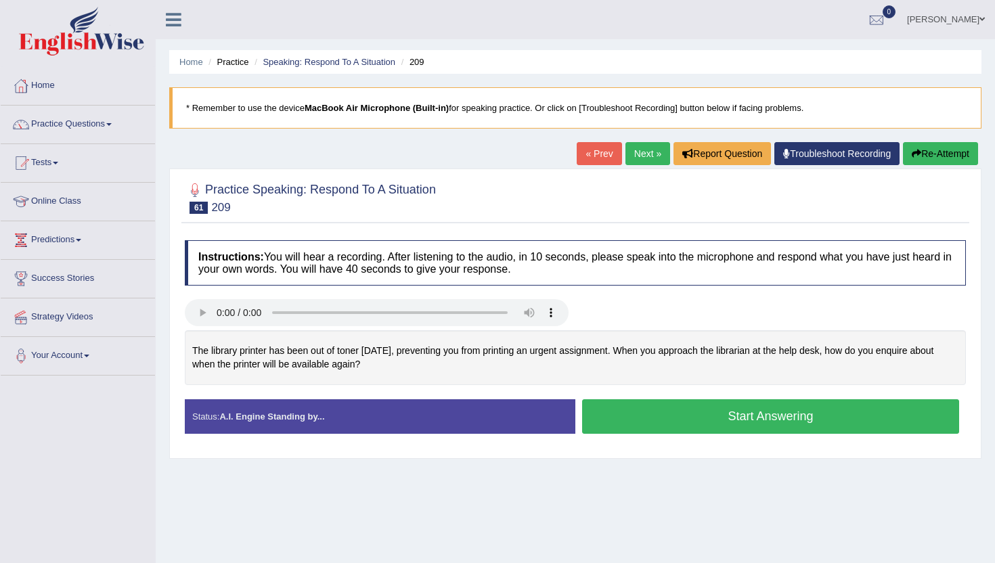
click at [634, 415] on button "Start Answering" at bounding box center [770, 417] width 377 height 35
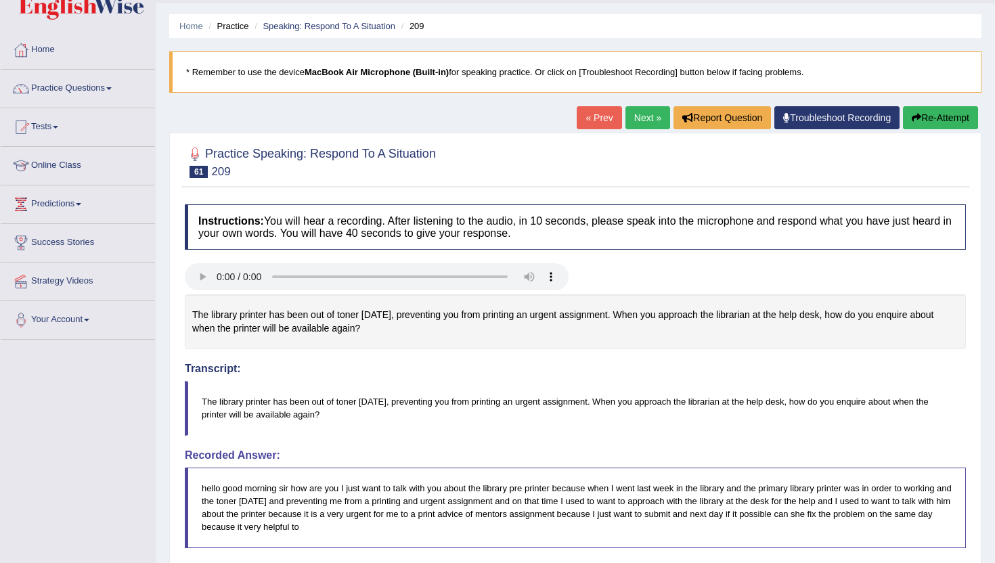
scroll to position [27, 0]
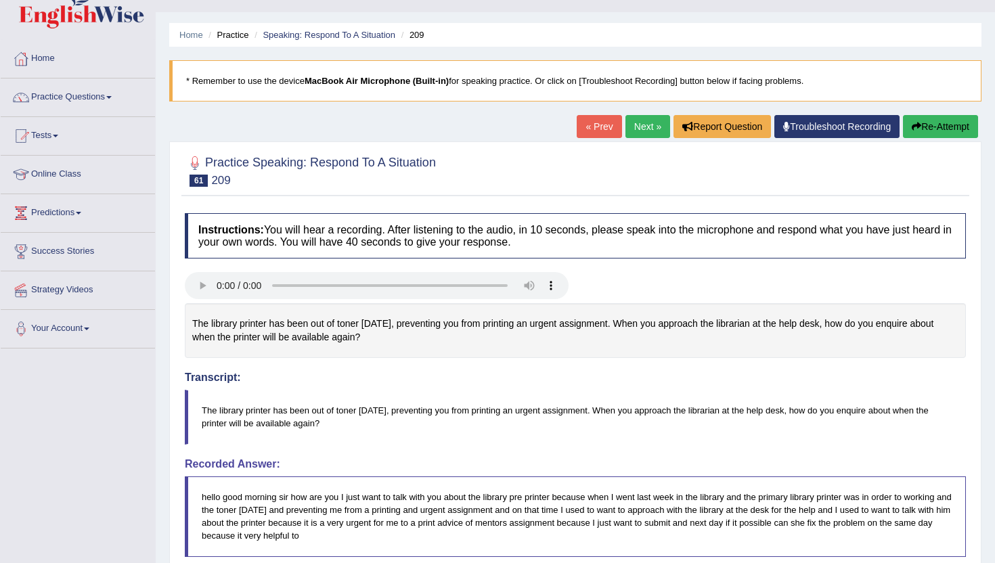
click at [647, 118] on link "Next »" at bounding box center [648, 126] width 45 height 23
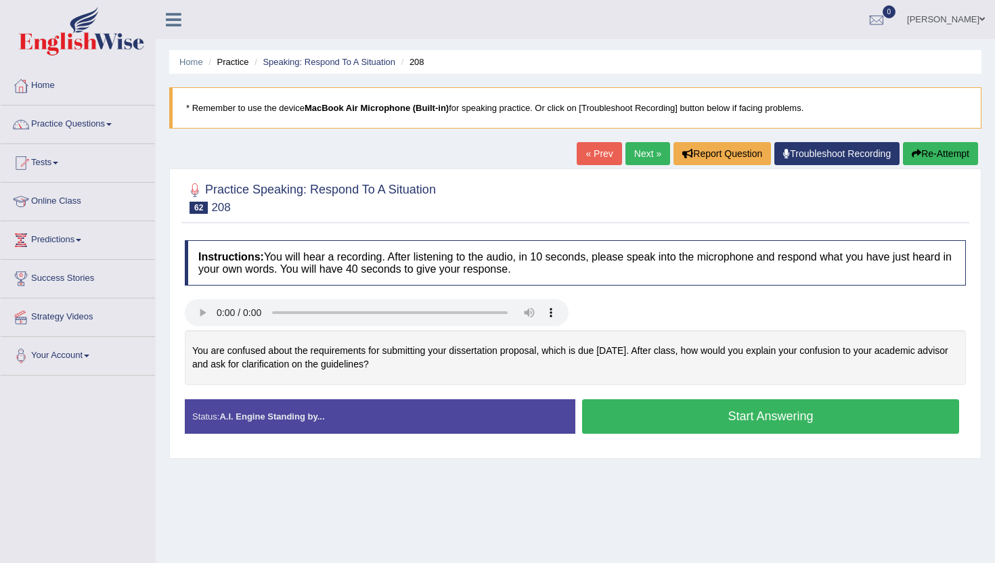
click at [670, 416] on button "Start Answering" at bounding box center [770, 417] width 377 height 35
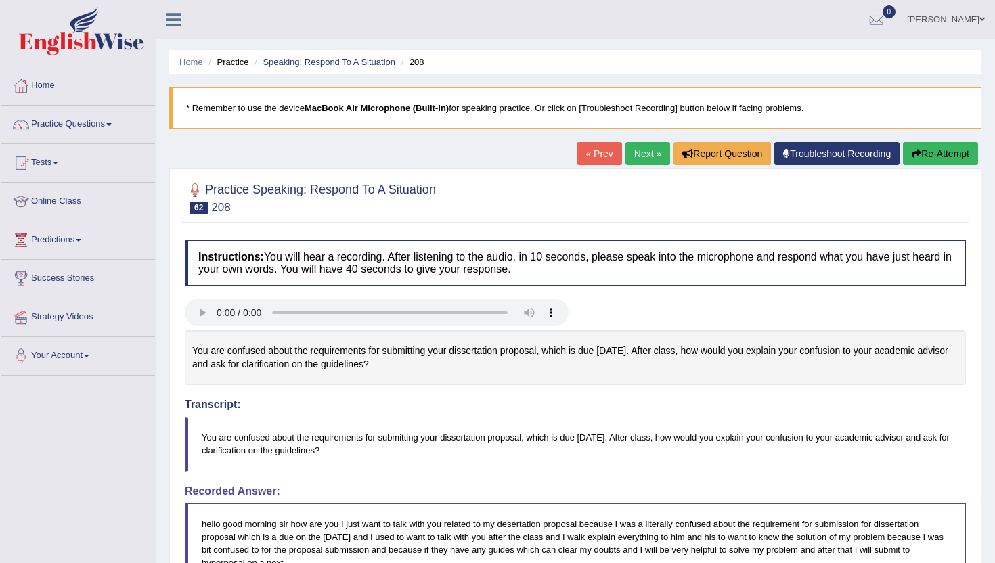
click at [649, 150] on link "Next »" at bounding box center [648, 153] width 45 height 23
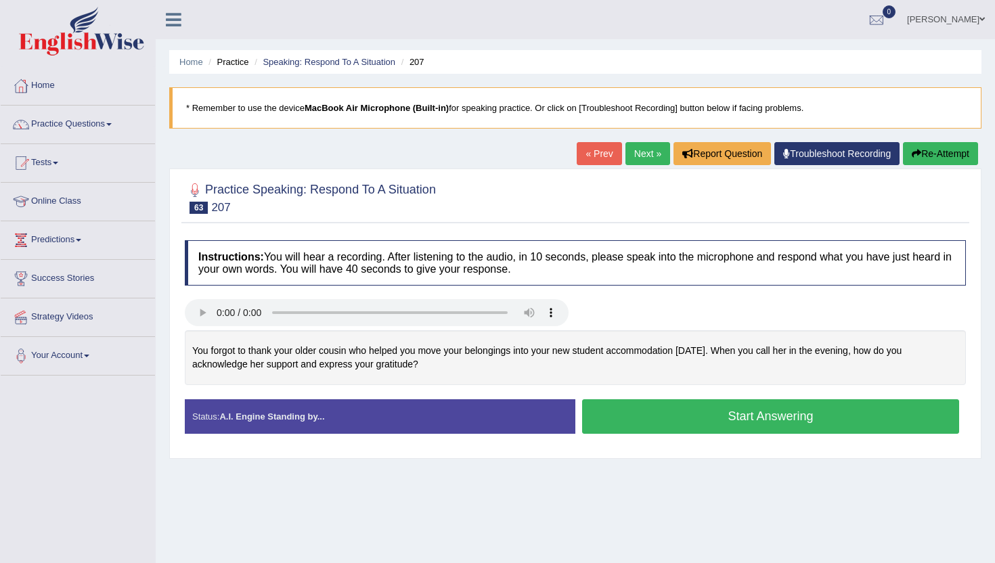
click at [667, 419] on button "Start Answering" at bounding box center [770, 417] width 377 height 35
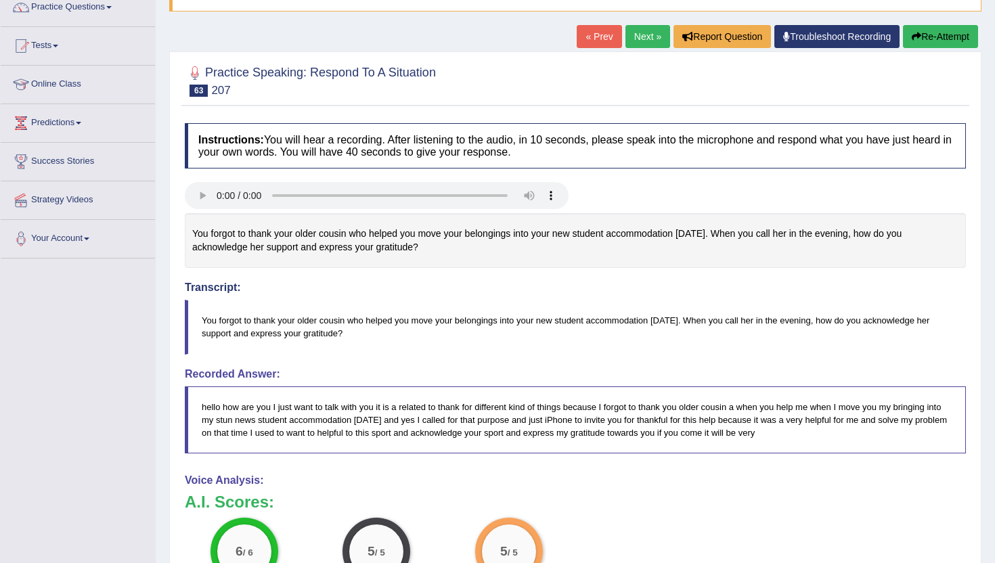
scroll to position [108, 0]
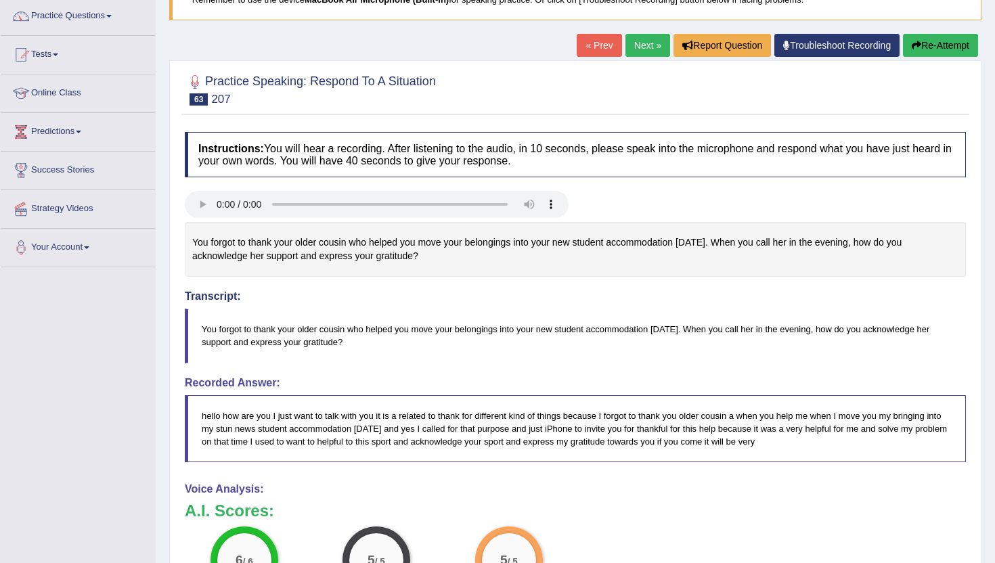
click at [626, 42] on link "Next »" at bounding box center [648, 45] width 45 height 23
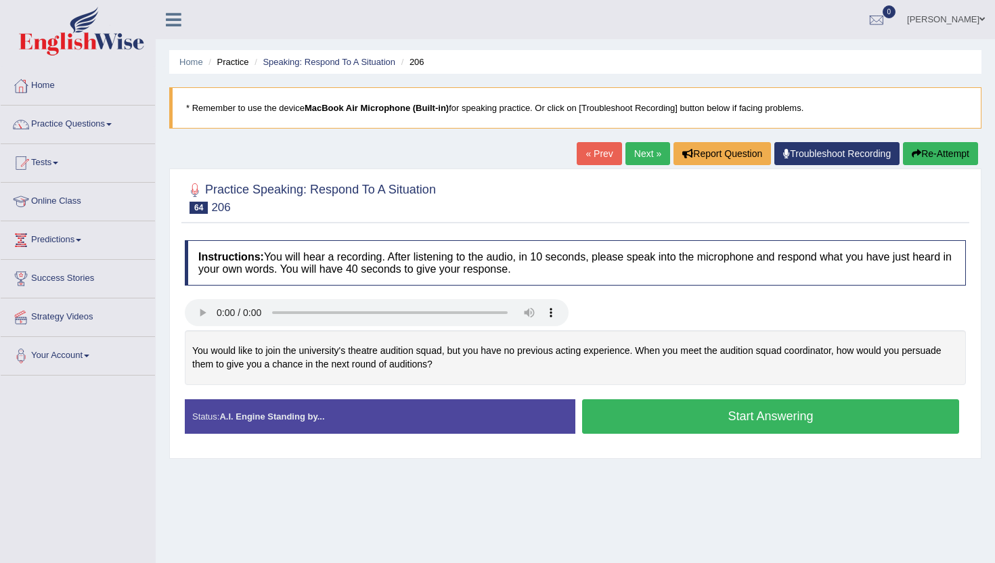
click at [720, 417] on button "Start Answering" at bounding box center [770, 417] width 377 height 35
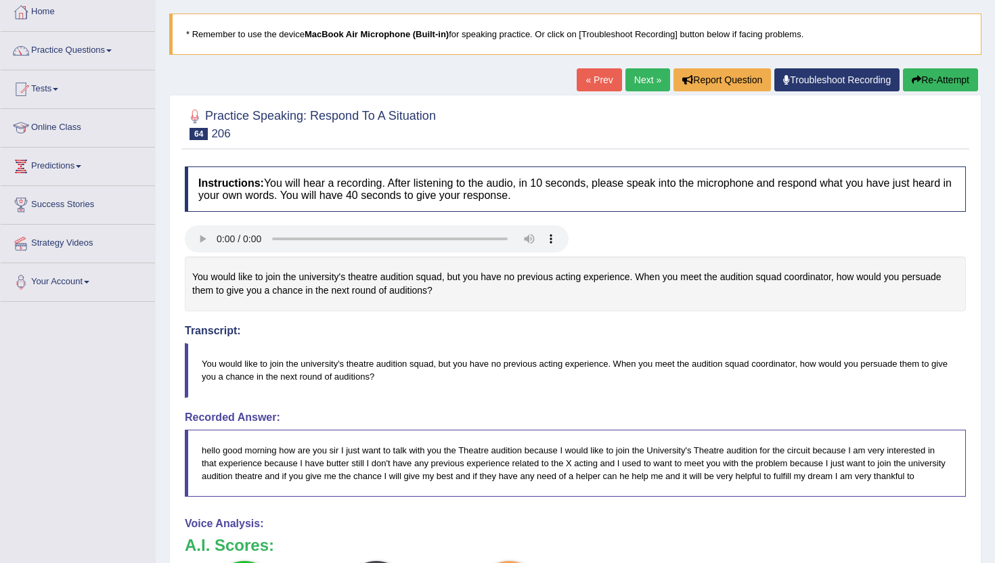
scroll to position [54, 0]
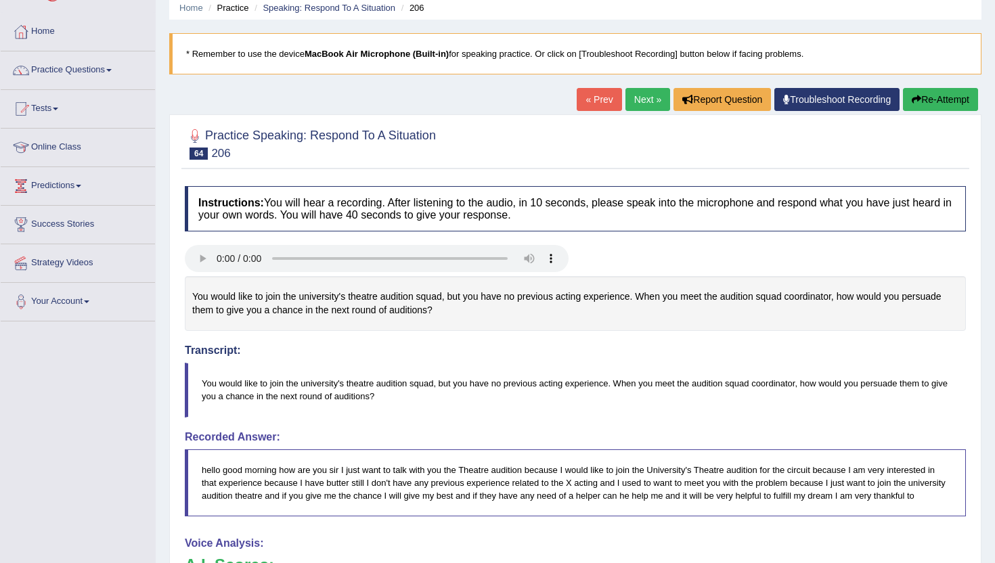
click at [644, 106] on link "Next »" at bounding box center [648, 99] width 45 height 23
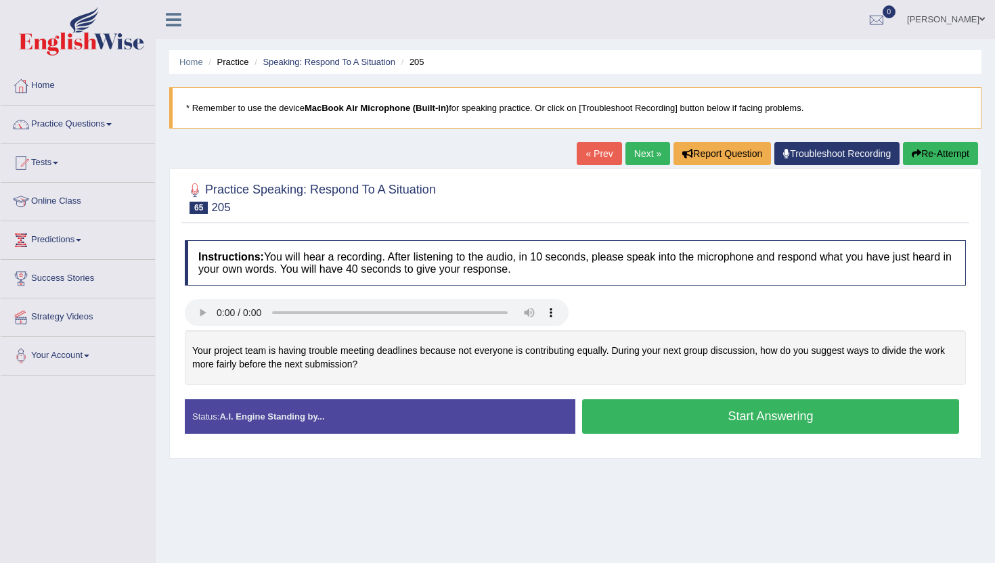
click at [649, 420] on button "Start Answering" at bounding box center [770, 417] width 377 height 35
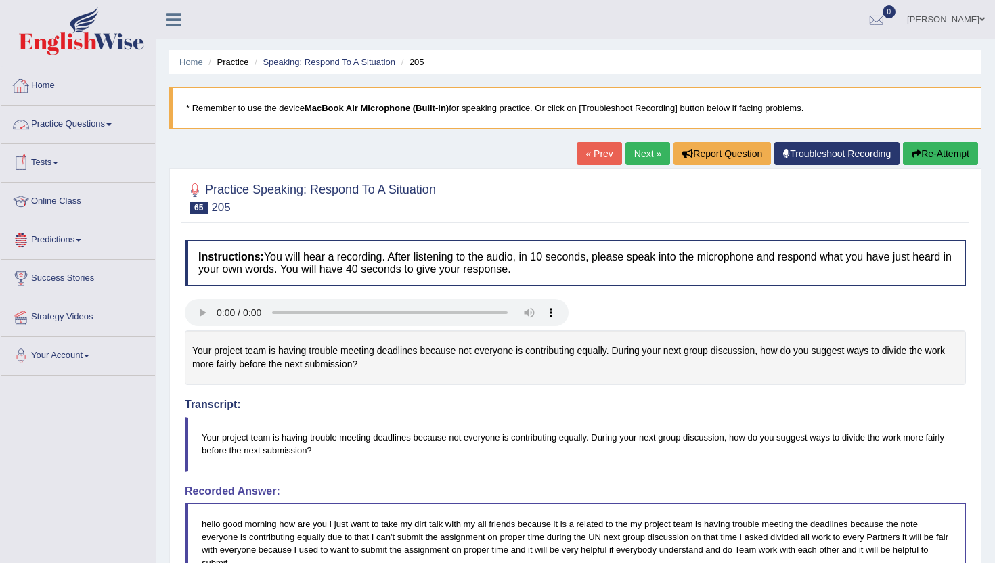
click at [68, 123] on link "Practice Questions" at bounding box center [78, 123] width 154 height 34
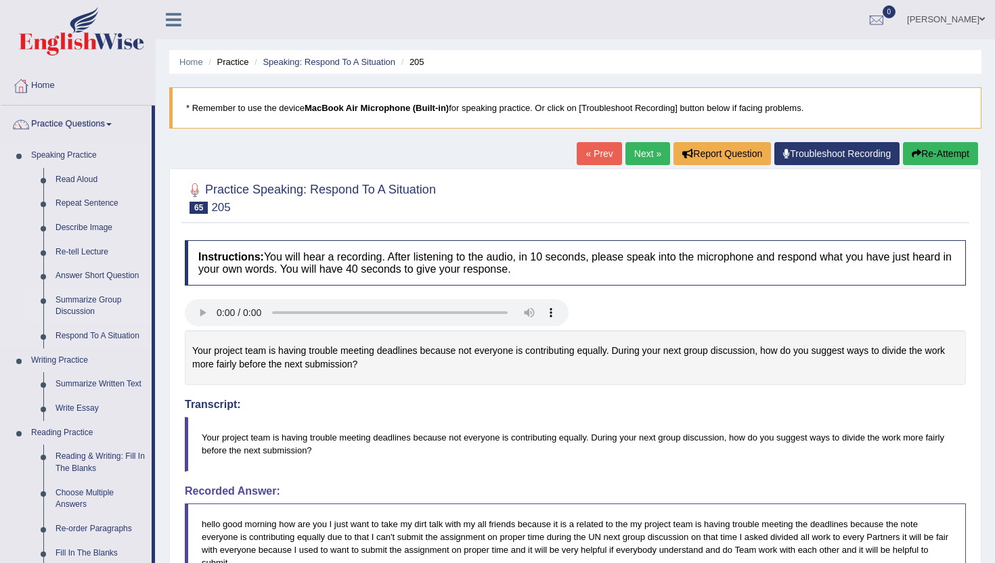
click at [77, 304] on link "Summarize Group Discussion" at bounding box center [100, 306] width 102 height 36
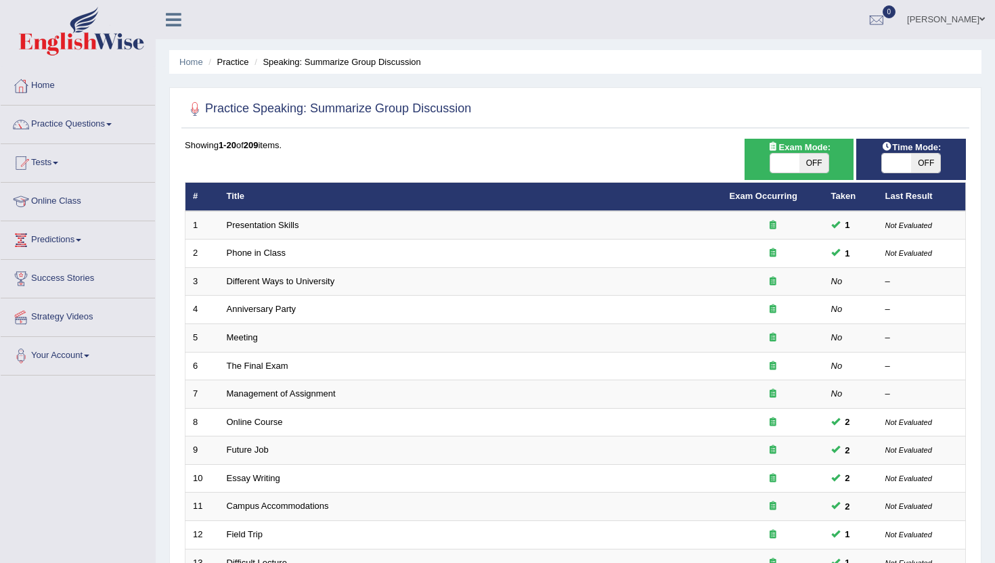
click at [784, 165] on span at bounding box center [785, 163] width 29 height 19
checkbox input "true"
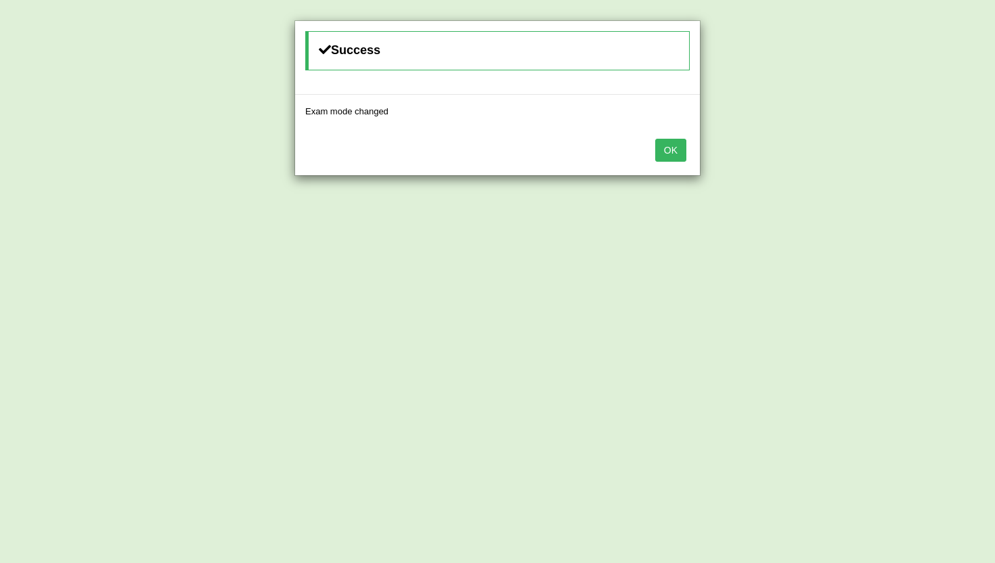
click at [666, 144] on button "OK" at bounding box center [670, 150] width 31 height 23
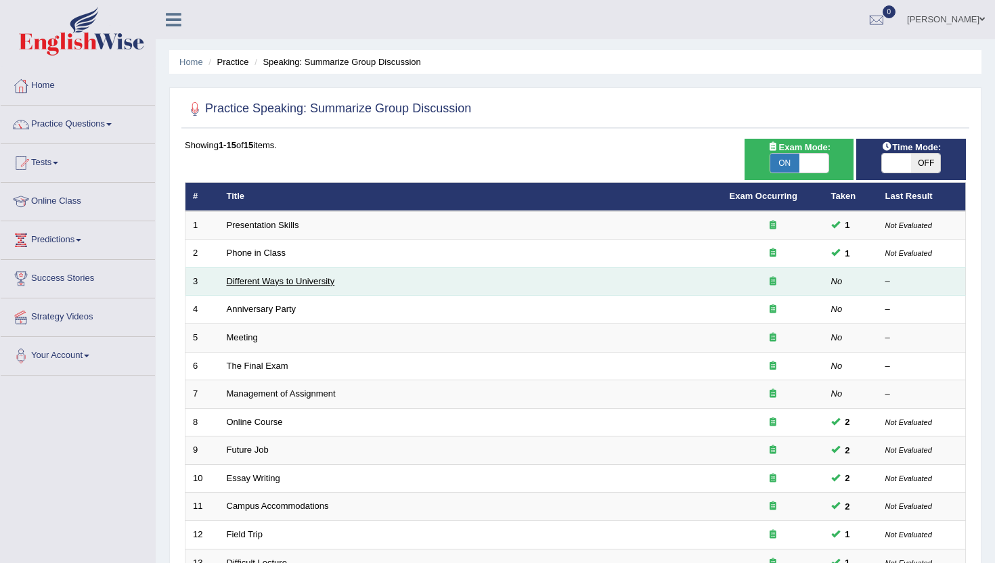
click at [249, 279] on link "Different Ways to University" at bounding box center [281, 281] width 108 height 10
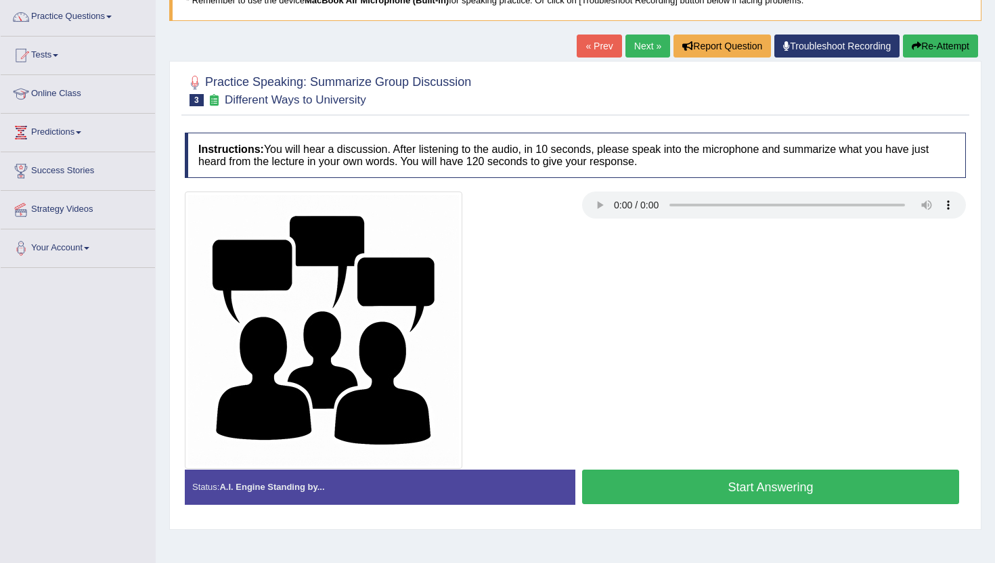
scroll to position [108, 0]
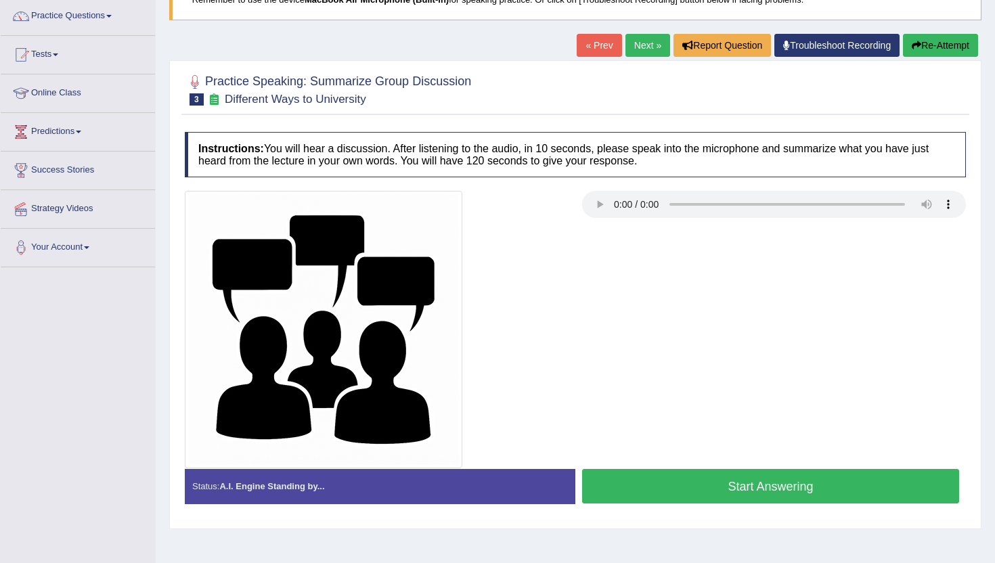
click at [675, 499] on button "Start Answering" at bounding box center [770, 486] width 377 height 35
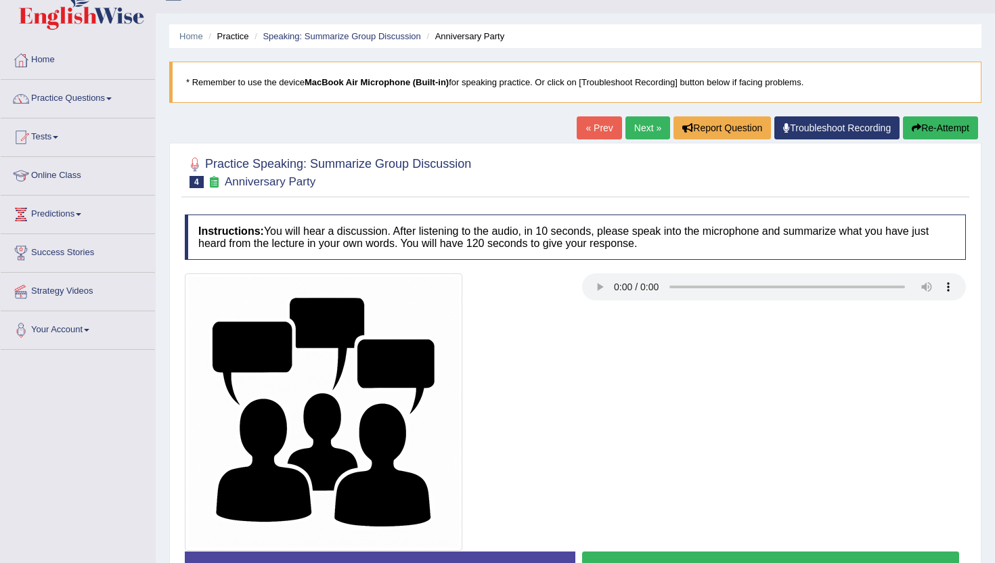
scroll to position [27, 0]
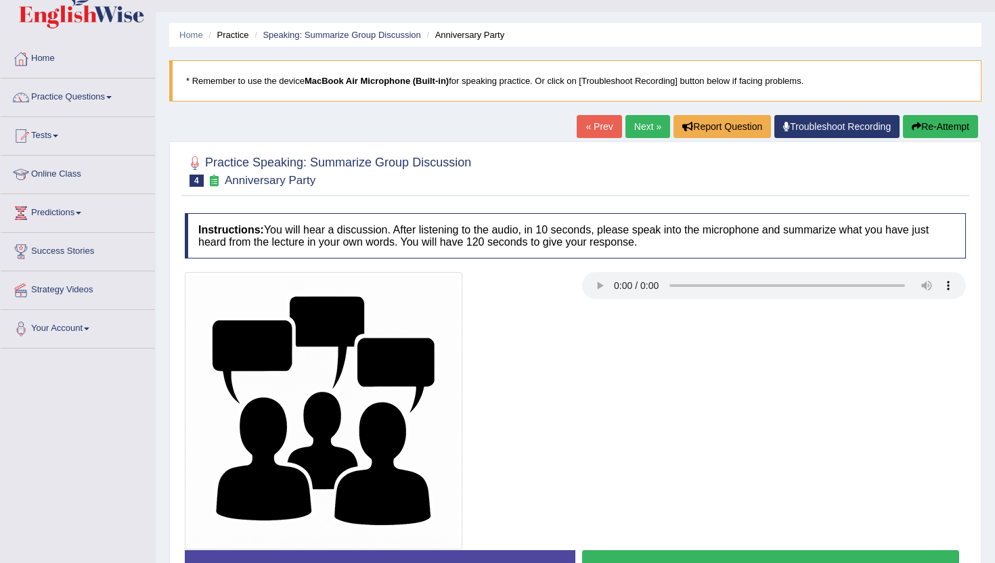
click at [668, 553] on button "Start Answering" at bounding box center [770, 568] width 377 height 35
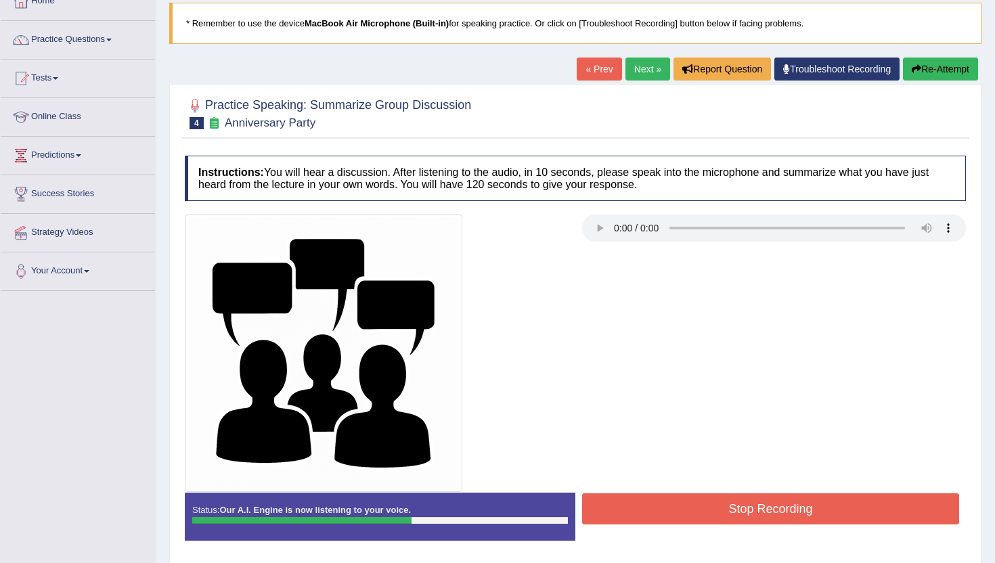
scroll to position [108, 0]
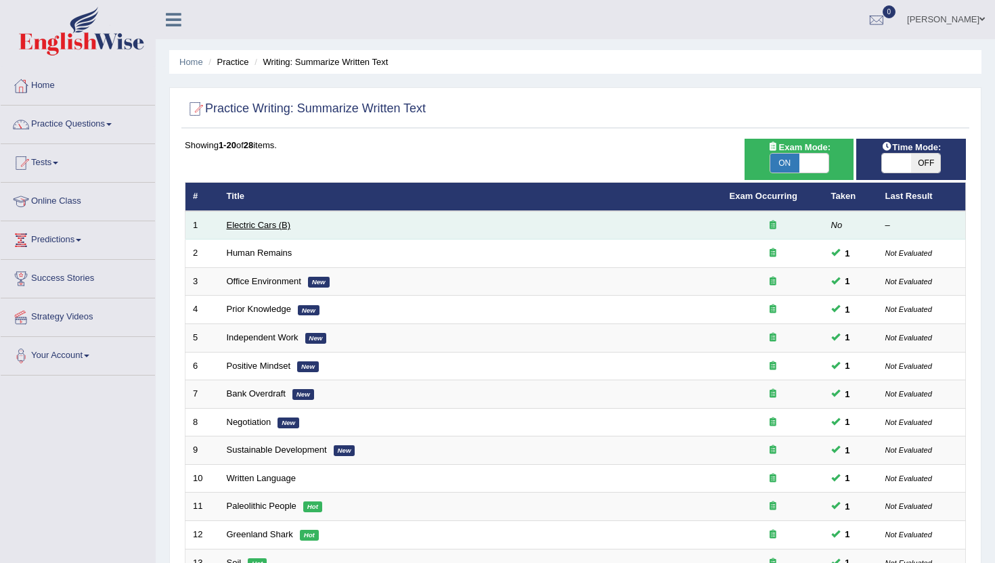
click at [249, 224] on link "Electric Cars (B)" at bounding box center [259, 225] width 64 height 10
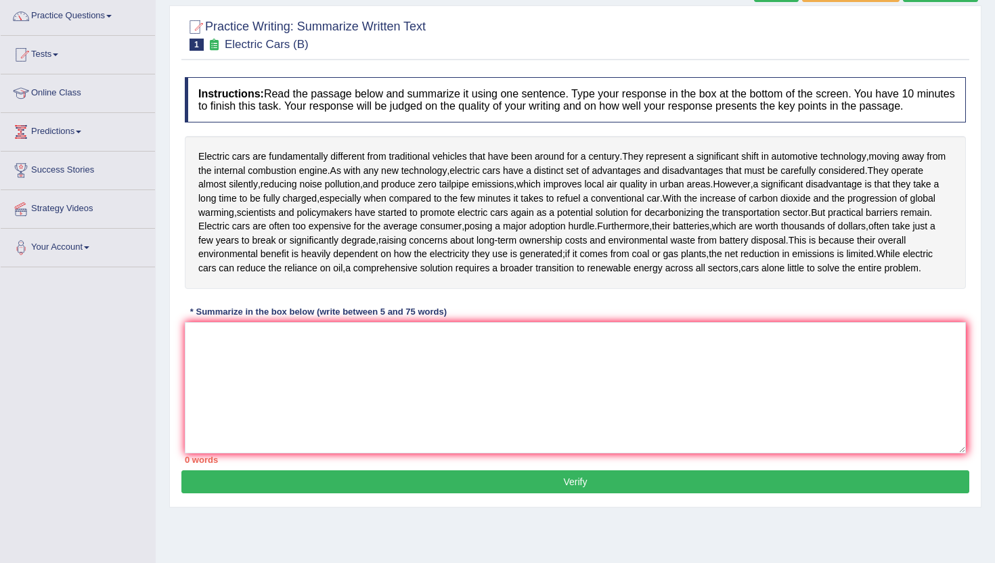
scroll to position [135, 0]
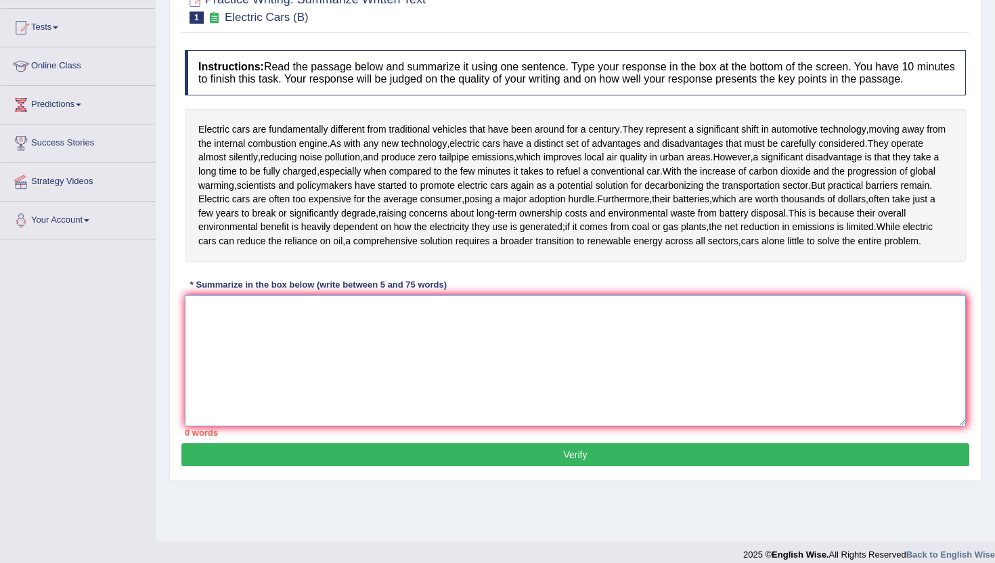
click at [306, 354] on textarea at bounding box center [575, 360] width 781 height 131
click at [435, 412] on textarea at bounding box center [575, 360] width 781 height 131
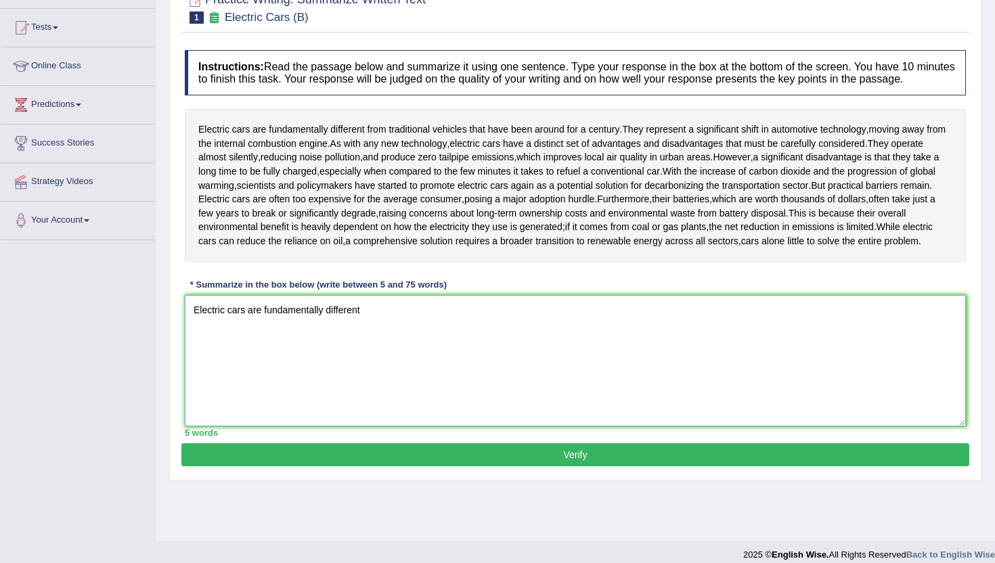
click at [414, 410] on textarea "Electric cars are fundamentally different" at bounding box center [575, 360] width 781 height 131
click at [186, 343] on textarea "Electric cars are fundamentally different from traditional vehicles," at bounding box center [575, 360] width 781 height 131
click at [290, 343] on textarea "The passage outlines Electric cars are fundamentally different from traditional…" at bounding box center [575, 360] width 781 height 131
click at [585, 356] on textarea "The passage outlines electric cars are fundamentally different from traditional…" at bounding box center [575, 360] width 781 height 131
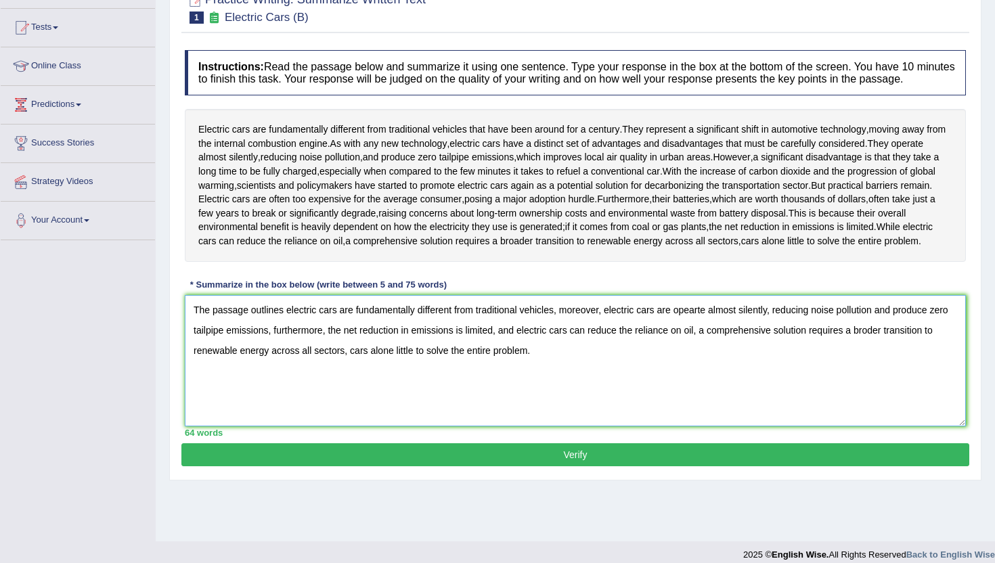
click at [872, 358] on textarea "The passage outlines electric cars are fundamentally different from traditional…" at bounding box center [575, 360] width 781 height 131
type textarea "The passage outlines electric cars are fundamentally different from traditional…"
click at [615, 467] on button "Verify" at bounding box center [575, 455] width 788 height 23
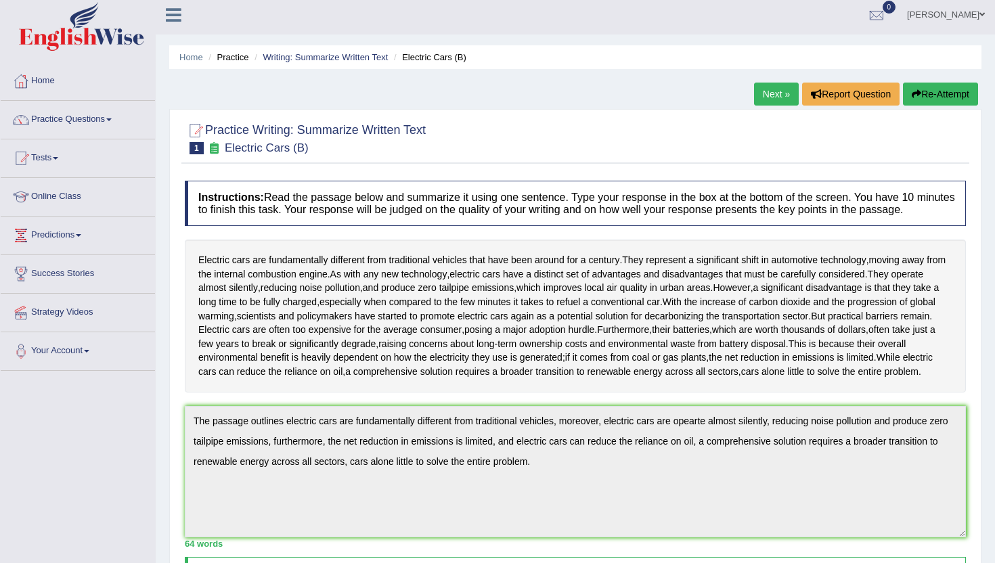
scroll to position [0, 0]
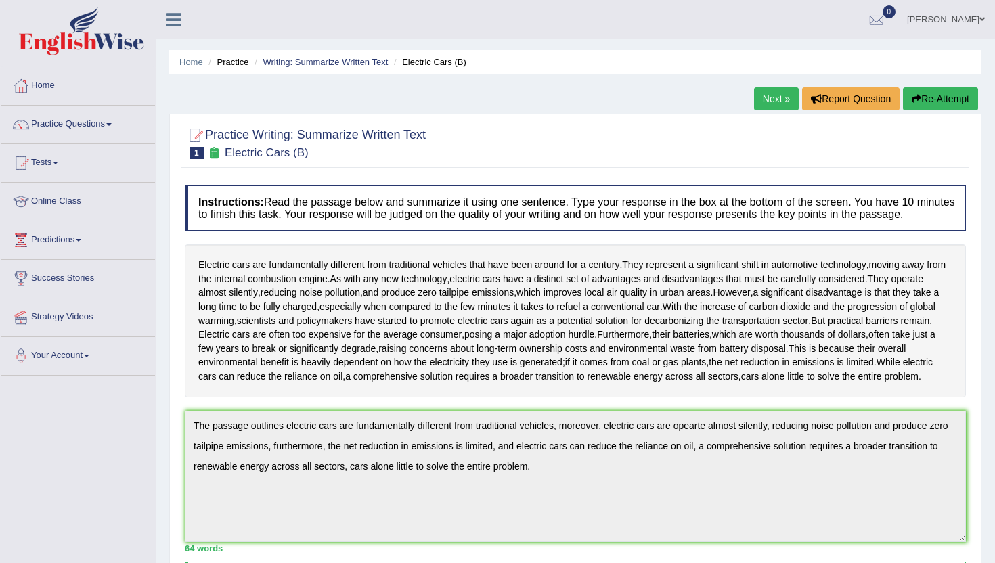
click at [328, 57] on link "Writing: Summarize Written Text" at bounding box center [325, 62] width 125 height 10
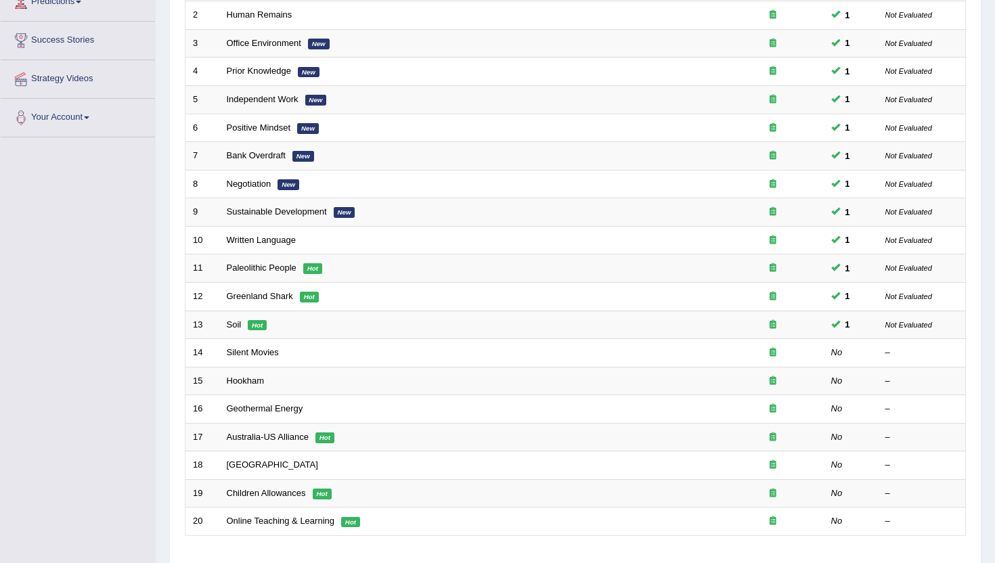
scroll to position [271, 0]
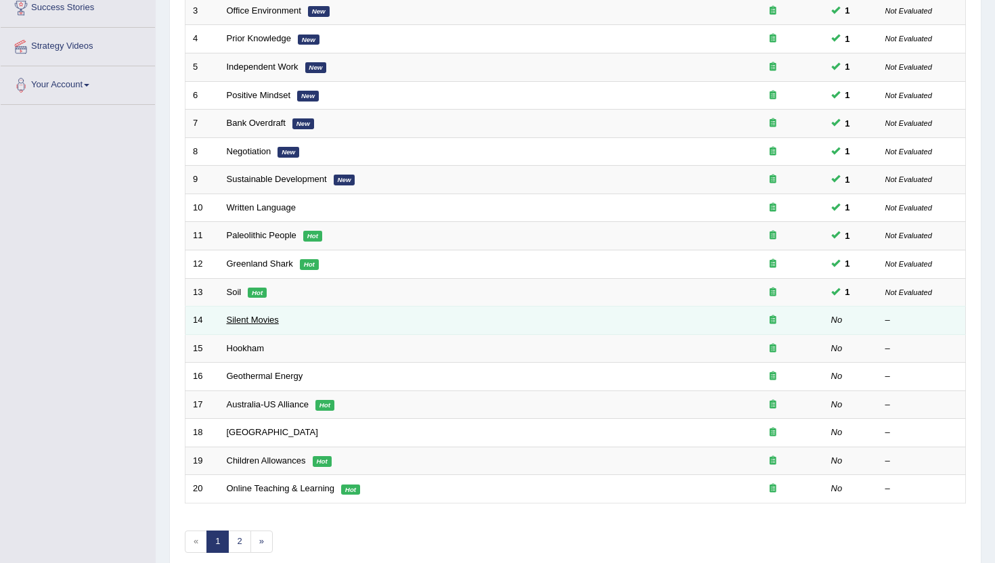
click at [242, 324] on link "Silent Movies" at bounding box center [253, 320] width 52 height 10
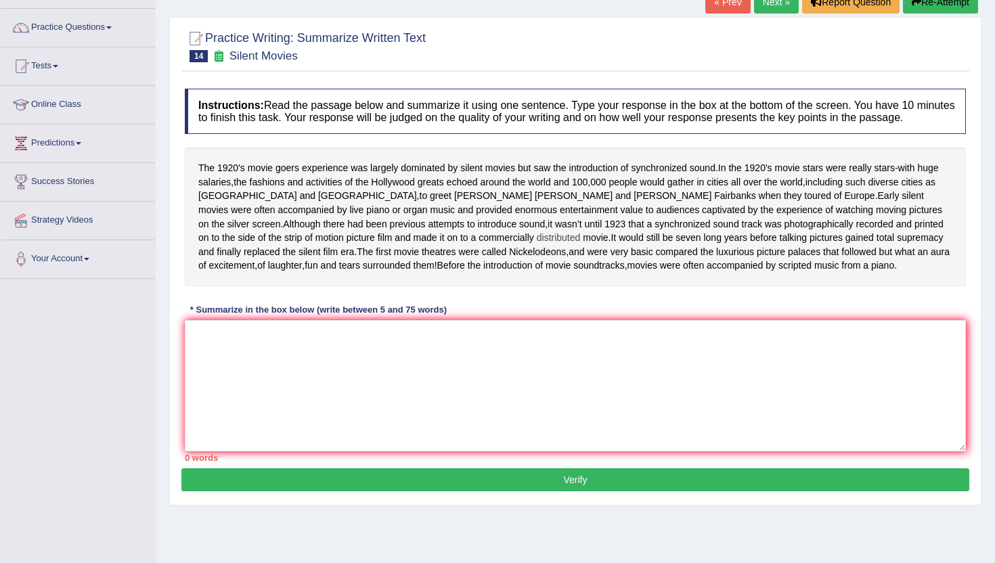
scroll to position [108, 0]
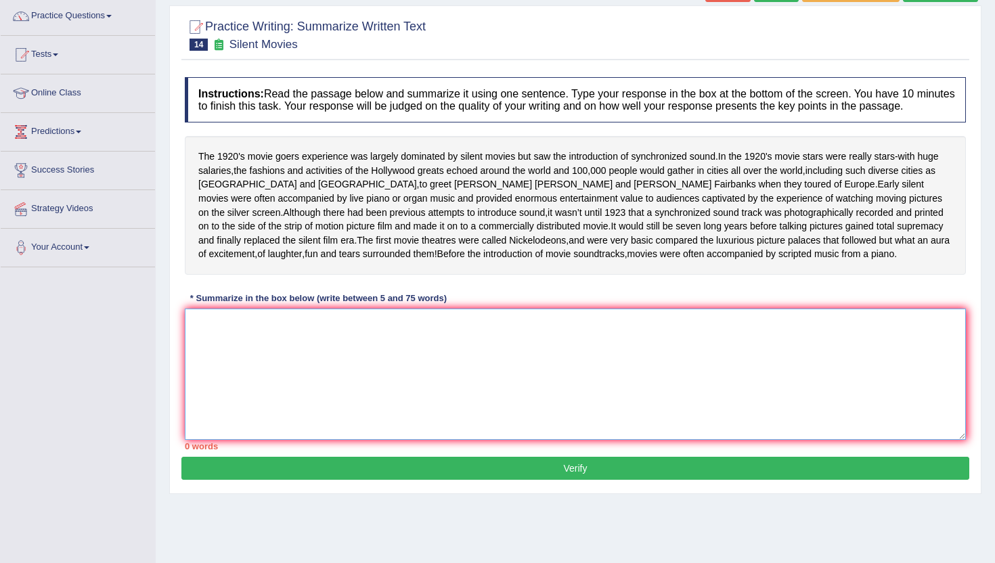
click at [400, 391] on textarea at bounding box center [575, 374] width 781 height 131
click at [307, 404] on textarea at bounding box center [575, 374] width 781 height 131
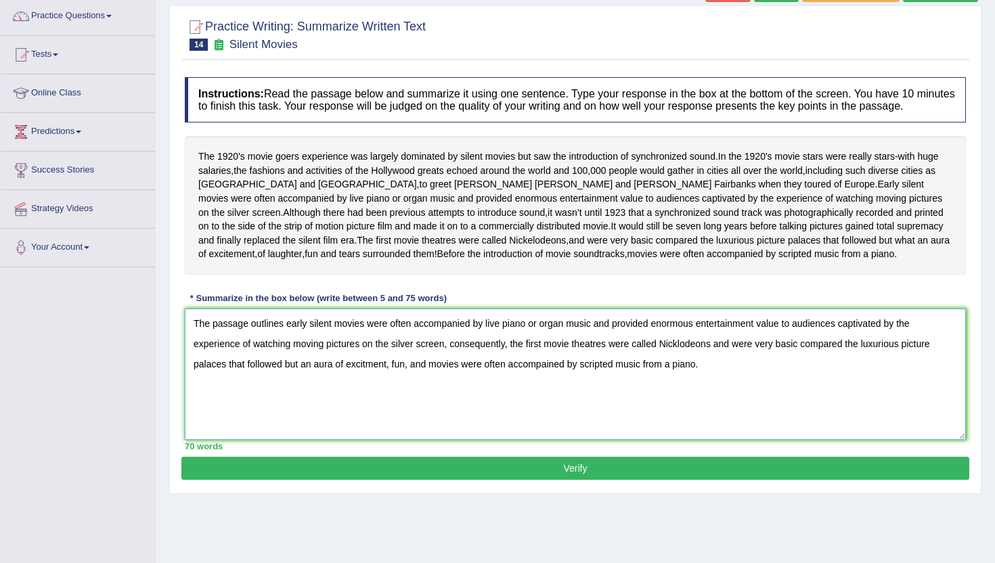
click at [683, 370] on textarea "The passage outlines early silent movies were often accompanied by live piano o…" at bounding box center [575, 374] width 781 height 131
click at [368, 395] on textarea "The passage outlines early silent movies were often accompanied by live piano o…" at bounding box center [575, 374] width 781 height 131
type textarea "The passage outlines early silent movies were often accompanied by live piano o…"
click at [542, 480] on button "Verify" at bounding box center [575, 468] width 788 height 23
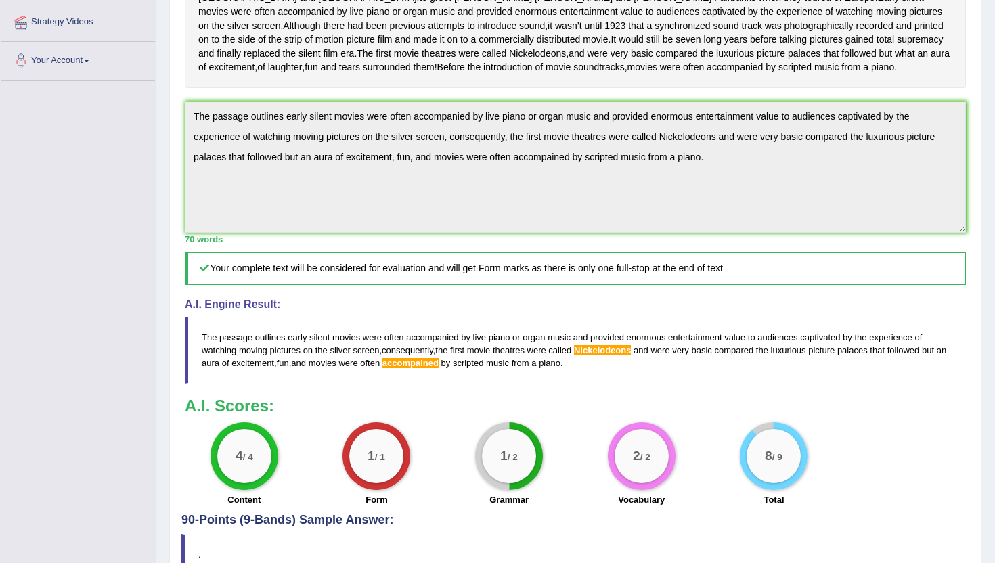
scroll to position [298, 0]
